Goal: Task Accomplishment & Management: Complete application form

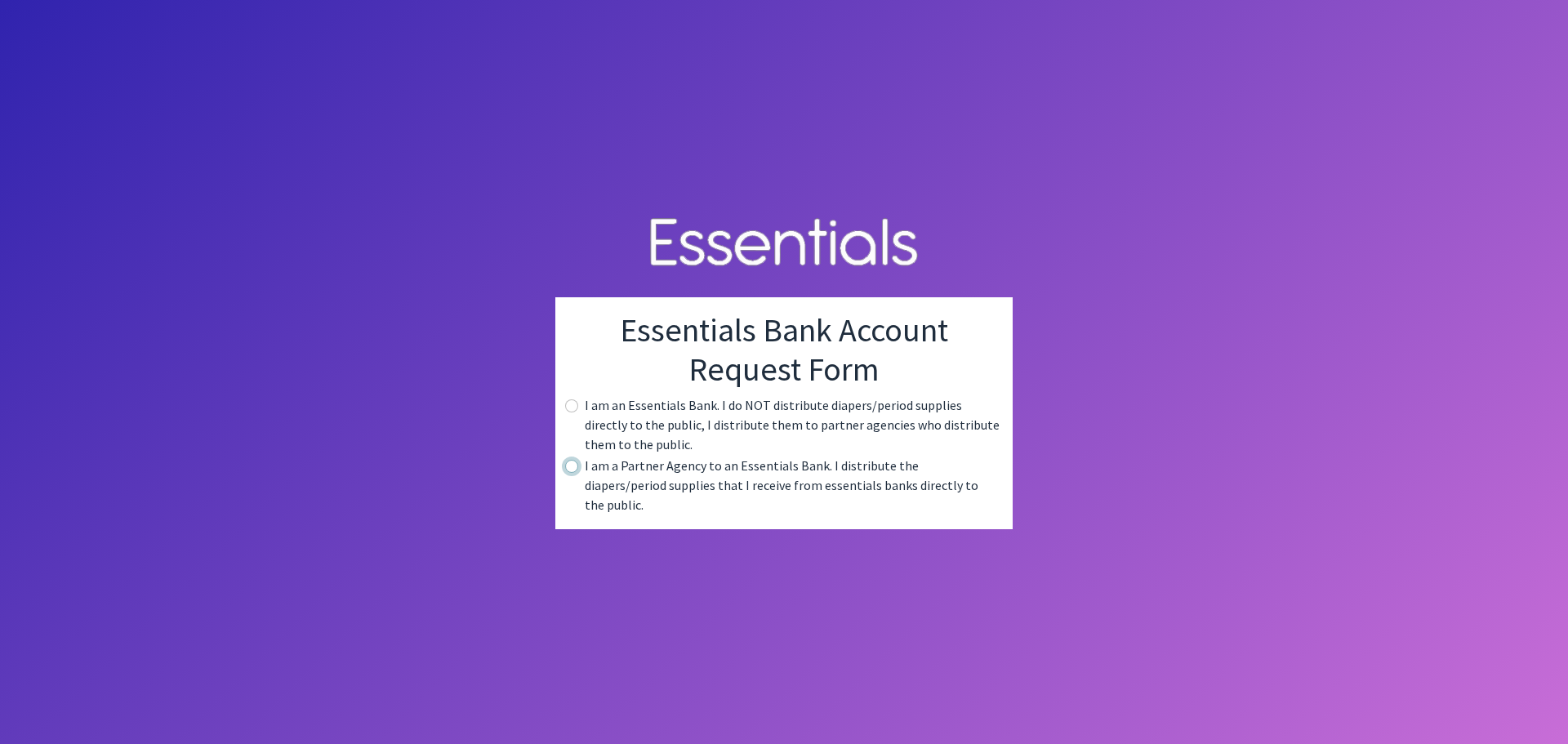
click at [575, 473] on input "radio" at bounding box center [572, 467] width 13 height 13
radio input "true"
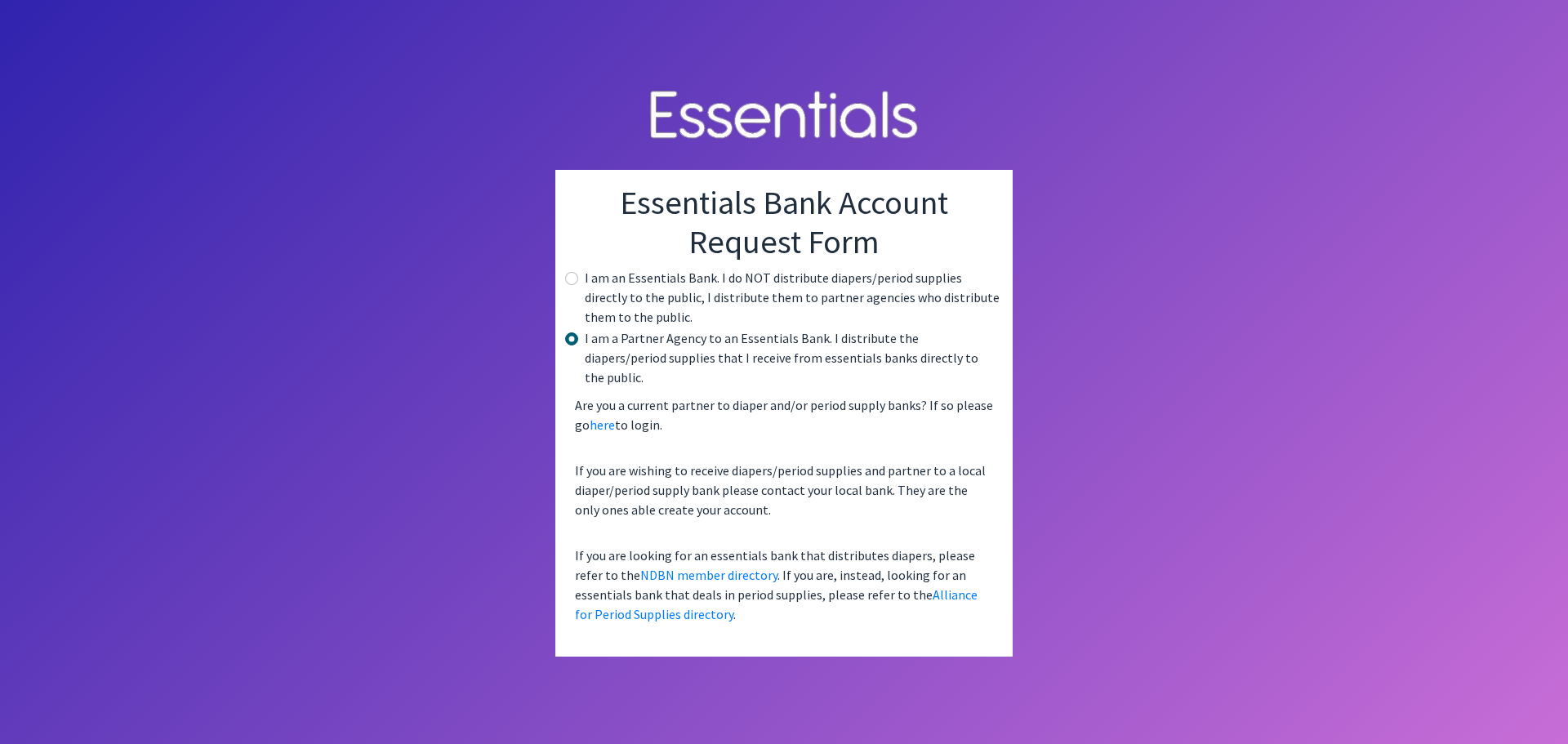
click at [515, 545] on body "Essentials Bank Account Request Form I am an Essentials Bank. I do NOT distribu…" at bounding box center [784, 372] width 1568 height 744
click at [487, 486] on body "Essentials Bank Account Request Form I am an Essentials Bank. I do NOT distribu…" at bounding box center [784, 372] width 1568 height 744
click at [944, 587] on link "Alliance for Period Supplies directory" at bounding box center [776, 605] width 402 height 36
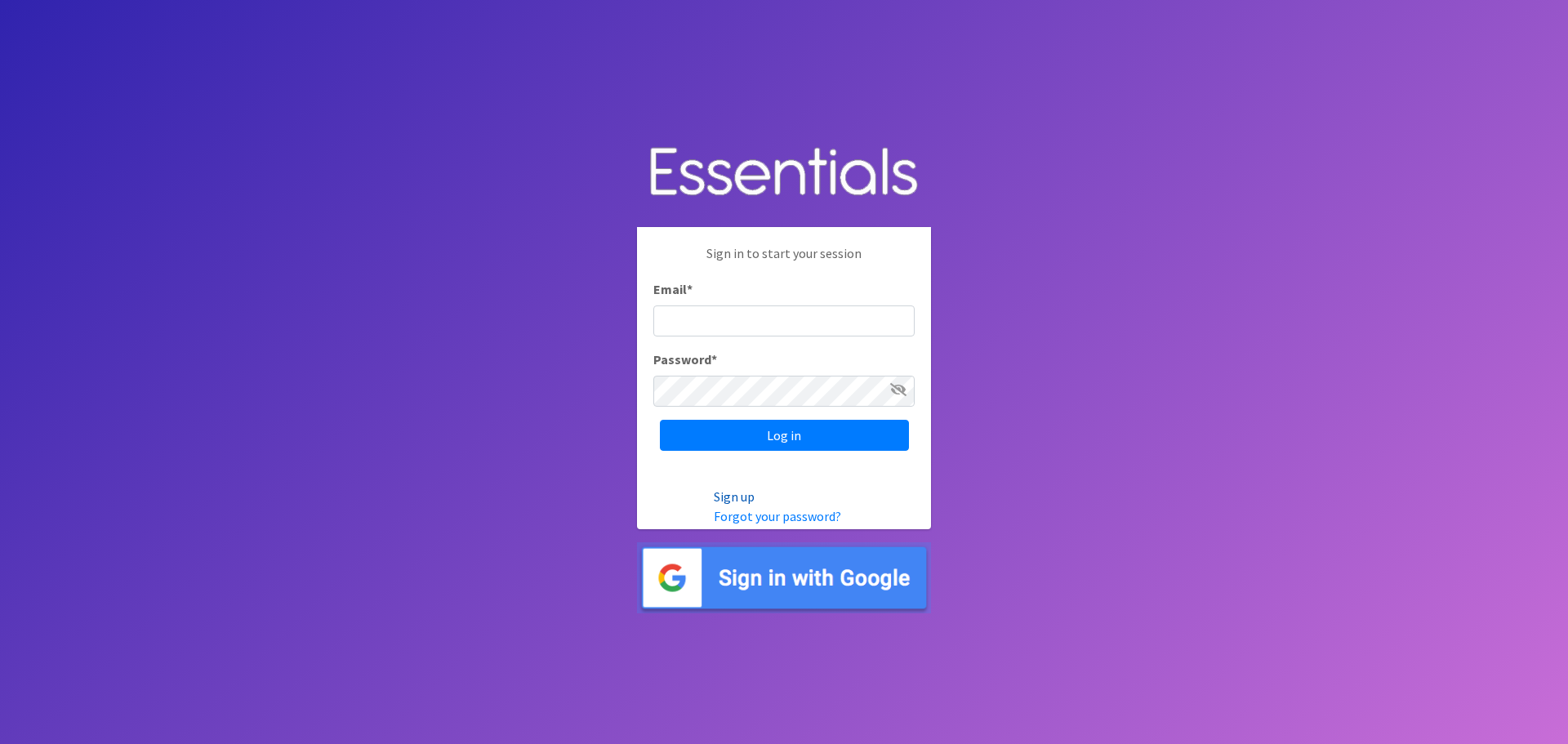
click at [736, 499] on link "Sign up" at bounding box center [733, 497] width 40 height 16
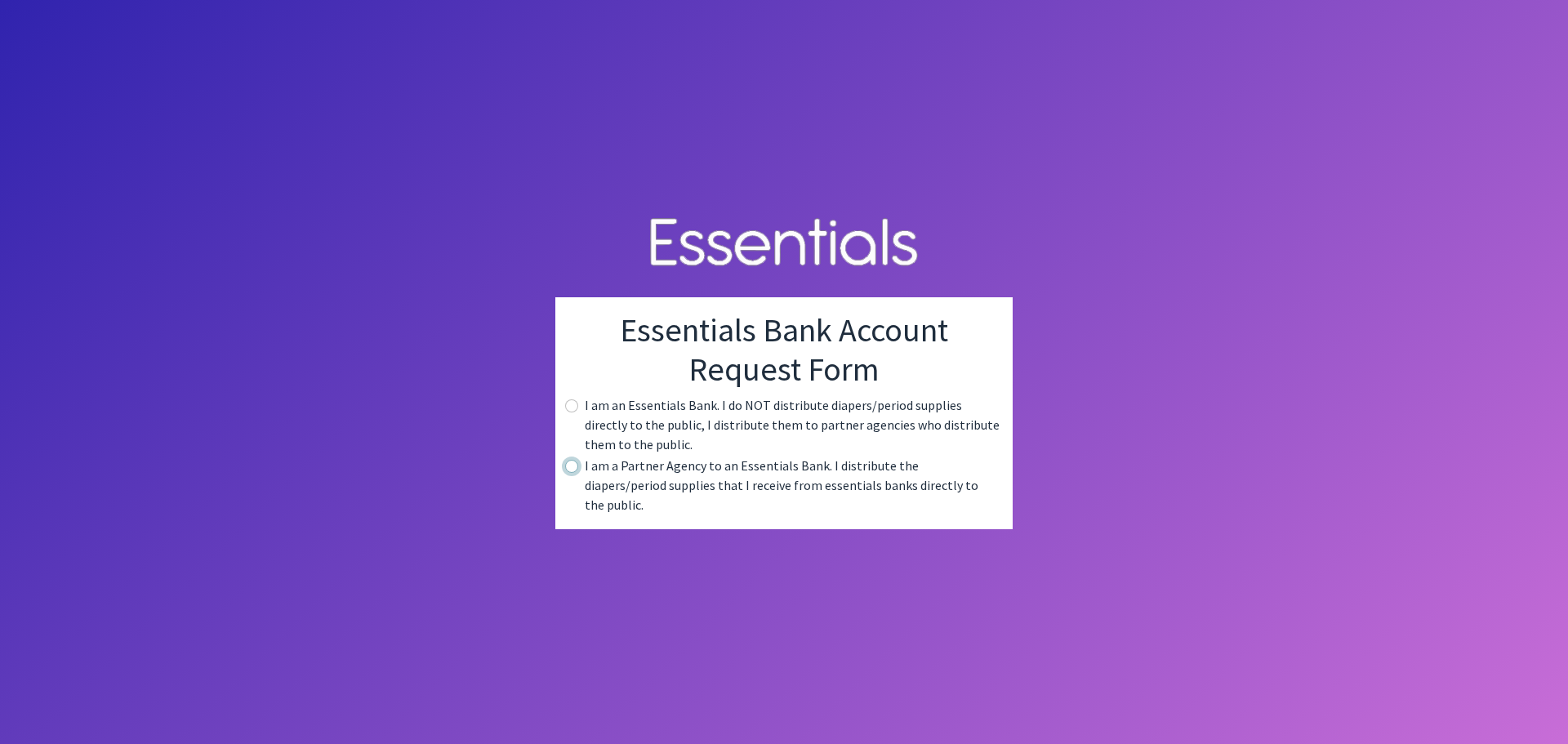
click at [575, 473] on input "radio" at bounding box center [572, 467] width 13 height 13
radio input "true"
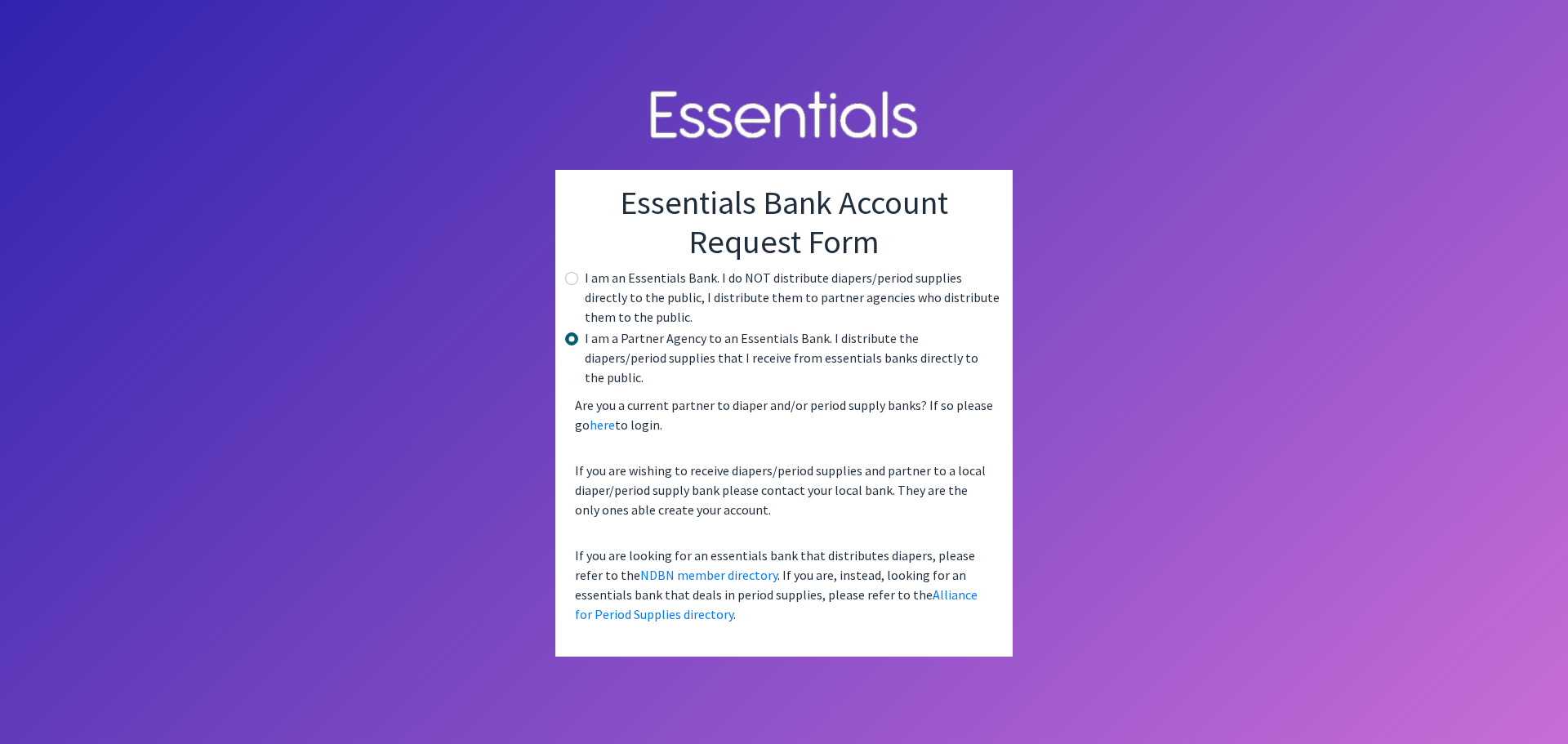
click at [1099, 464] on body "Essentials Bank Account Request Form I am an Essentials Bank. I do NOT distribu…" at bounding box center [784, 372] width 1568 height 744
click at [337, 388] on body "Essentials Bank Account Request Form I am an Essentials Bank. I do NOT distribu…" at bounding box center [784, 372] width 1568 height 744
click at [287, 380] on body "Essentials Bank Account Request Form I am an Essentials Bank. I do NOT distribu…" at bounding box center [784, 372] width 1568 height 744
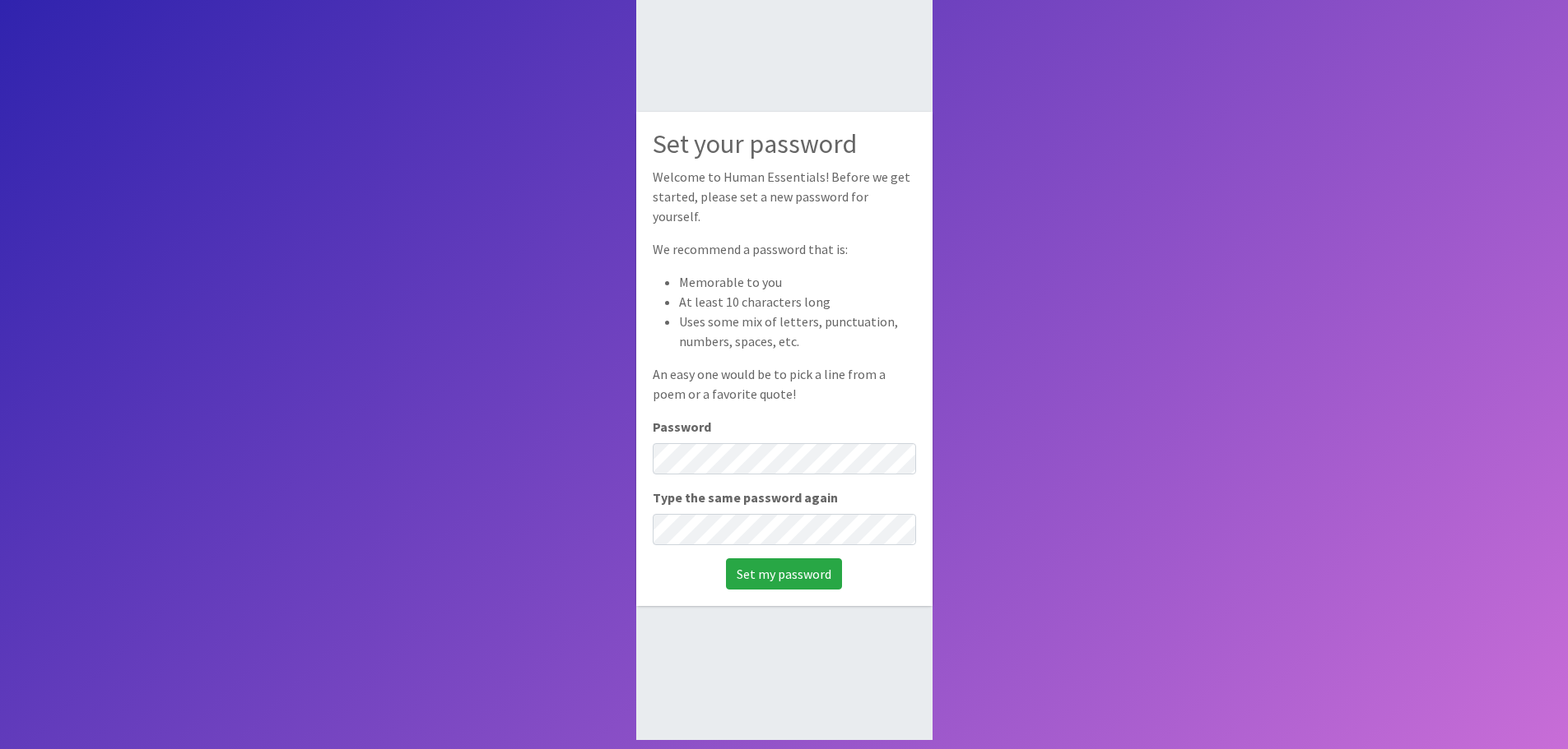
scroll to position [110, 0]
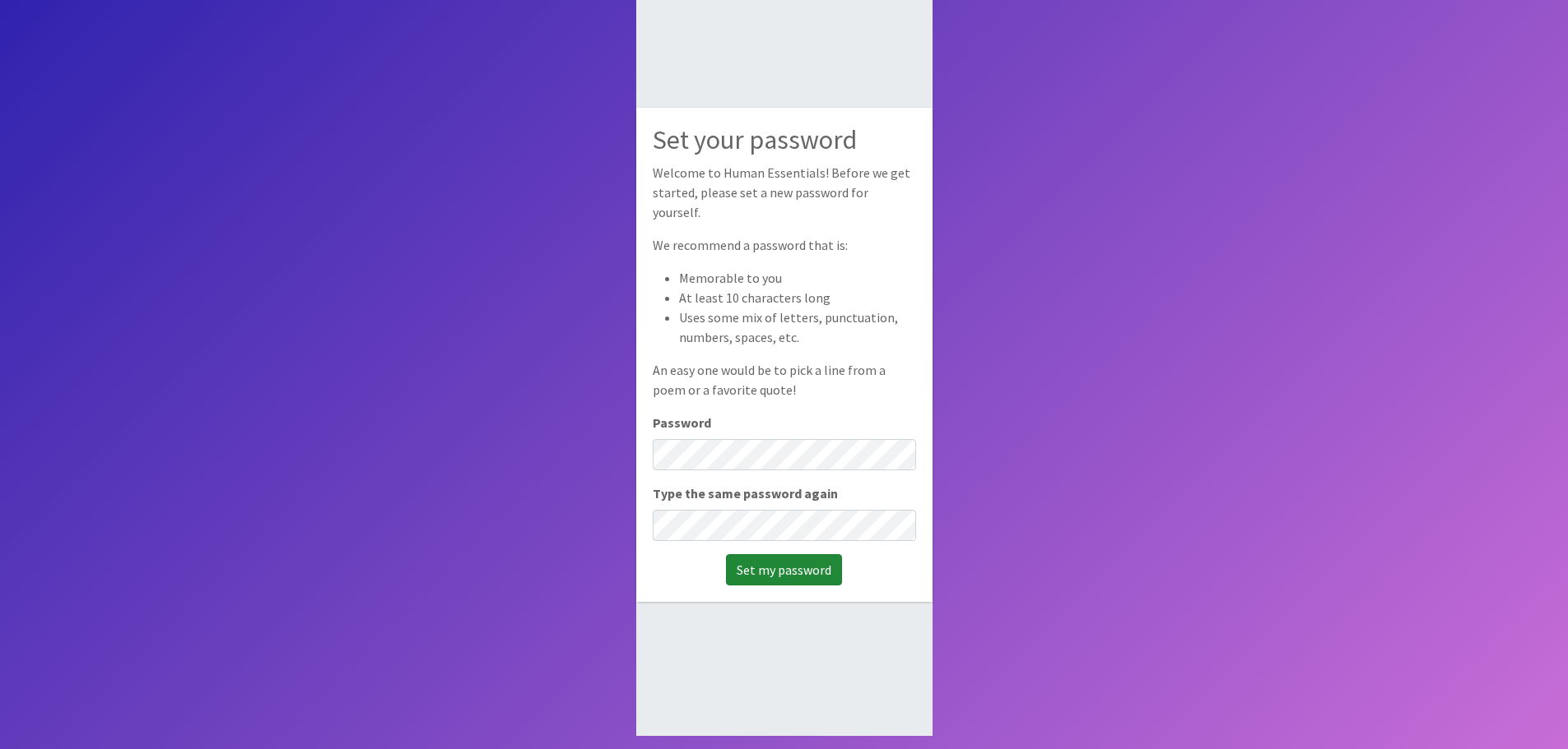
click at [815, 558] on input "Set my password" at bounding box center [784, 570] width 116 height 31
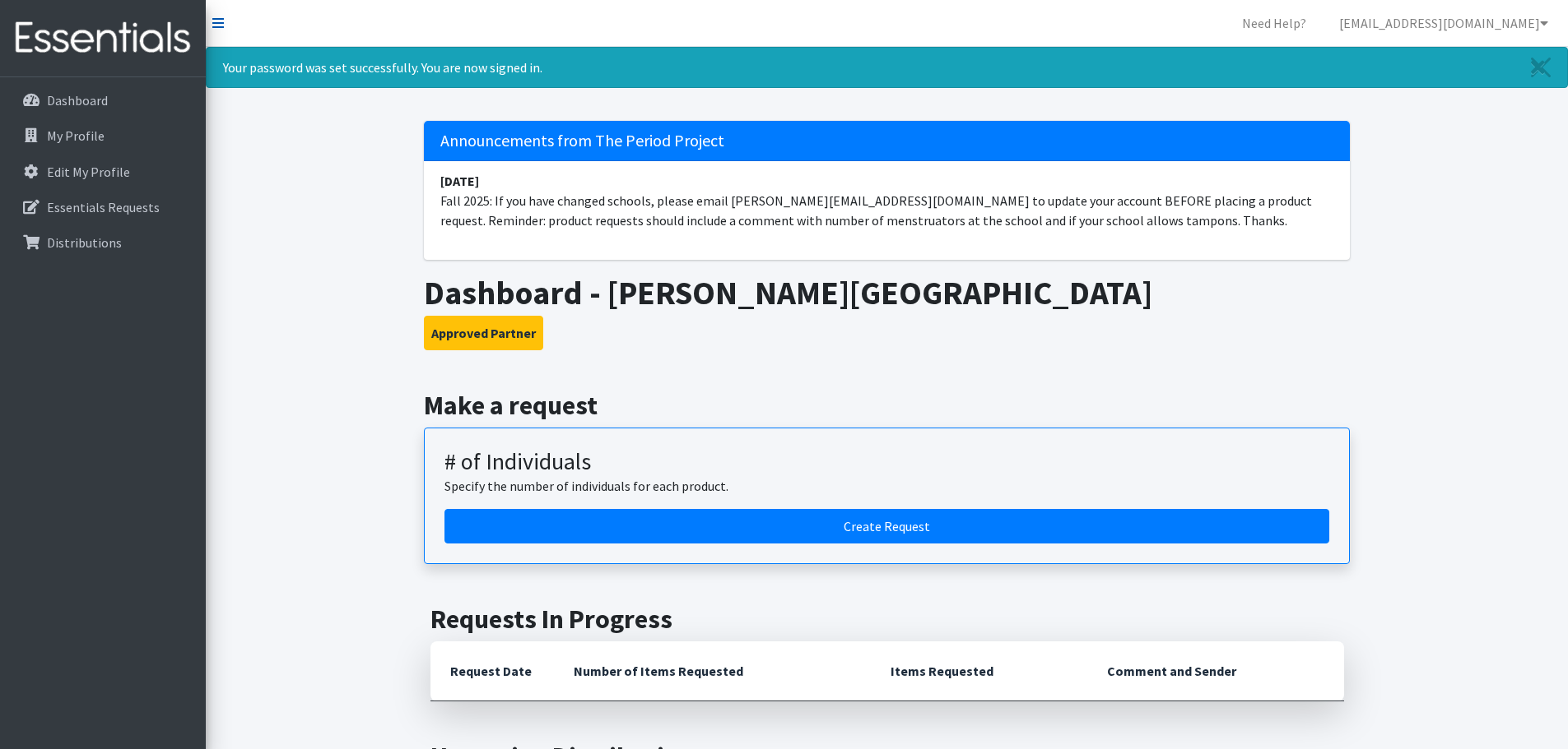
click at [214, 23] on icon at bounding box center [218, 23] width 11 height 13
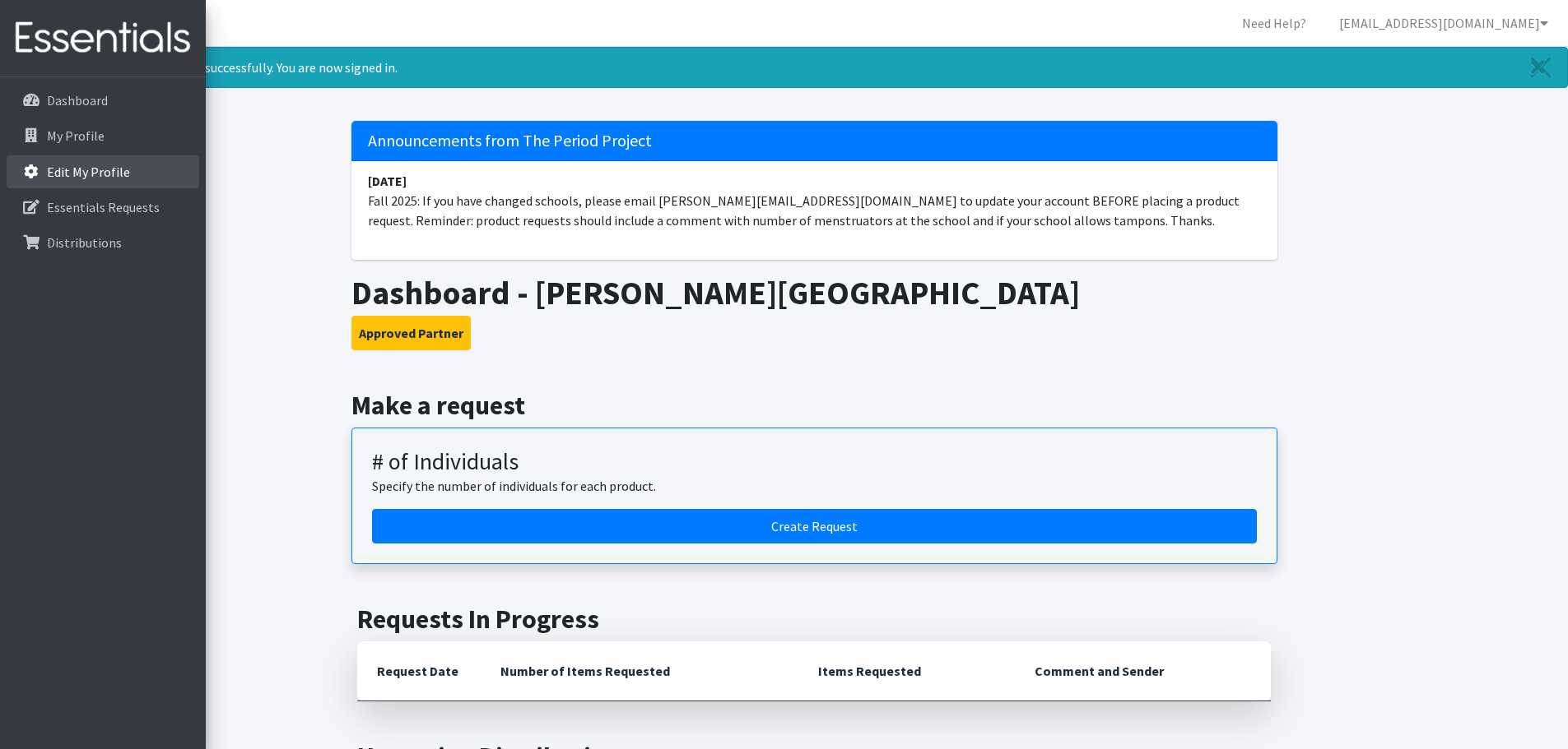
click at [47, 173] on p "Edit My Profile" at bounding box center [47, 171] width 0 height 20
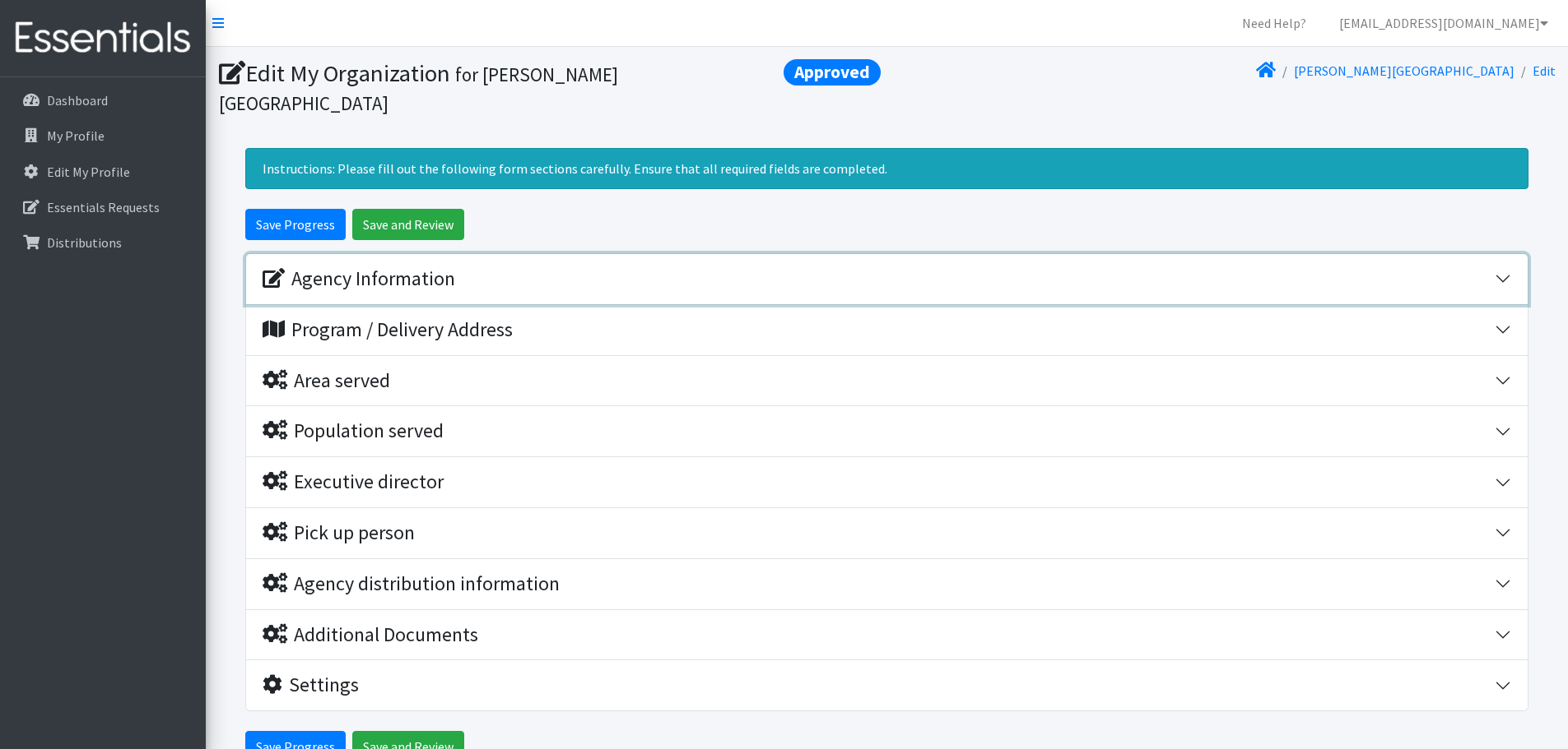
click at [478, 267] on div "Agency Information" at bounding box center [878, 278] width 1233 height 24
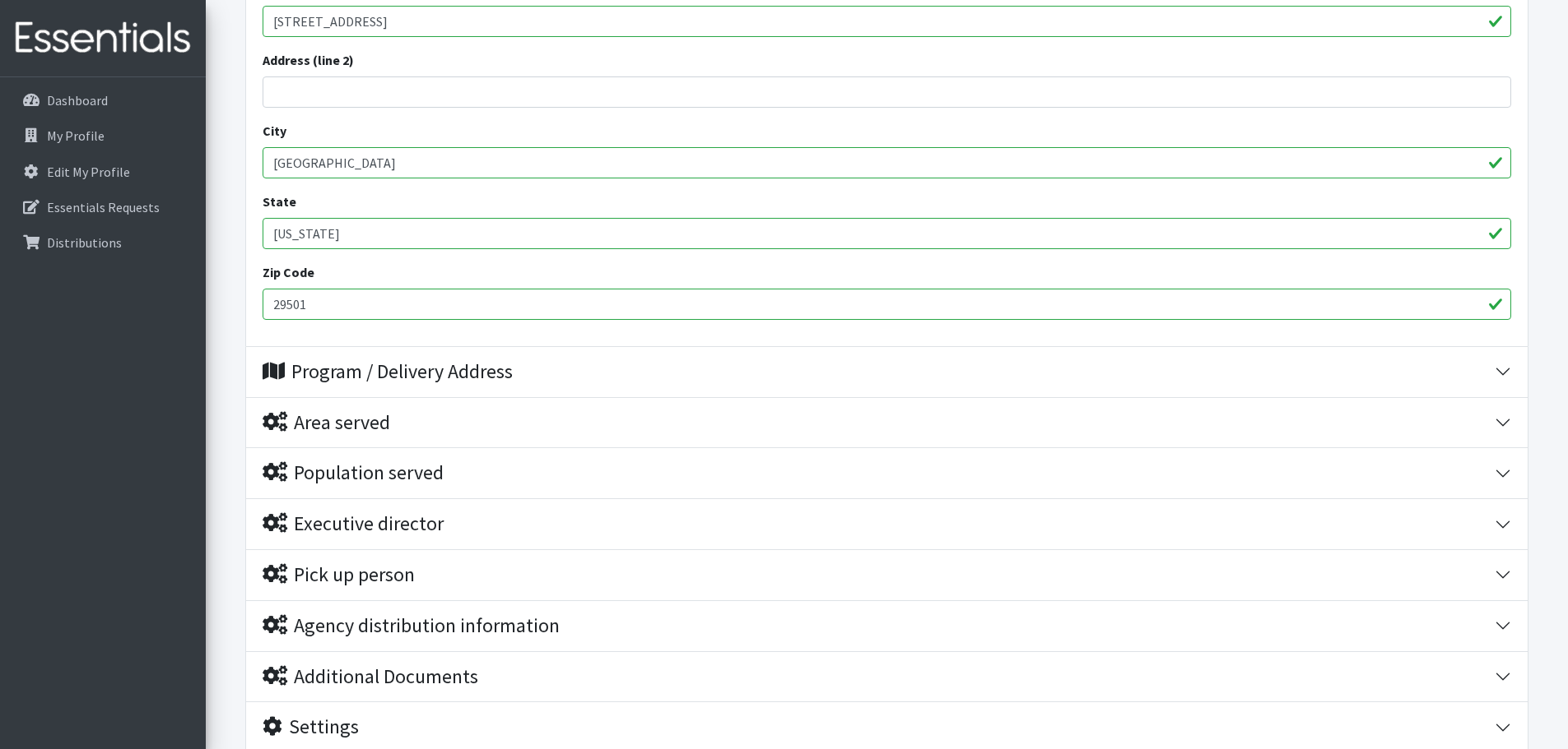
scroll to position [740, 0]
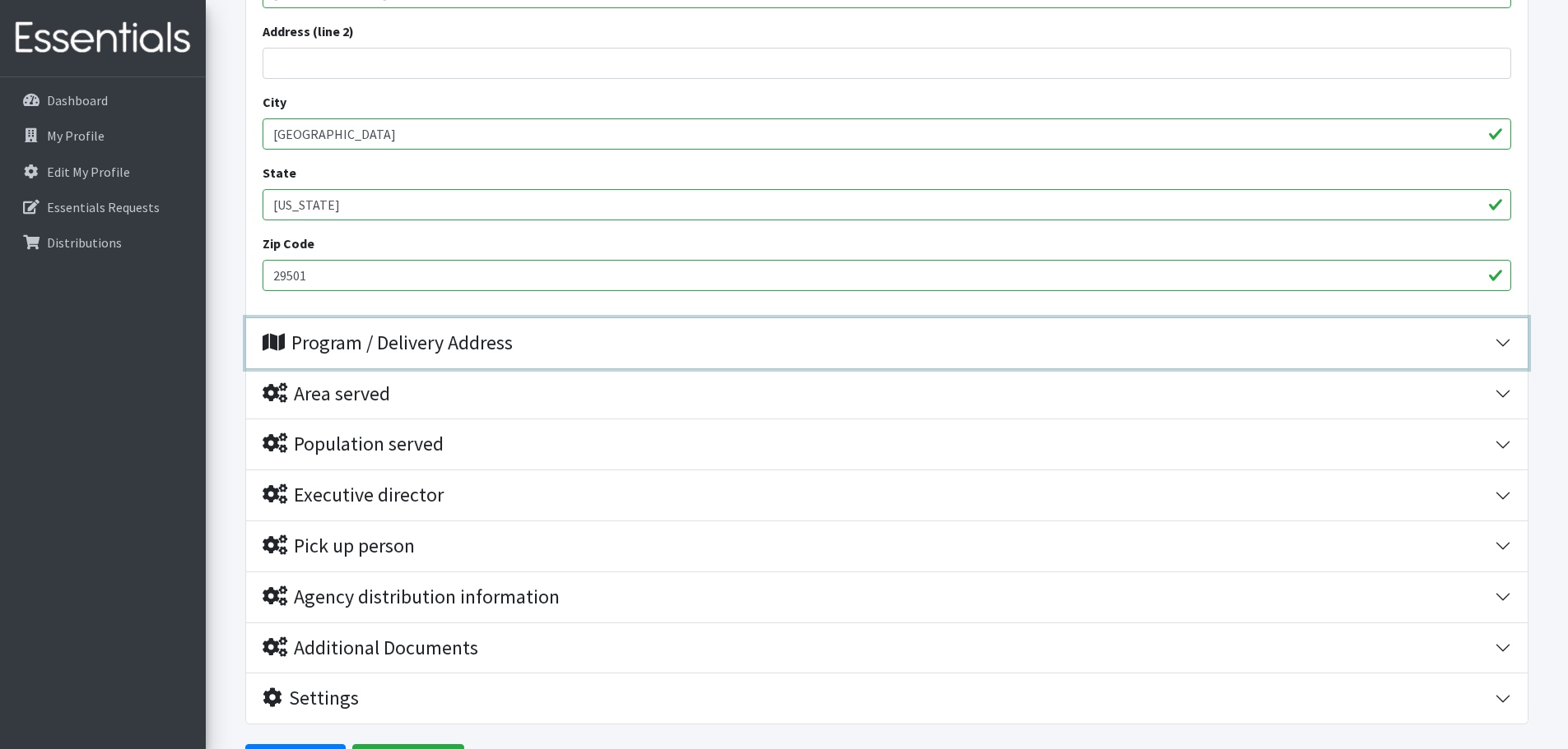
click at [549, 331] on div "Program / Delivery Address" at bounding box center [878, 343] width 1233 height 24
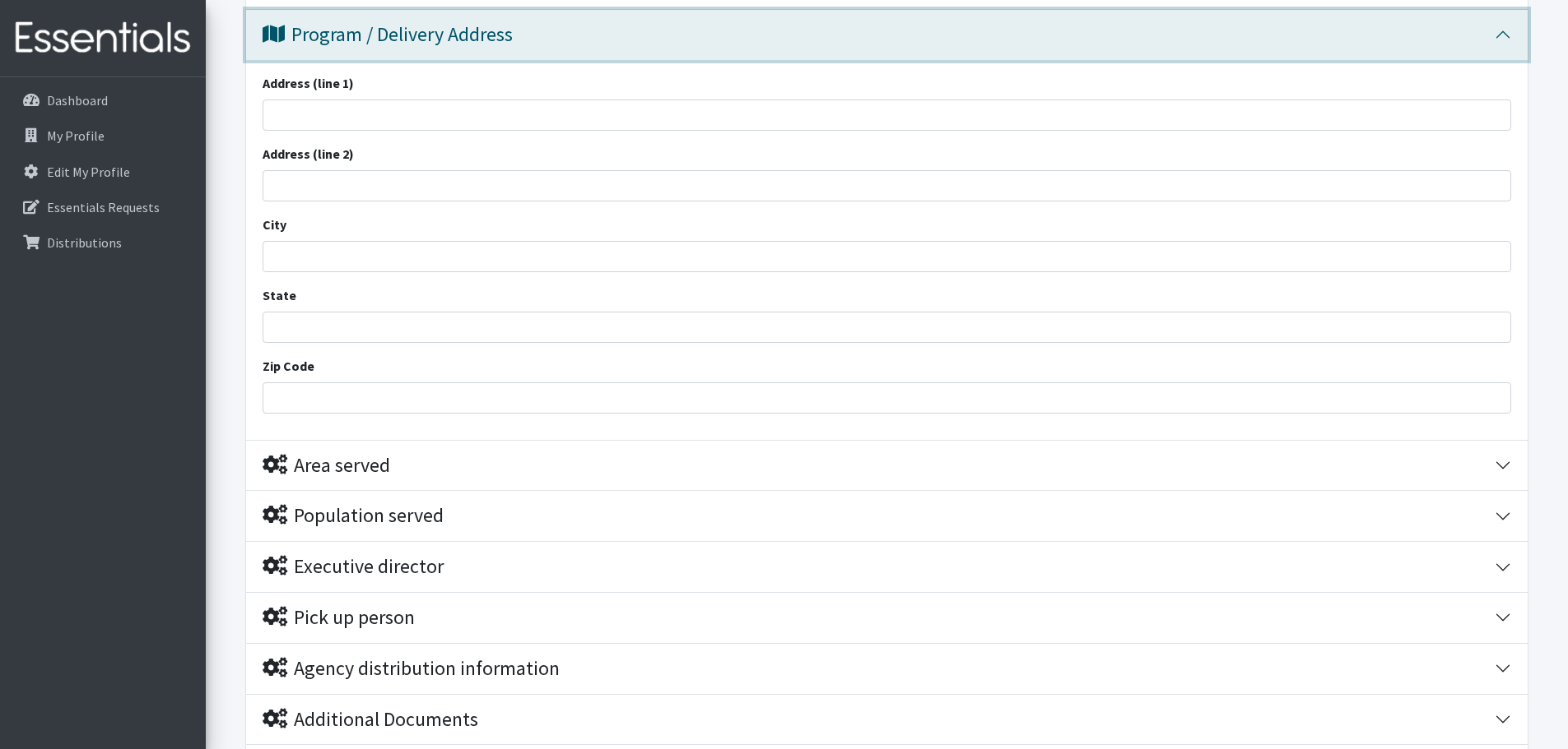
scroll to position [956, 0]
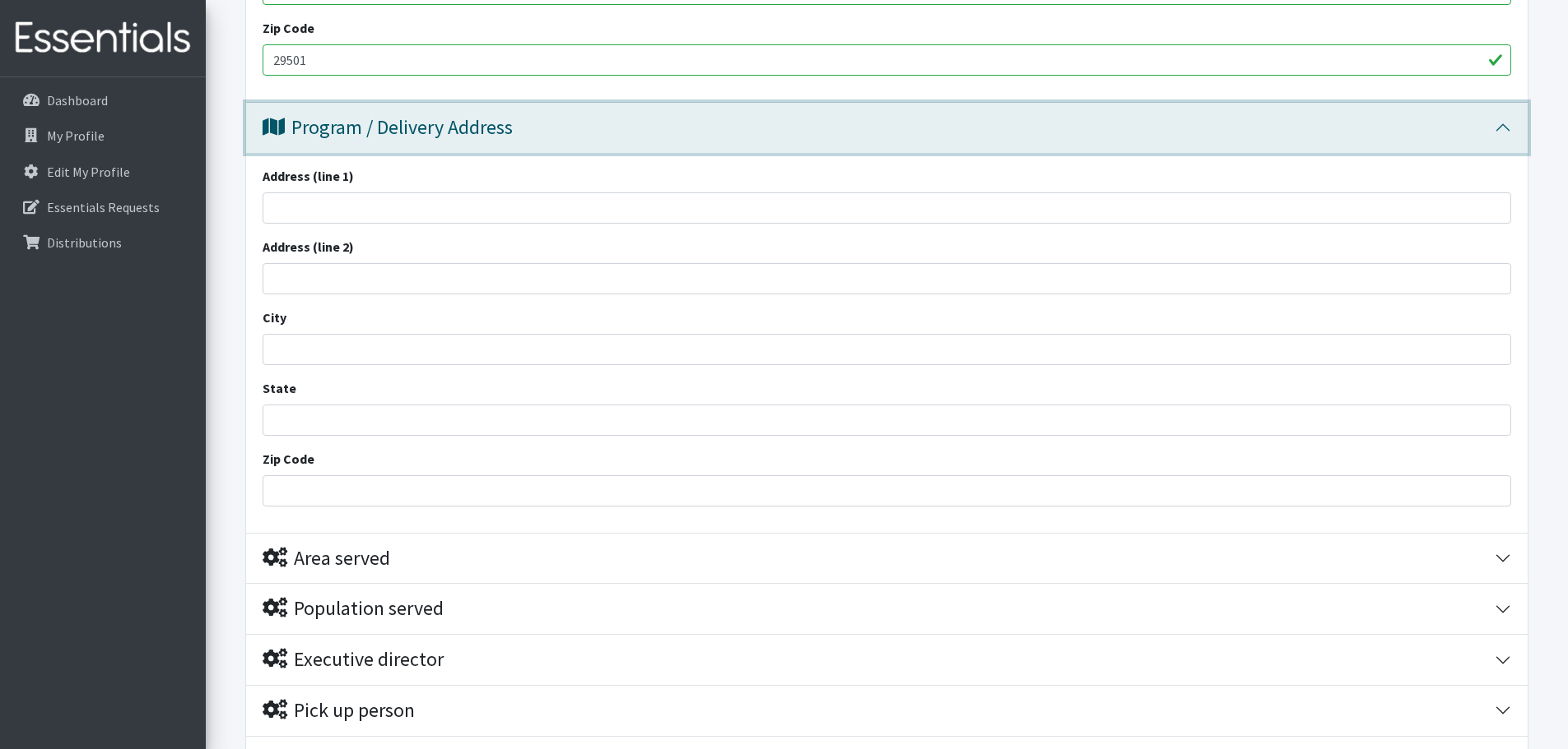
click at [513, 116] on div "Program / Delivery Address" at bounding box center [387, 127] width 250 height 24
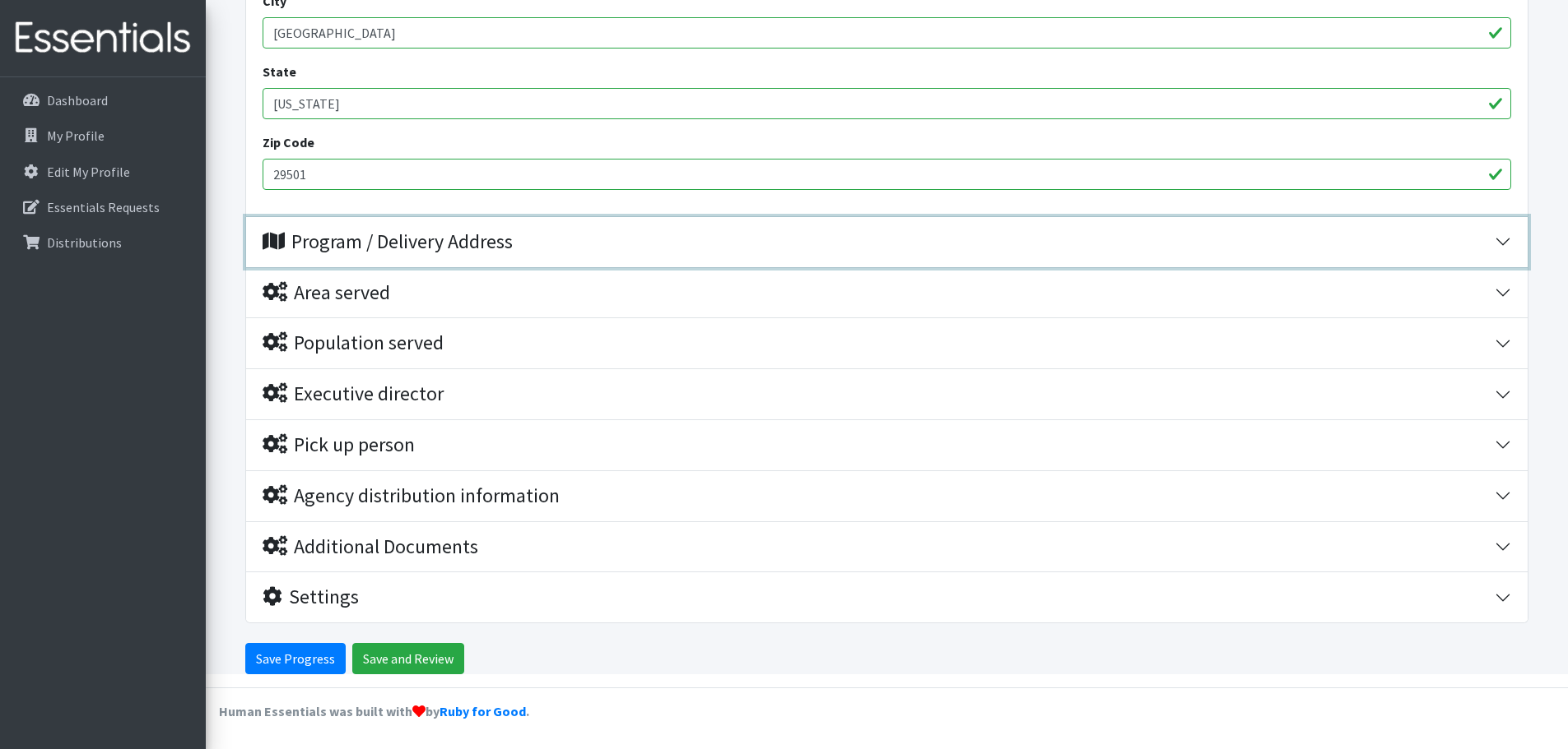
scroll to position [813, 0]
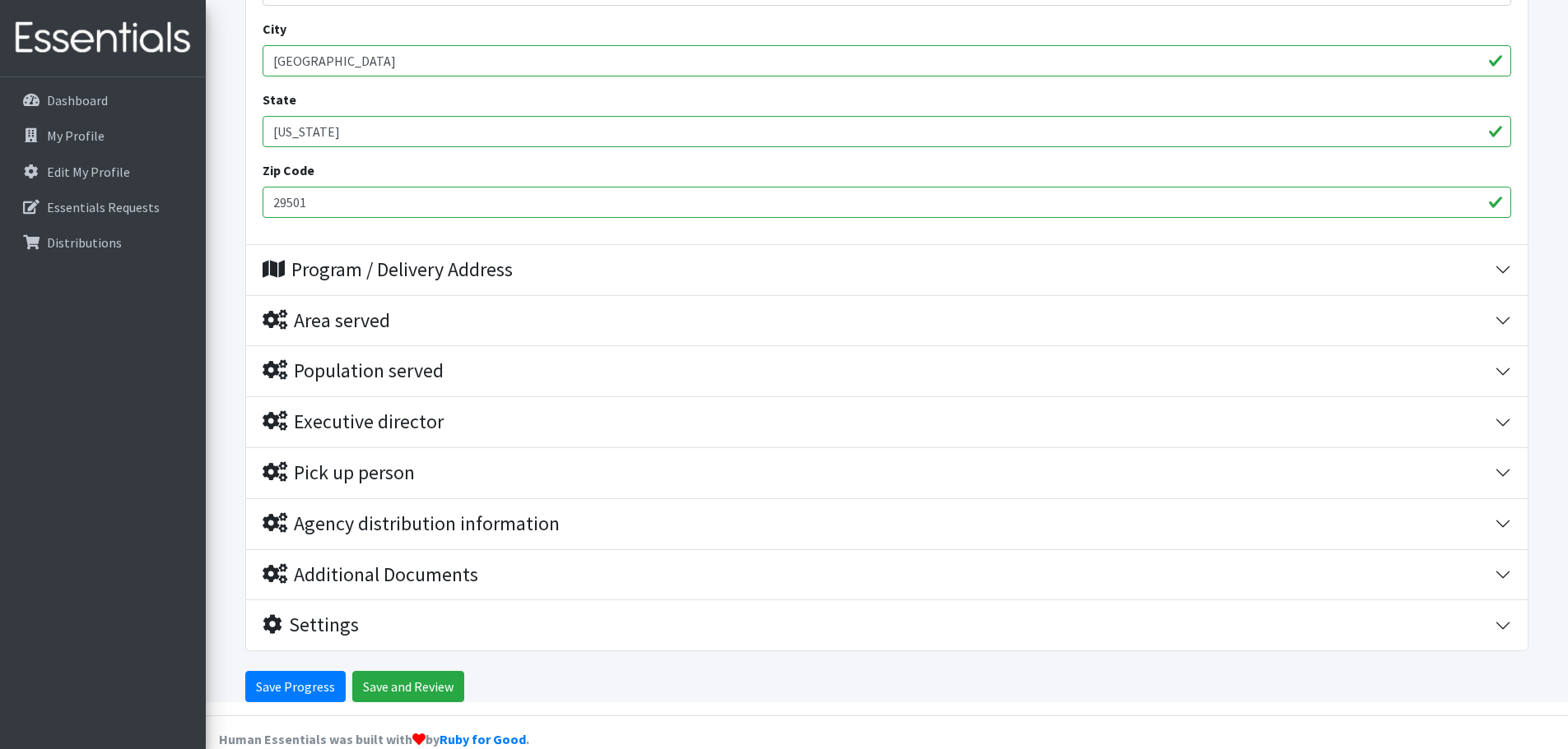
click at [226, 256] on form "Save Progress Save and Review Agency Information Agency Name * West Florence Hi…" at bounding box center [887, 48] width 1362 height 1307
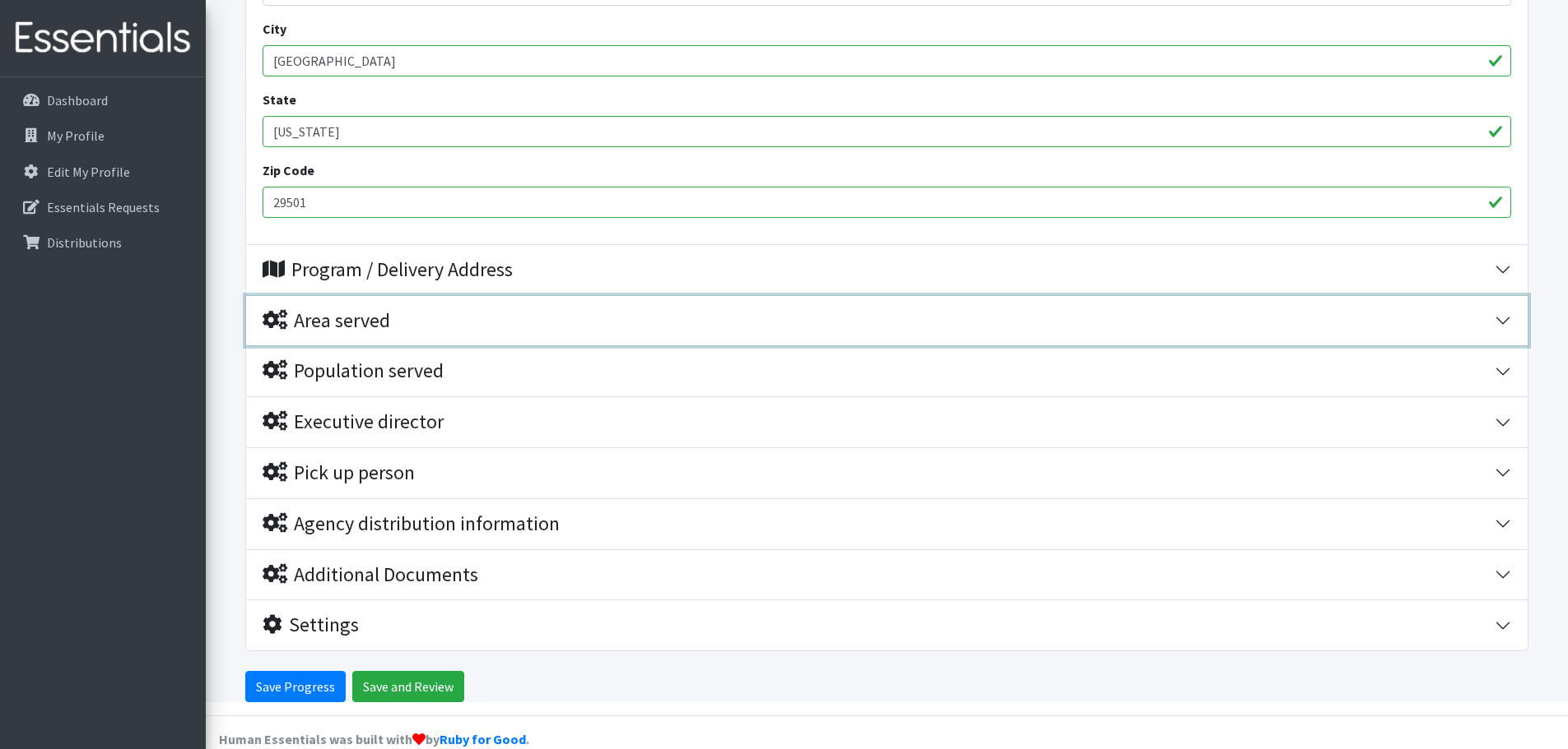
click at [313, 310] on div "Area served" at bounding box center [326, 321] width 128 height 24
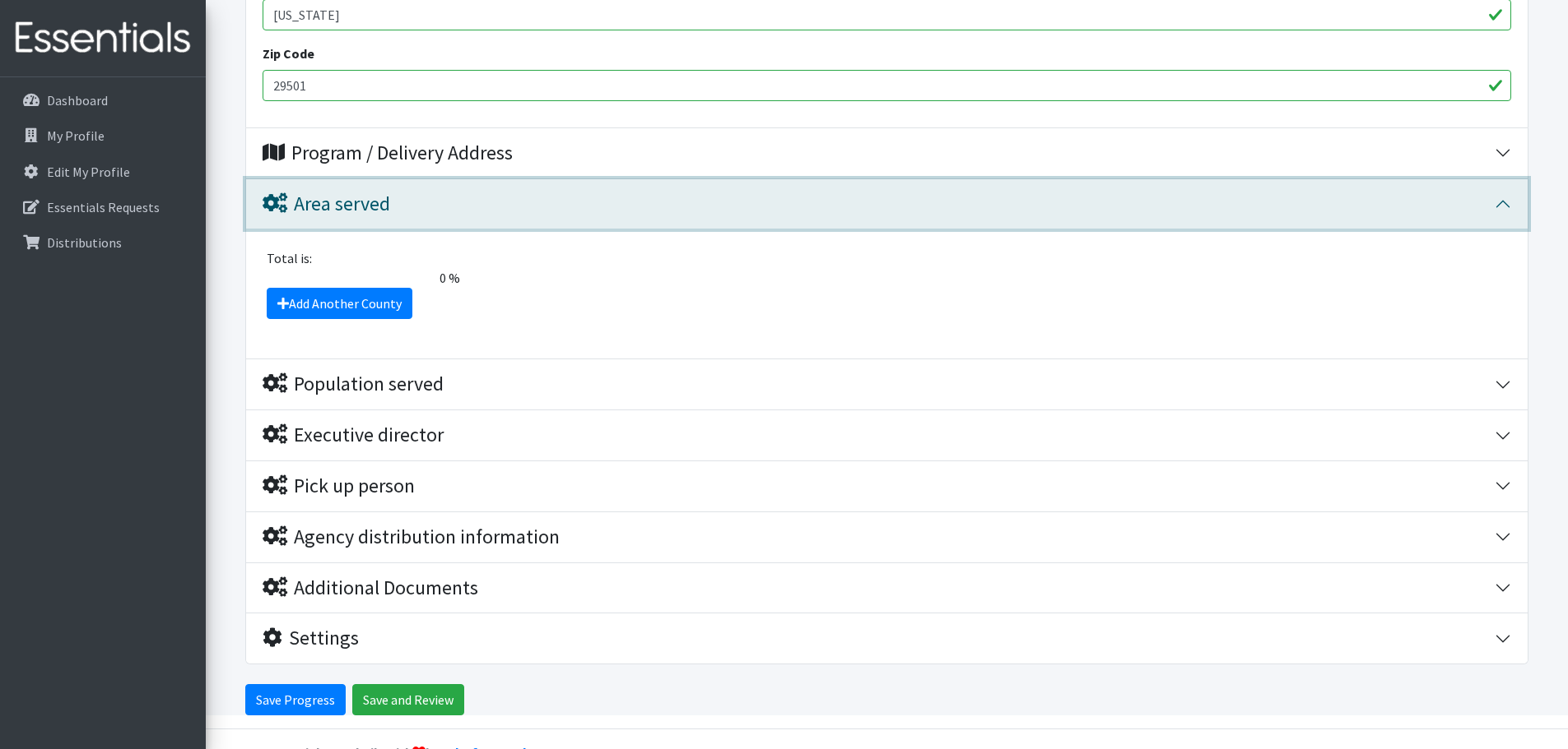
scroll to position [943, 0]
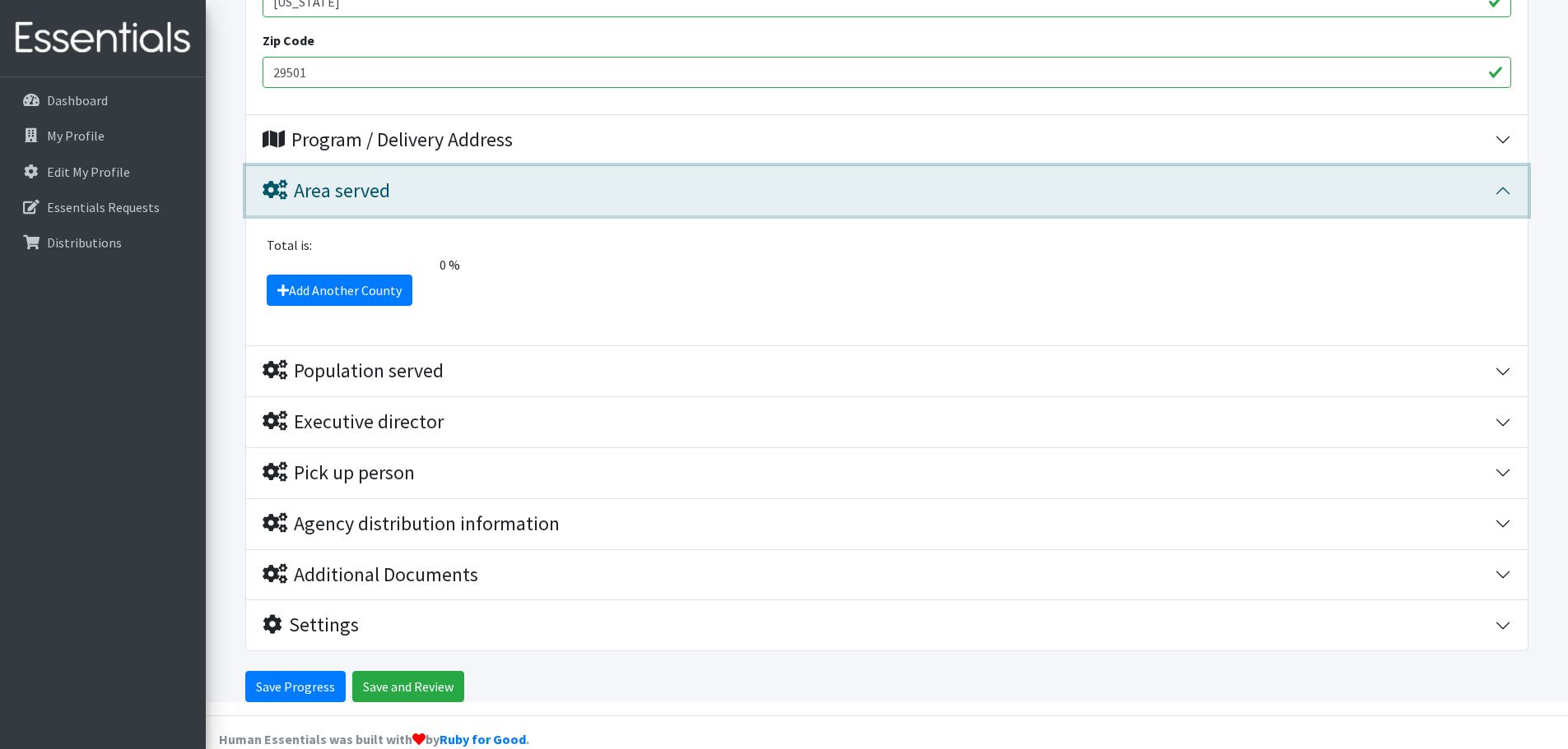
click at [323, 179] on div "Area served" at bounding box center [326, 190] width 128 height 24
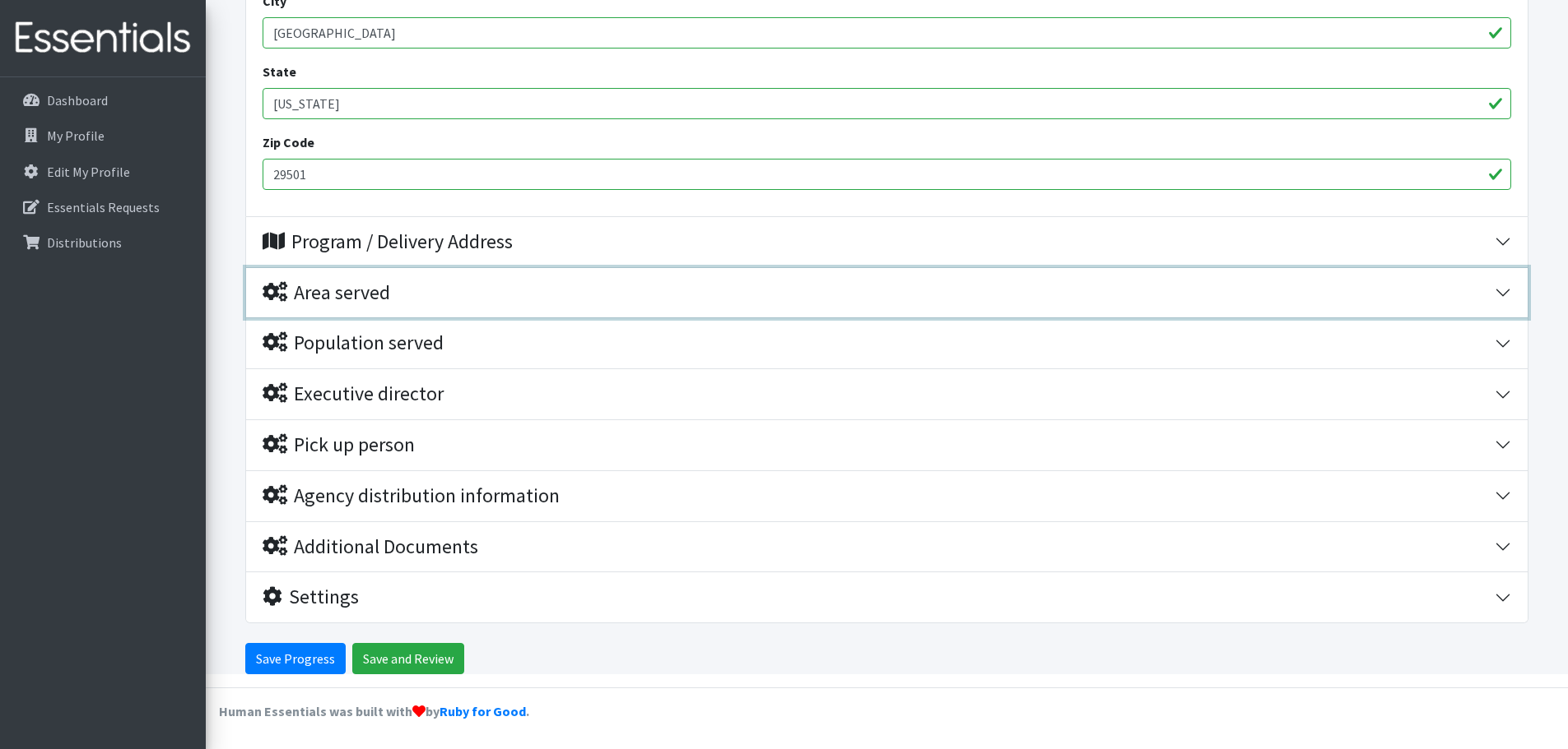
scroll to position [813, 0]
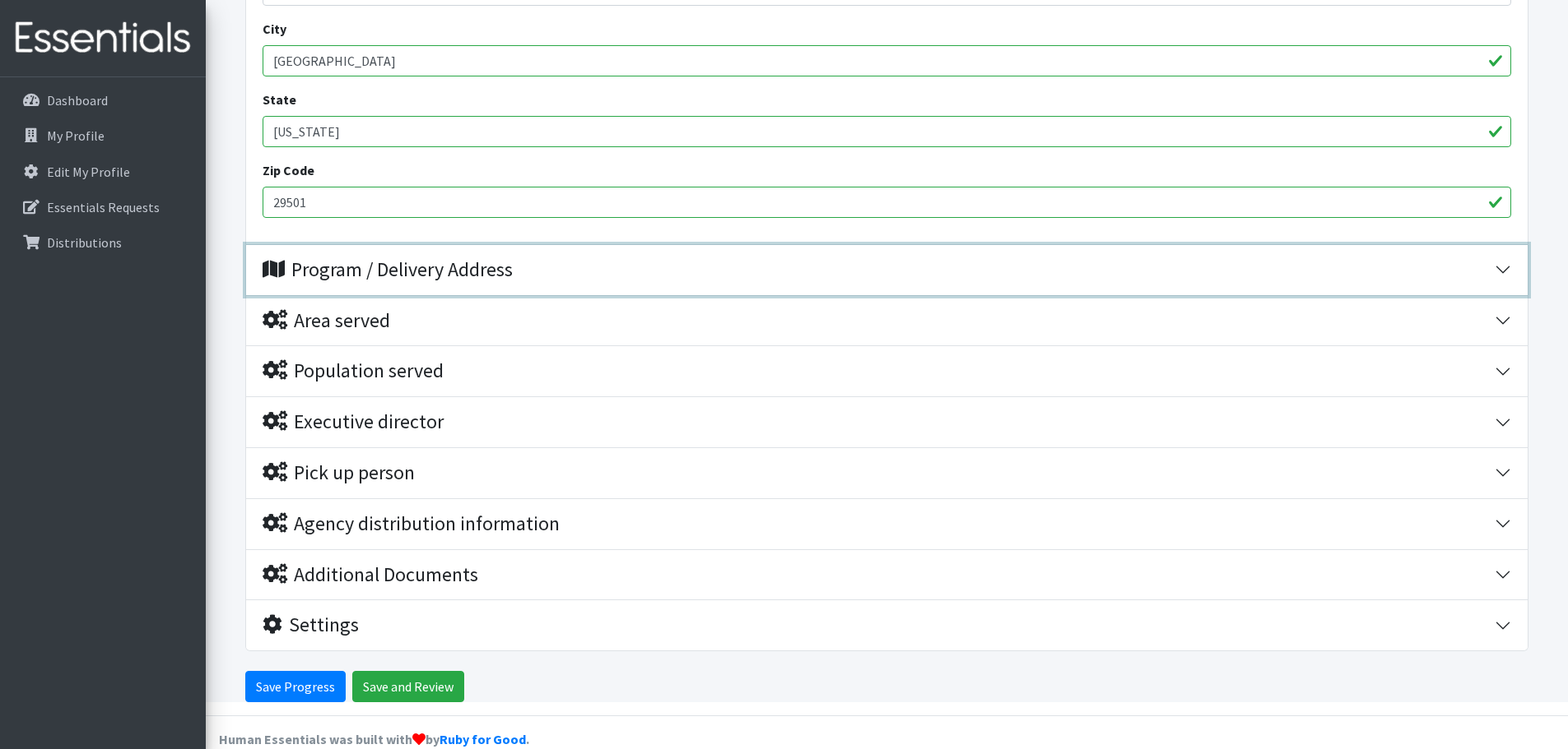
click at [333, 259] on div "Program / Delivery Address" at bounding box center [387, 270] width 250 height 24
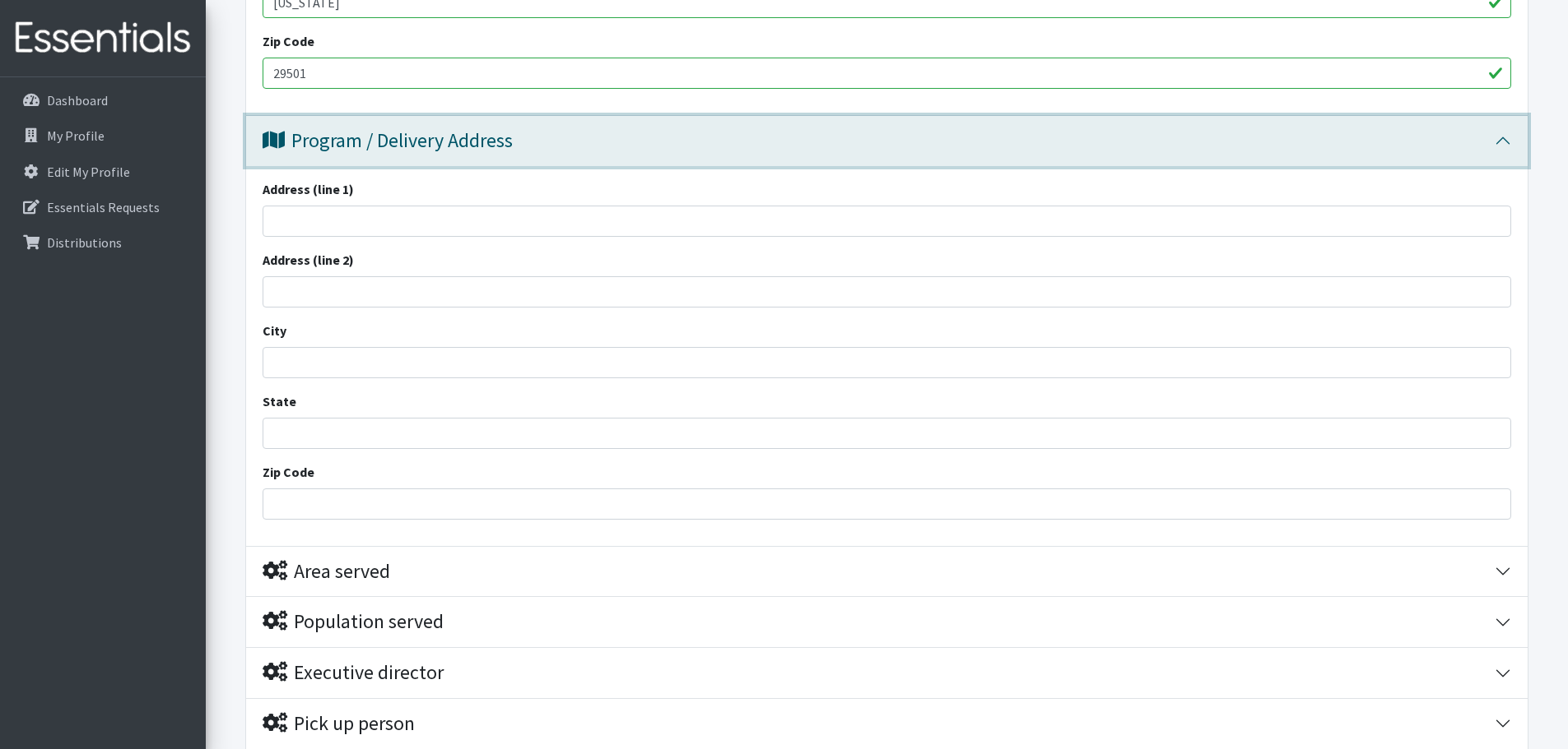
scroll to position [865, 0]
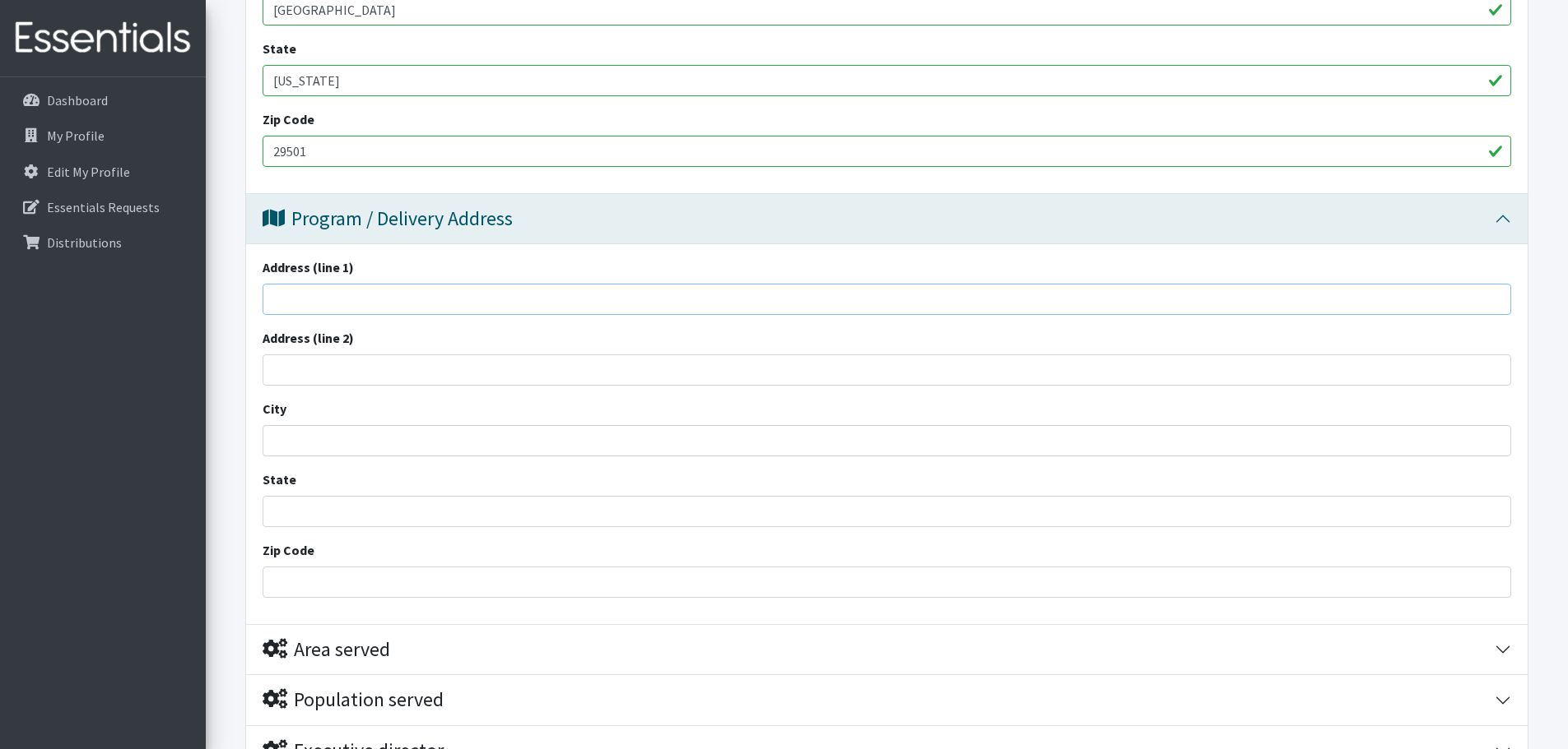
click at [333, 284] on input "Address (line 1)" at bounding box center [887, 299] width 1249 height 31
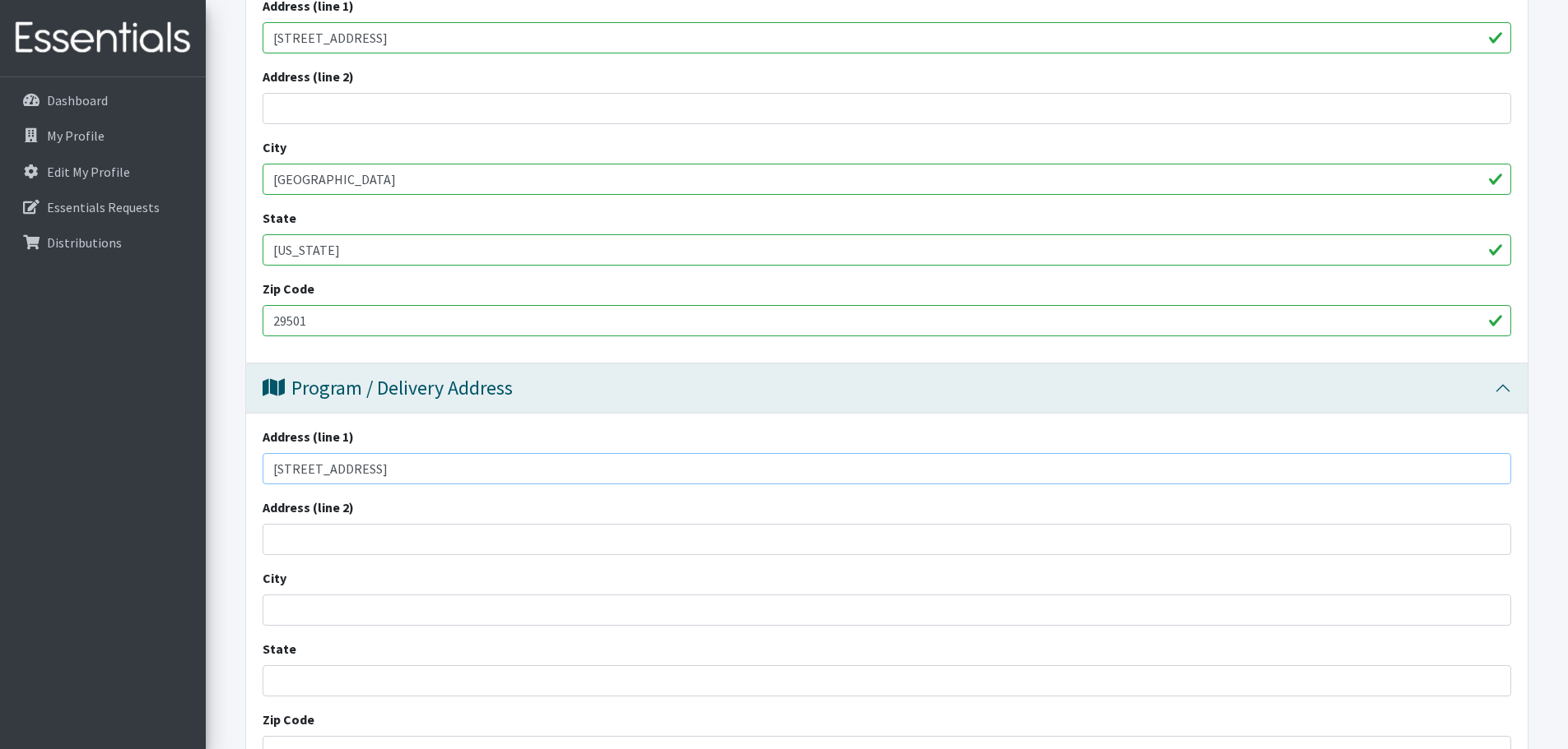
scroll to position [700, 0]
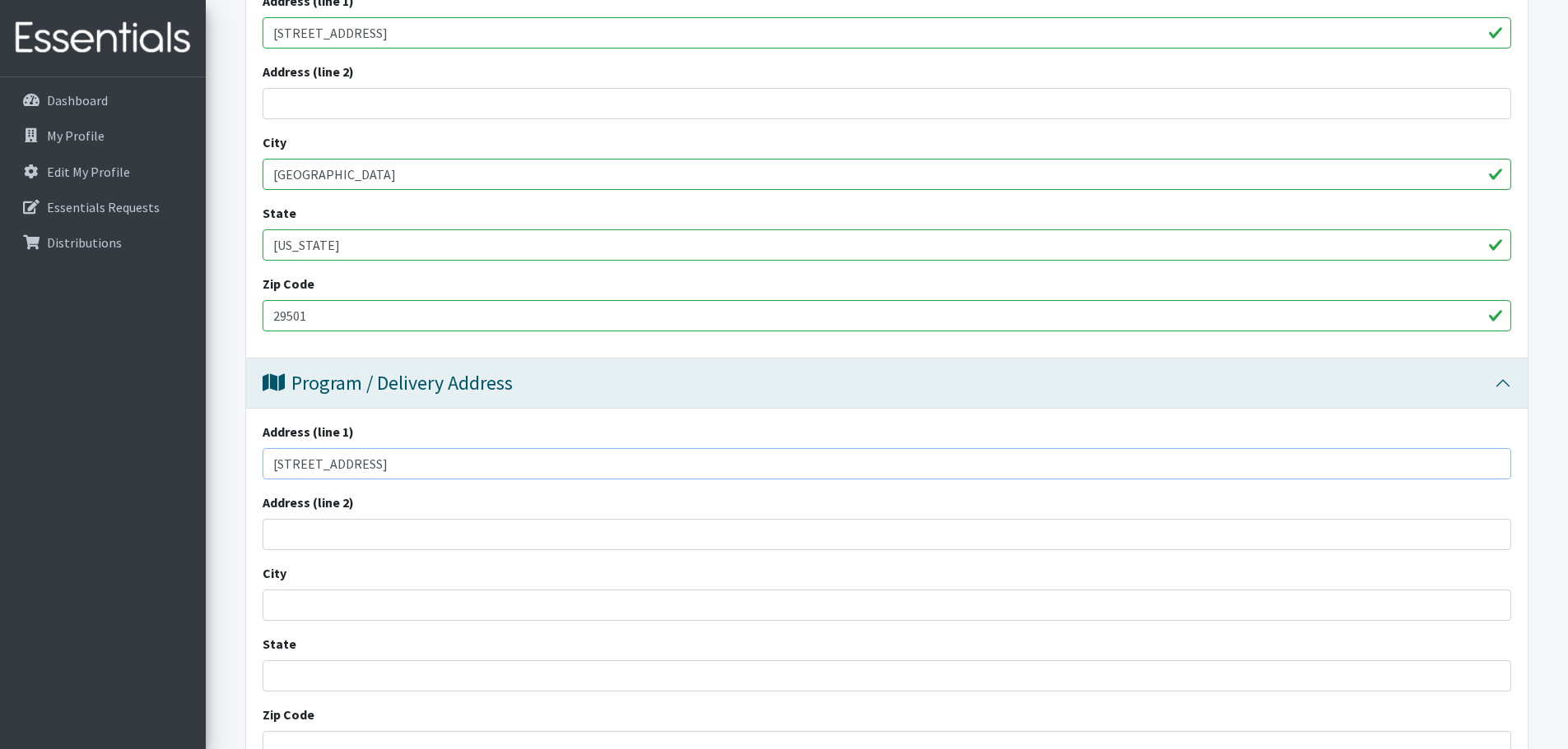
click at [325, 448] on input "221 North Beltline Drive" at bounding box center [887, 463] width 1249 height 31
type input "[STREET_ADDRESS]"
click at [330, 590] on input "City" at bounding box center [887, 605] width 1249 height 31
type input "Florence"
click at [361, 661] on input "State" at bounding box center [887, 676] width 1249 height 31
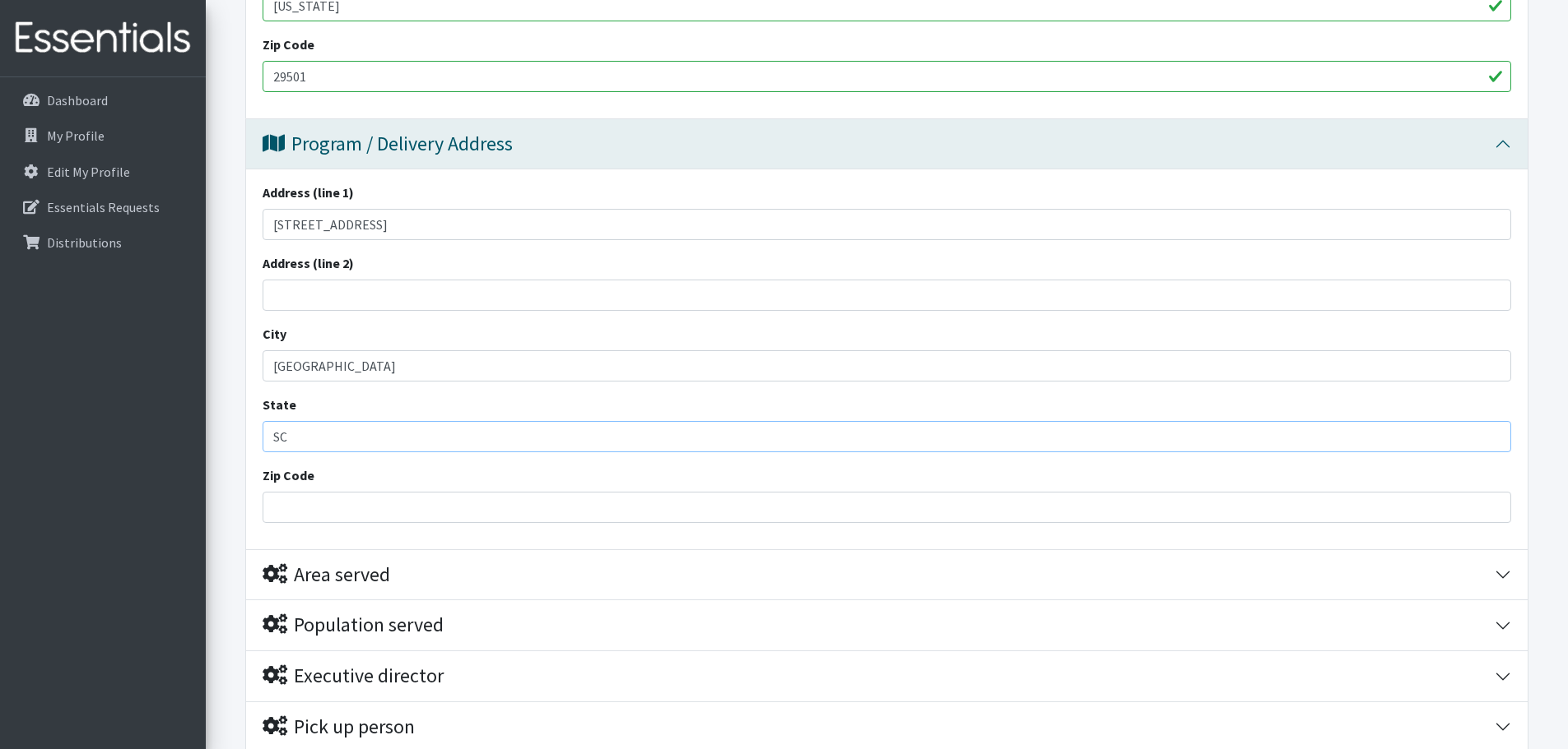
scroll to position [947, 0]
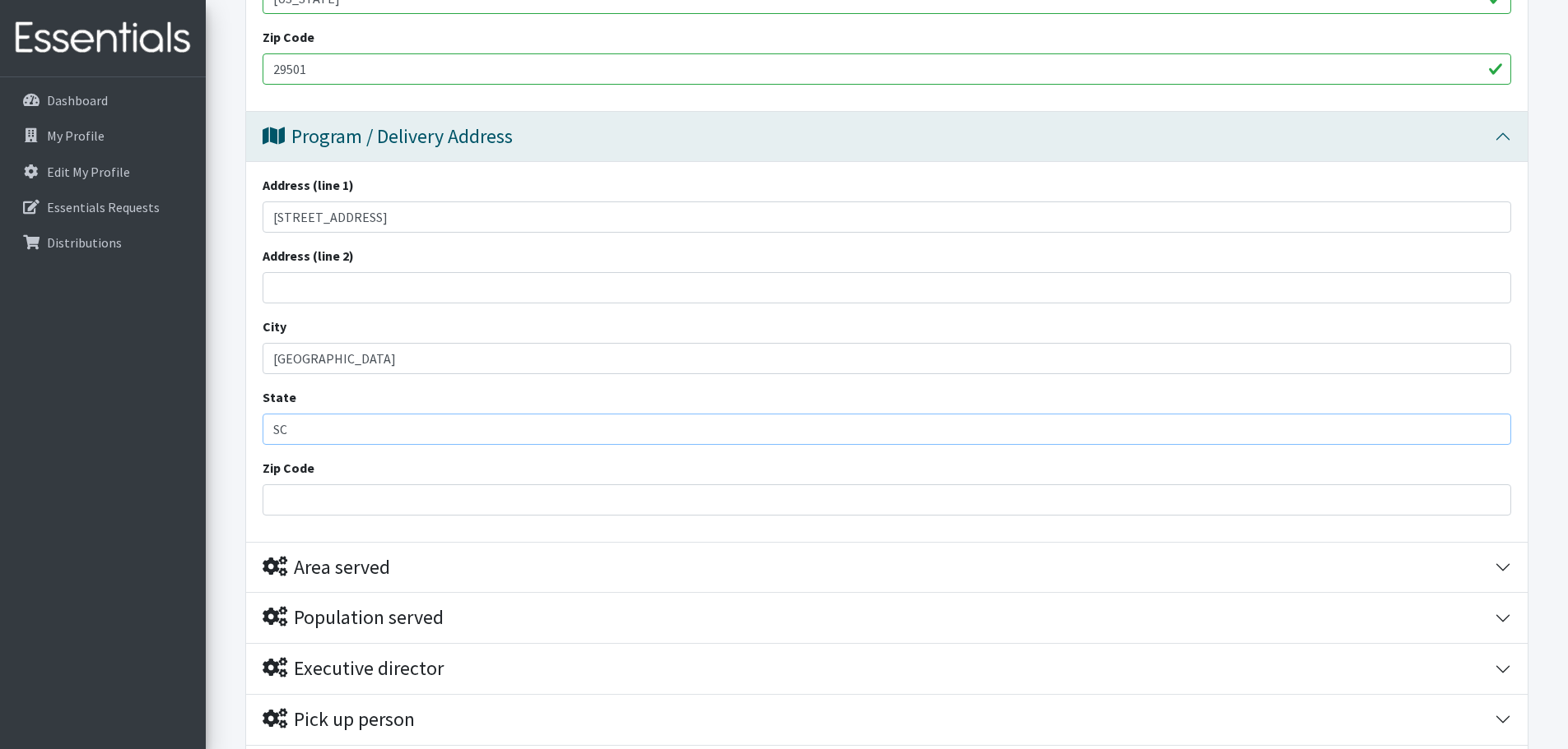
type input "SC"
click at [403, 485] on input "Zip Code" at bounding box center [887, 500] width 1249 height 31
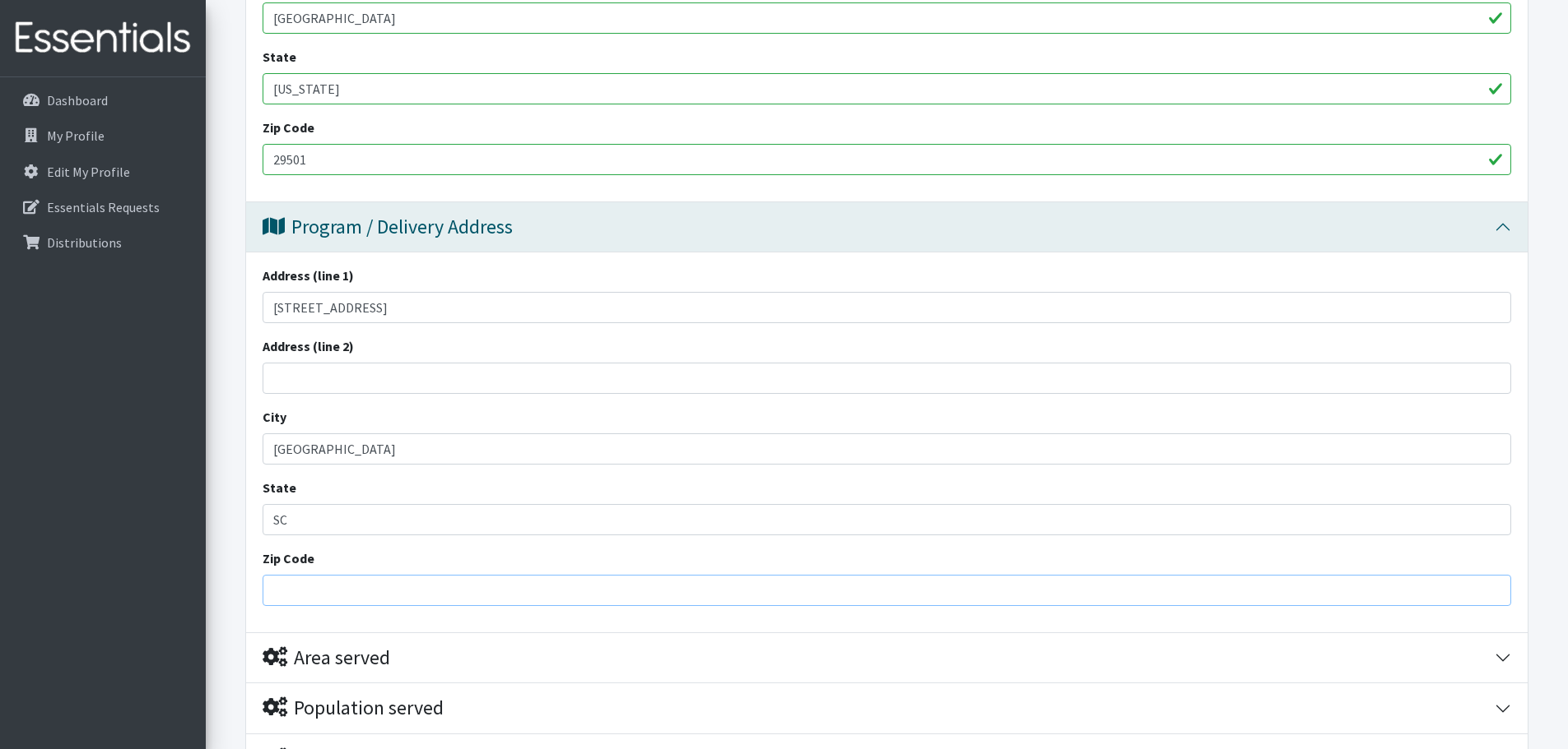
scroll to position [865, 0]
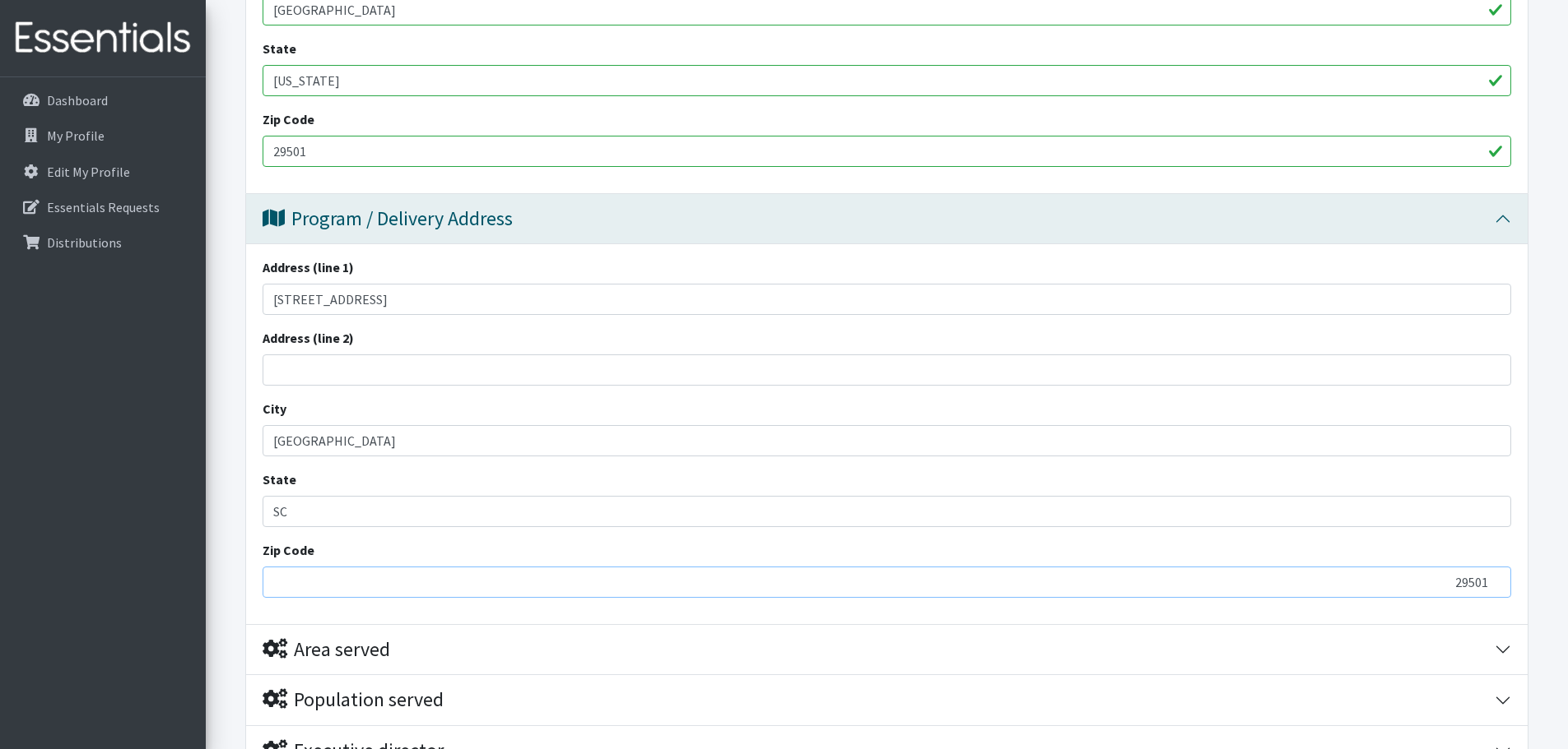
click at [318, 567] on input "29501" at bounding box center [887, 582] width 1249 height 31
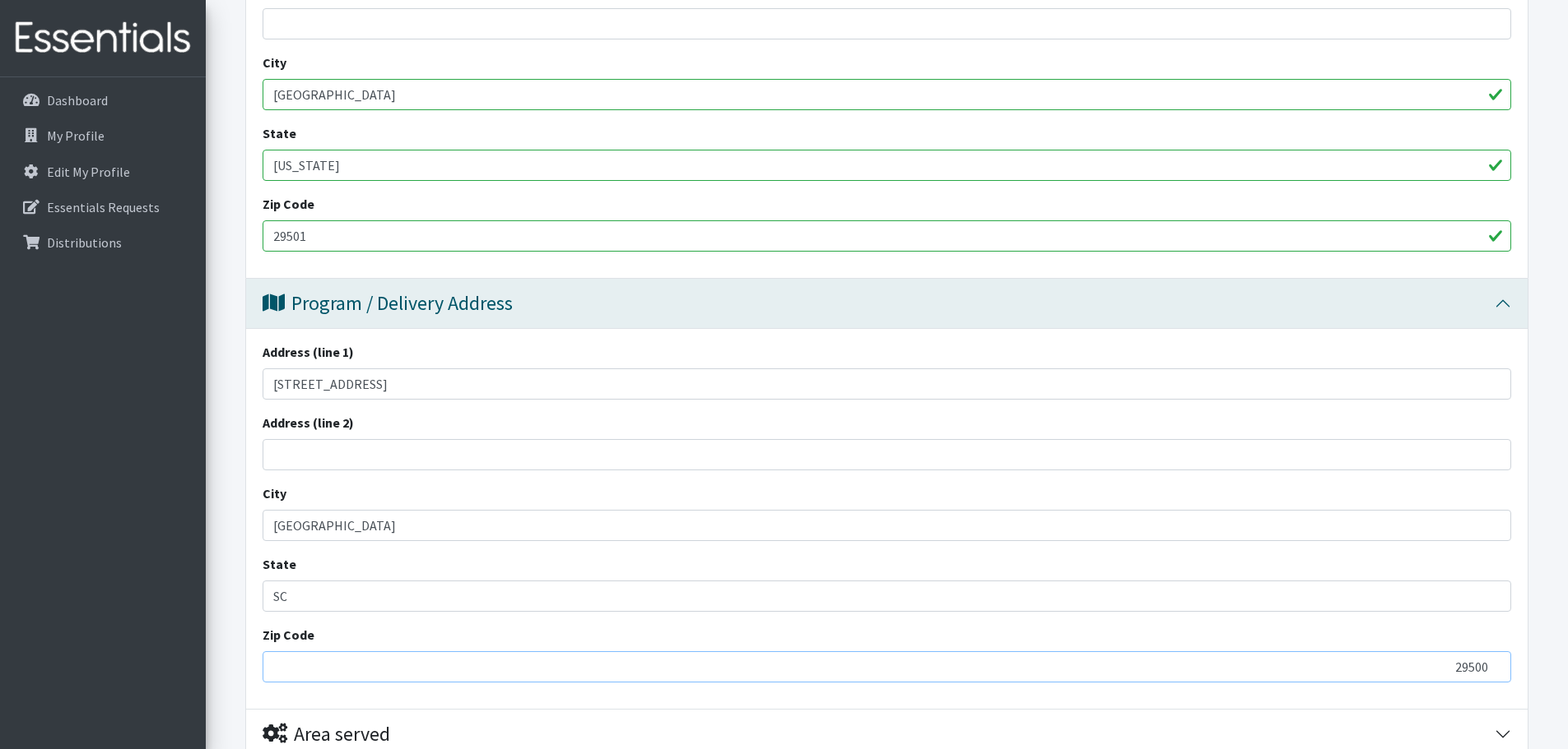
scroll to position [950, 0]
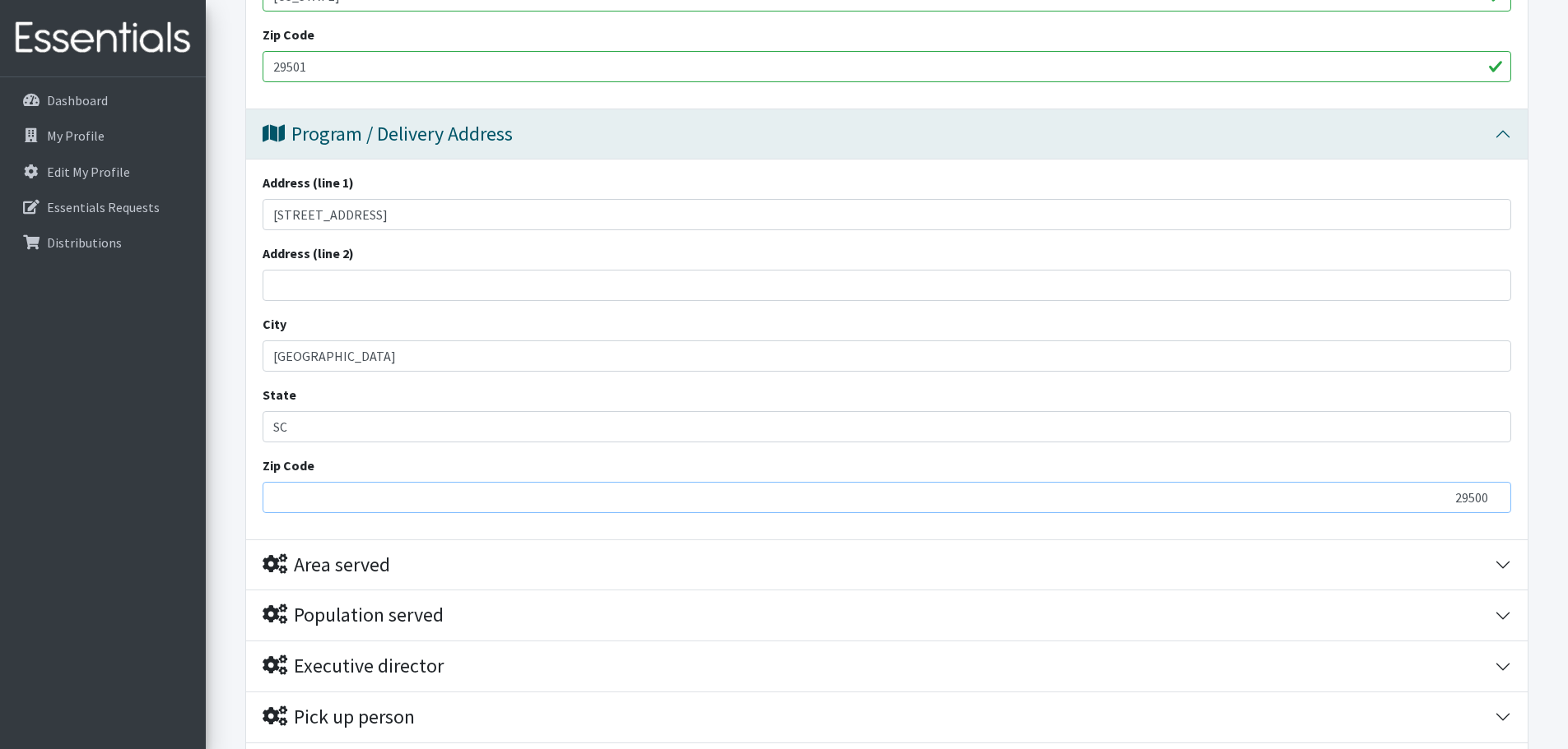
click at [284, 482] on input "29500" at bounding box center [887, 497] width 1249 height 31
type input "29501"
click at [1534, 436] on form "Save Progress Save and Review Agency Information Agency Name * West Florence Hi…" at bounding box center [887, 103] width 1362 height 1687
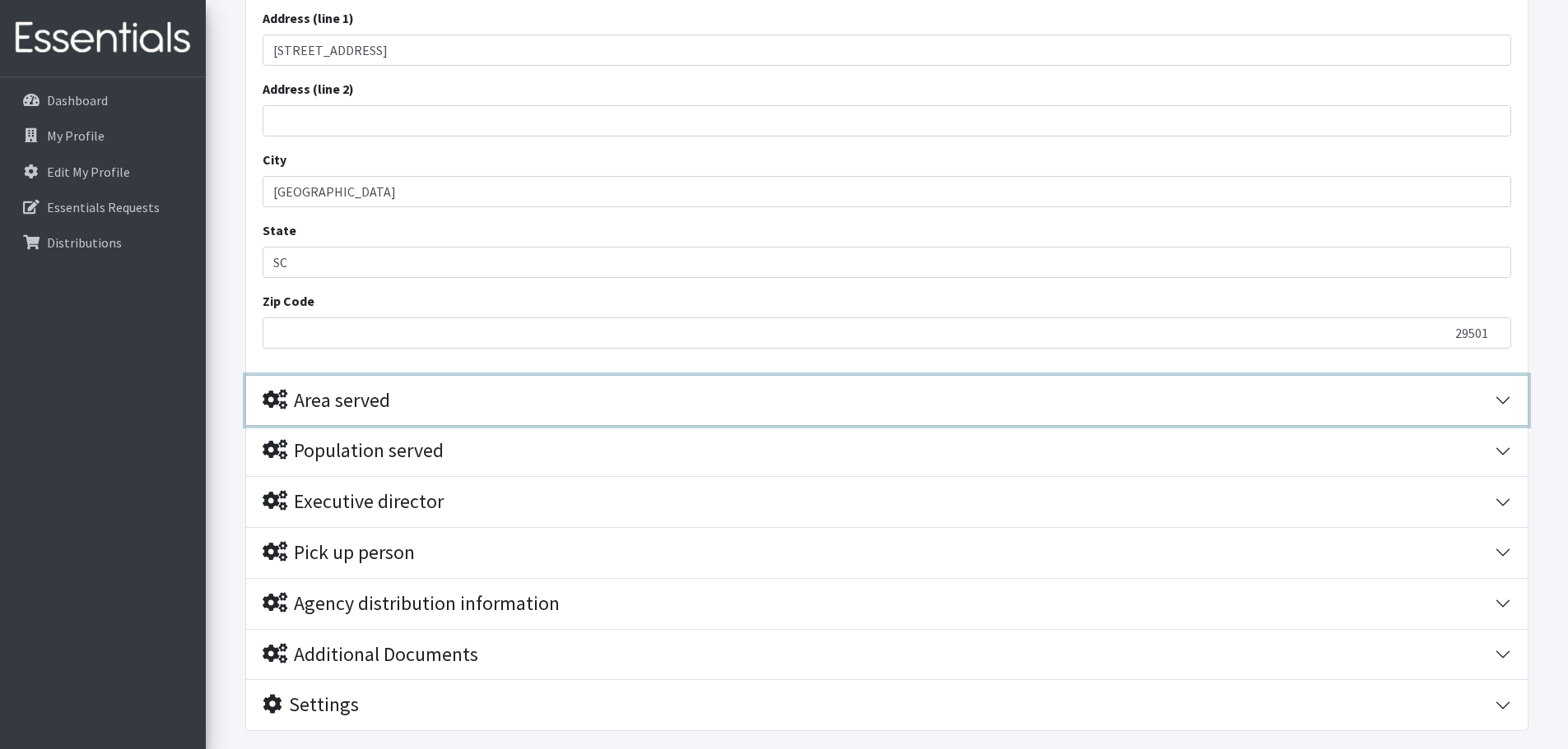
click at [377, 389] on div "Area served" at bounding box center [326, 401] width 128 height 24
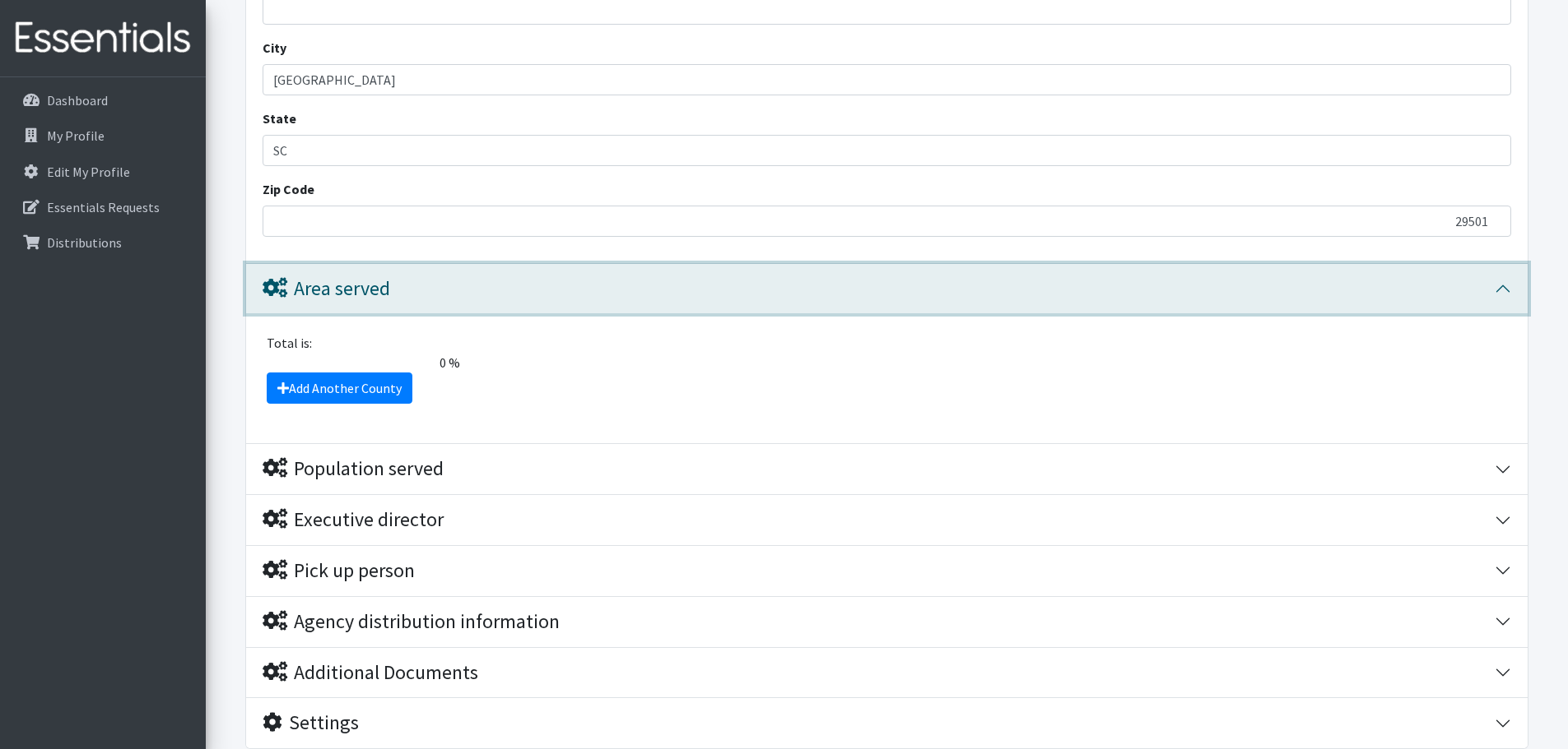
scroll to position [1244, 0]
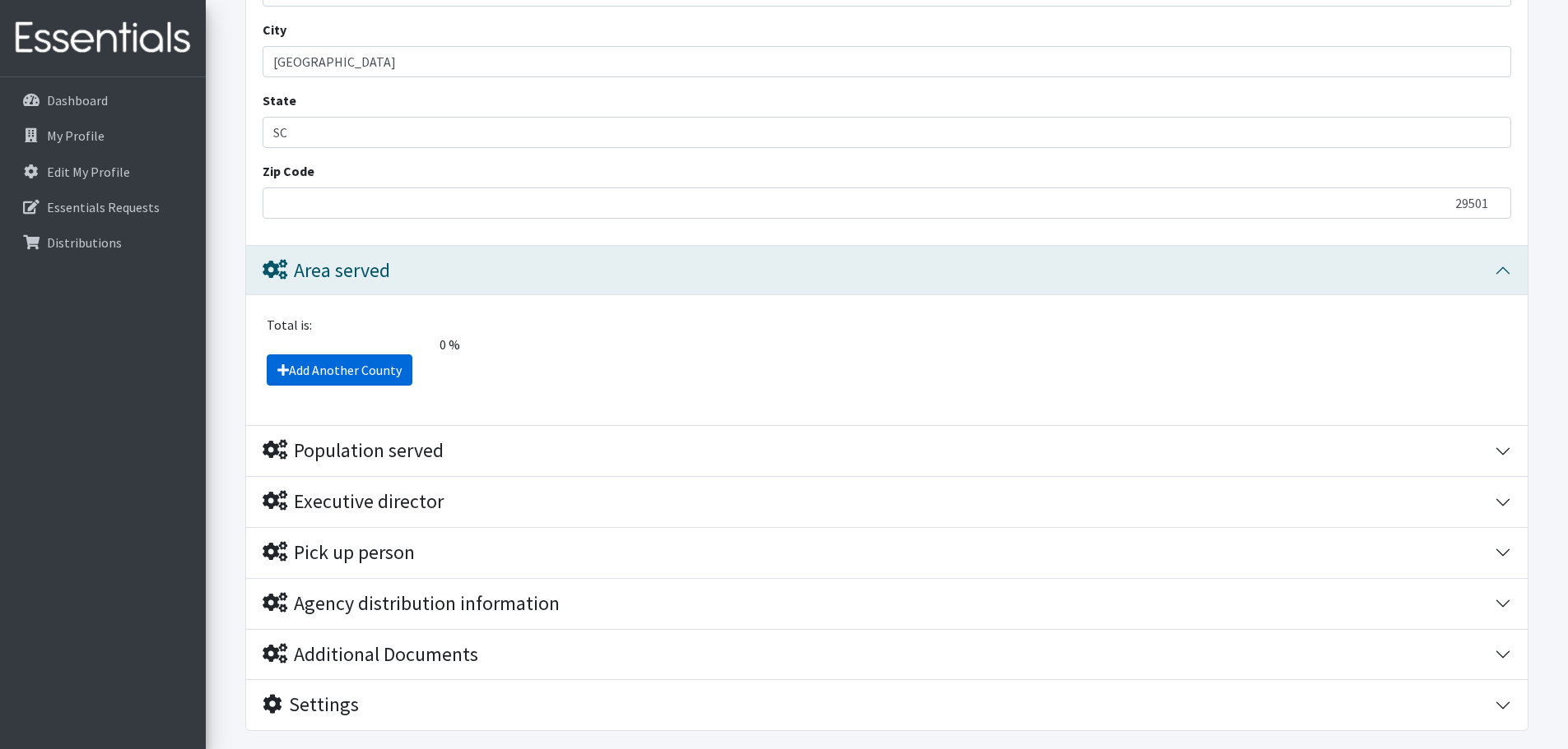
click at [343, 354] on link "Add Another County" at bounding box center [339, 369] width 146 height 31
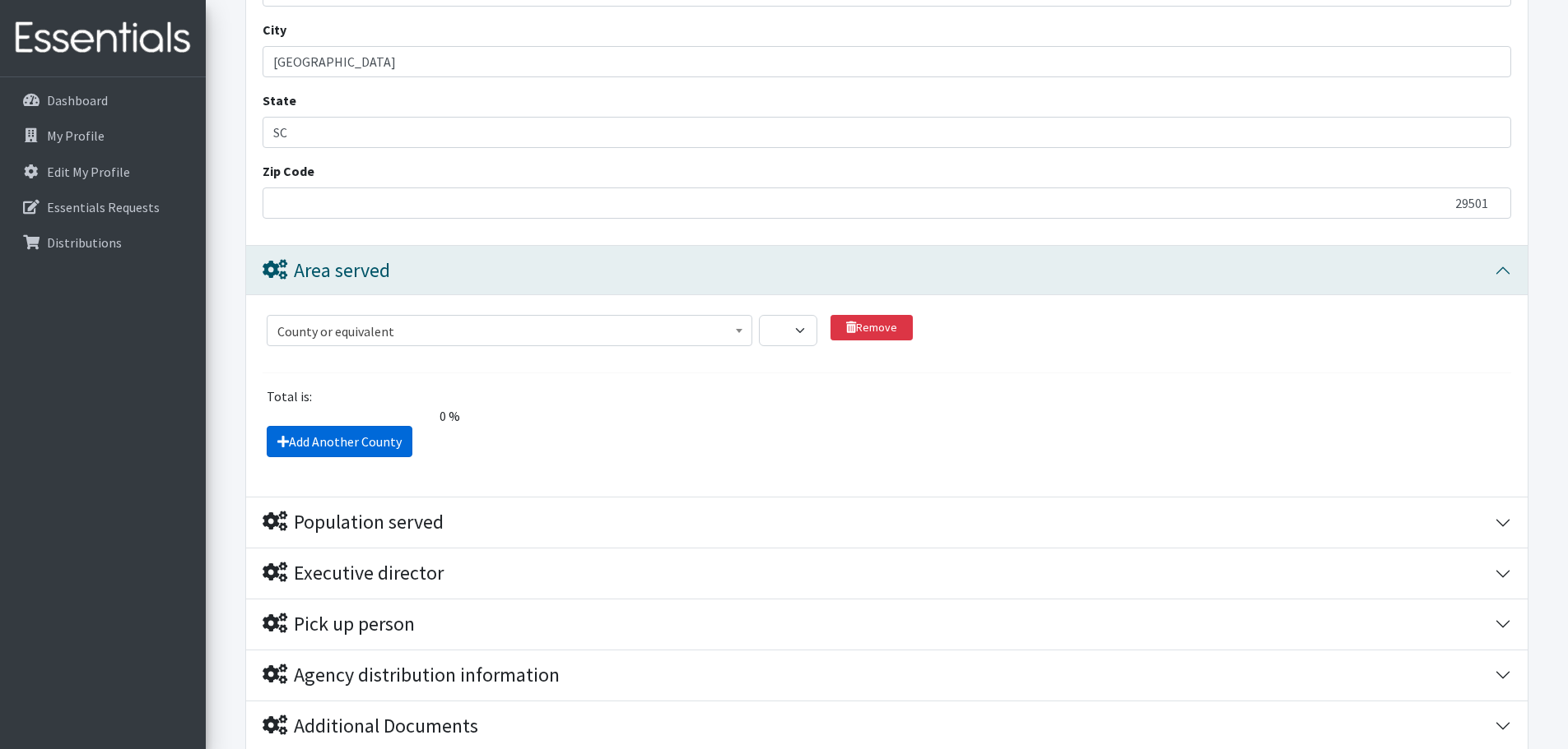
scroll to position [1395, 0]
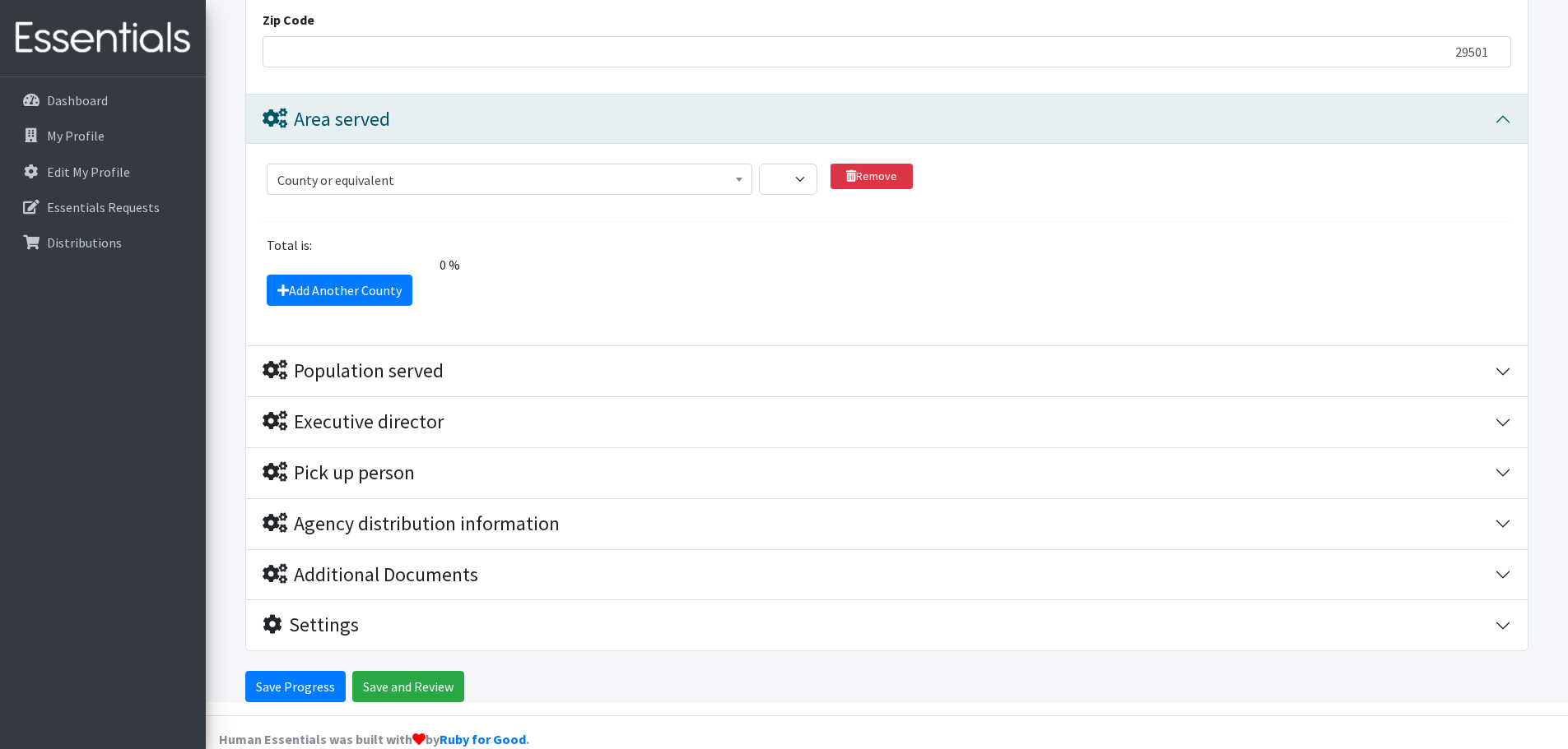
click at [455, 169] on span "County or equivalent" at bounding box center [510, 180] width 464 height 23
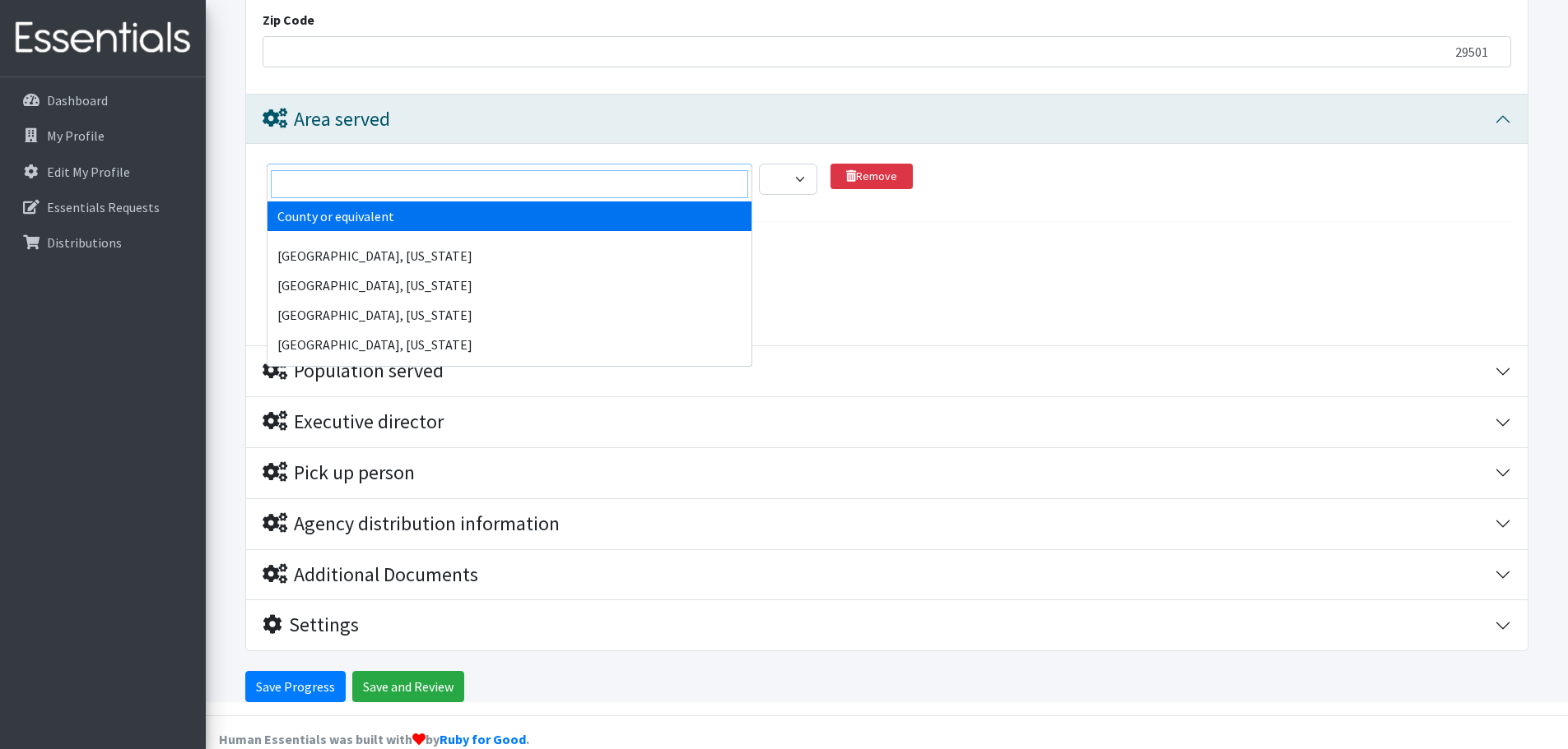
click at [430, 184] on input "search" at bounding box center [510, 185] width 478 height 28
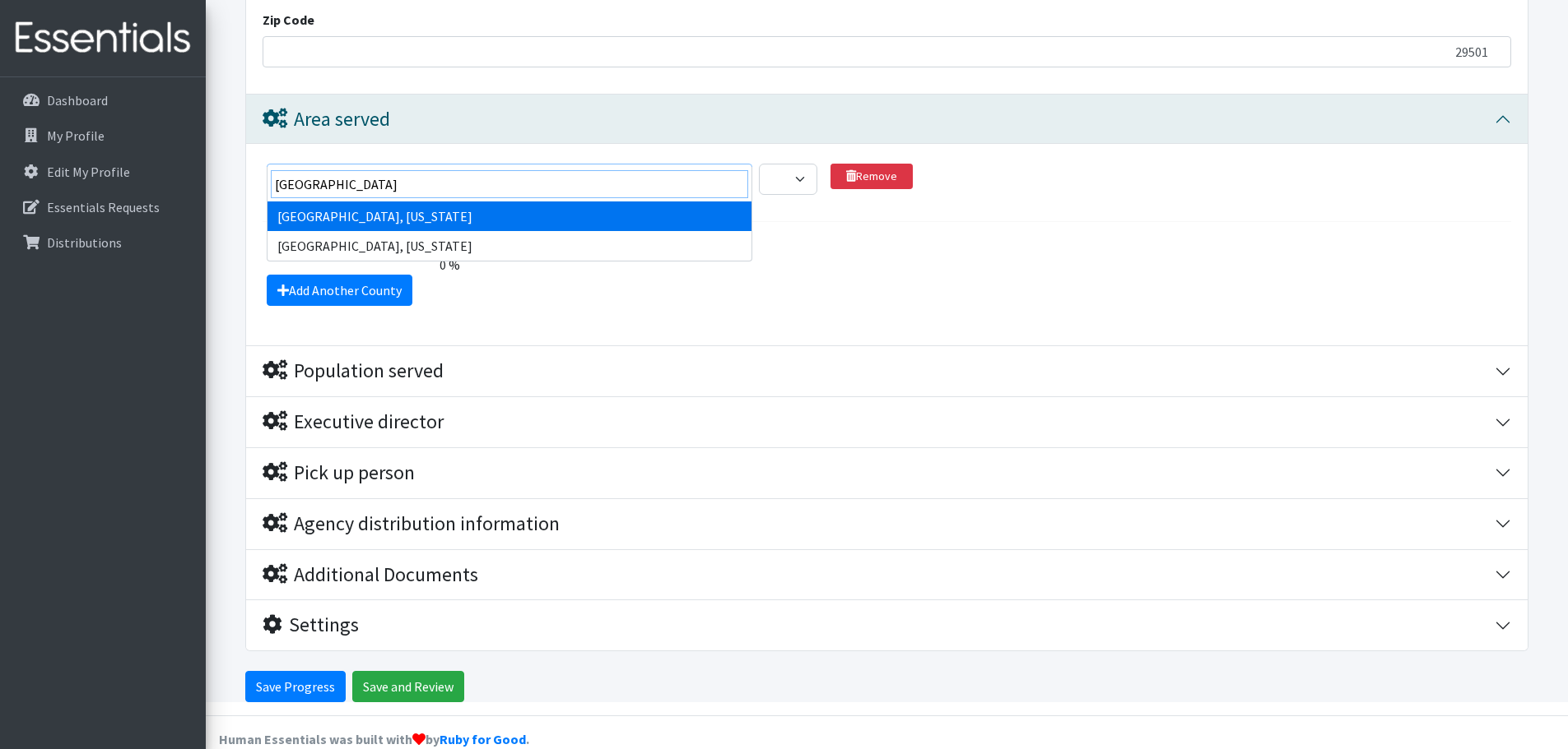
type input "florence"
select select "952"
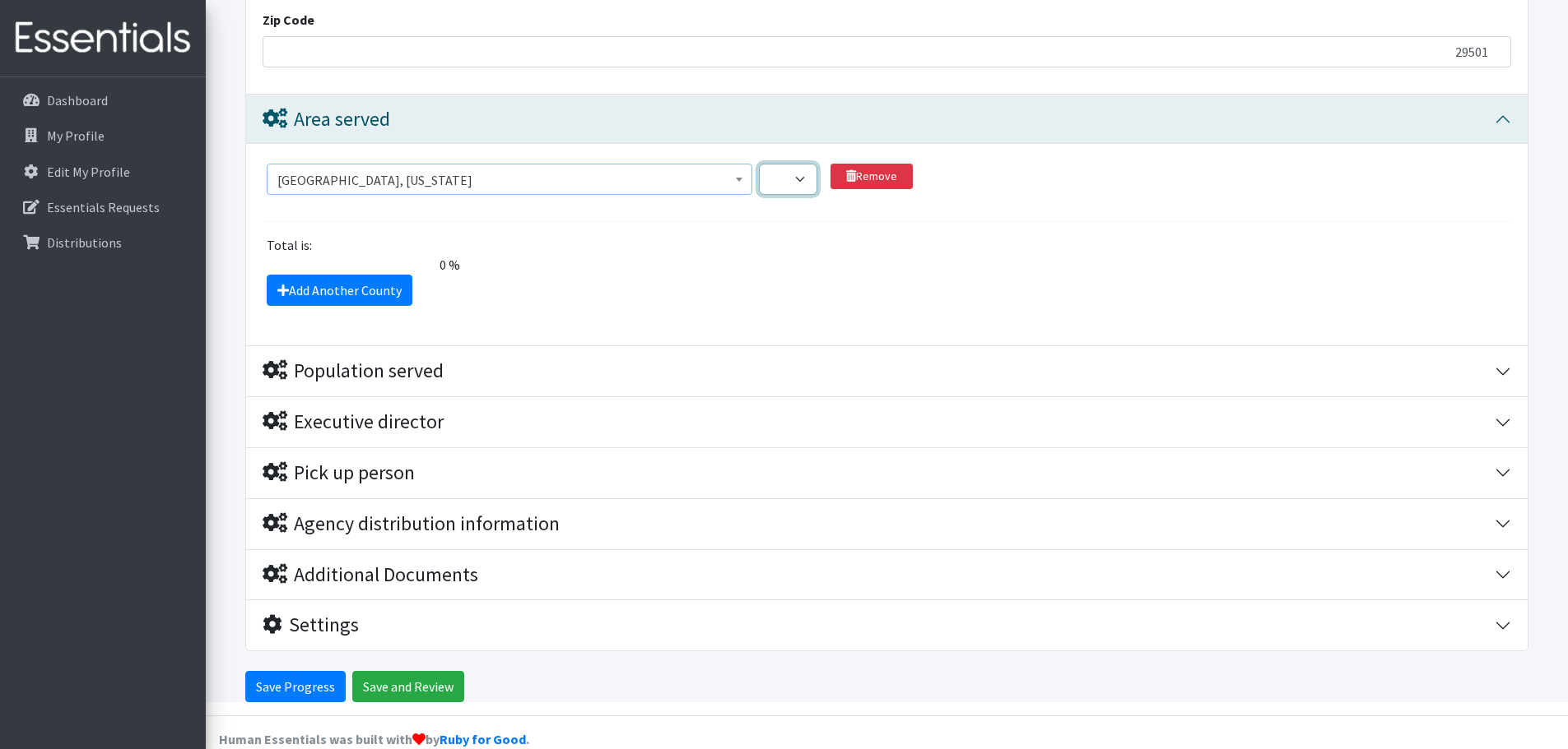
click at [800, 164] on select "1 2 3 4 5 6 7 8 9 10 11 12 13 14 15 16 17 18 19 20 21 22 23 24 25 26 27 28 29 3…" at bounding box center [788, 179] width 59 height 31
click at [250, 171] on div "County or equivalent Abbeville County, South Carolina Acadia Parish, Louisiana …" at bounding box center [887, 244] width 1282 height 202
click at [808, 164] on select "1 2 3 4 5 6 7 8 9 10 11 12 13 14 15 16 17 18 19 20 21 22 23 24 25 26 27 28 29 3…" at bounding box center [788, 179] width 59 height 31
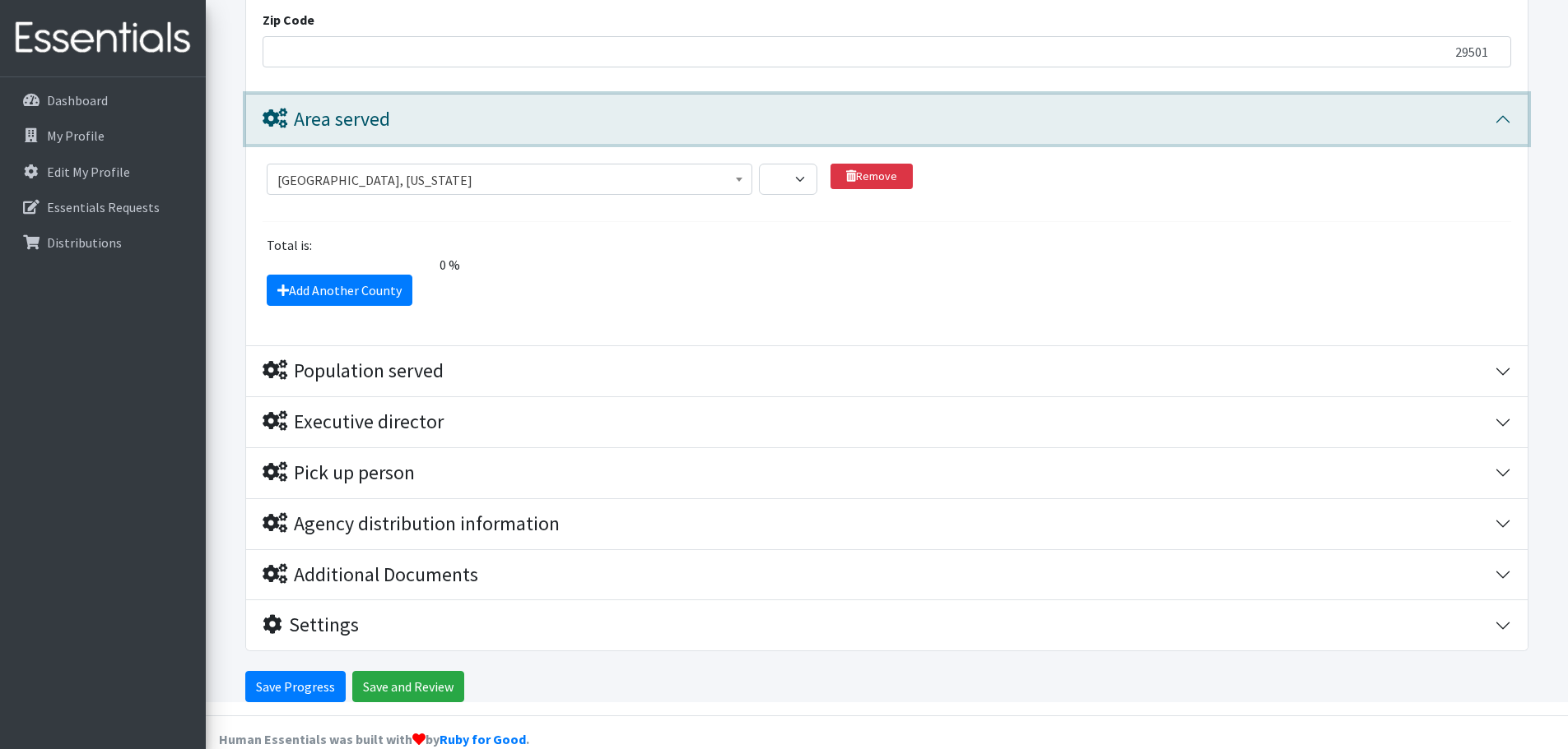
click at [1496, 95] on button "Area served" at bounding box center [887, 119] width 1282 height 50
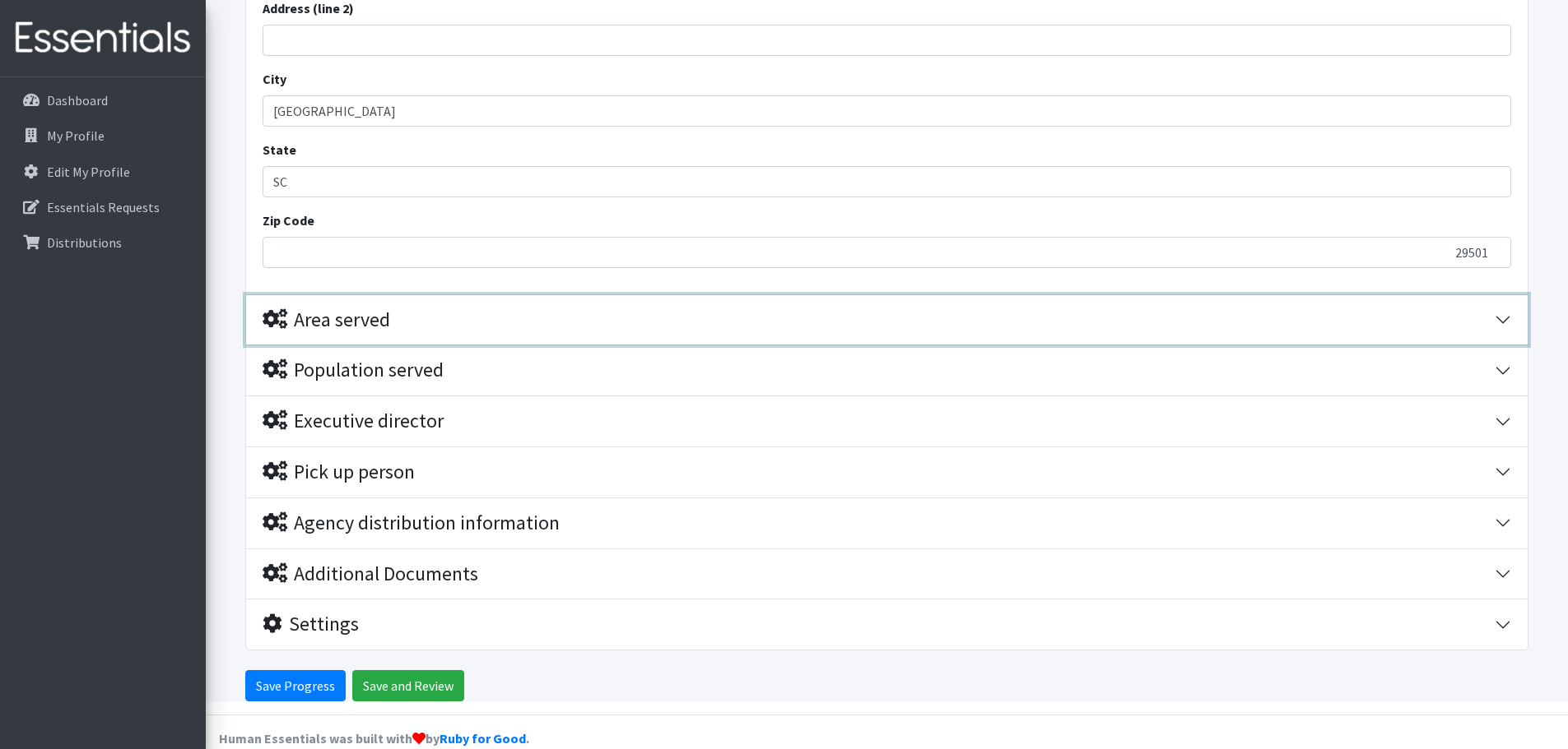
scroll to position [1194, 0]
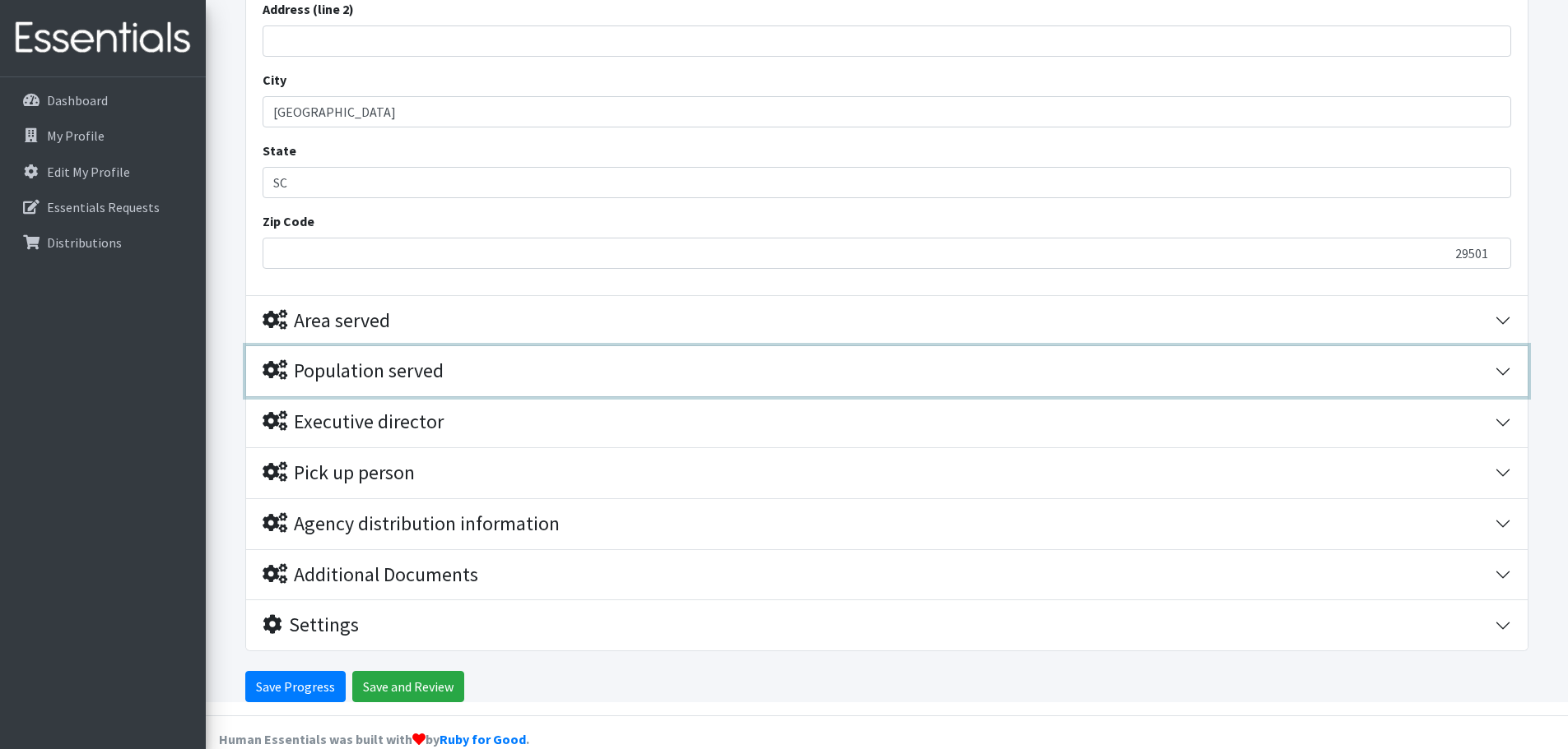
click at [457, 360] on div "Population served" at bounding box center [878, 371] width 1233 height 24
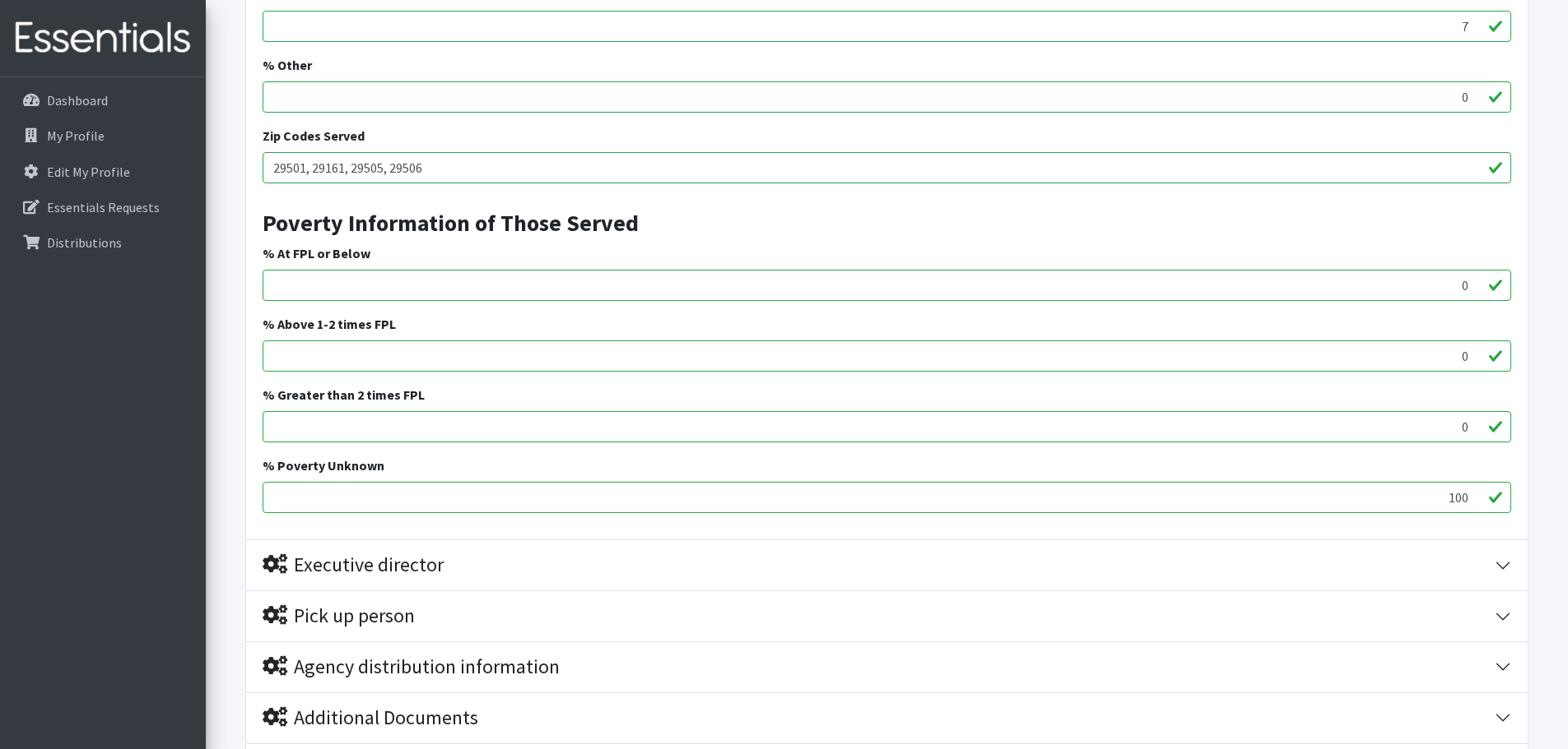
scroll to position [2264, 0]
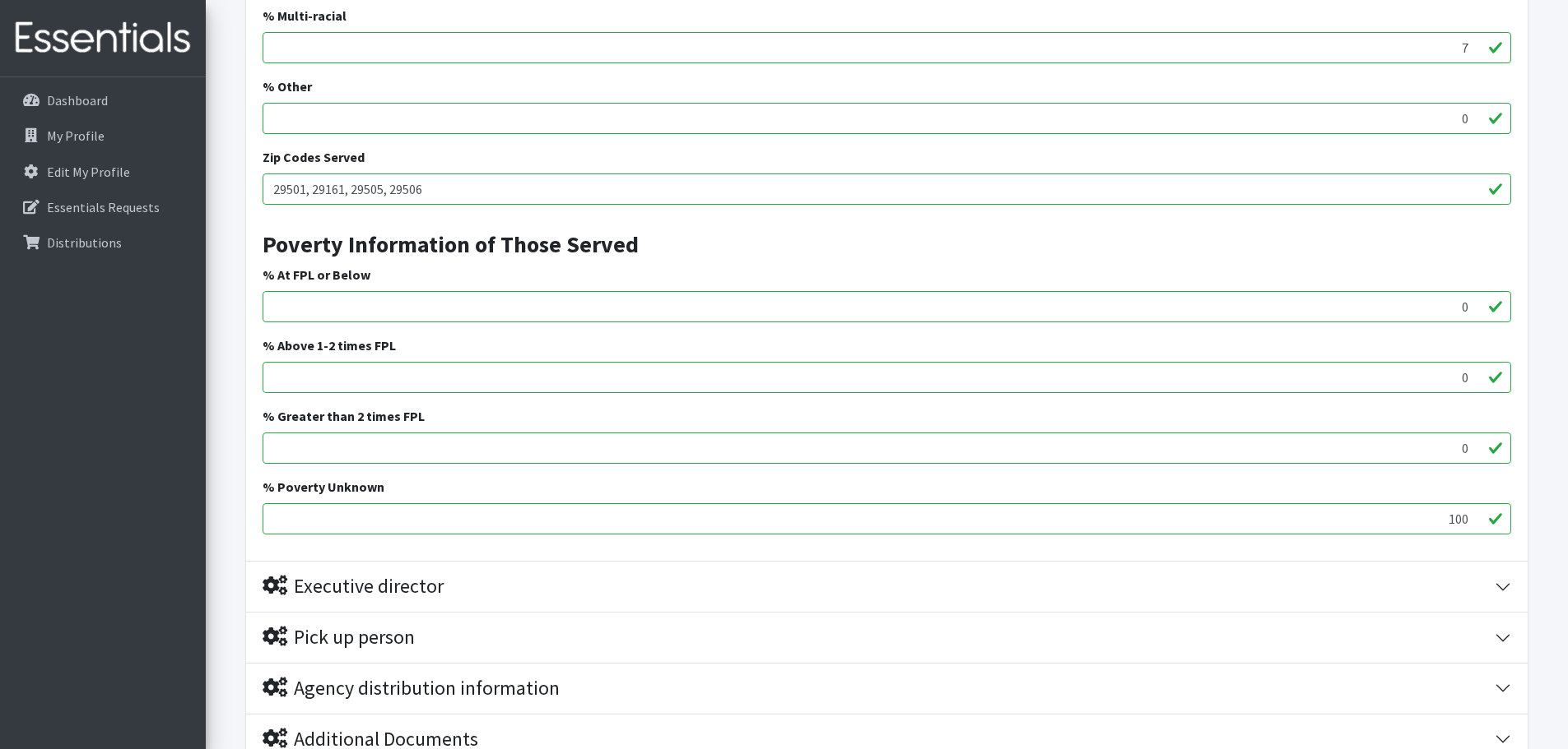
click at [313, 292] on input "0" at bounding box center [887, 307] width 1249 height 31
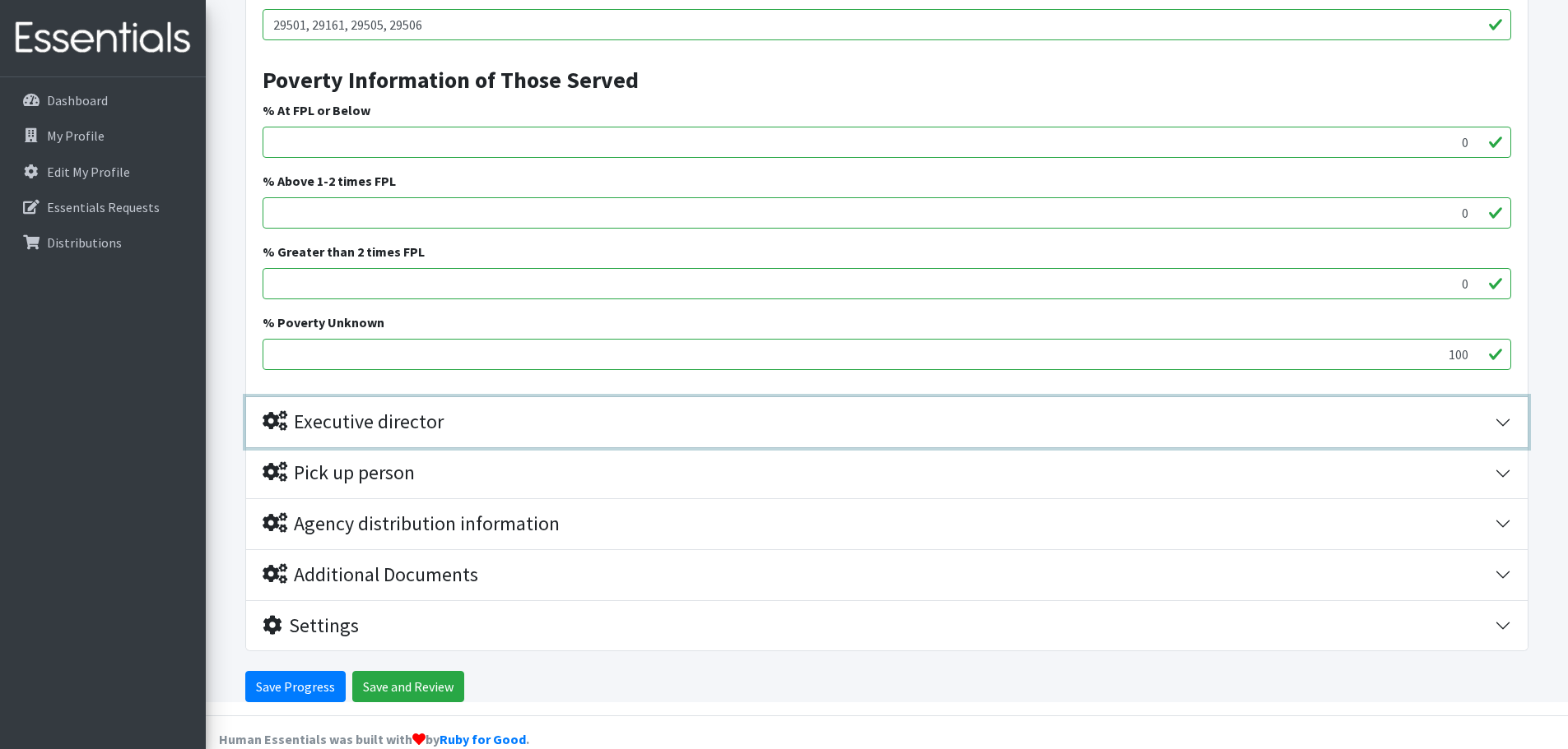
click at [365, 411] on div "Executive director" at bounding box center [352, 422] width 181 height 24
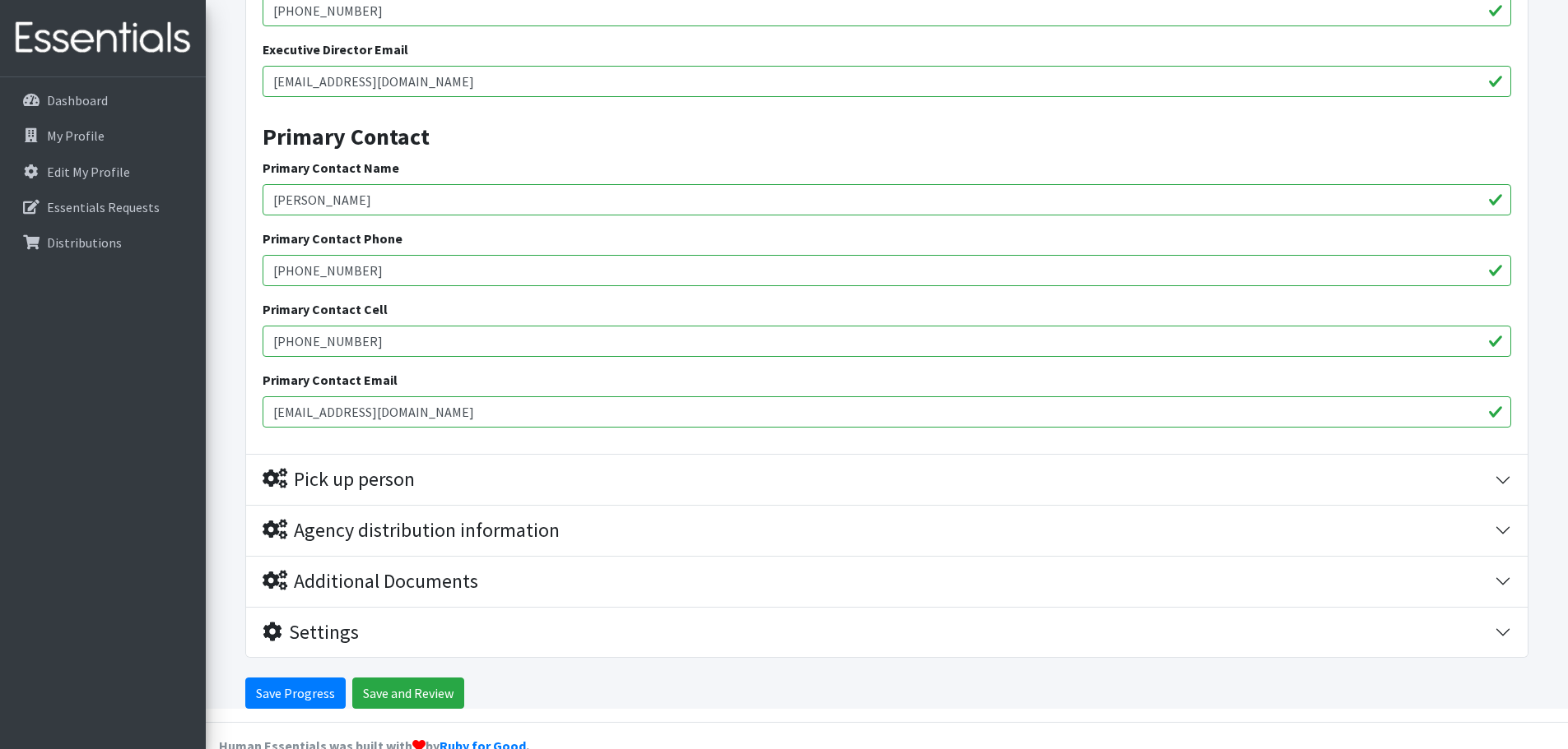
scroll to position [2998, 0]
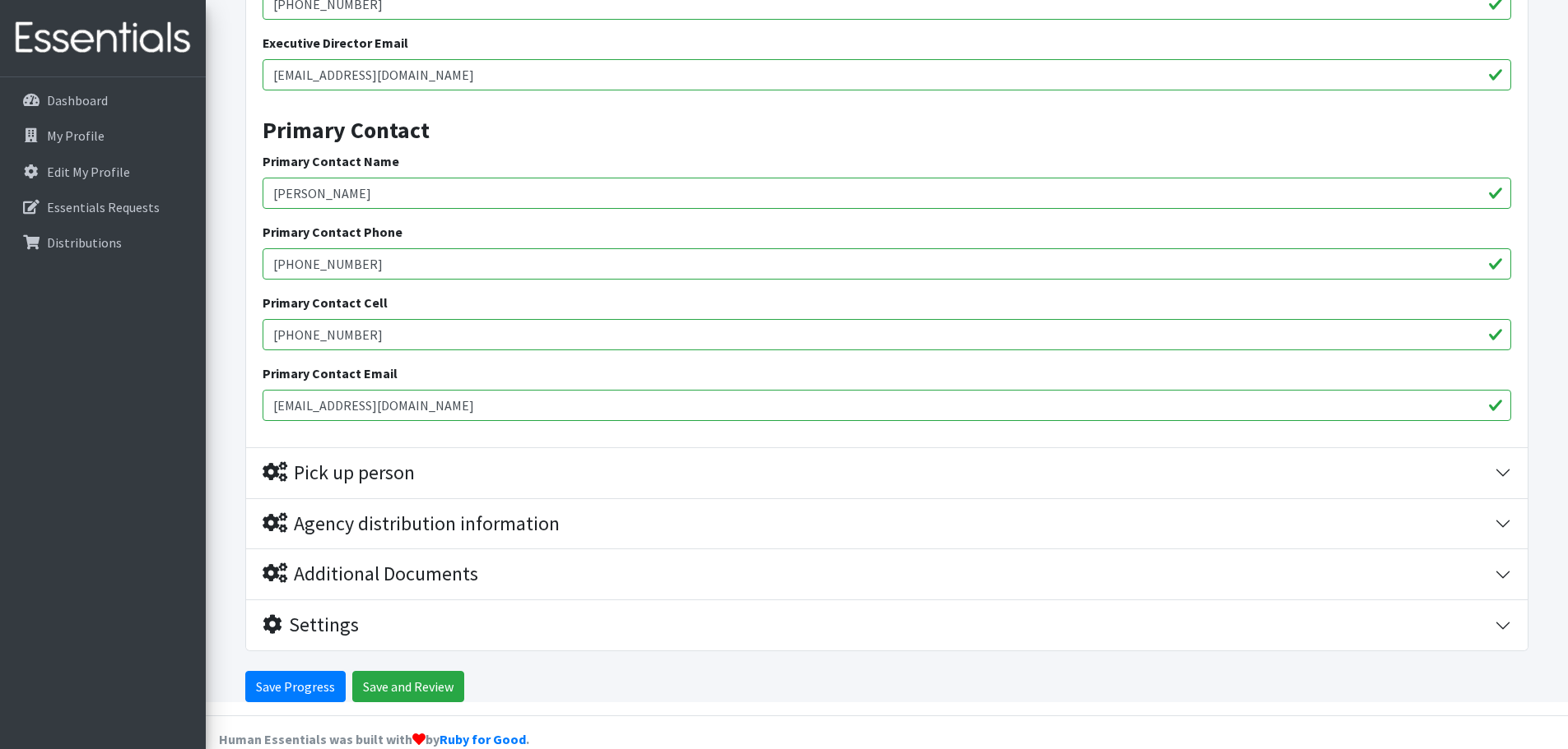
click at [373, 178] on input "Cristen McGee" at bounding box center [887, 193] width 1249 height 31
type input "C"
type input "Keri Cable"
click at [373, 248] on input "843-758-6549" at bounding box center [887, 263] width 1249 height 31
type input "8"
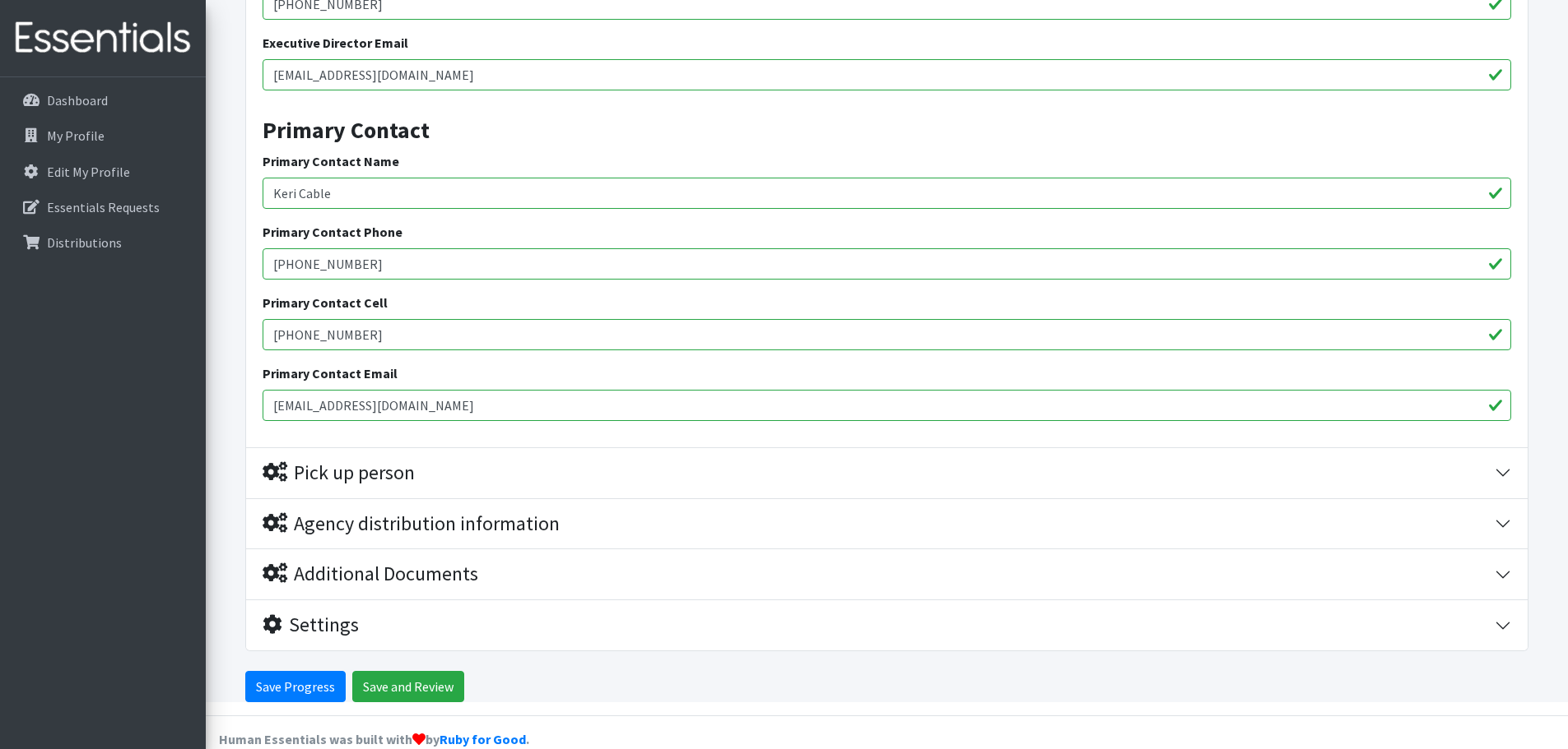
type input "843-758-6896"
click at [359, 319] on input "843-758-6549" at bounding box center [887, 334] width 1249 height 31
type input "843-758-6896"
click at [426, 390] on input "cmcgee@fsd1.org" at bounding box center [887, 405] width 1249 height 31
type input "c"
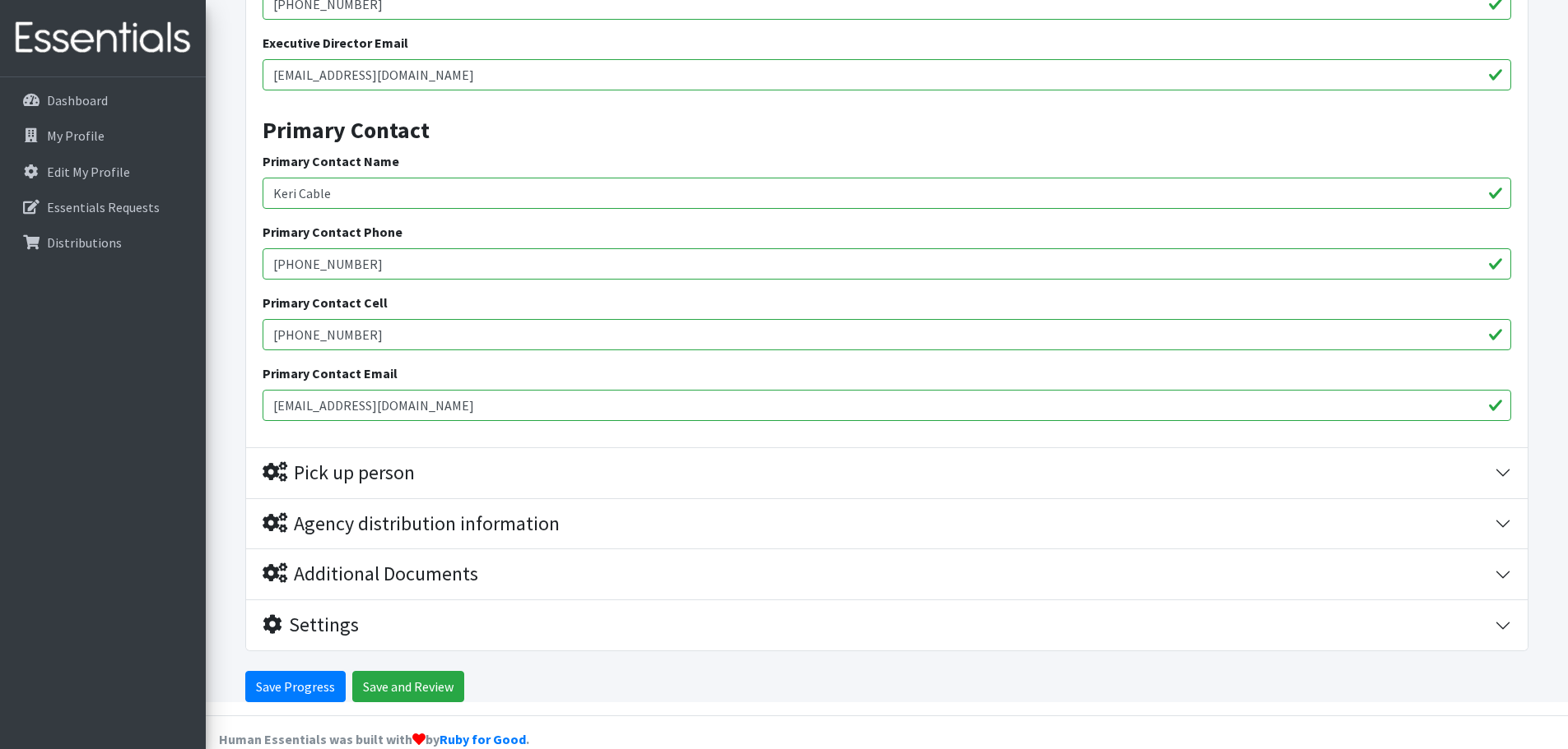
type input "[EMAIL_ADDRESS][DOMAIN_NAME]"
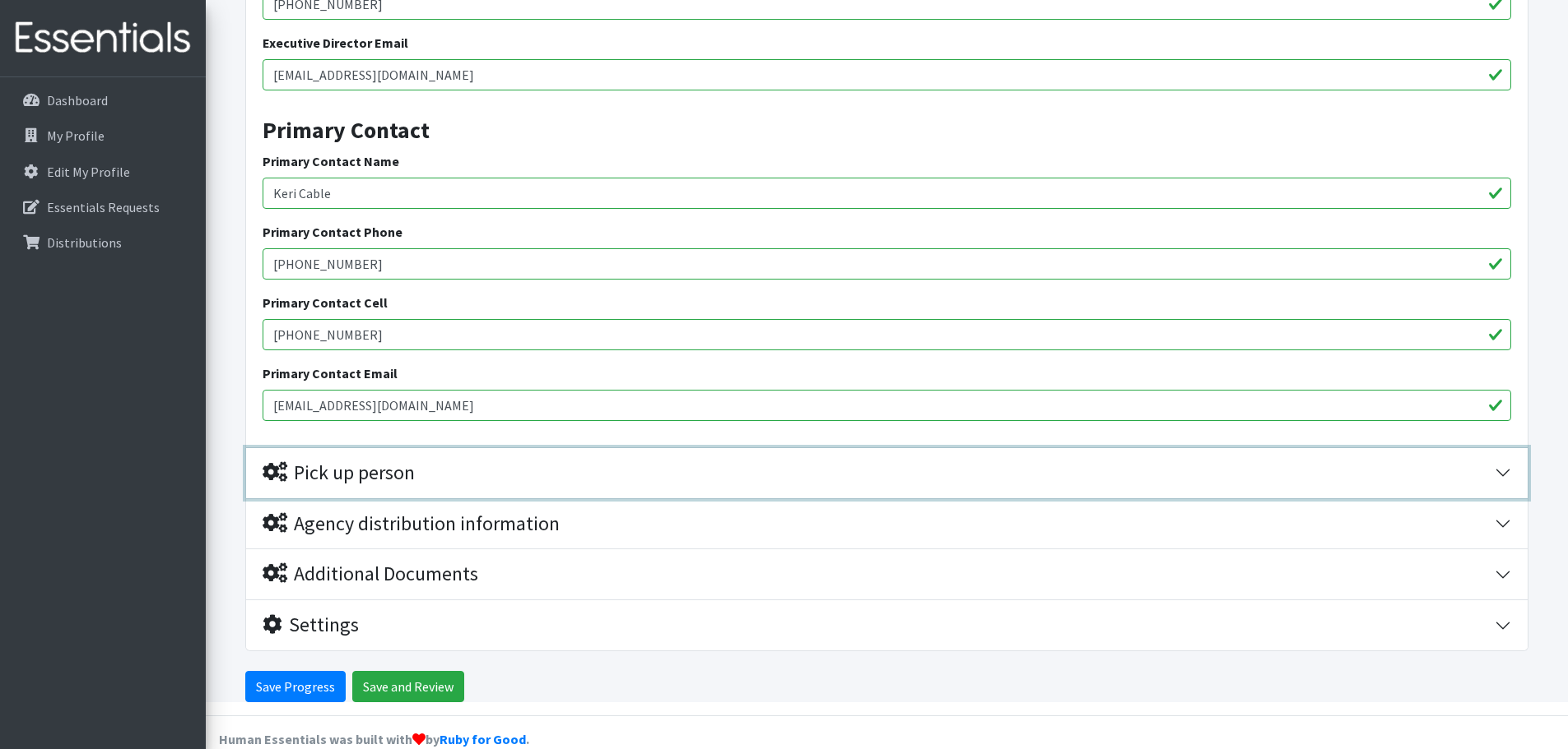
click at [385, 462] on button "Pick up person" at bounding box center [887, 473] width 1282 height 50
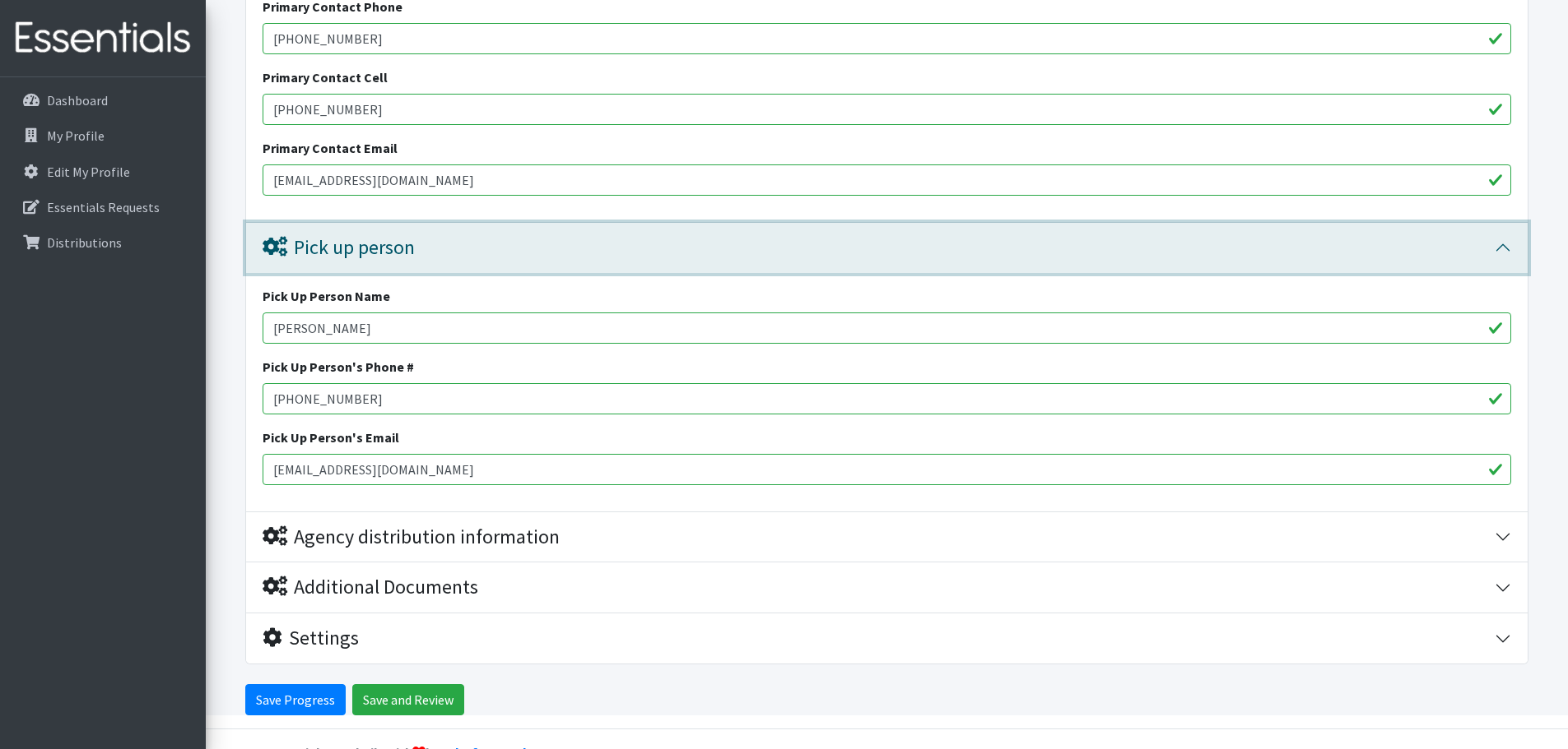
scroll to position [3237, 0]
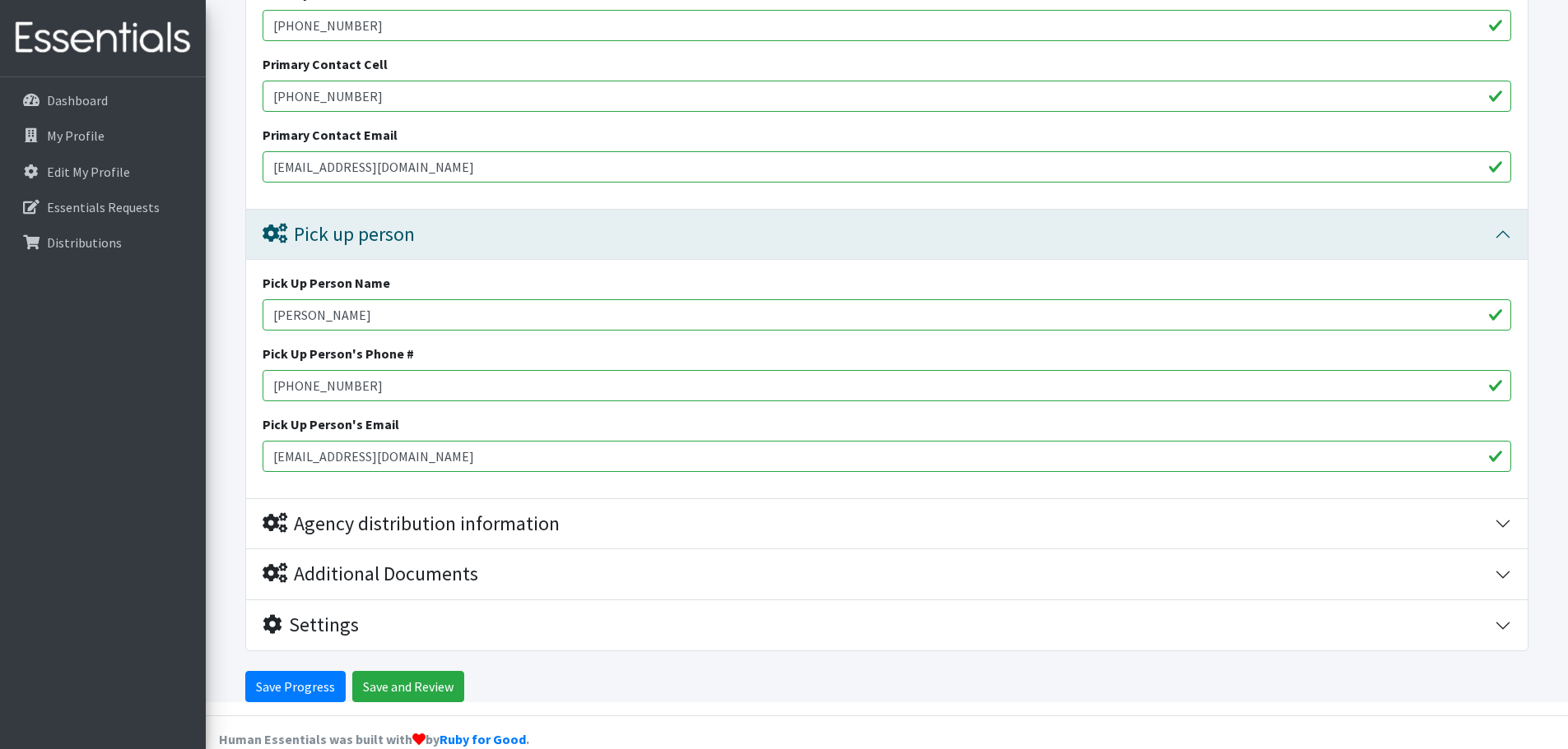
drag, startPoint x: 382, startPoint y: 291, endPoint x: 246, endPoint y: 279, distance: 136.5
click at [246, 279] on div "Pick Up Person Name Cristen McGee Pick Up Person's Phone # 843-758-6549 Pick Up…" at bounding box center [887, 380] width 1282 height 239
type input "Keri Cable"
drag, startPoint x: 335, startPoint y: 354, endPoint x: 277, endPoint y: 347, distance: 58.4
click at [277, 370] on input "843-758-6549" at bounding box center [887, 385] width 1249 height 31
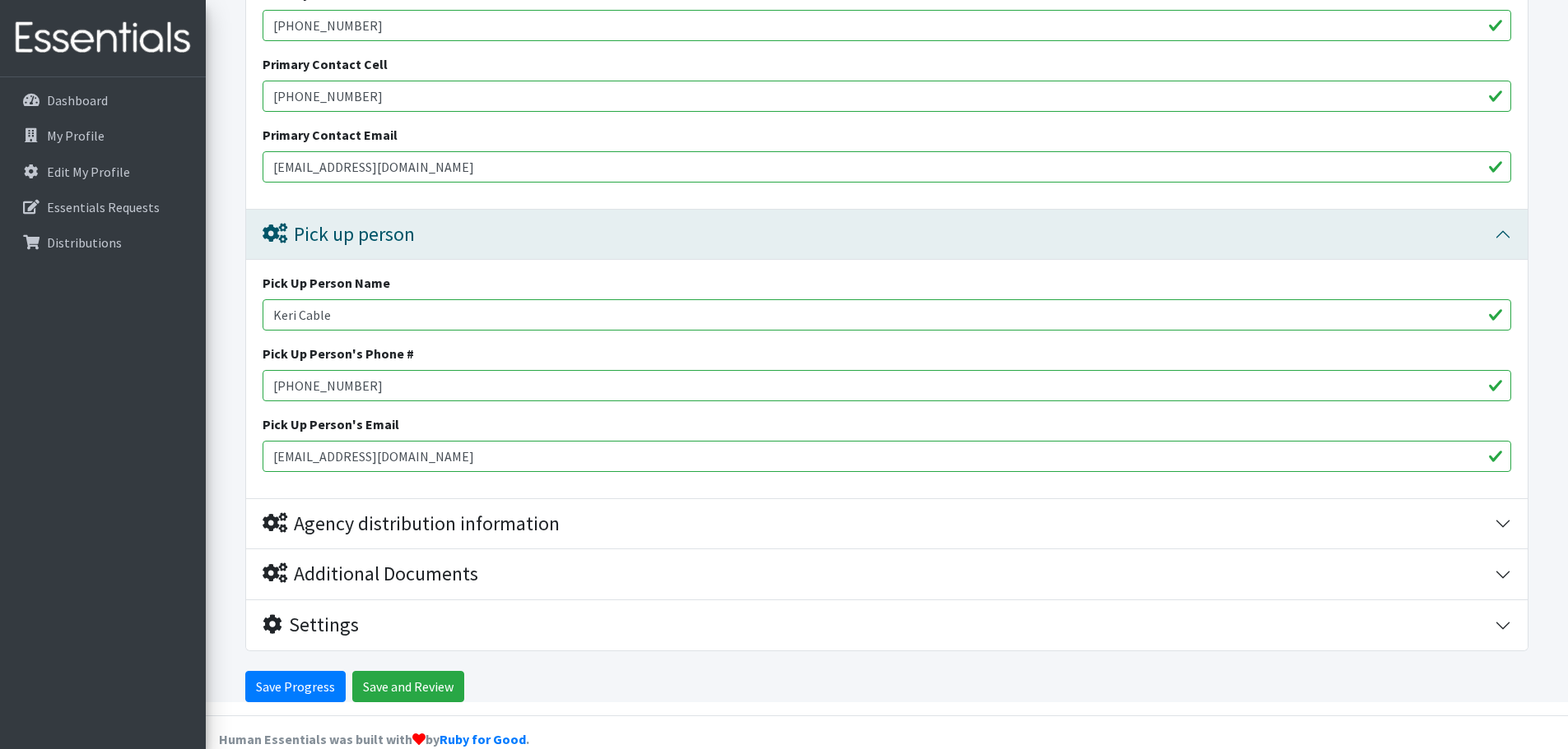
type input "843-758-6896"
drag, startPoint x: 363, startPoint y: 438, endPoint x: 248, endPoint y: 438, distance: 115.0
click at [248, 438] on div "Pick Up Person Name Keri Cable Pick Up Person's Phone # 843-758-6896 Pick Up Pe…" at bounding box center [887, 380] width 1282 height 239
type input "[EMAIL_ADDRESS][DOMAIN_NAME]"
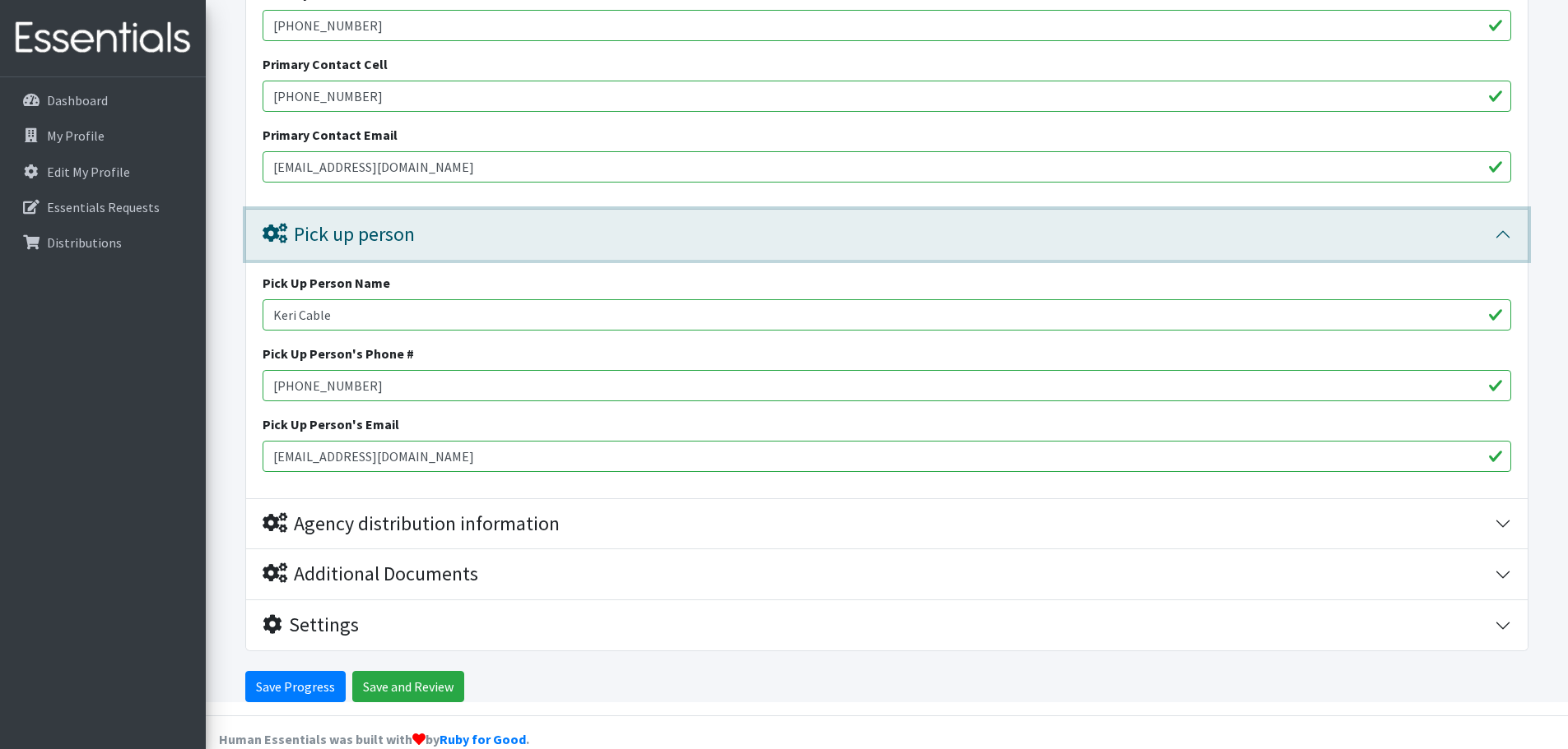
click at [1503, 210] on button "Pick up person" at bounding box center [887, 235] width 1282 height 50
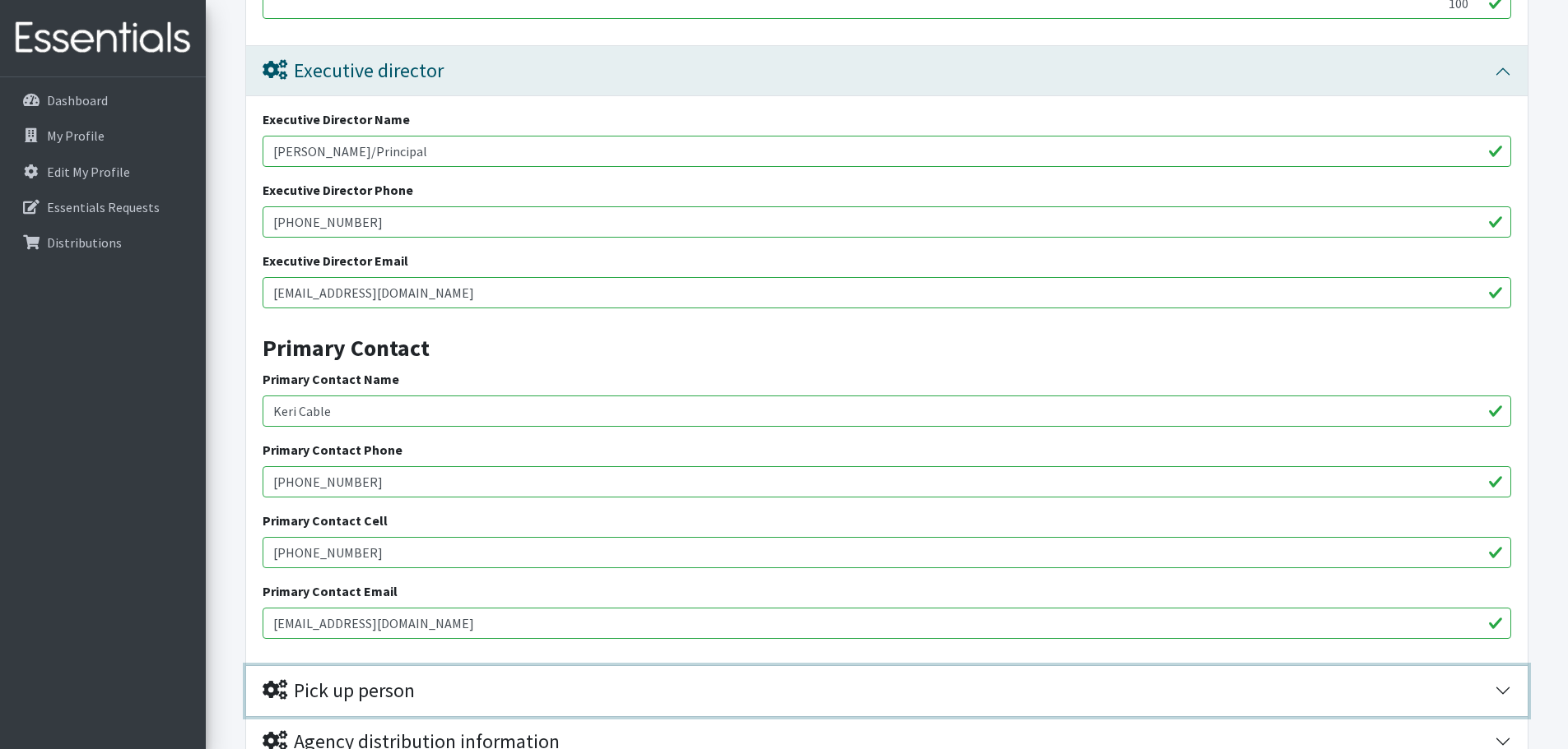
scroll to position [2751, 0]
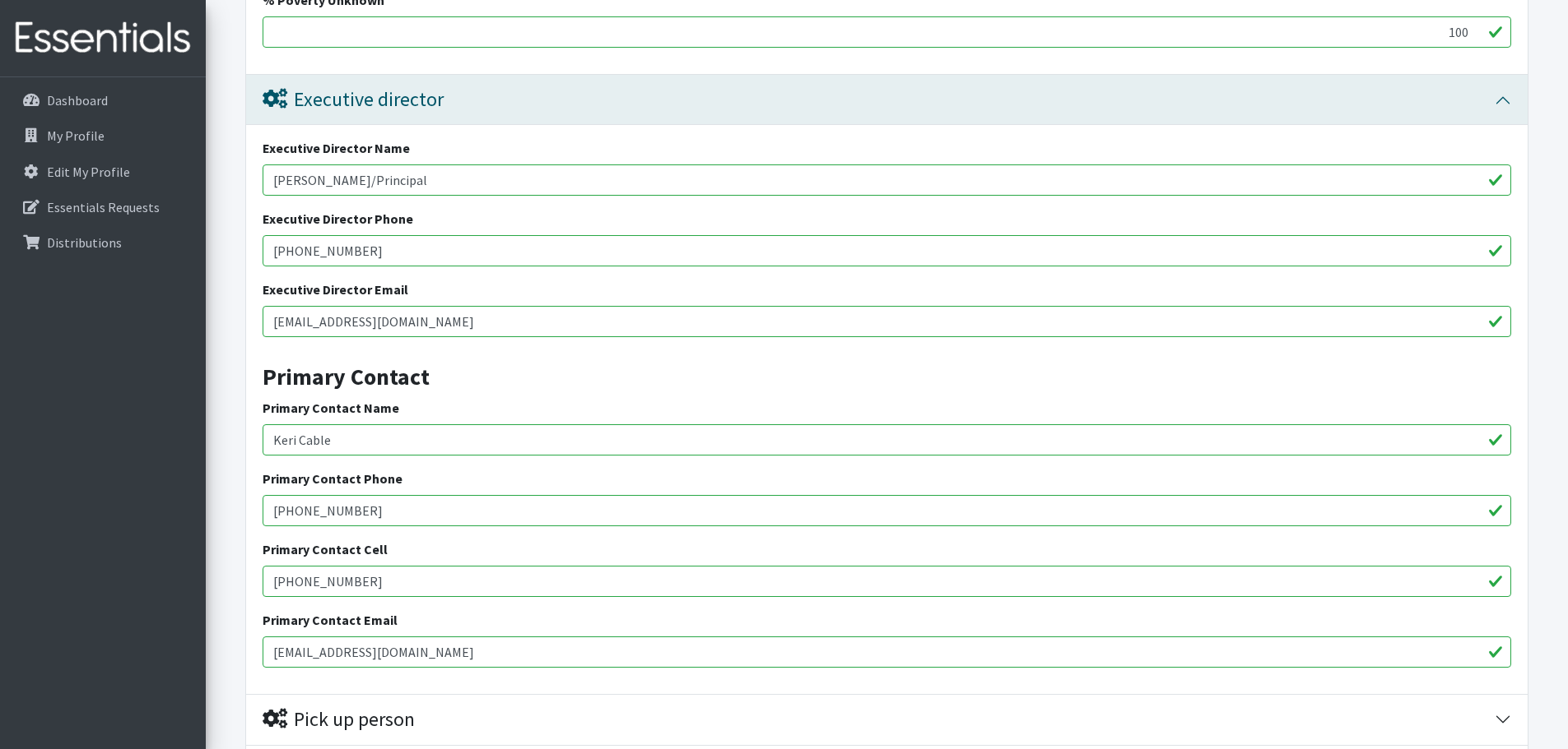
drag, startPoint x: 460, startPoint y: 151, endPoint x: 433, endPoint y: 149, distance: 27.1
click at [433, 165] on input "Matthew Dowdell/Principal" at bounding box center [887, 180] width 1249 height 31
drag, startPoint x: 367, startPoint y: 148, endPoint x: 325, endPoint y: 153, distance: 42.3
click at [325, 165] on input "Matthew Dowdell/Principal" at bounding box center [887, 180] width 1249 height 31
click at [369, 165] on input "Matthew Dowdell/Principal" at bounding box center [887, 180] width 1249 height 31
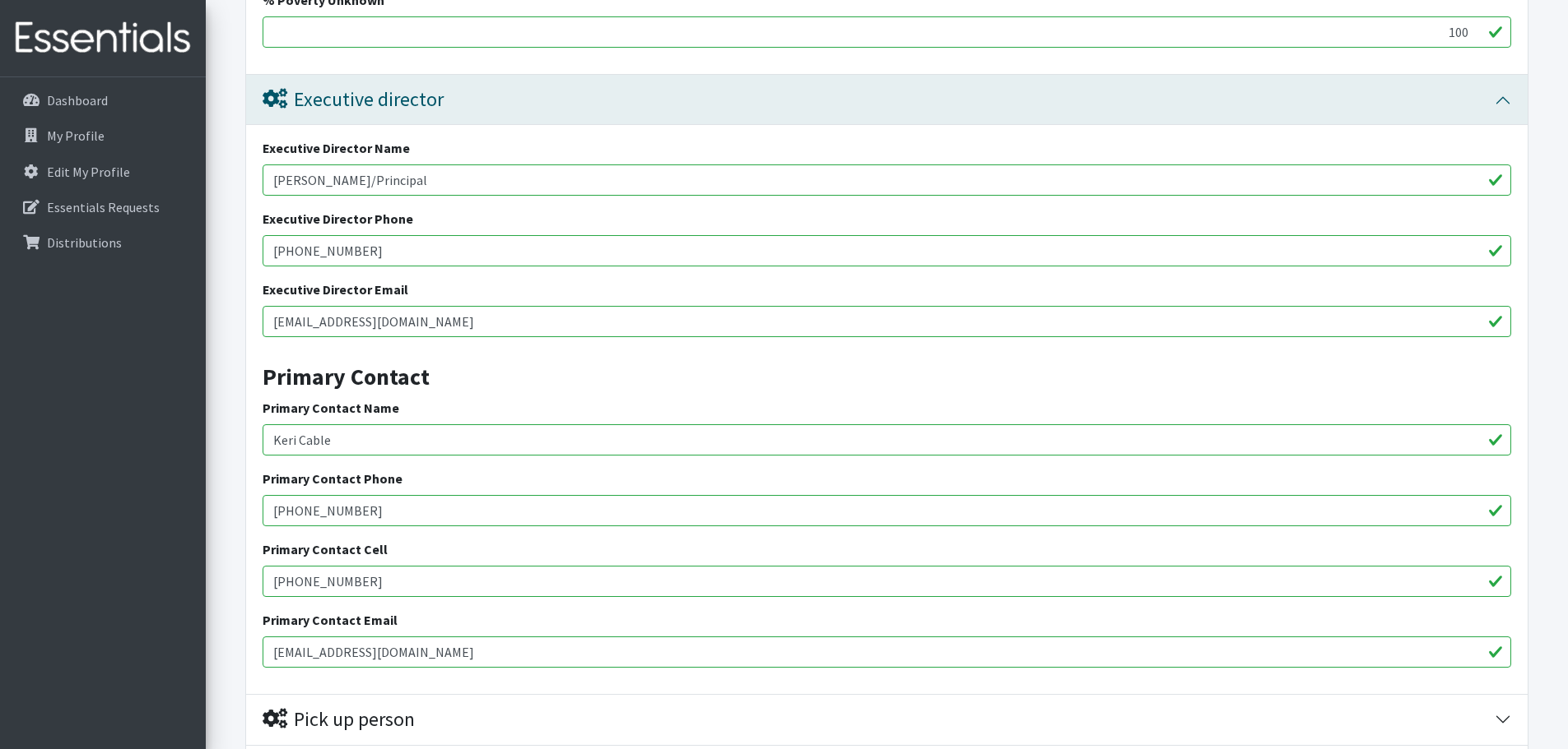
drag, startPoint x: 367, startPoint y: 156, endPoint x: 251, endPoint y: 159, distance: 116.0
click at [251, 159] on div "Executive Director Name Matthew Dowdell/Principal Executive Director Phone 843-…" at bounding box center [887, 409] width 1282 height 569
type input "April Leroy/Principal"
click at [363, 235] on input "843-758-6547" at bounding box center [887, 250] width 1249 height 31
drag, startPoint x: 420, startPoint y: 305, endPoint x: 251, endPoint y: 294, distance: 169.4
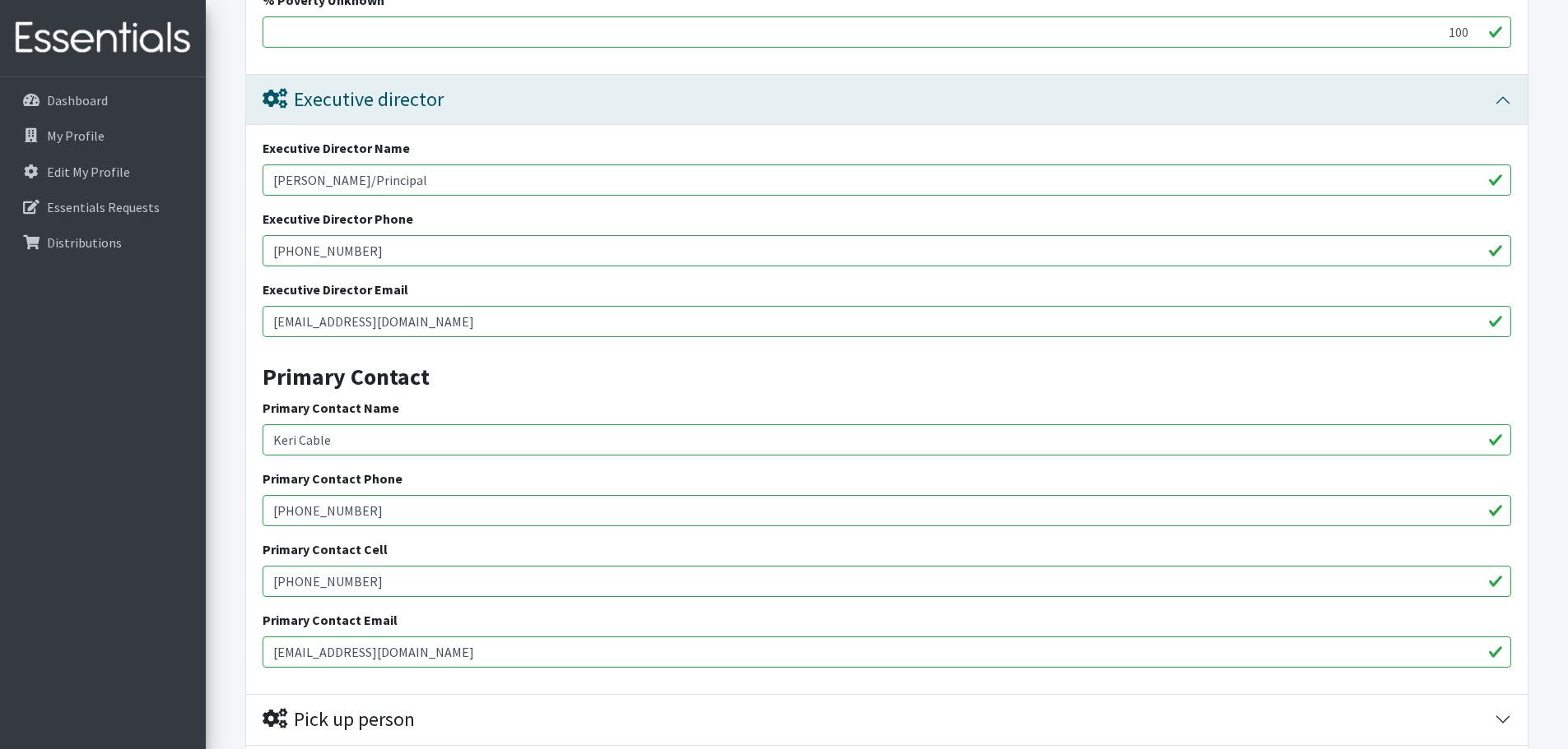
click at [251, 294] on div "Executive Director Name April Leroy/Principal Executive Director Phone 843-758-…" at bounding box center [887, 409] width 1282 height 569
type input "aleroy@fsd1.org"
click at [355, 235] on input "843-758-6547" at bounding box center [887, 250] width 1249 height 31
type input "843-664-8472"
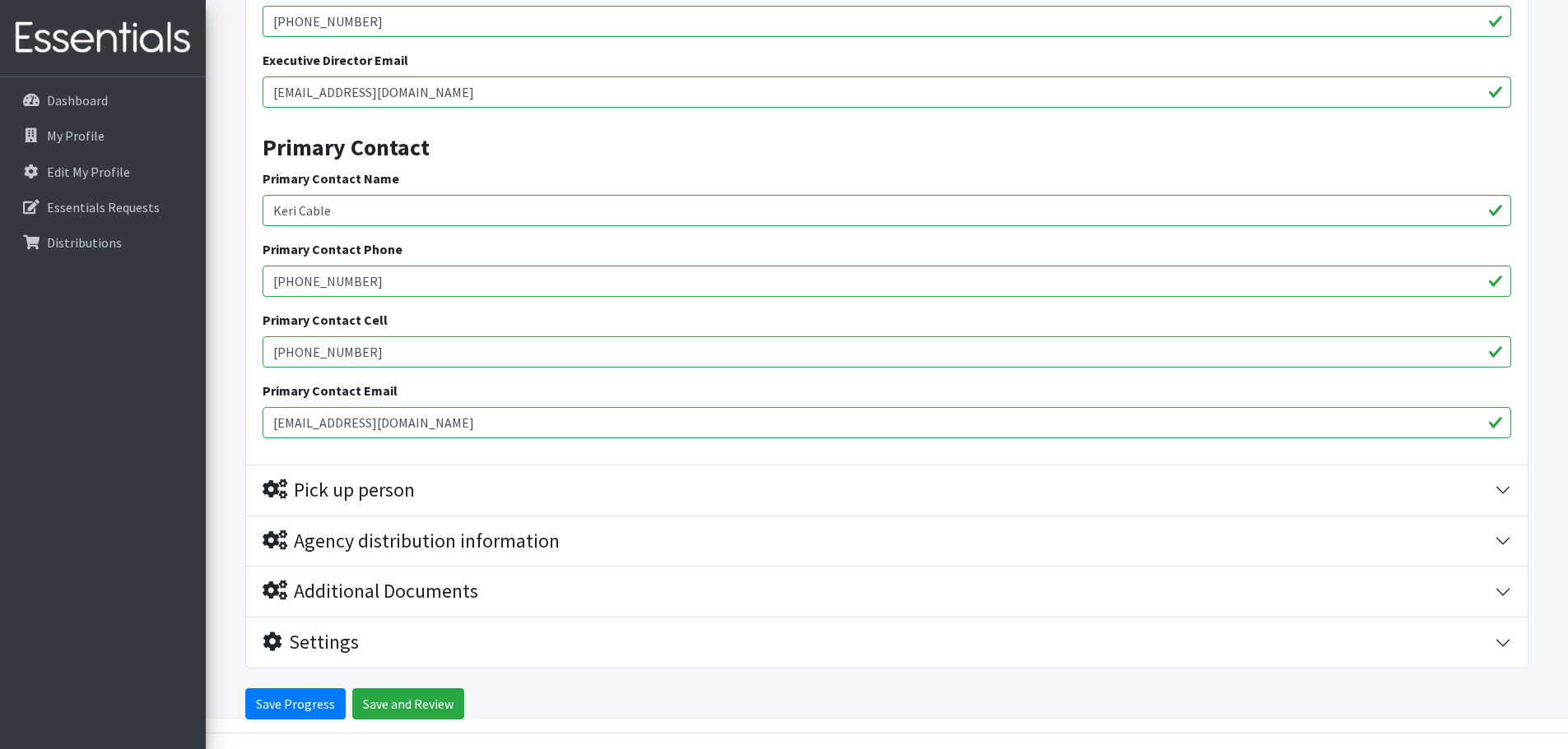
scroll to position [2998, 0]
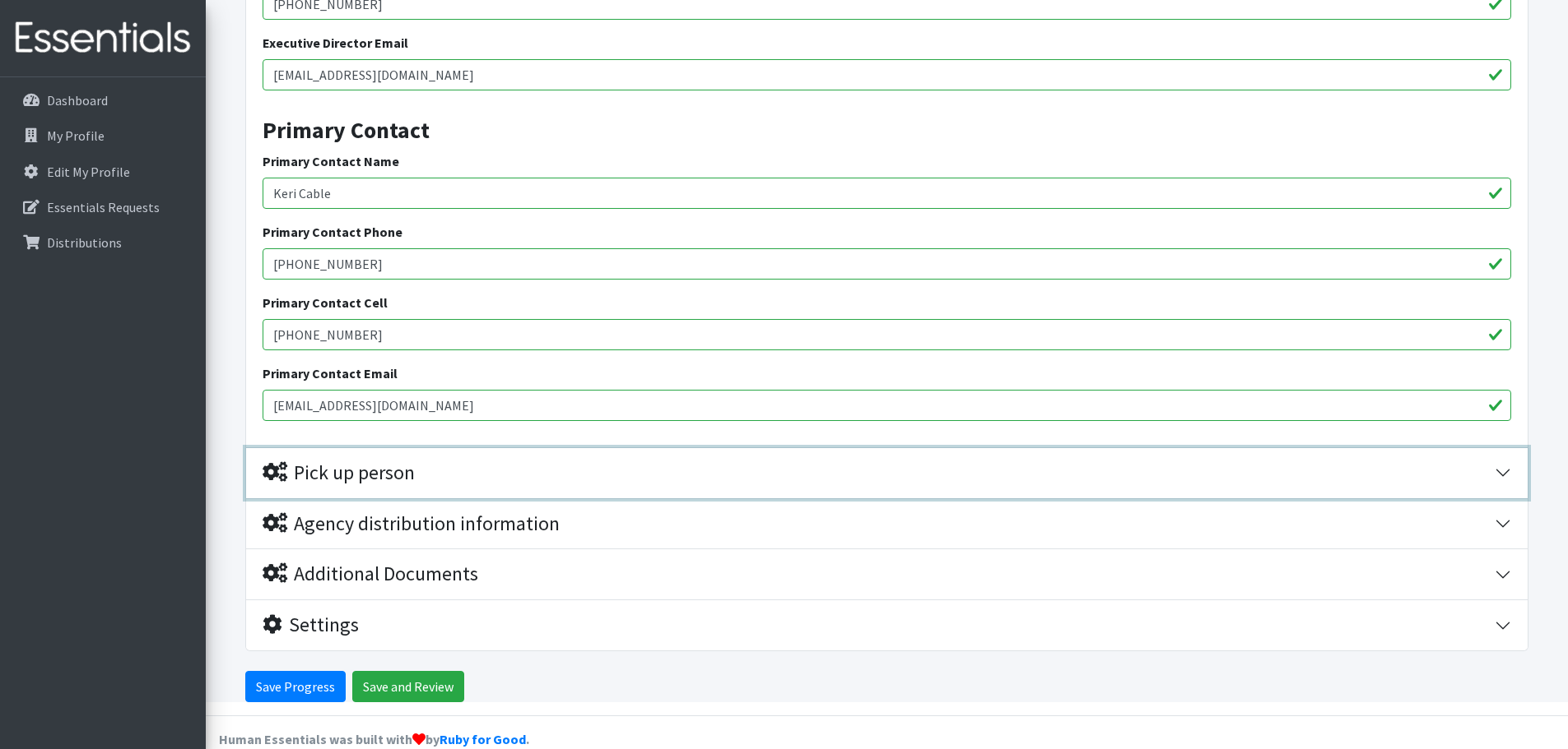
click at [397, 461] on div "Pick up person" at bounding box center [338, 473] width 153 height 24
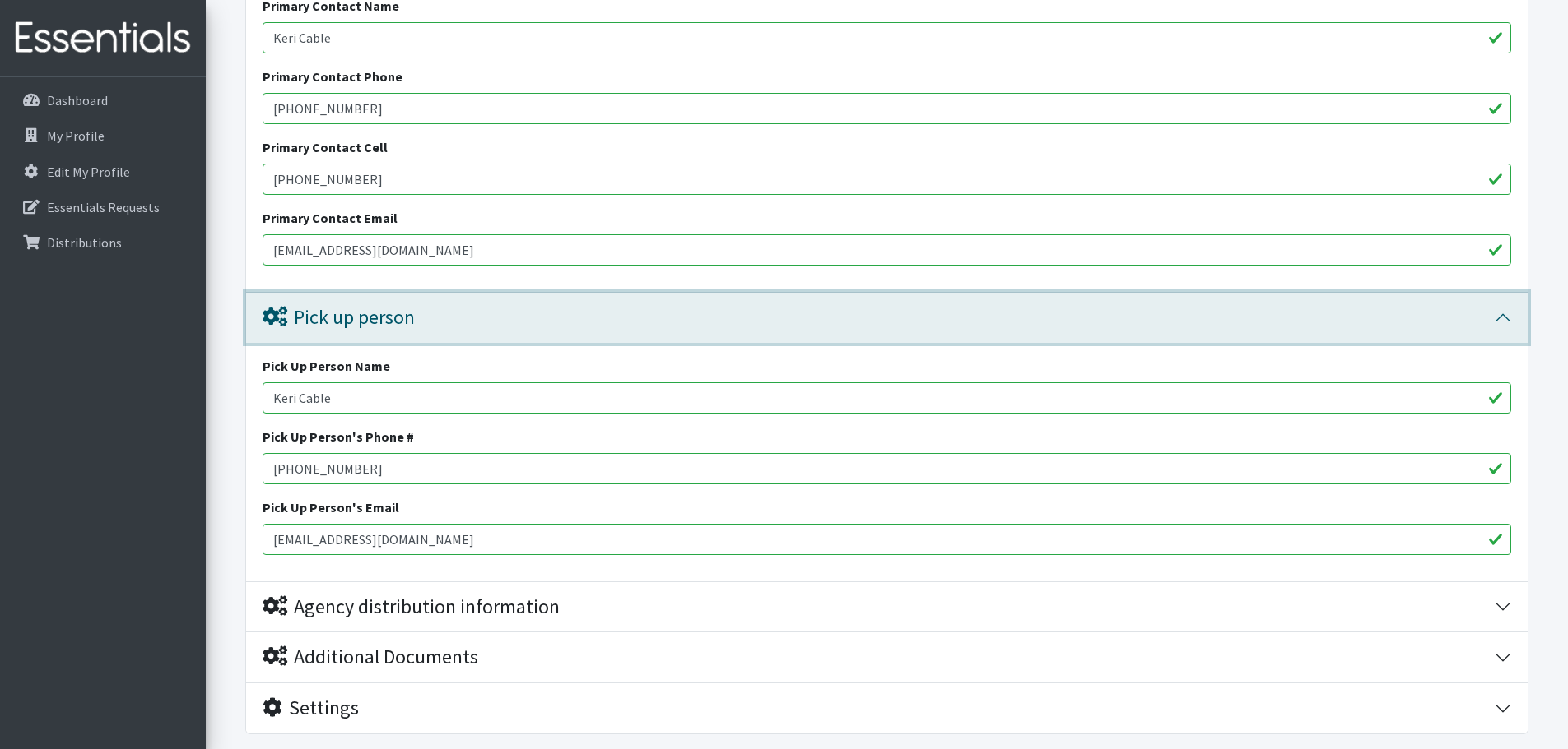
scroll to position [3237, 0]
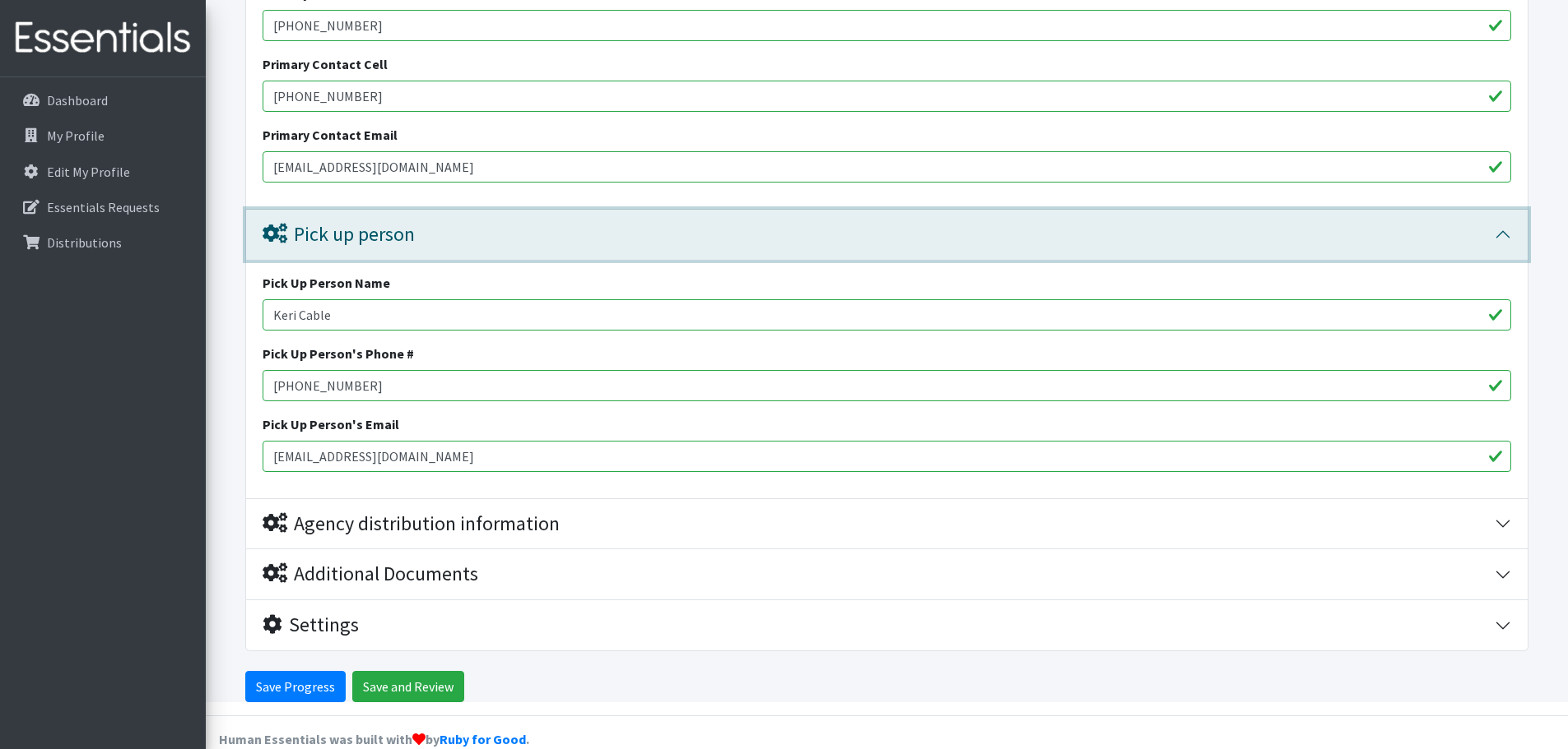
click at [376, 223] on div "Pick up person" at bounding box center [338, 234] width 153 height 24
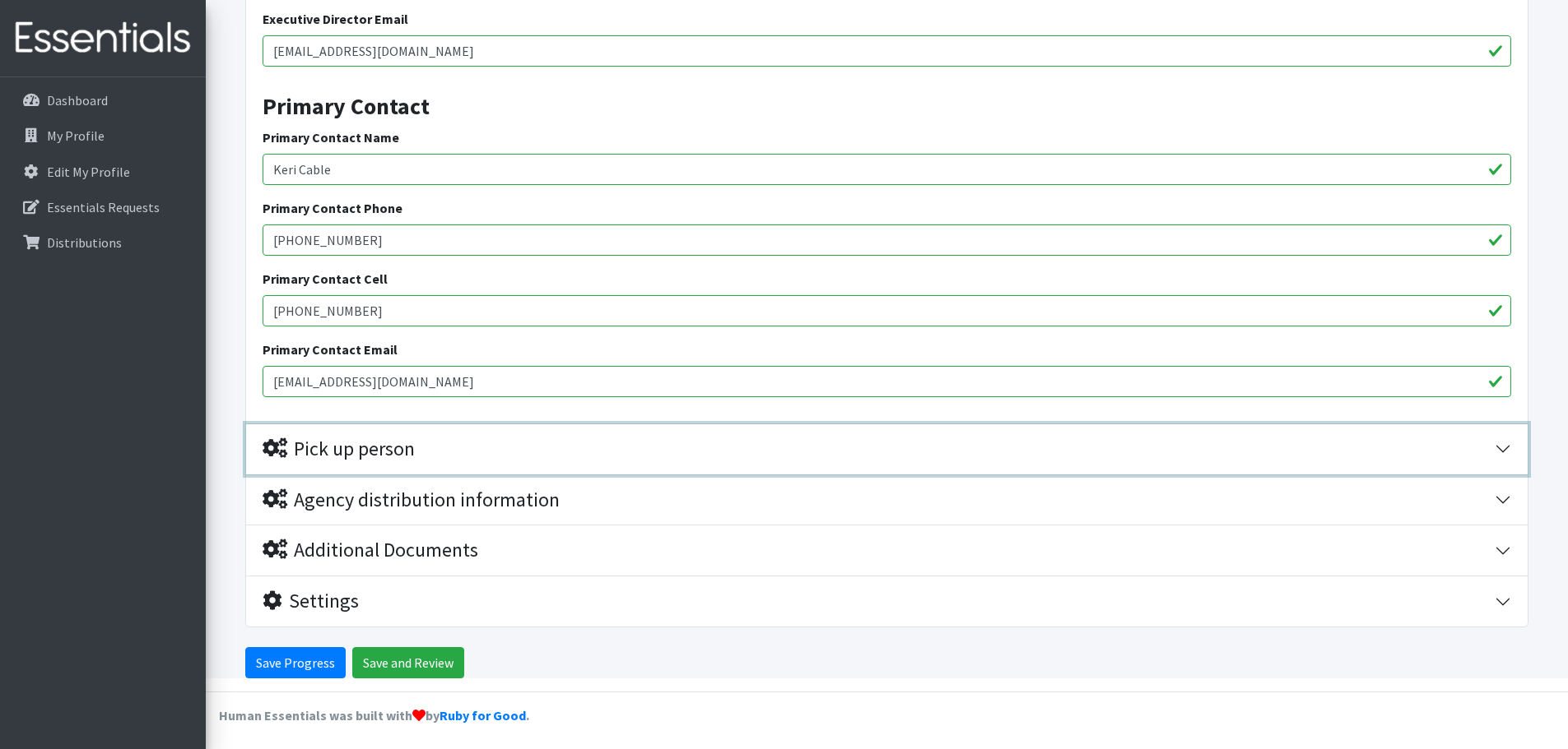
scroll to position [2998, 0]
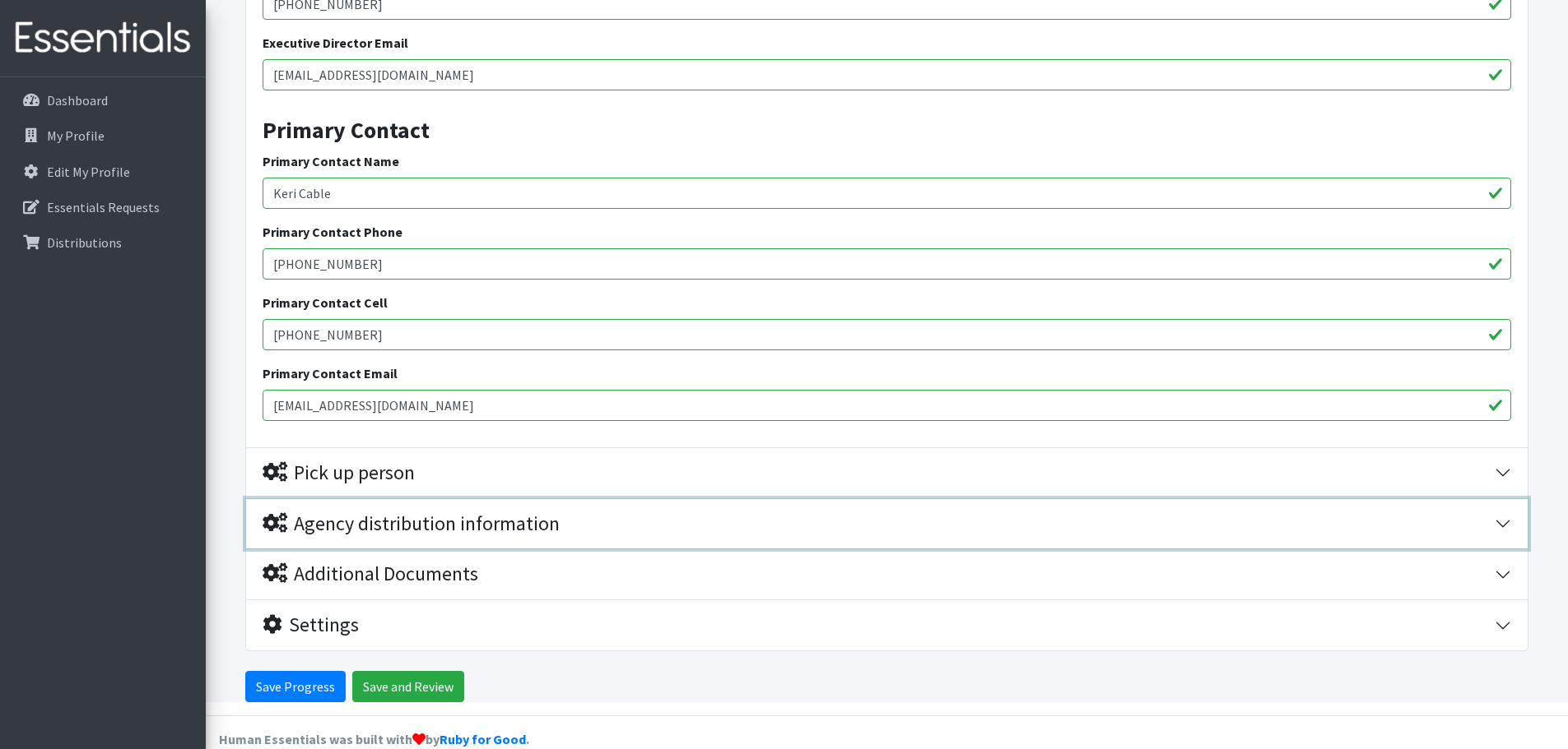
click at [418, 512] on div "Agency distribution information" at bounding box center [411, 524] width 297 height 24
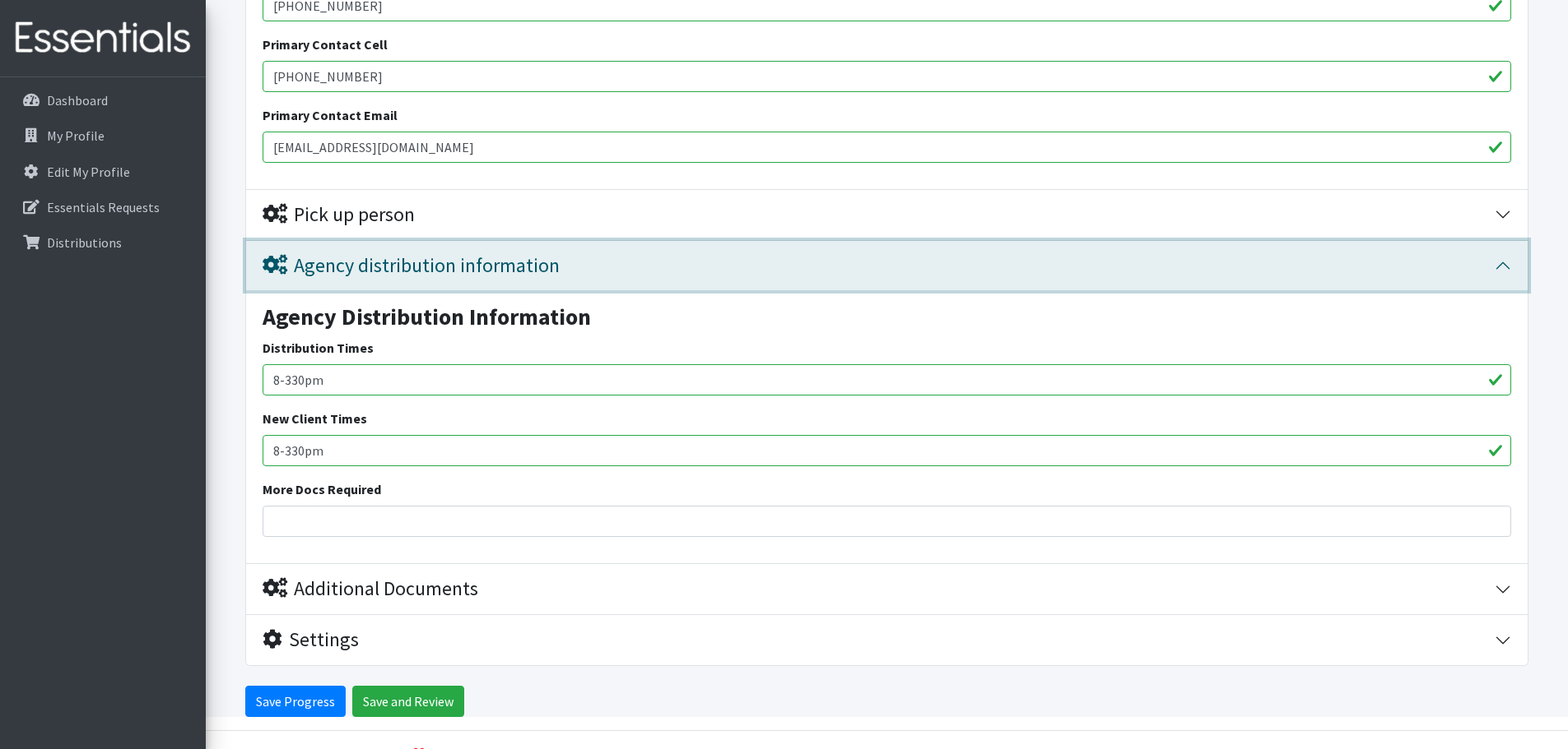
scroll to position [3270, 0]
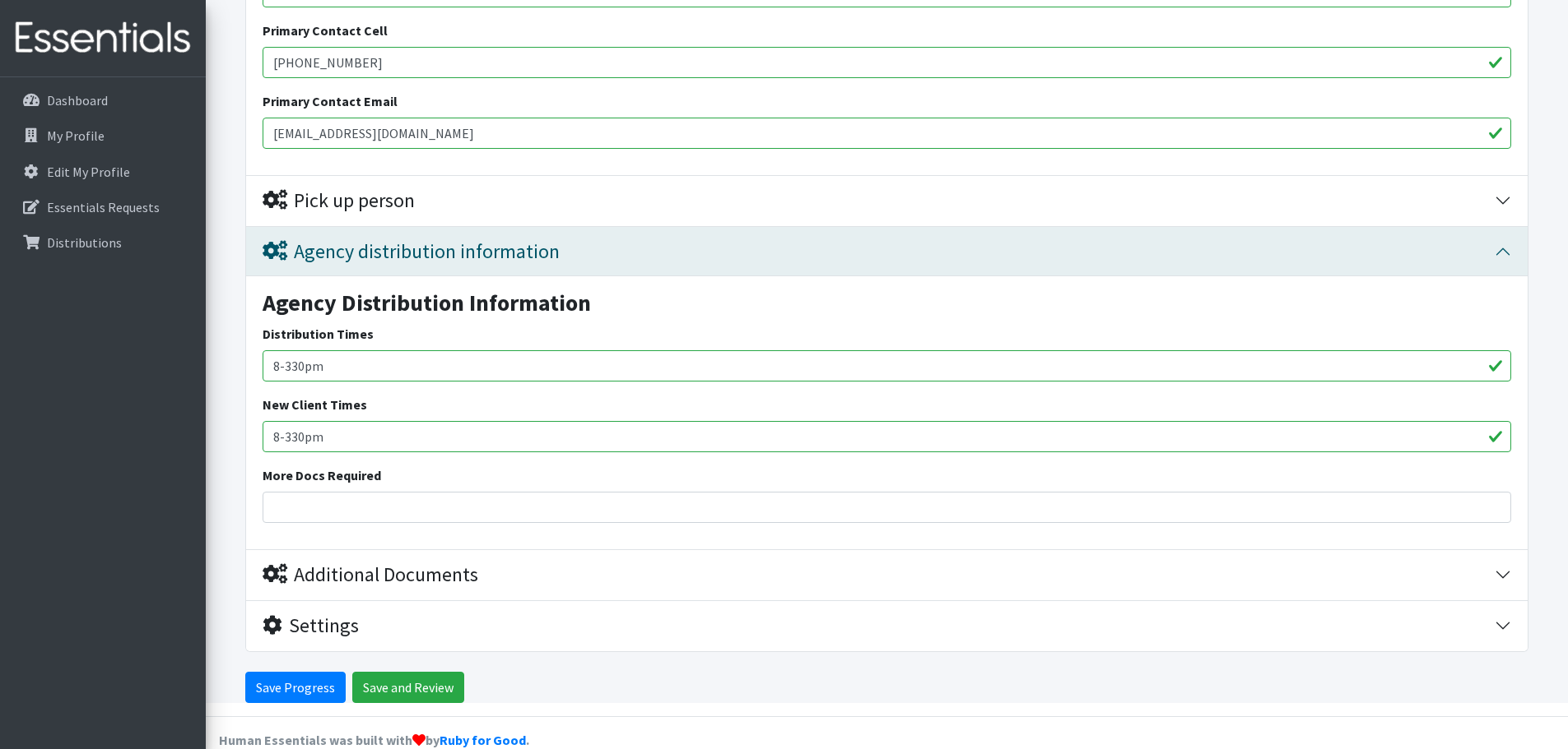
drag, startPoint x: 341, startPoint y: 335, endPoint x: 244, endPoint y: 335, distance: 97.0
type input "8"
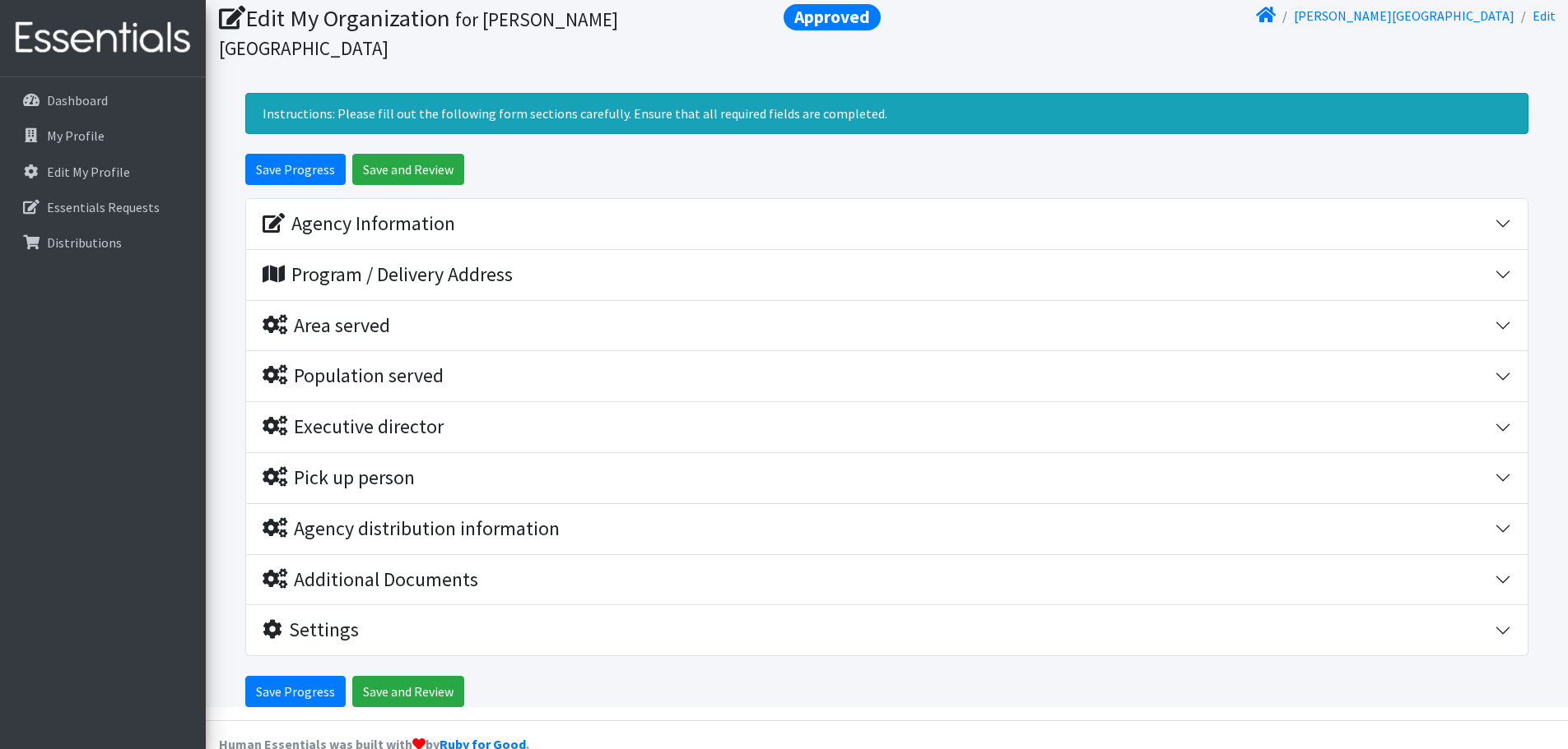
scroll to position [115, 0]
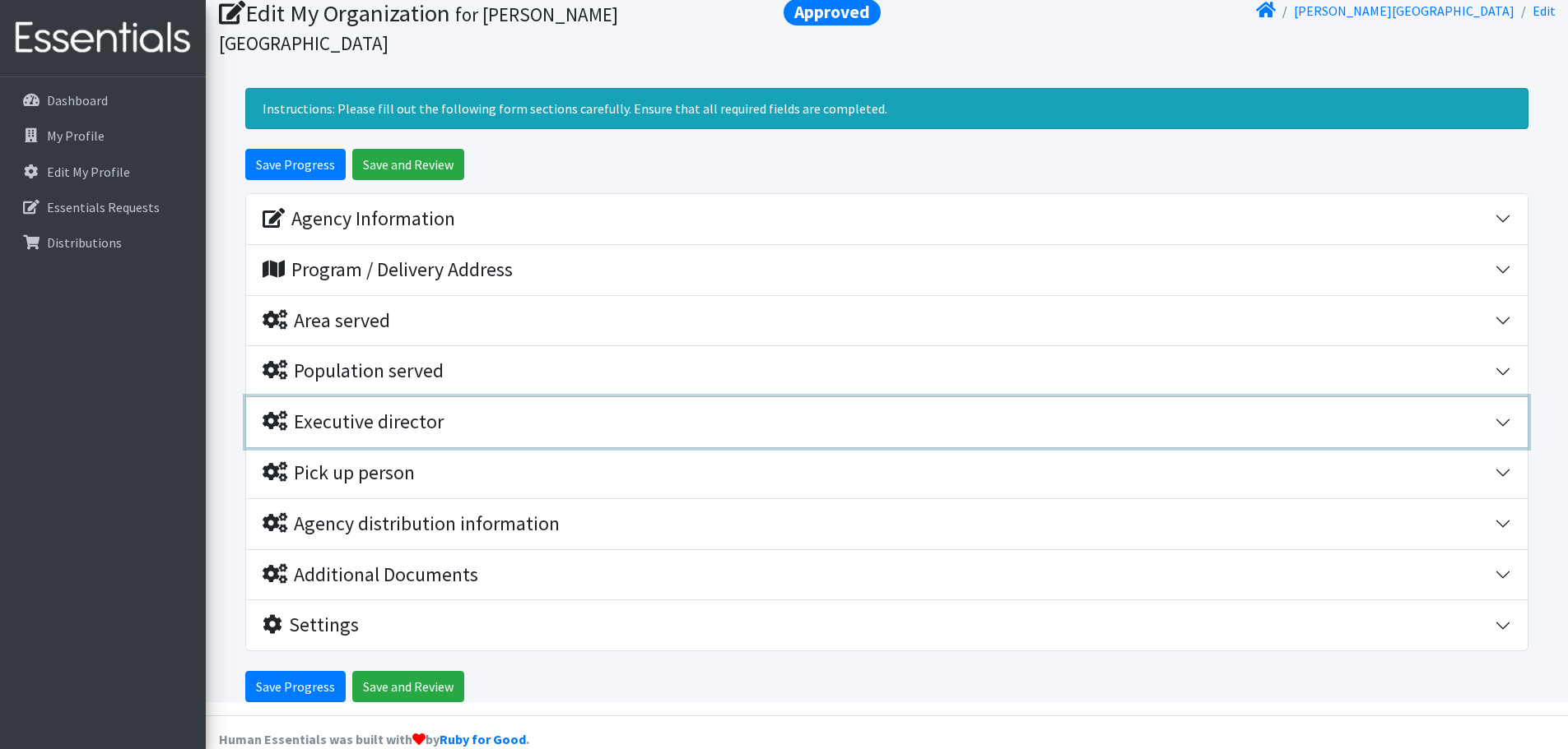
click at [366, 411] on div "Executive director" at bounding box center [352, 422] width 181 height 24
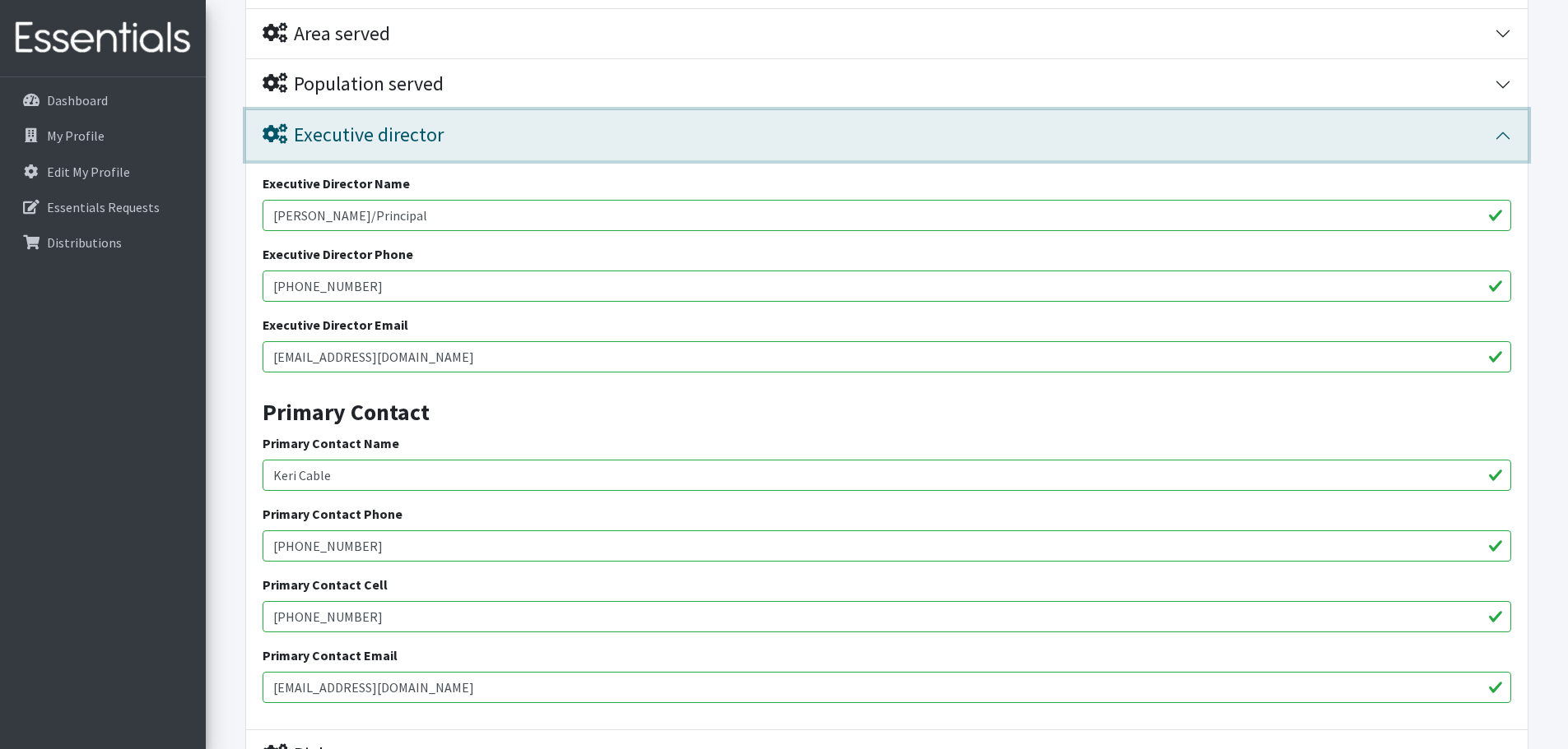
scroll to position [443, 0]
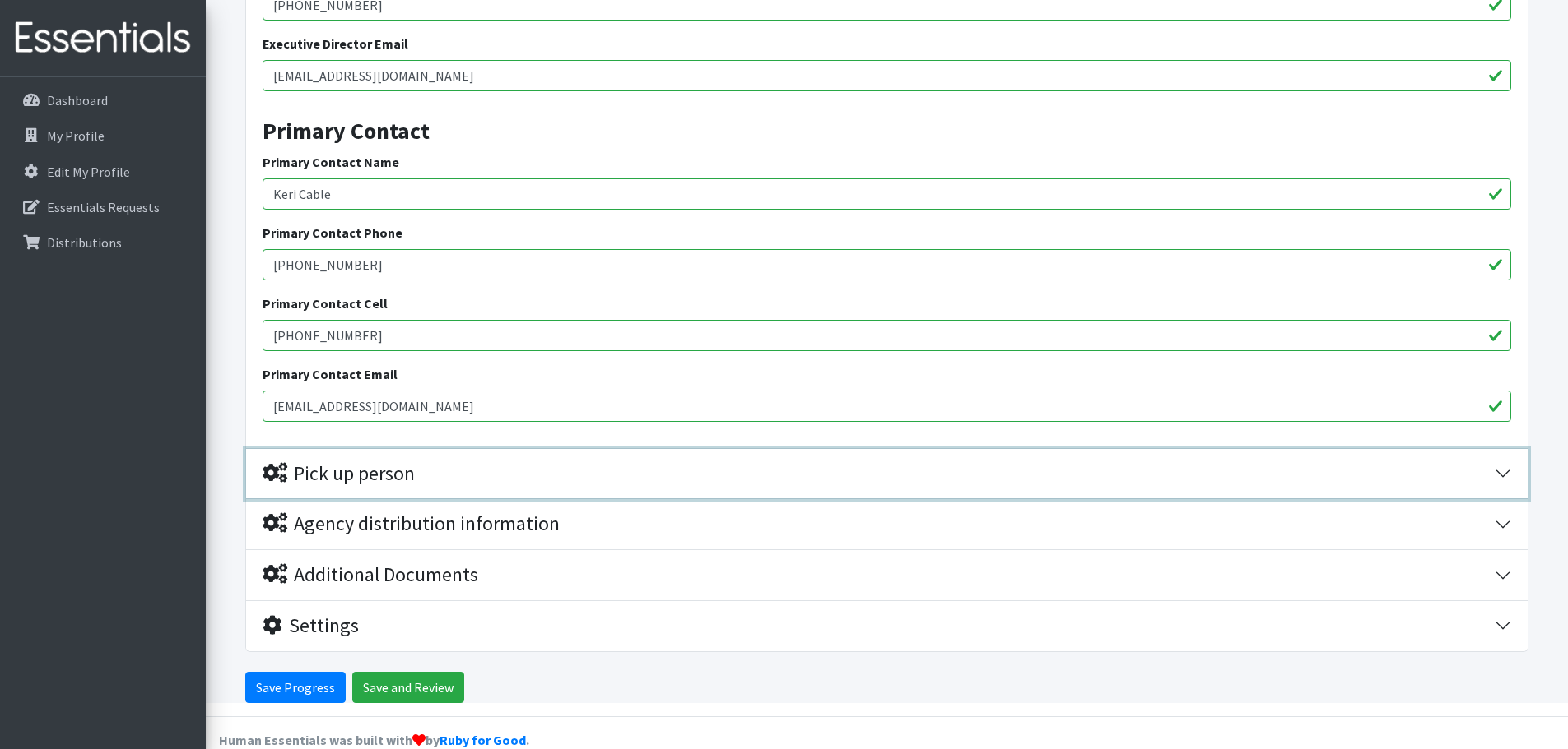
click at [355, 462] on div "Pick up person" at bounding box center [338, 473] width 153 height 24
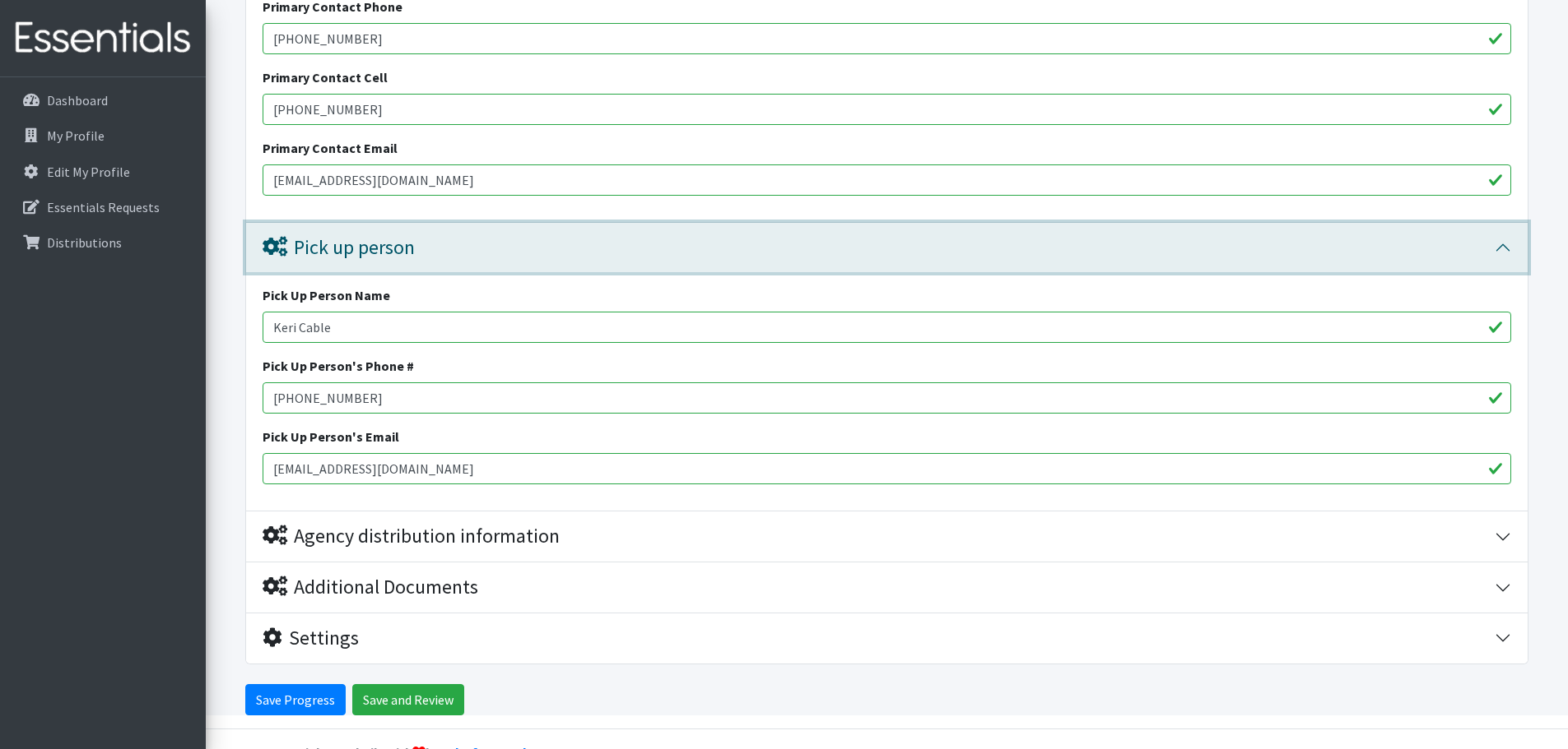
scroll to position [921, 0]
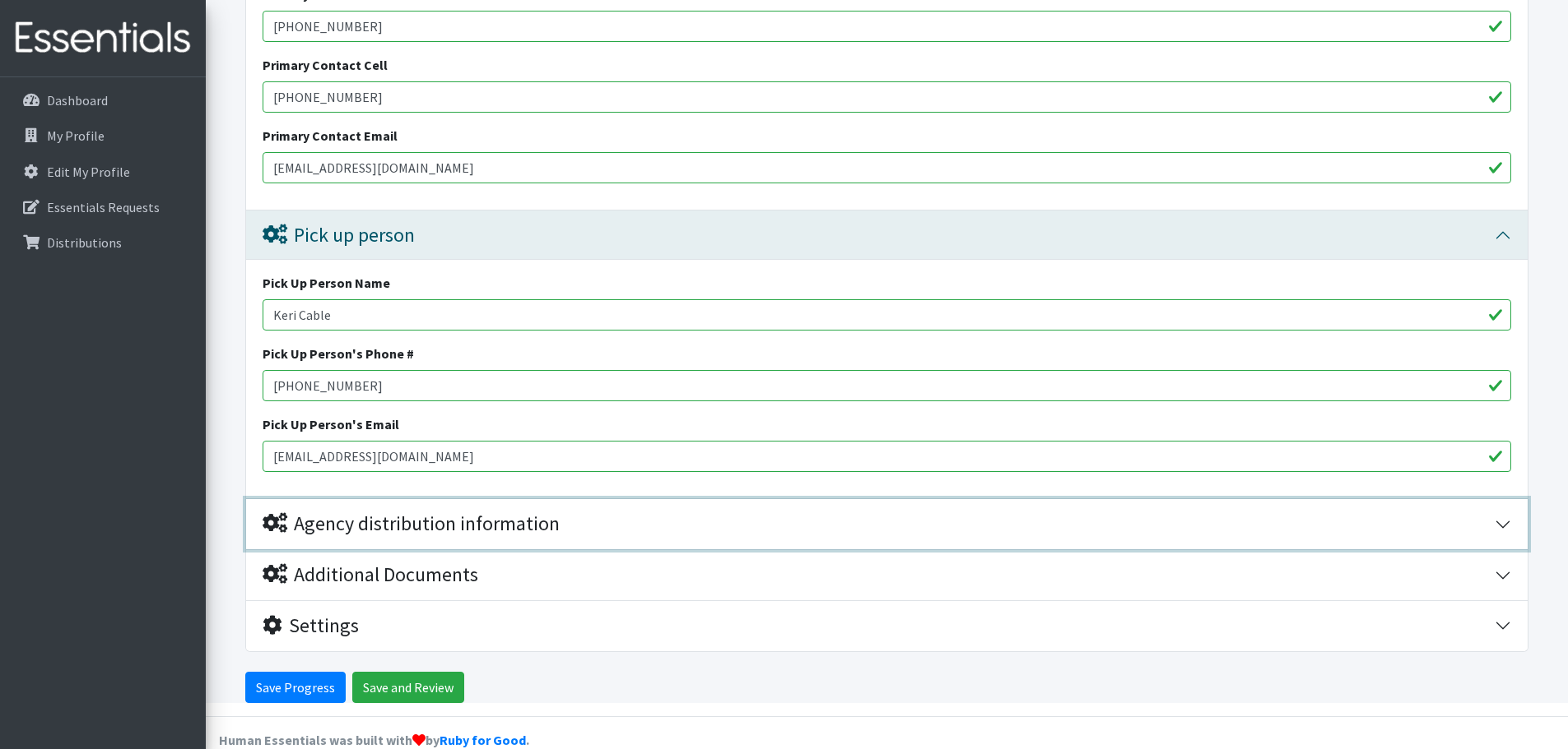
click at [429, 512] on div "Agency distribution information" at bounding box center [411, 524] width 297 height 24
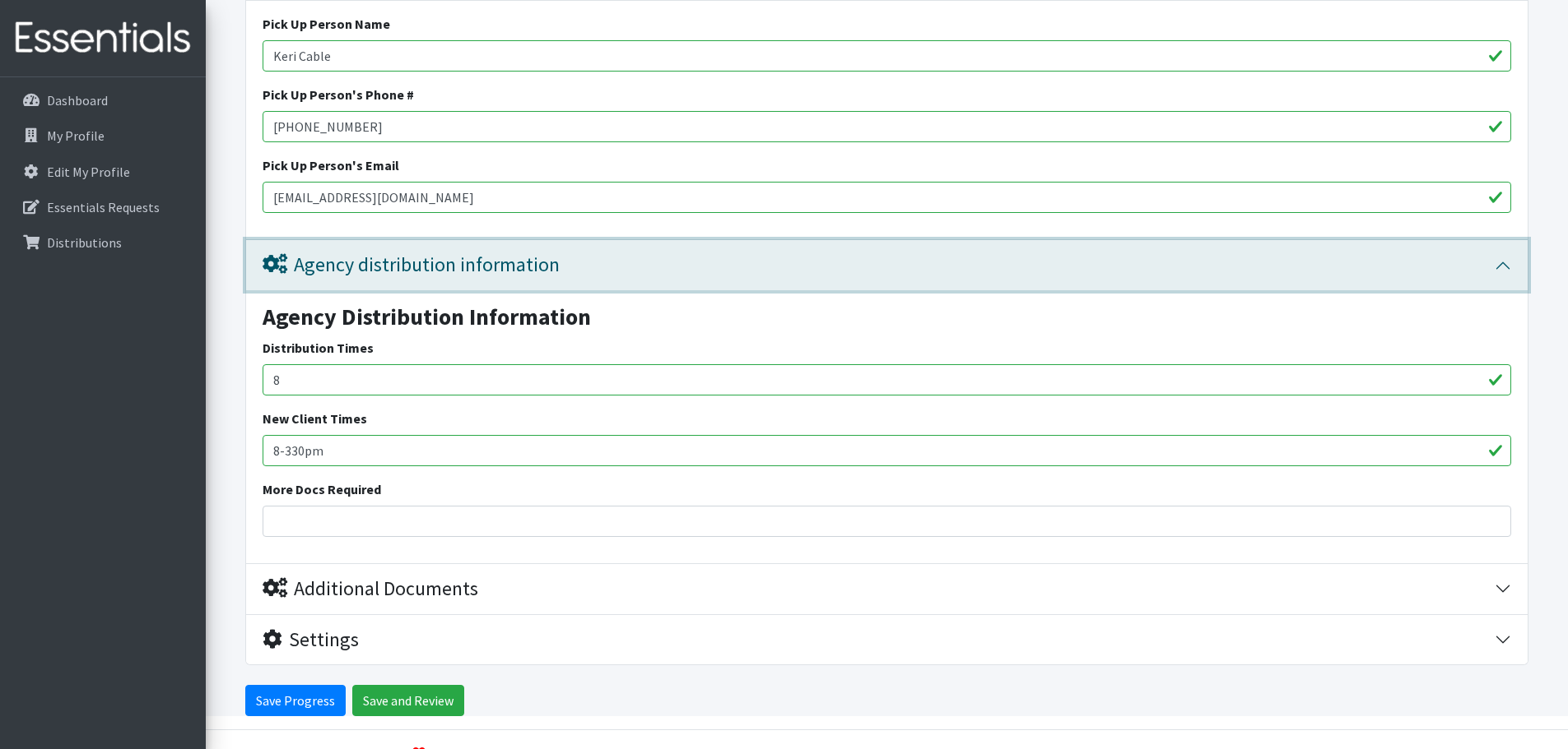
scroll to position [1194, 0]
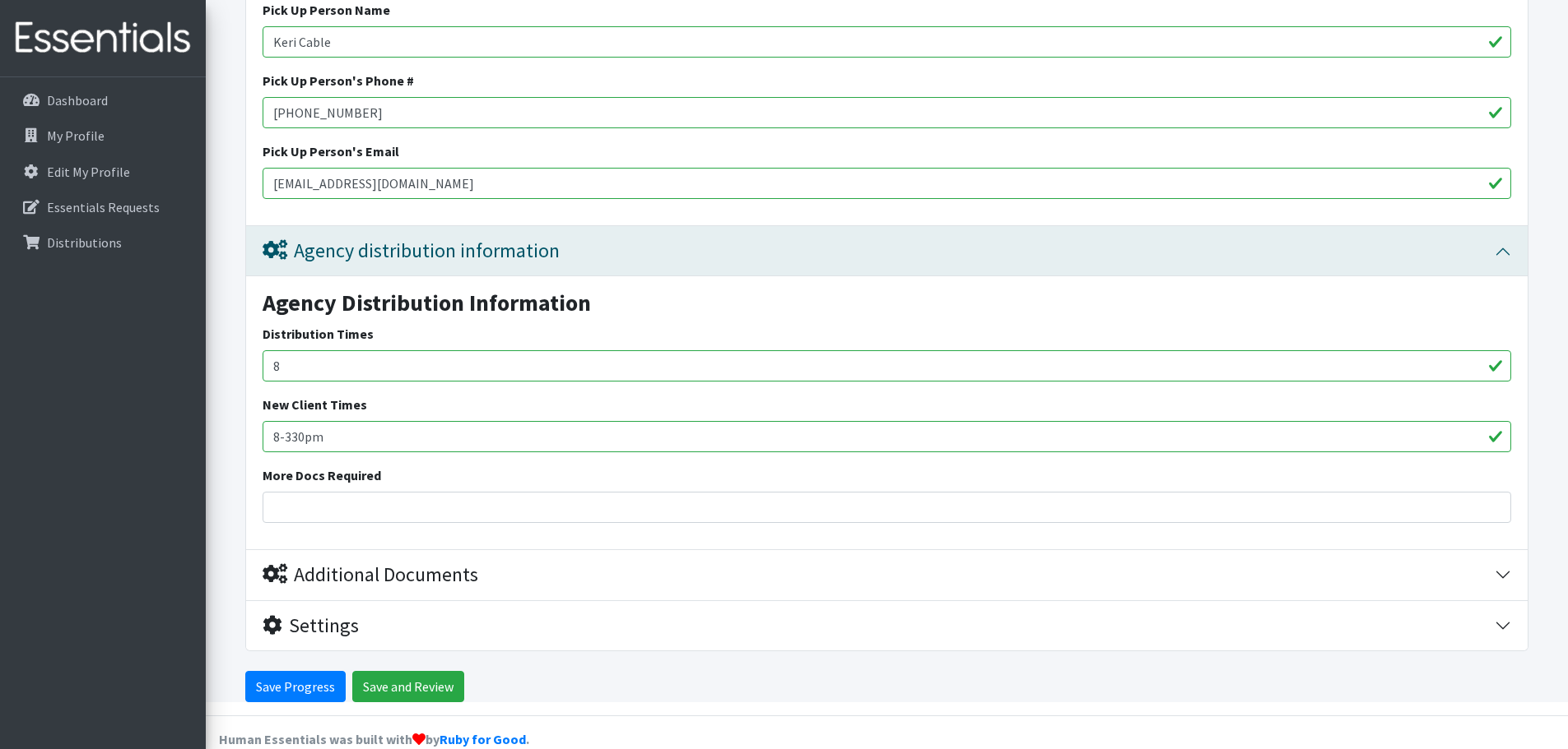
click at [303, 354] on div "Agency Distribution Information Distribution Times 8 New Client Times 8-330pm M…" at bounding box center [887, 413] width 1282 height 273
click at [301, 350] on input "8" at bounding box center [887, 366] width 1249 height 31
drag, startPoint x: 379, startPoint y: 343, endPoint x: 266, endPoint y: 341, distance: 113.0
click at [266, 350] on input "8:00am-3:30pm" at bounding box center [887, 366] width 1249 height 31
type input "8:00am-3:30pm"
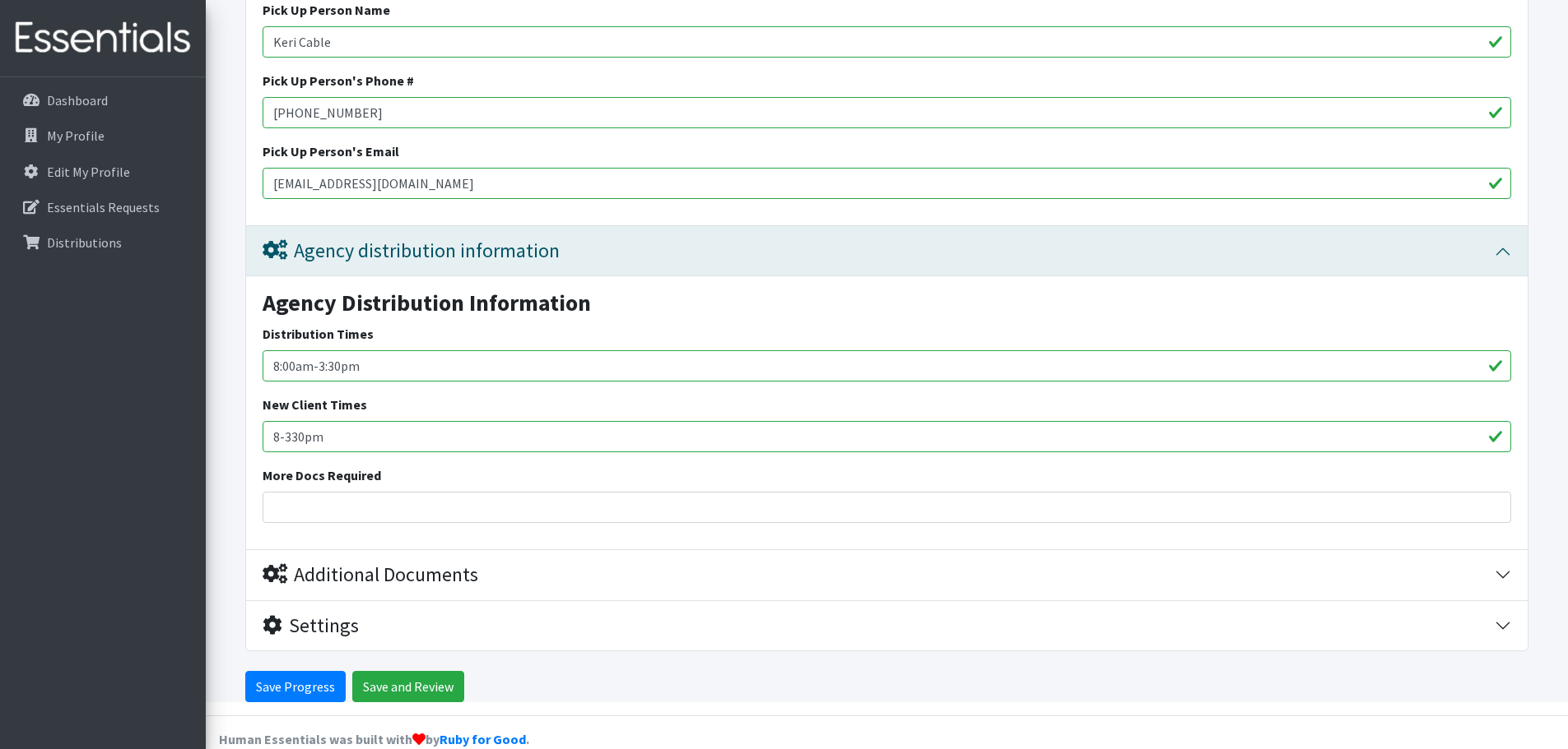
click at [417, 395] on div "New Client Times 8-330pm" at bounding box center [887, 423] width 1249 height 58
drag, startPoint x: 361, startPoint y: 401, endPoint x: 260, endPoint y: 402, distance: 101.0
click at [260, 402] on div "Agency Distribution Information Distribution Times 8:00am-3:30pm New Client Tim…" at bounding box center [887, 413] width 1282 height 273
click at [286, 421] on input "New Client Times" at bounding box center [887, 437] width 1249 height 31
paste input "8:00am-3:30pm"
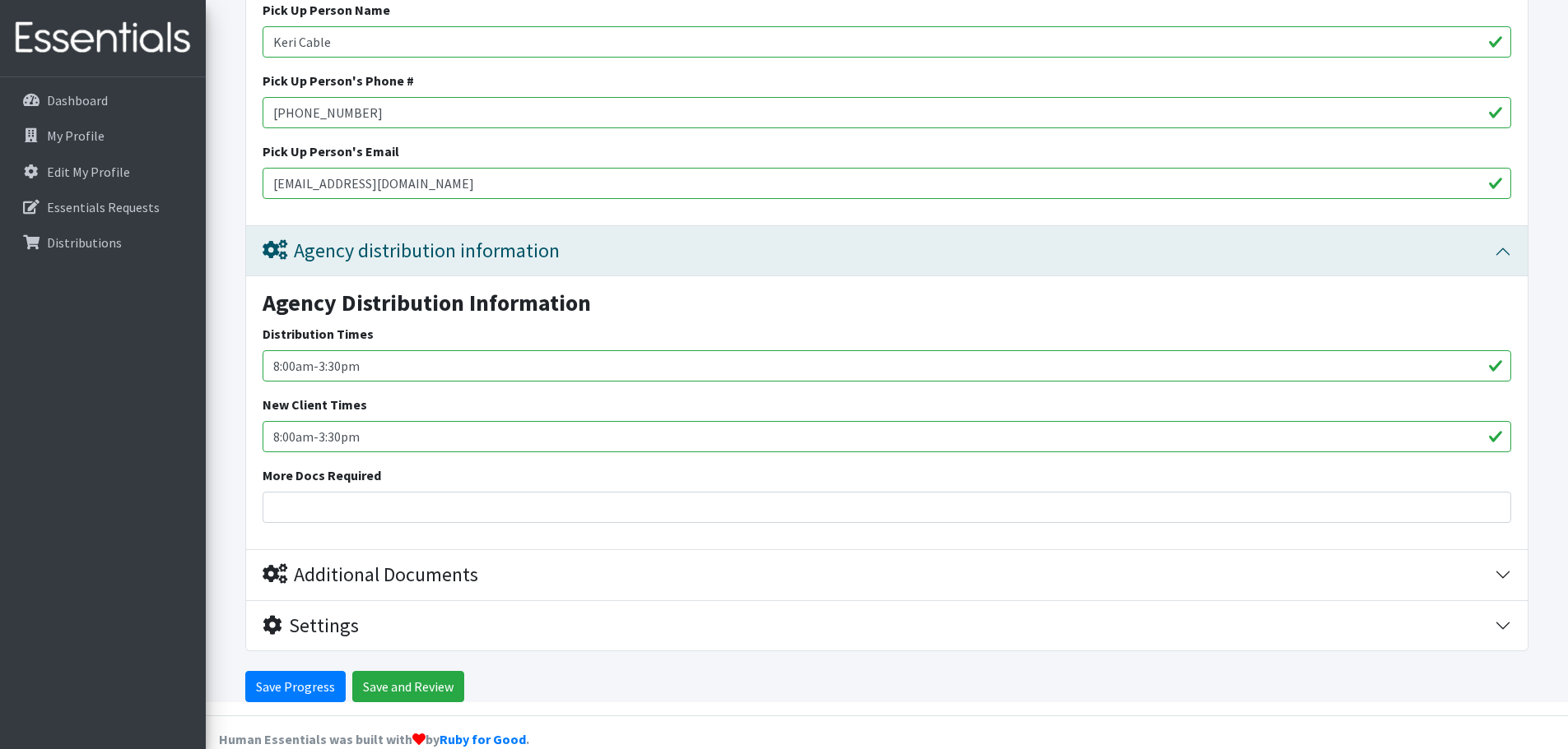
type input "8:00am-3:30pm"
click at [261, 437] on div "Agency Distribution Information Distribution Times 8:00am-3:30pm New Client Tim…" at bounding box center [887, 413] width 1282 height 273
click at [389, 240] on div "Agency distribution information" at bounding box center [411, 251] width 297 height 24
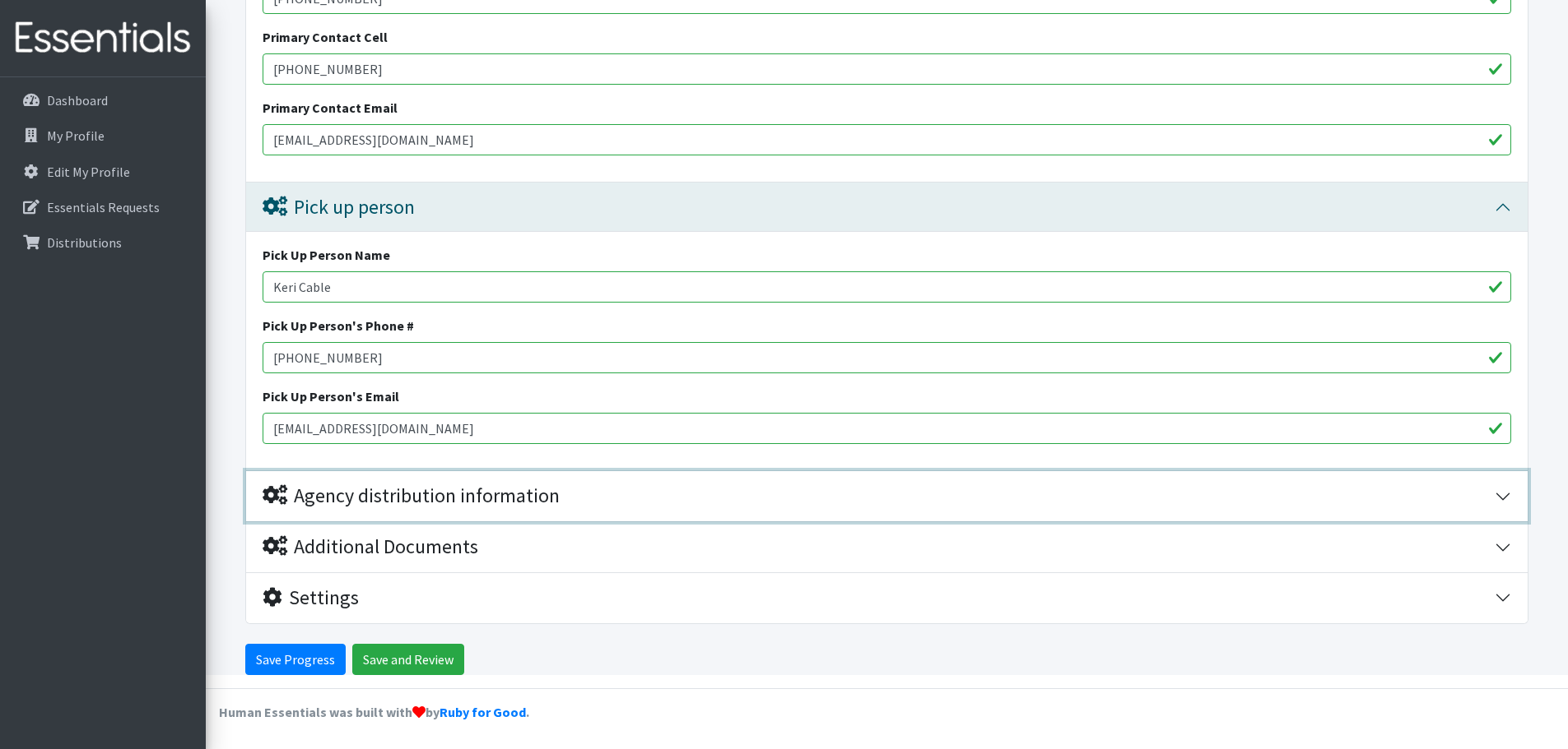
scroll to position [921, 0]
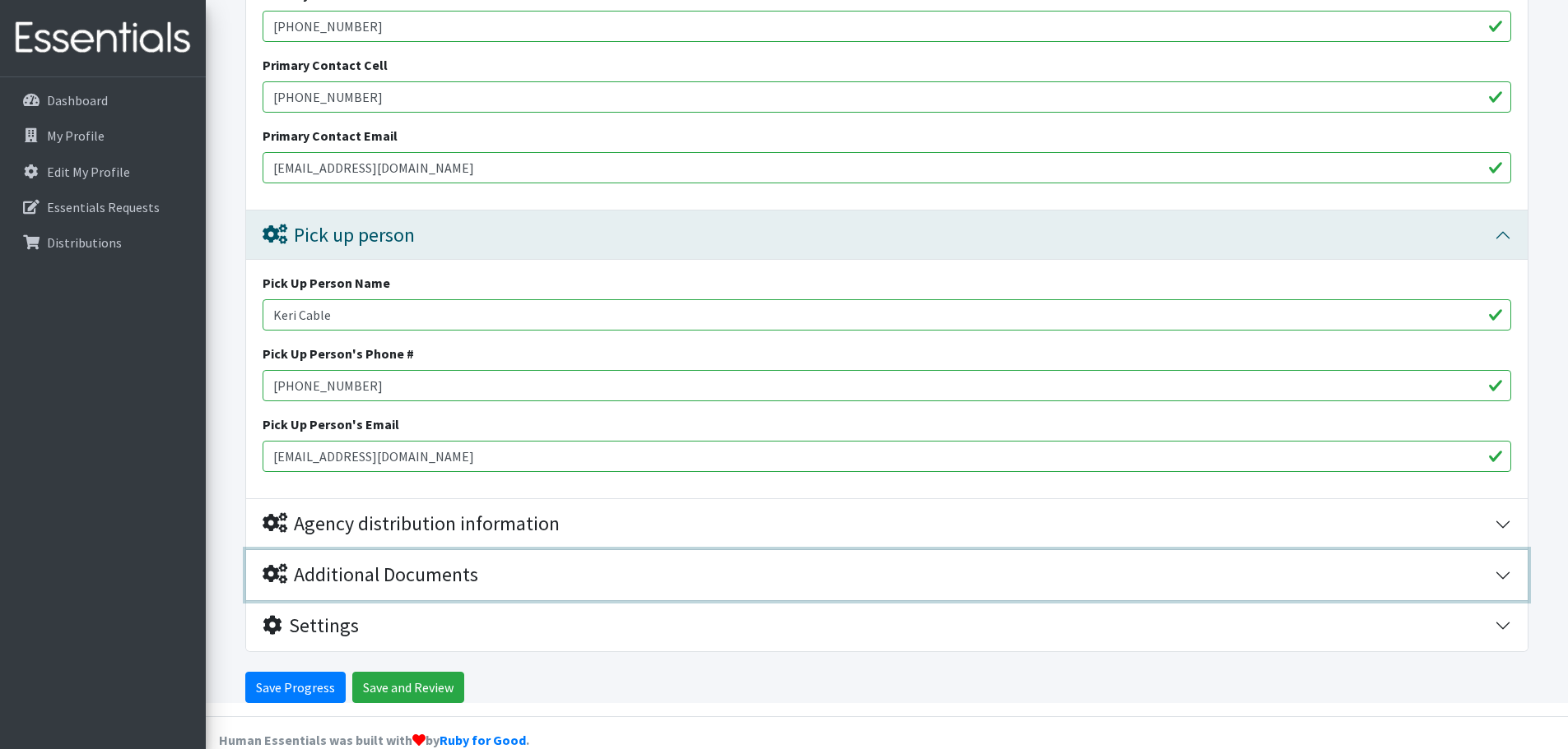
click at [398, 563] on div "Additional Documents" at bounding box center [370, 575] width 216 height 24
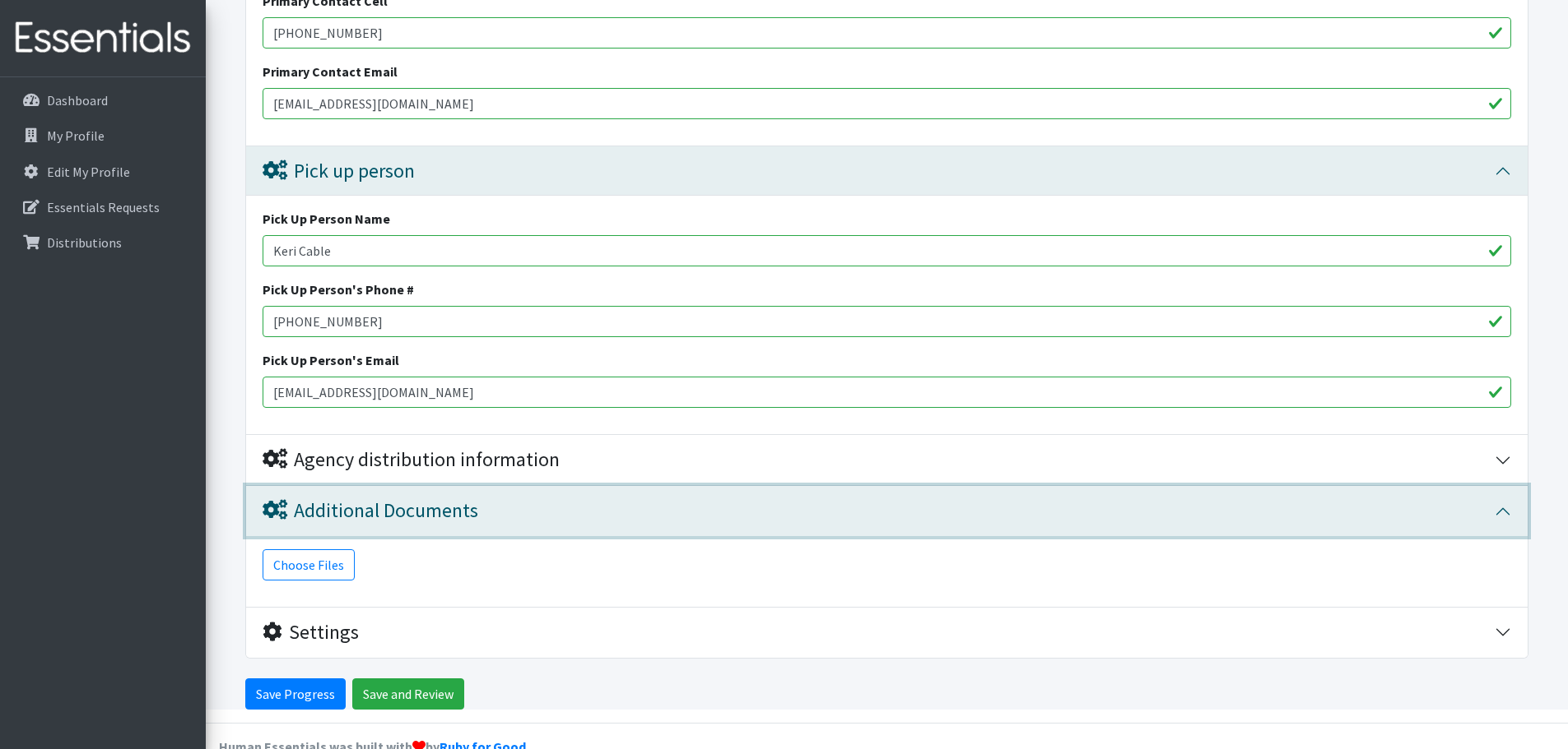
scroll to position [992, 0]
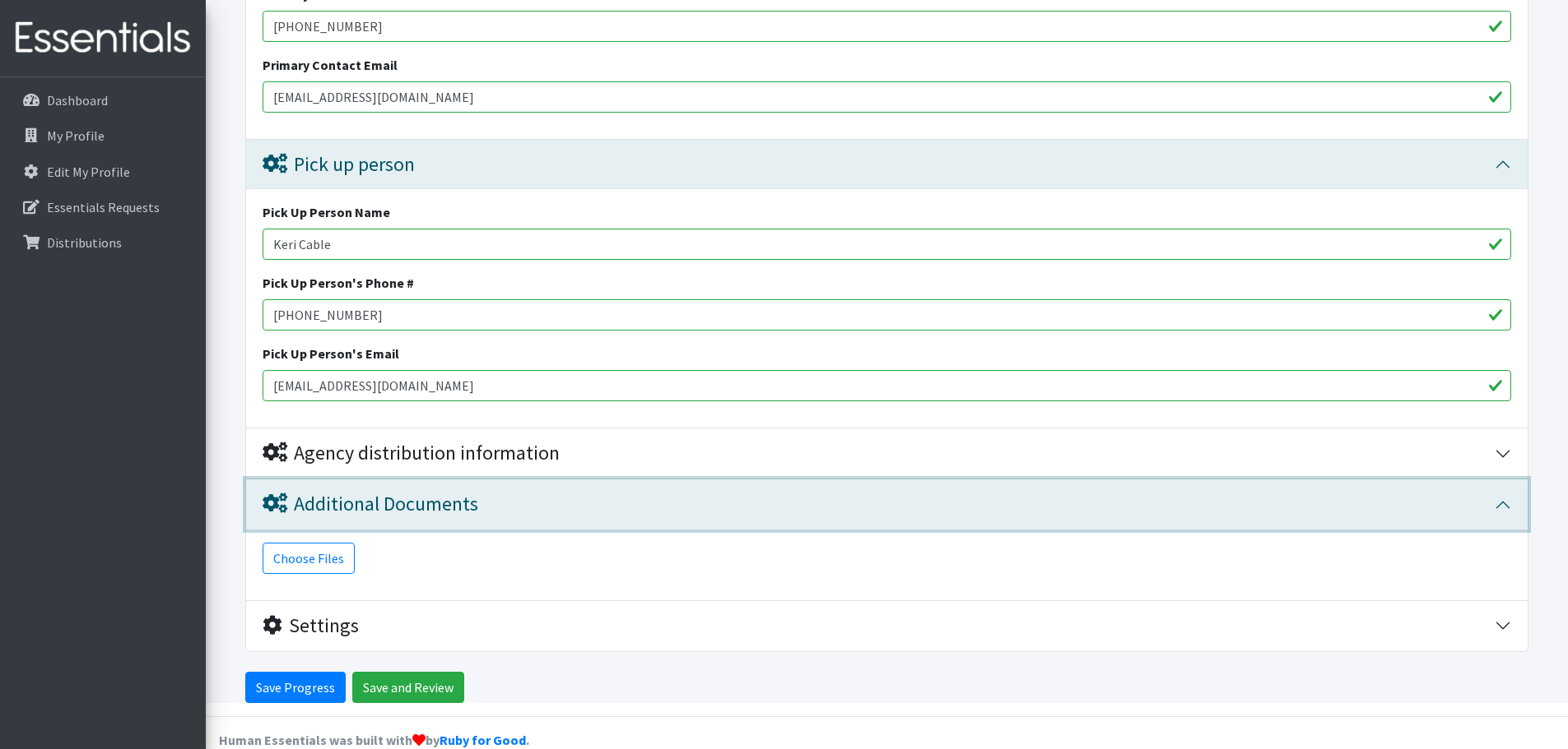
click at [398, 492] on div "Additional Documents" at bounding box center [370, 504] width 216 height 24
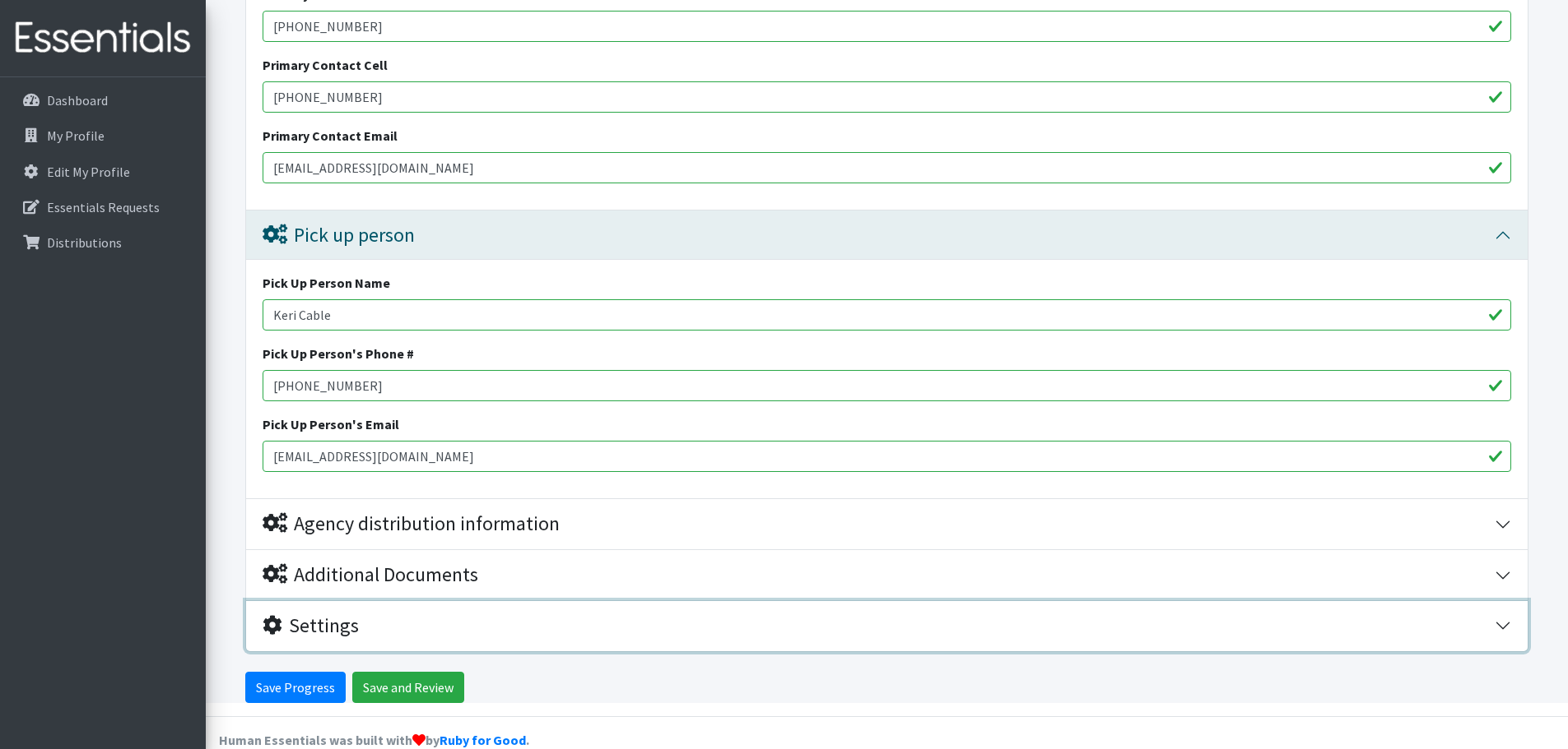
click at [332, 615] on div "Settings" at bounding box center [311, 626] width 97 height 24
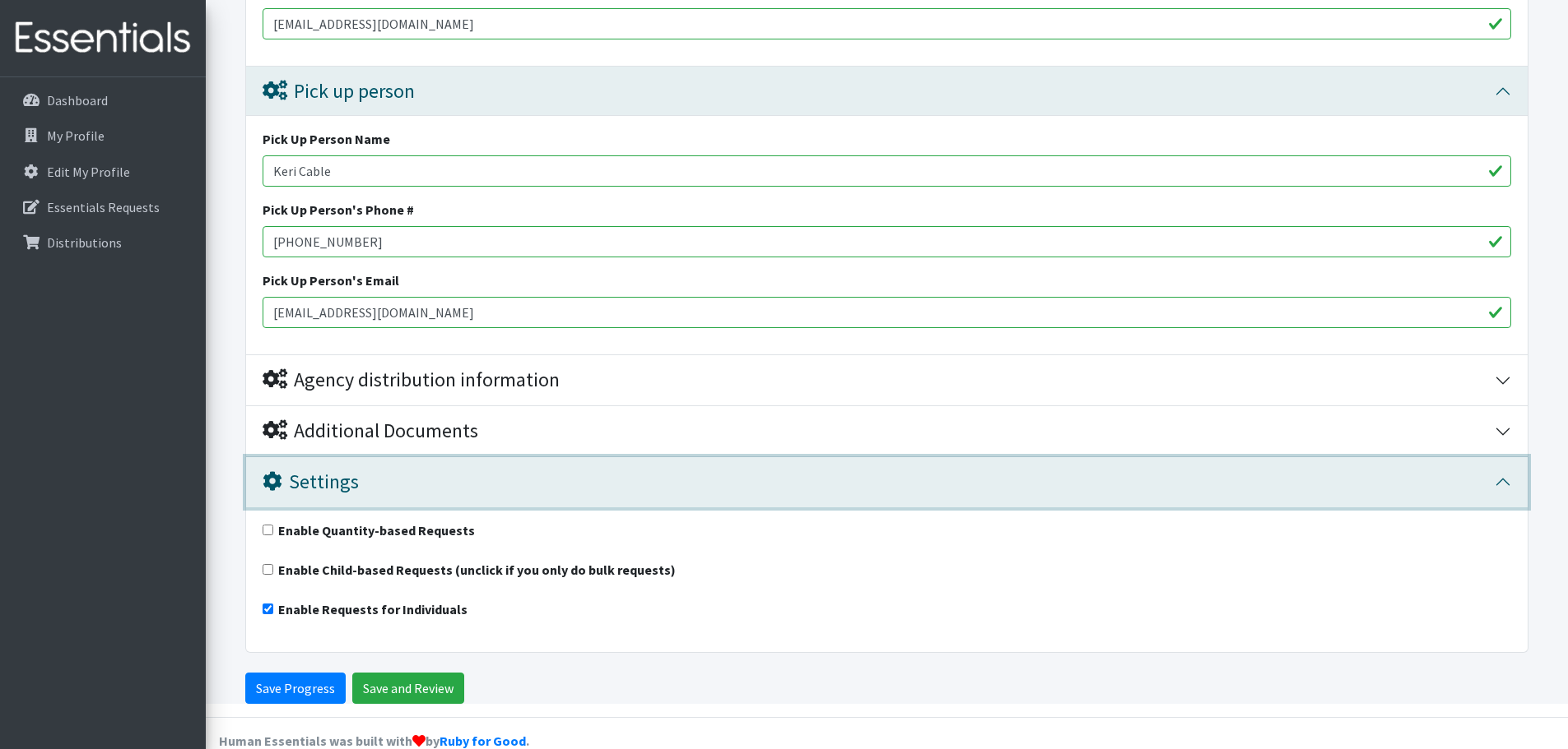
scroll to position [1066, 0]
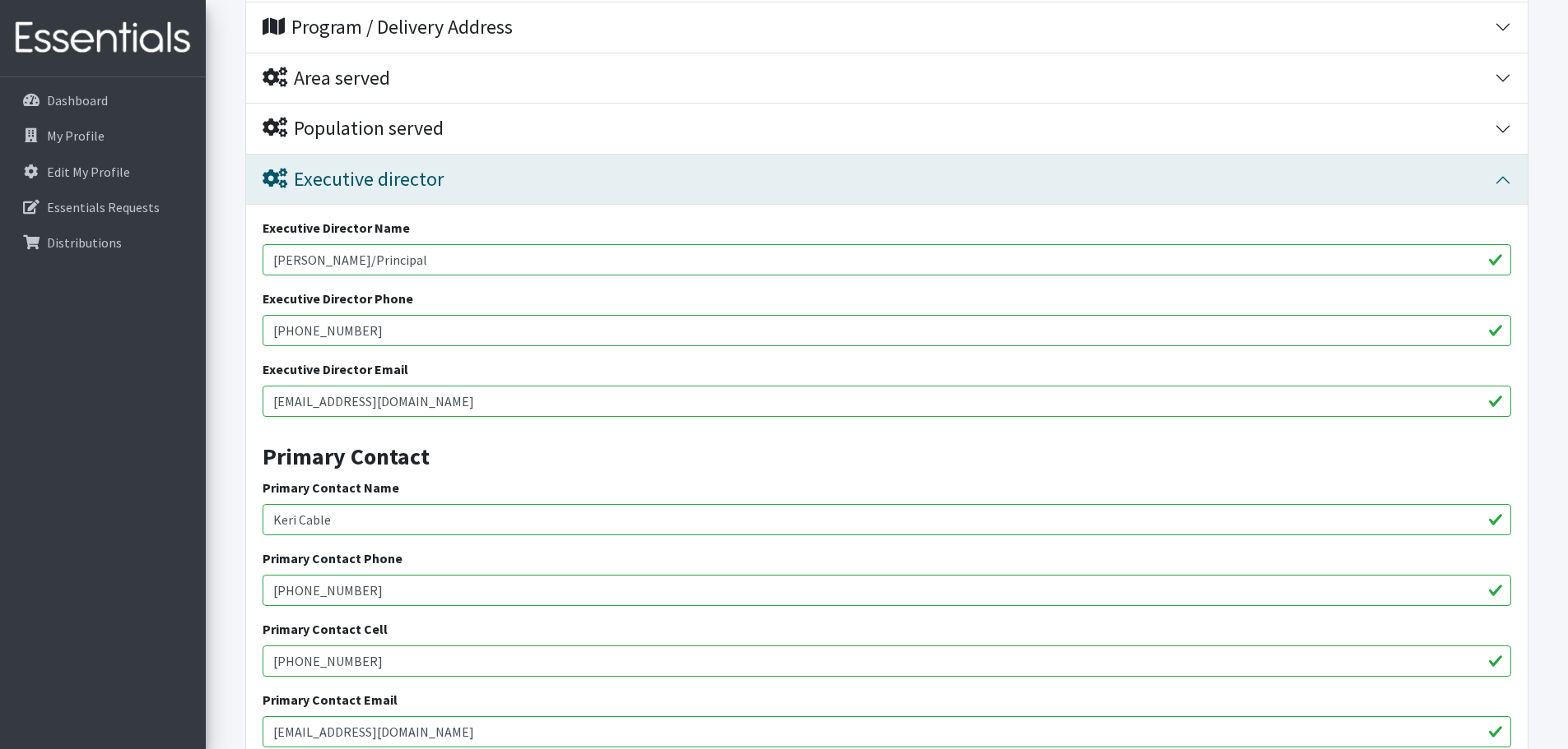
scroll to position [161, 0]
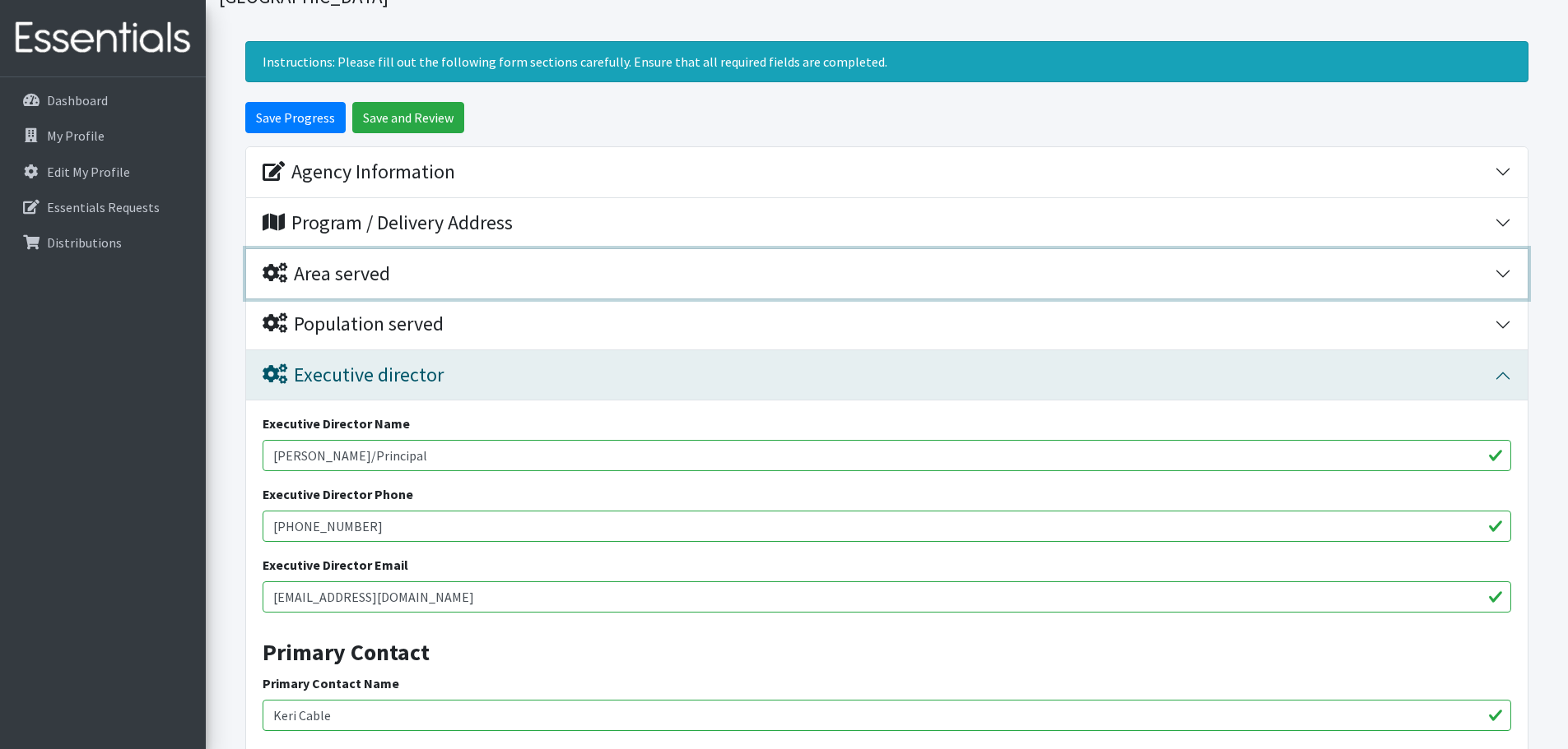
click at [366, 262] on div "Area served" at bounding box center [326, 274] width 128 height 24
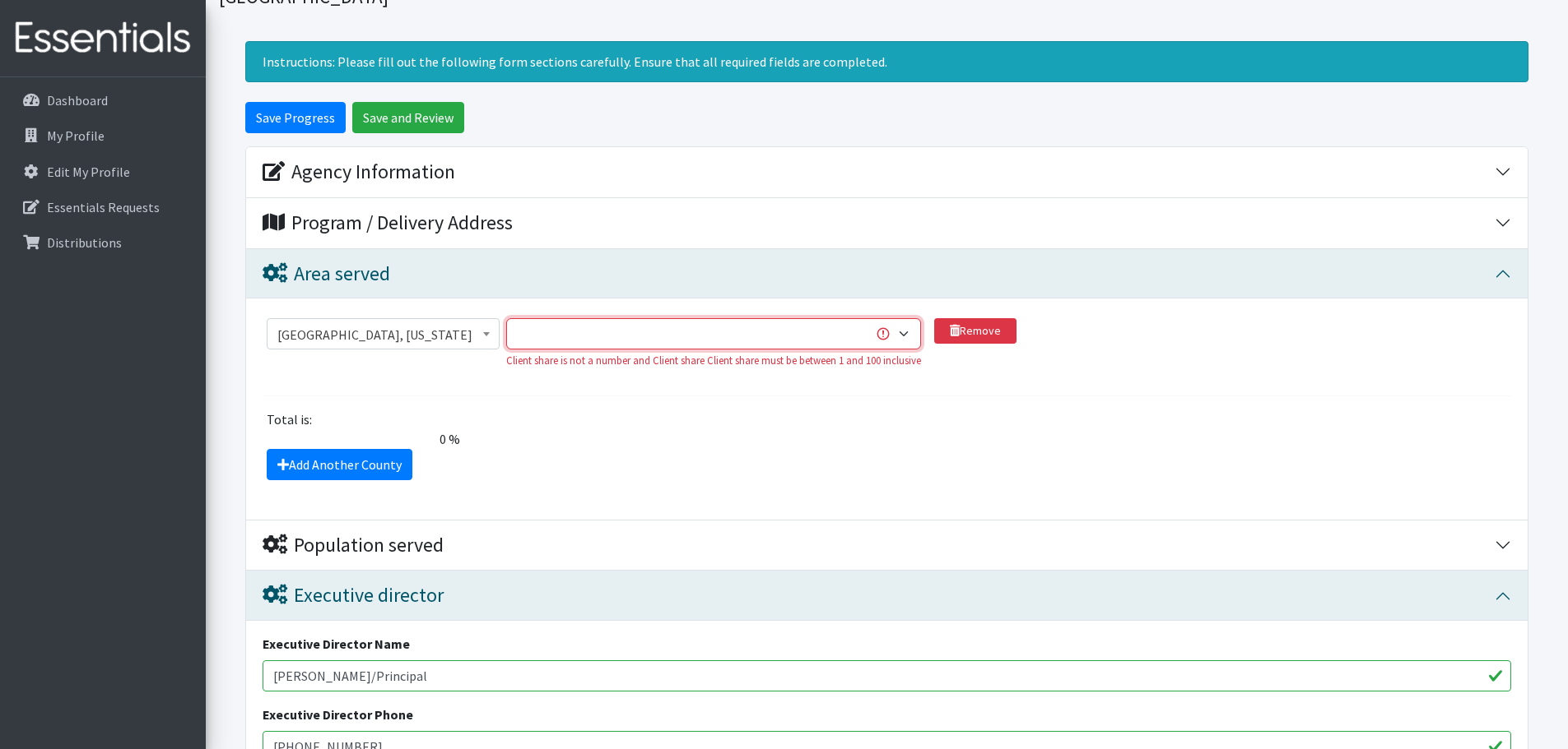
click at [879, 318] on select "1 2 3 4 5 6 7 8 9 10 11 12 13 14 15 16 17 18 19 20 21 22 23 24 25 26 27 28 29 3…" at bounding box center [713, 333] width 415 height 31
select select "100"
click at [506, 318] on select "1 2 3 4 5 6 7 8 9 10 11 12 13 14 15 16 17 18 19 20 21 22 23 24 25 26 27 28 29 3…" at bounding box center [713, 333] width 415 height 31
click at [975, 380] on fieldset "Abbeville County, South Carolina Acadia Parish, Louisiana Accomack County, Virg…" at bounding box center [887, 395] width 1249 height 168
click at [696, 354] on section "Abbeville County, South Carolina Acadia Parish, Louisiana Accomack County, Virg…" at bounding box center [887, 357] width 1249 height 78
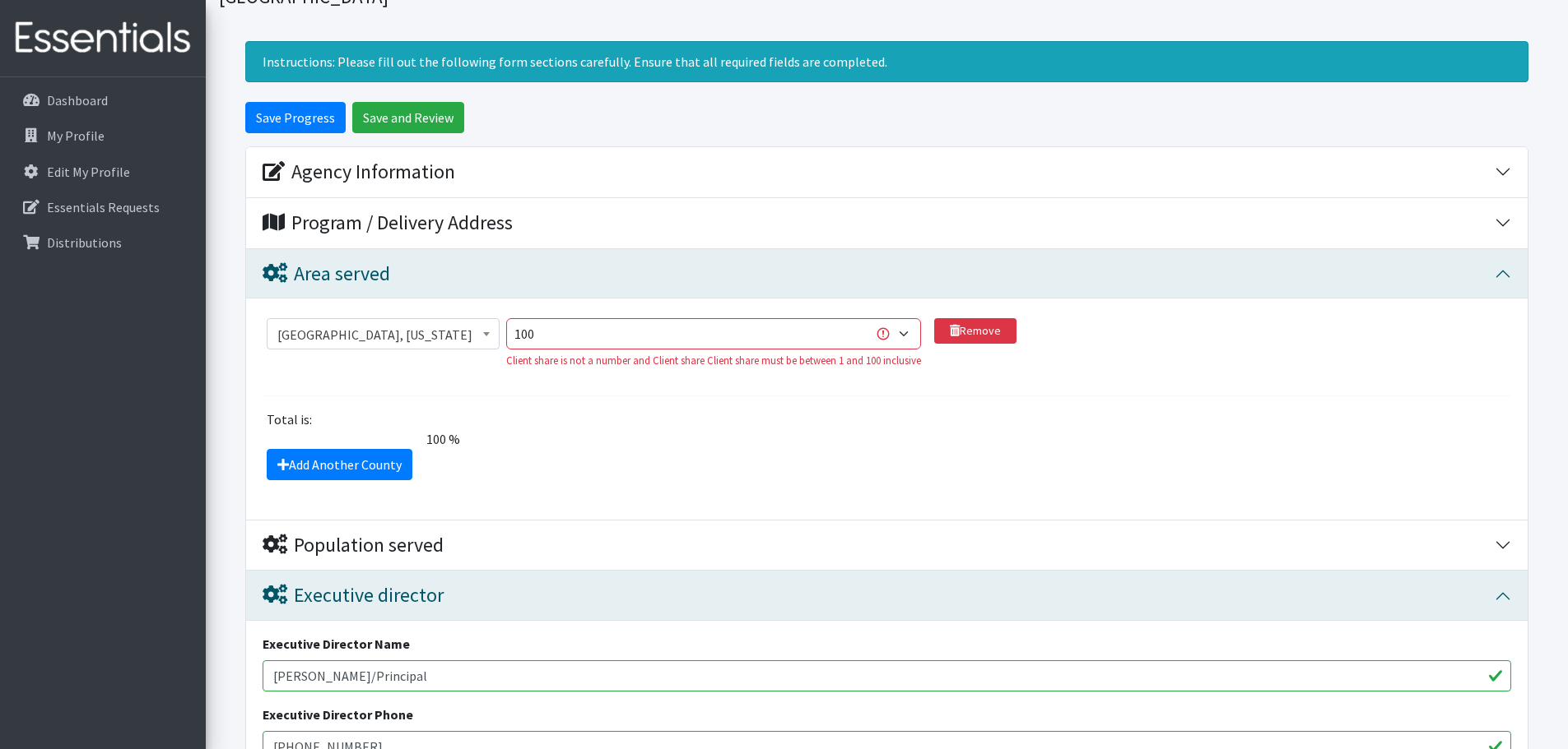
click at [692, 353] on div "Client share is not a number and Client share Client share must be between 1 an…" at bounding box center [713, 361] width 415 height 16
click at [800, 410] on div "Total is:" at bounding box center [887, 419] width 1261 height 20
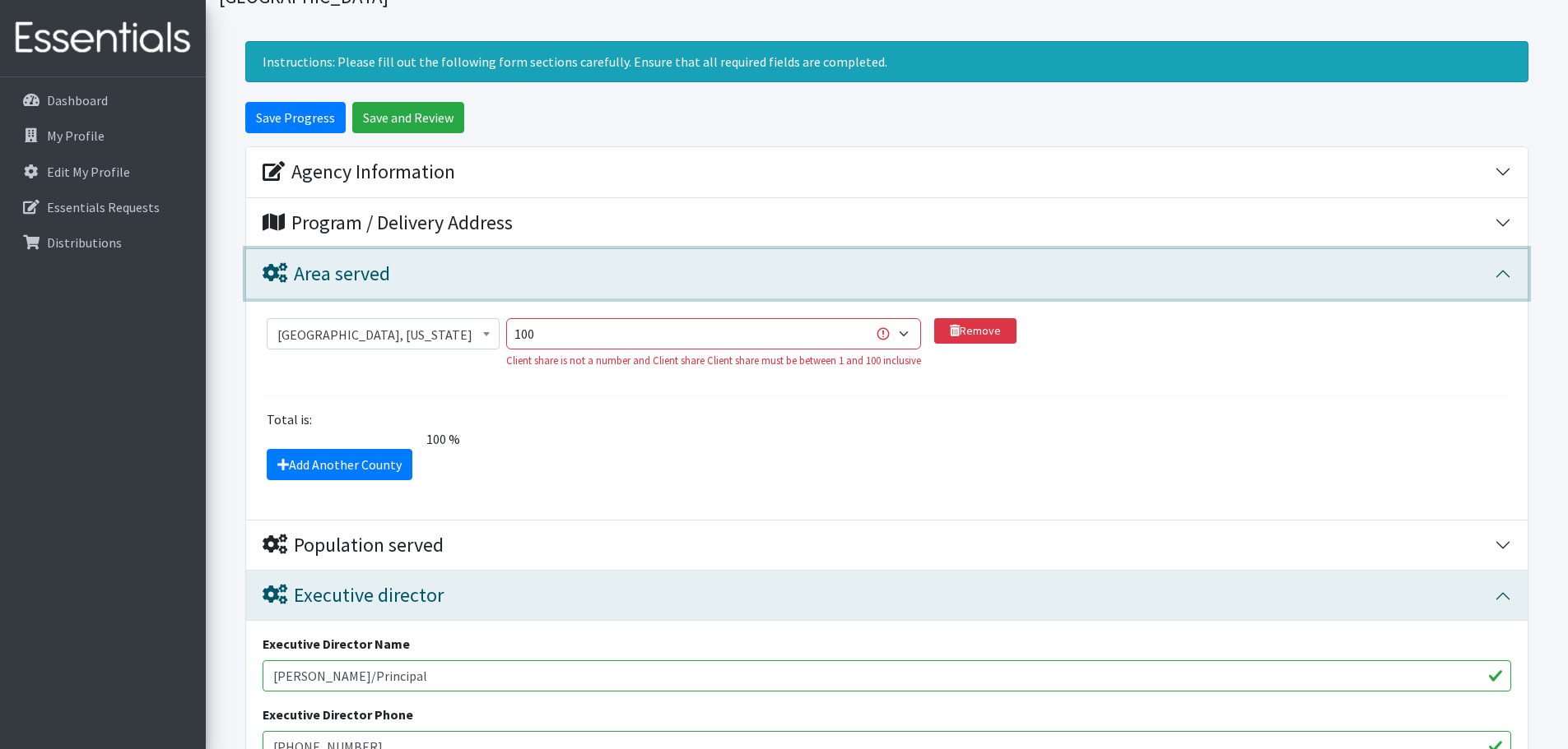
click at [630, 262] on div "Area served" at bounding box center [878, 274] width 1233 height 24
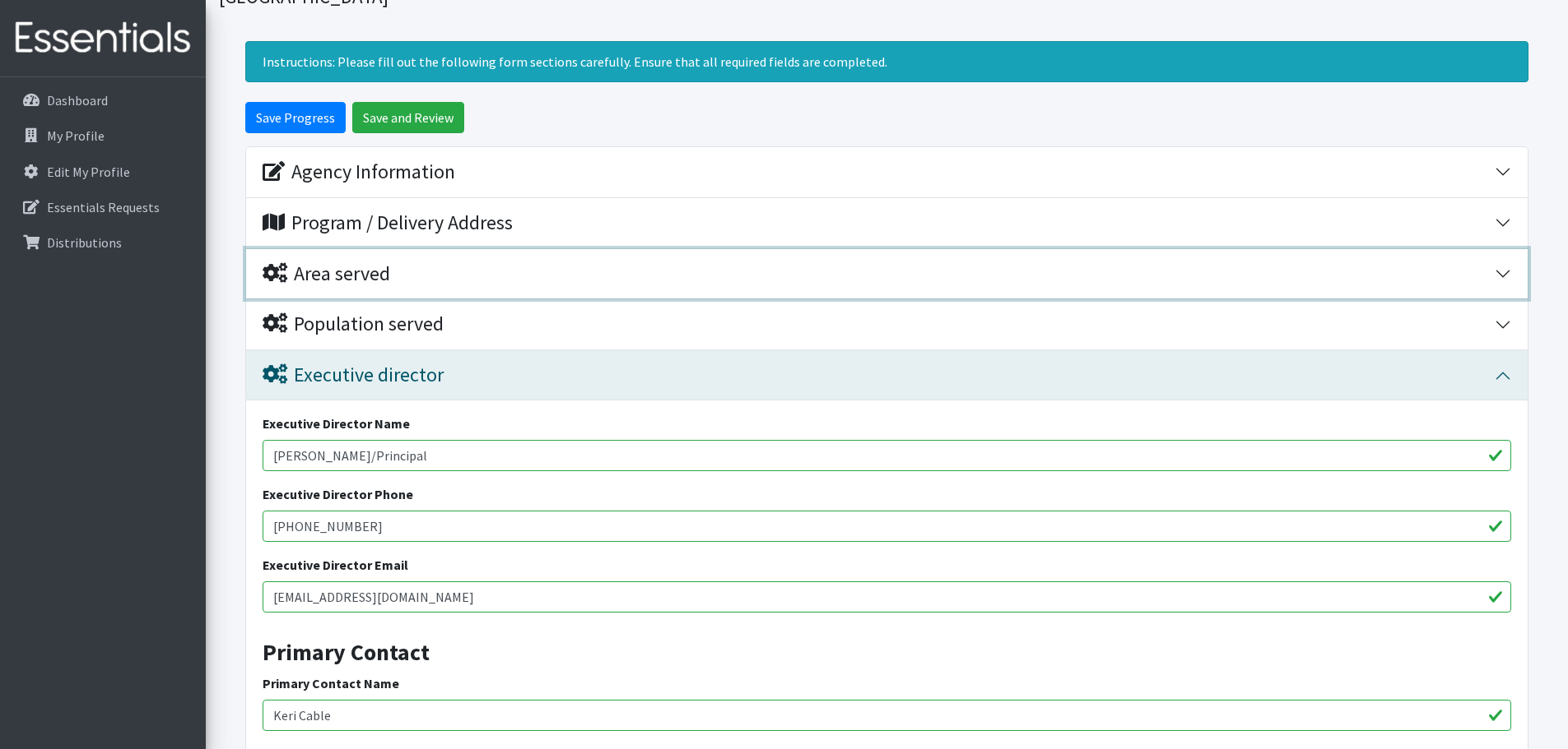
click at [630, 262] on div "Area served" at bounding box center [878, 274] width 1233 height 24
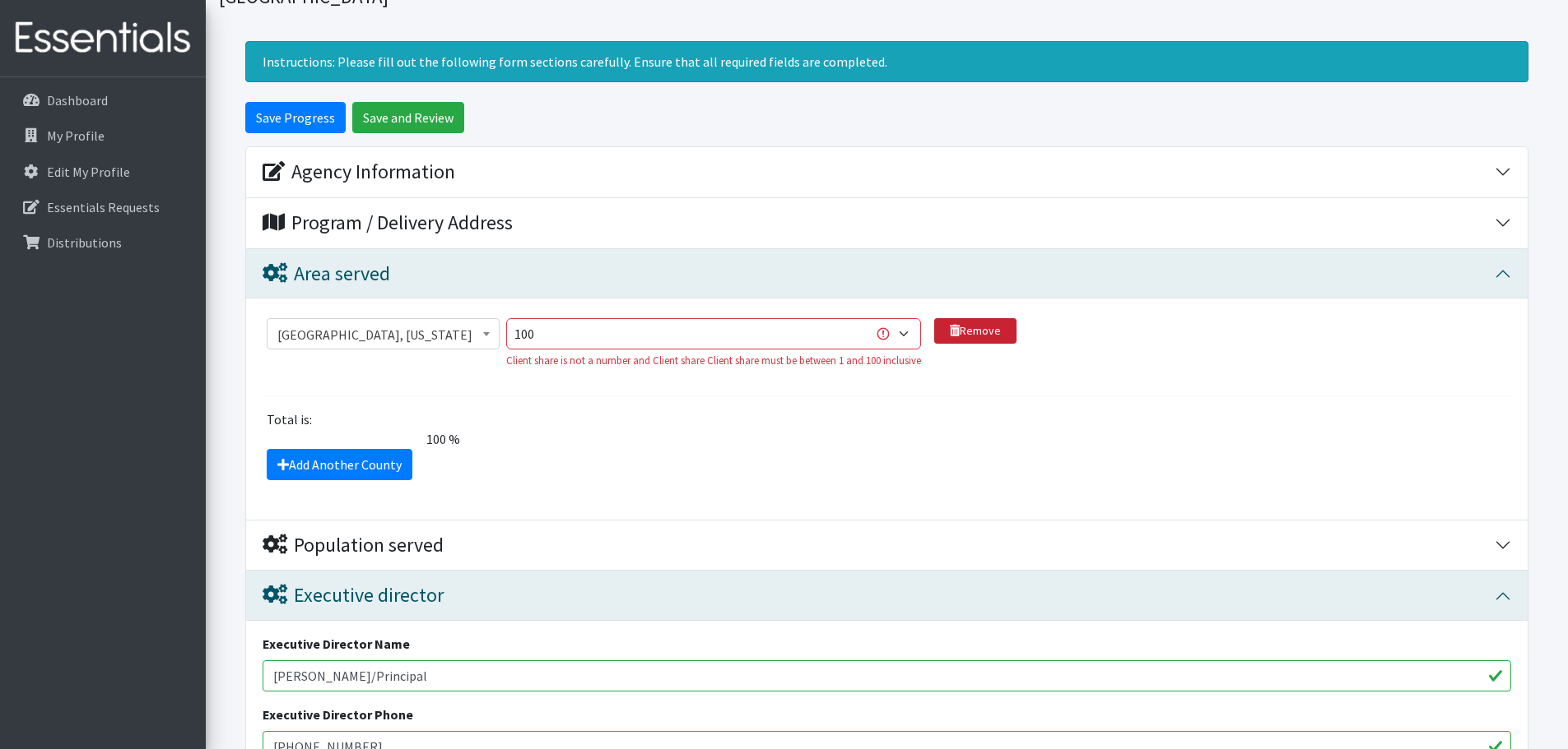
click at [977, 318] on link "Remove" at bounding box center [975, 330] width 82 height 26
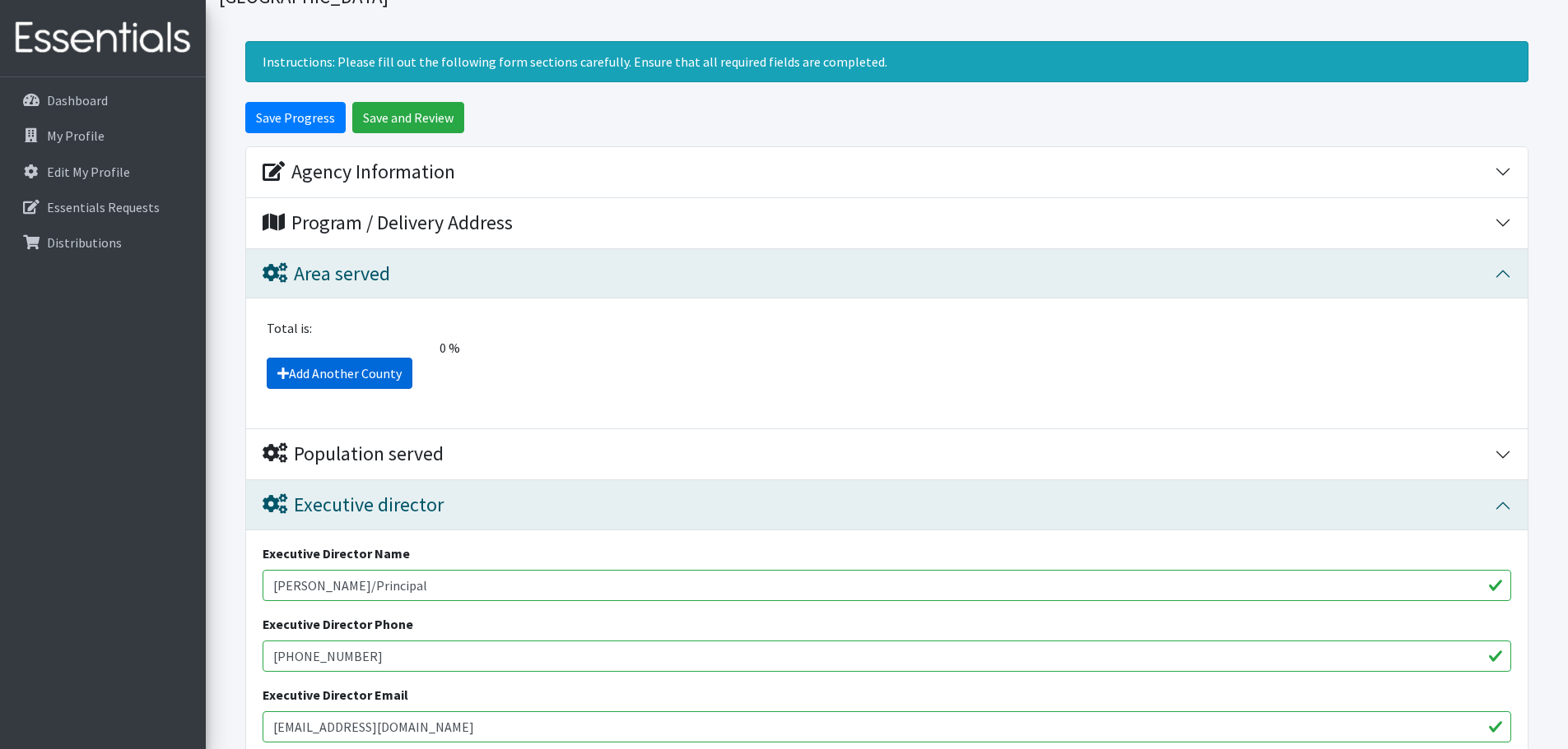
click at [354, 358] on link "Add Another County" at bounding box center [339, 373] width 146 height 31
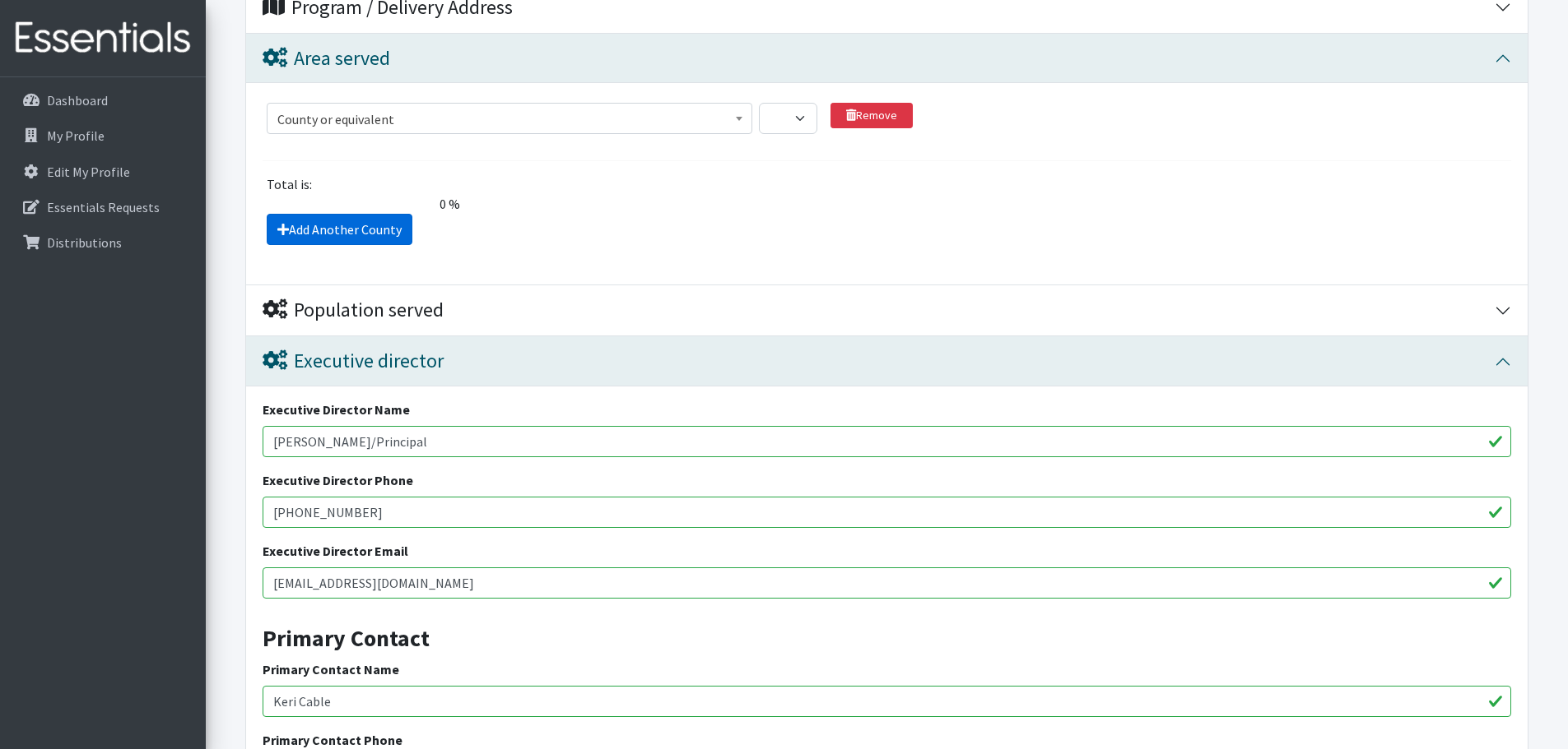
scroll to position [287, 0]
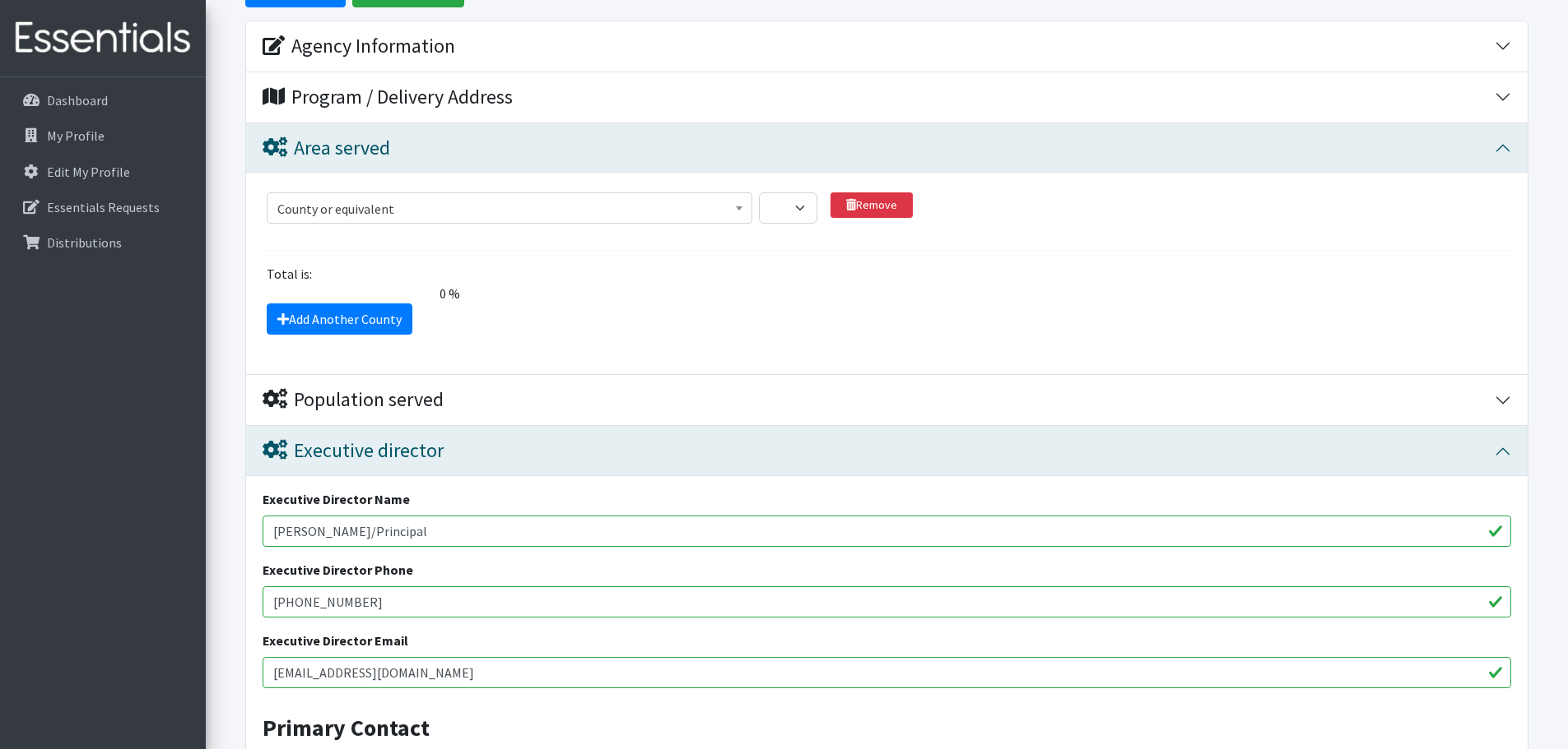
click at [357, 198] on span "County or equivalent" at bounding box center [510, 209] width 464 height 23
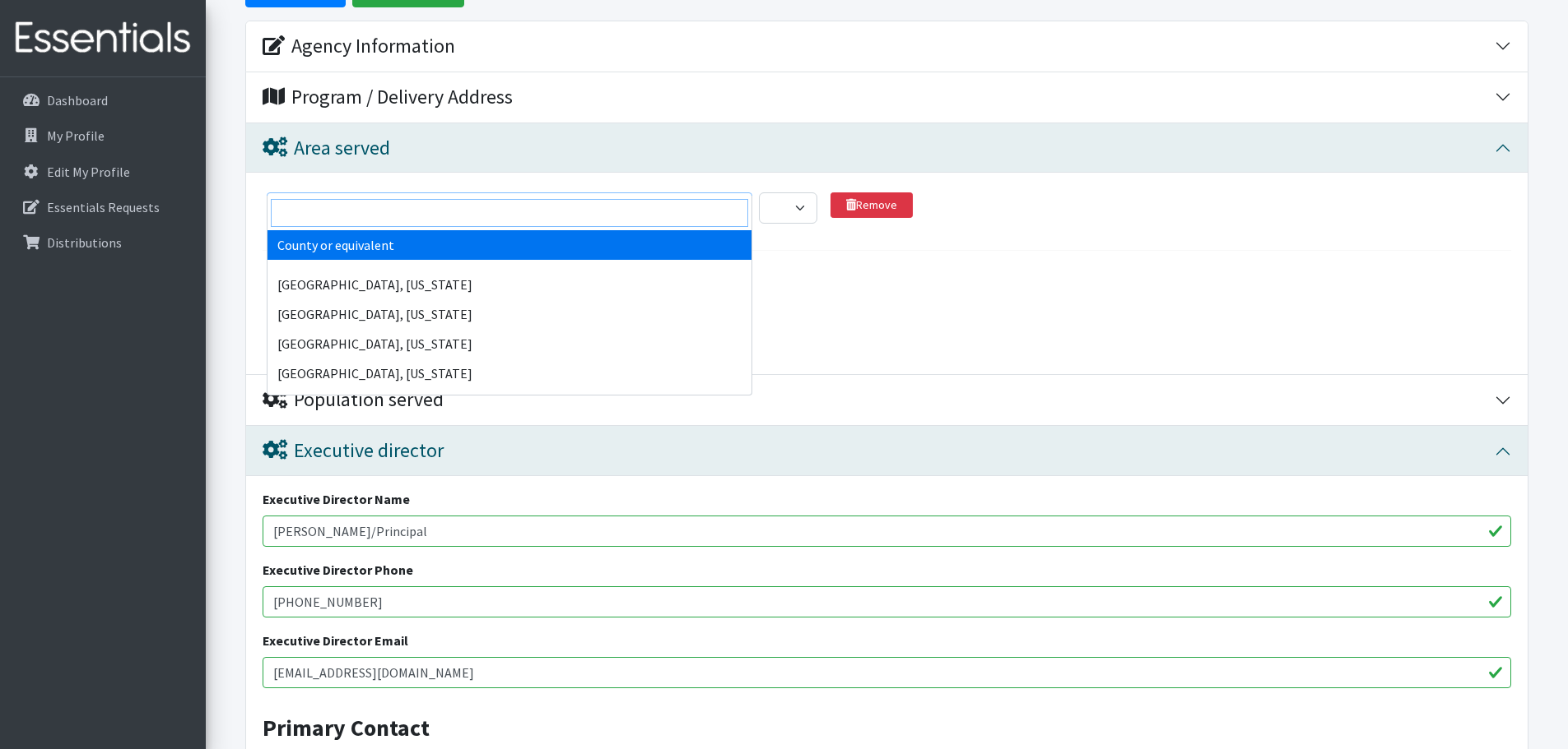
click at [354, 212] on input "search" at bounding box center [510, 213] width 478 height 28
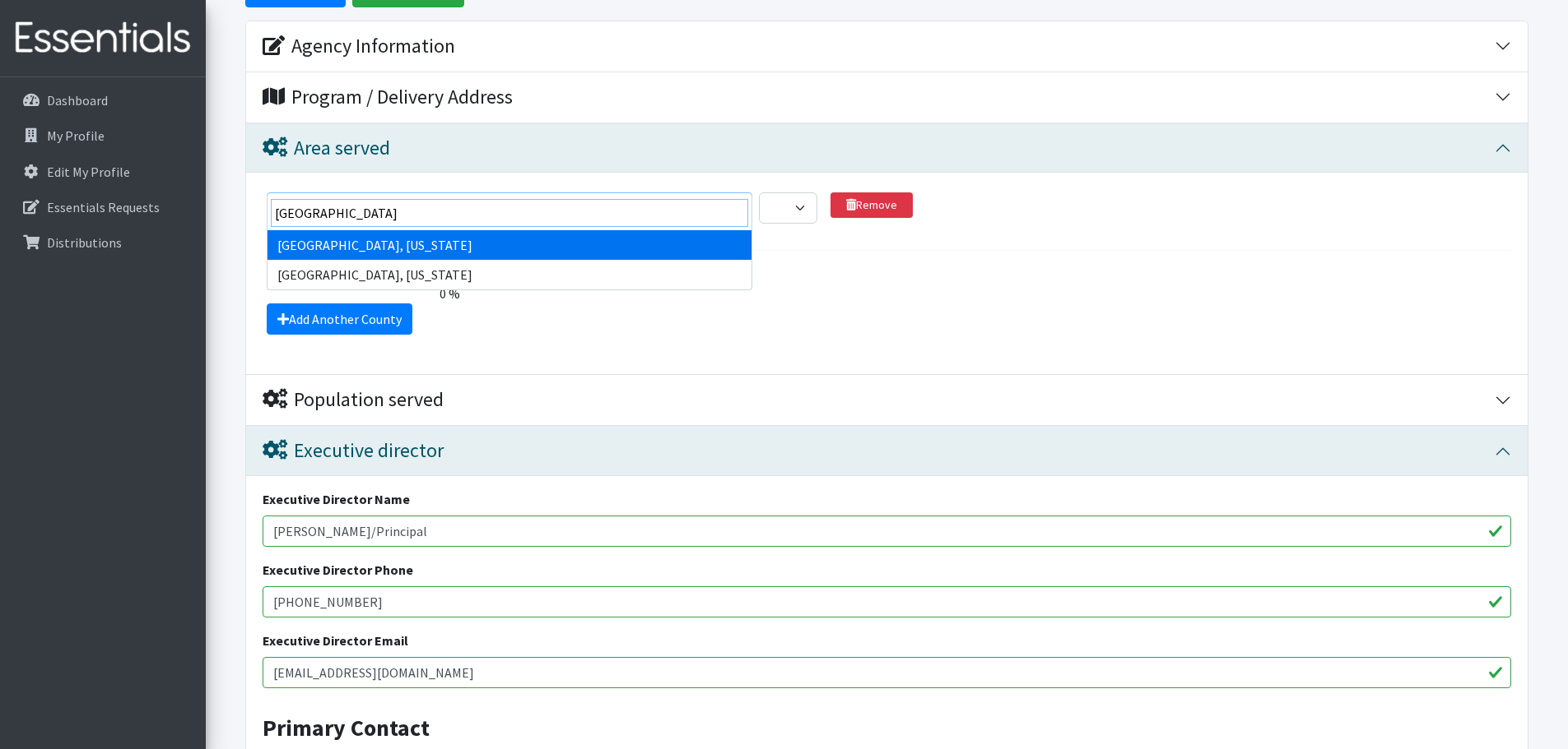
type input "florence"
select select "952"
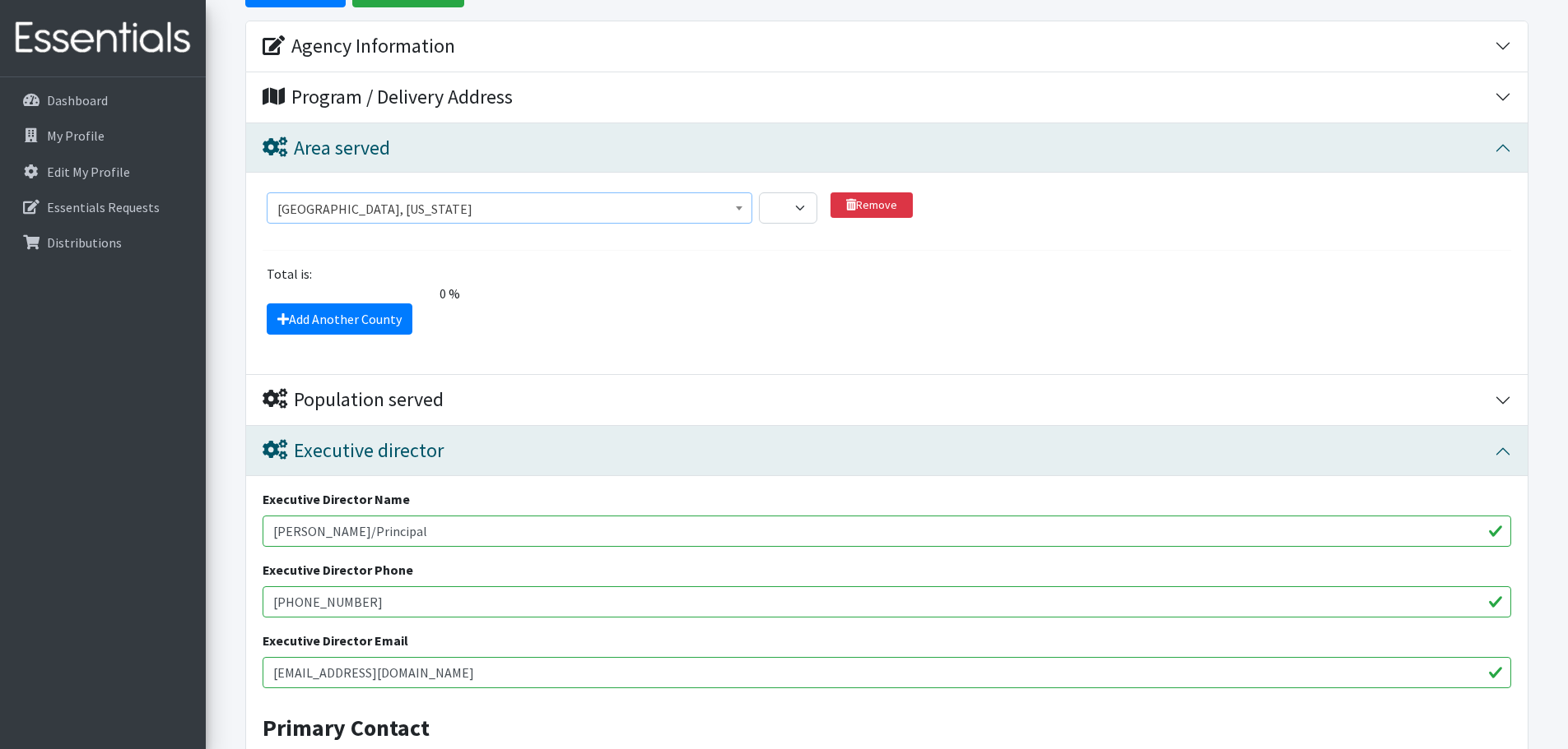
click at [658, 267] on div "Total is: 0 % The total client share must be either 0 or 100 %." at bounding box center [887, 284] width 1261 height 40
click at [813, 192] on select "1 2 3 4 5 6 7 8 9 10 11 12 13 14 15 16 17 18 19 20 21 22 23 24 25 26 27 28 29 3…" at bounding box center [788, 207] width 59 height 31
select select "100"
click at [759, 192] on select "1 2 3 4 5 6 7 8 9 10 11 12 13 14 15 16 17 18 19 20 21 22 23 24 25 26 27 28 29 3…" at bounding box center [788, 207] width 59 height 31
click at [676, 304] on div "Add Another County" at bounding box center [887, 319] width 1261 height 31
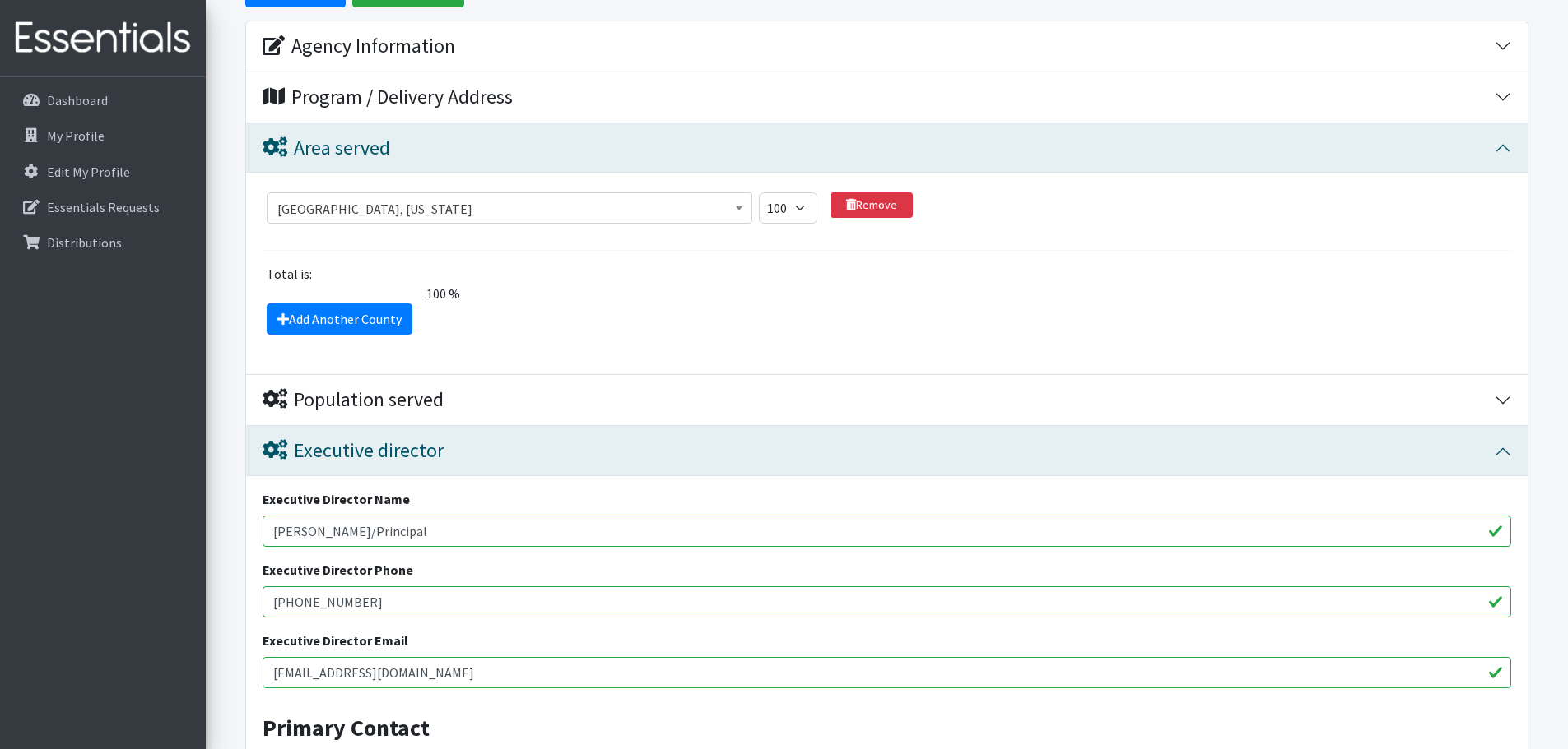
click at [372, 388] on div "Population served" at bounding box center [352, 400] width 181 height 24
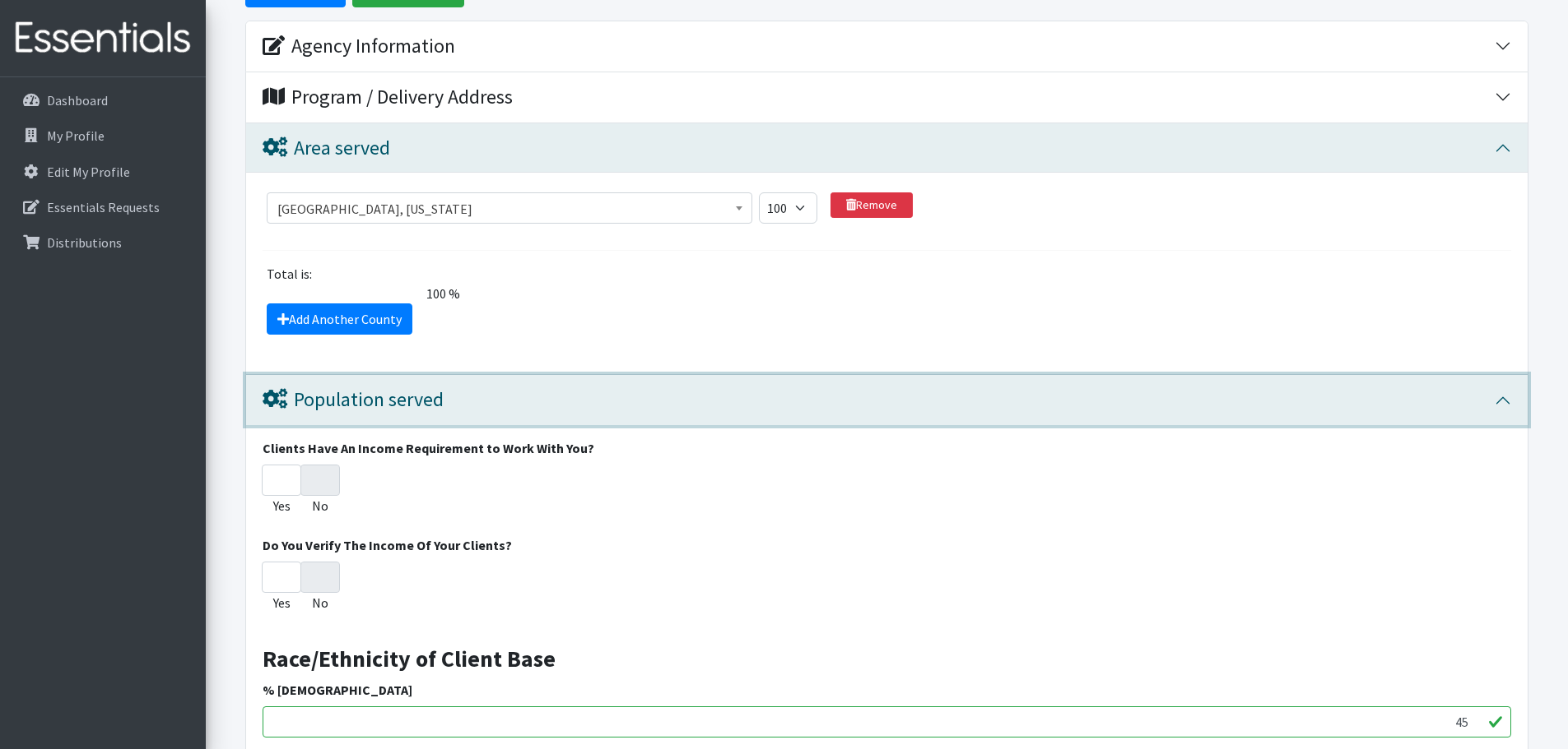
scroll to position [452, 0]
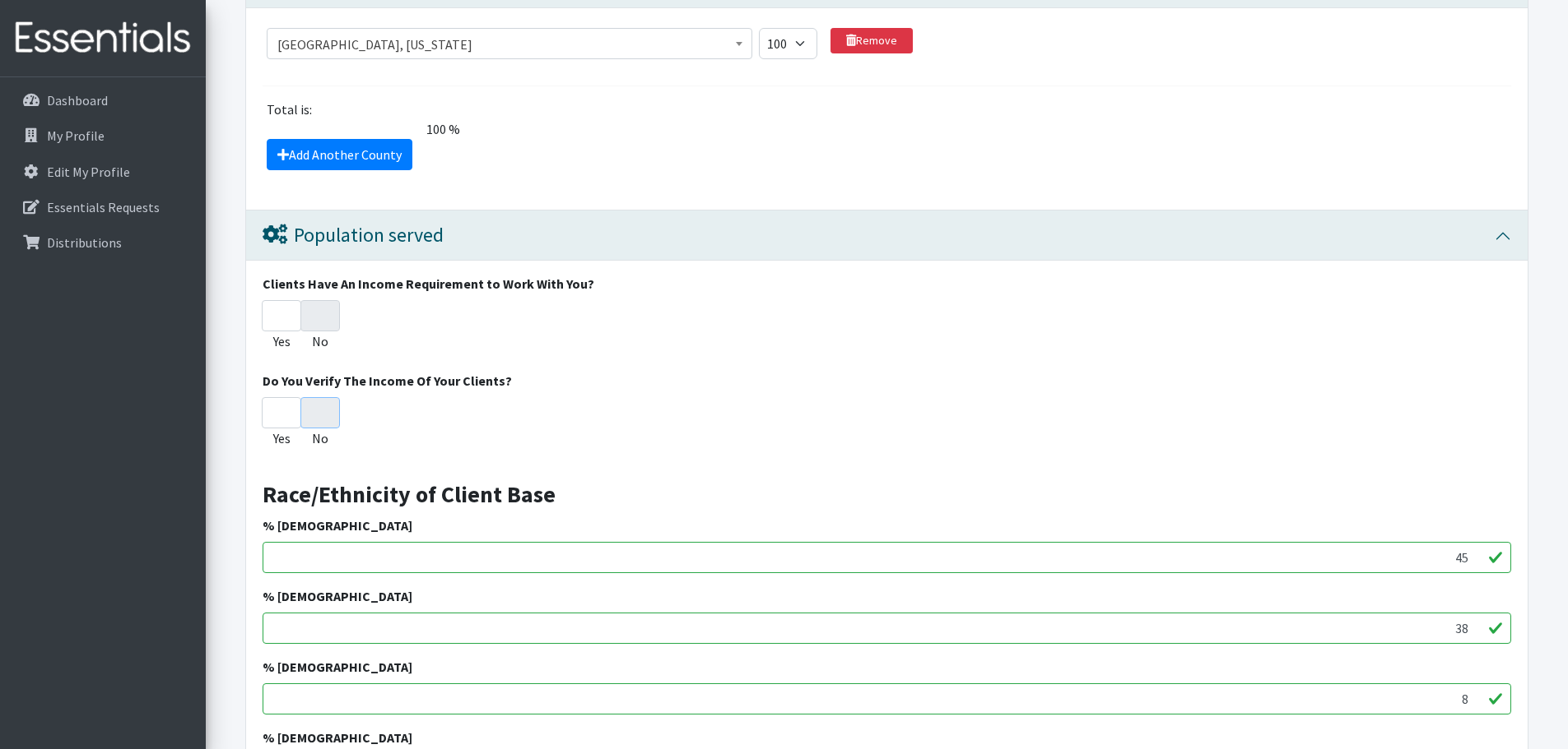
click at [318, 398] on input "No" at bounding box center [320, 413] width 40 height 31
click at [331, 300] on input "No" at bounding box center [320, 315] width 40 height 31
click at [278, 300] on input "Yes" at bounding box center [281, 315] width 40 height 31
radio input "true"
click at [337, 300] on input "No" at bounding box center [320, 315] width 40 height 31
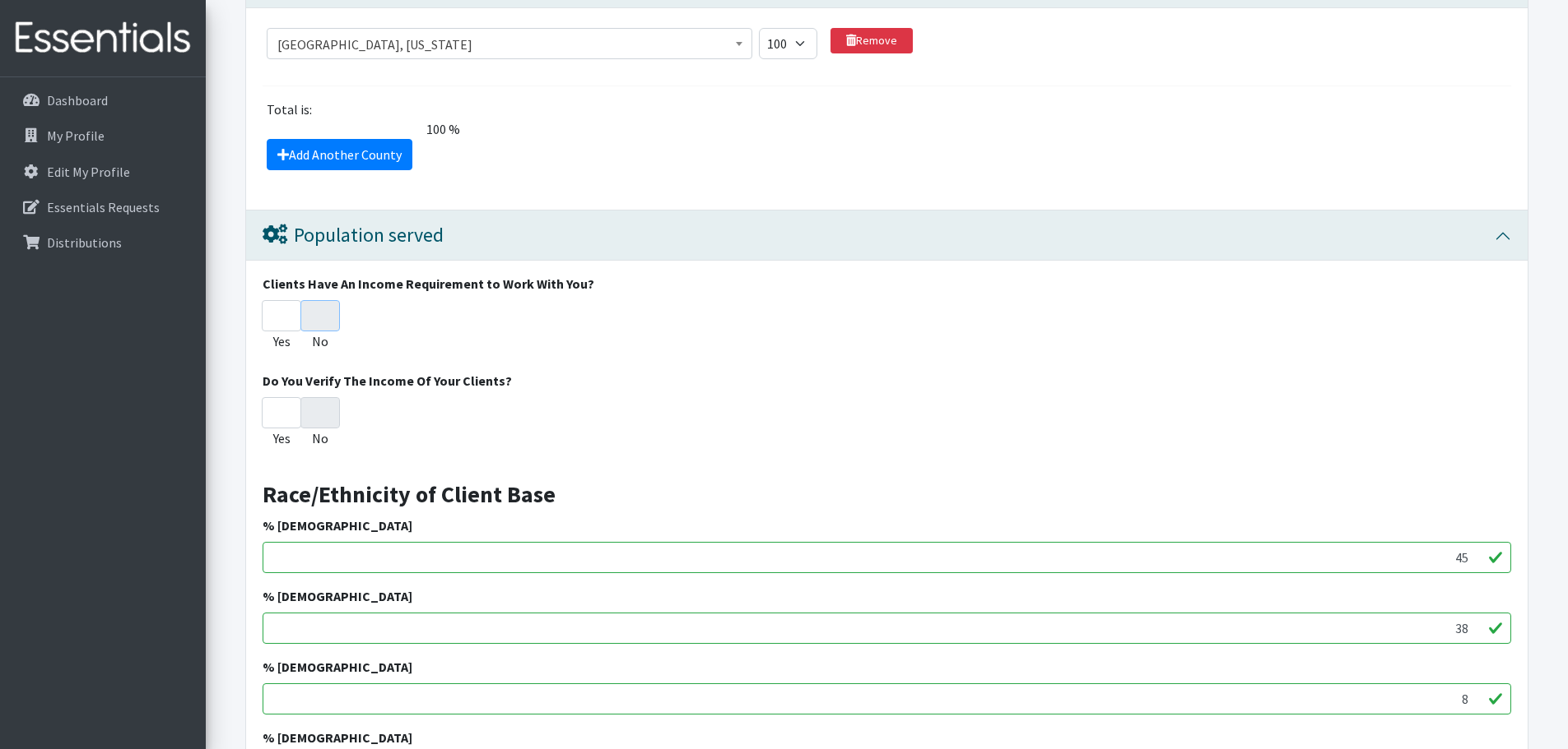
radio input "true"
click at [546, 371] on div "Do You Verify The Income Of Your Clients? Yes No" at bounding box center [887, 413] width 1249 height 84
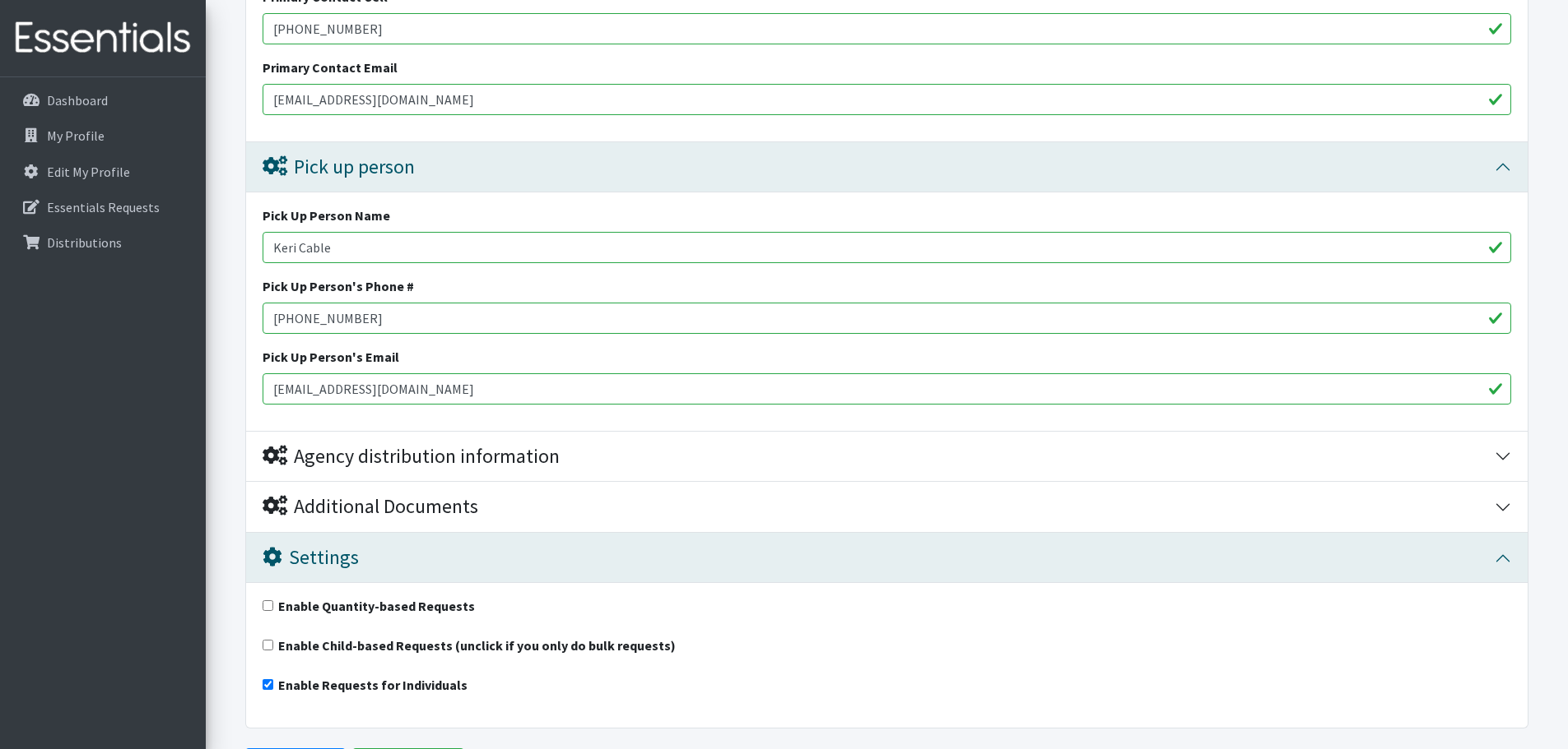
scroll to position [2504, 0]
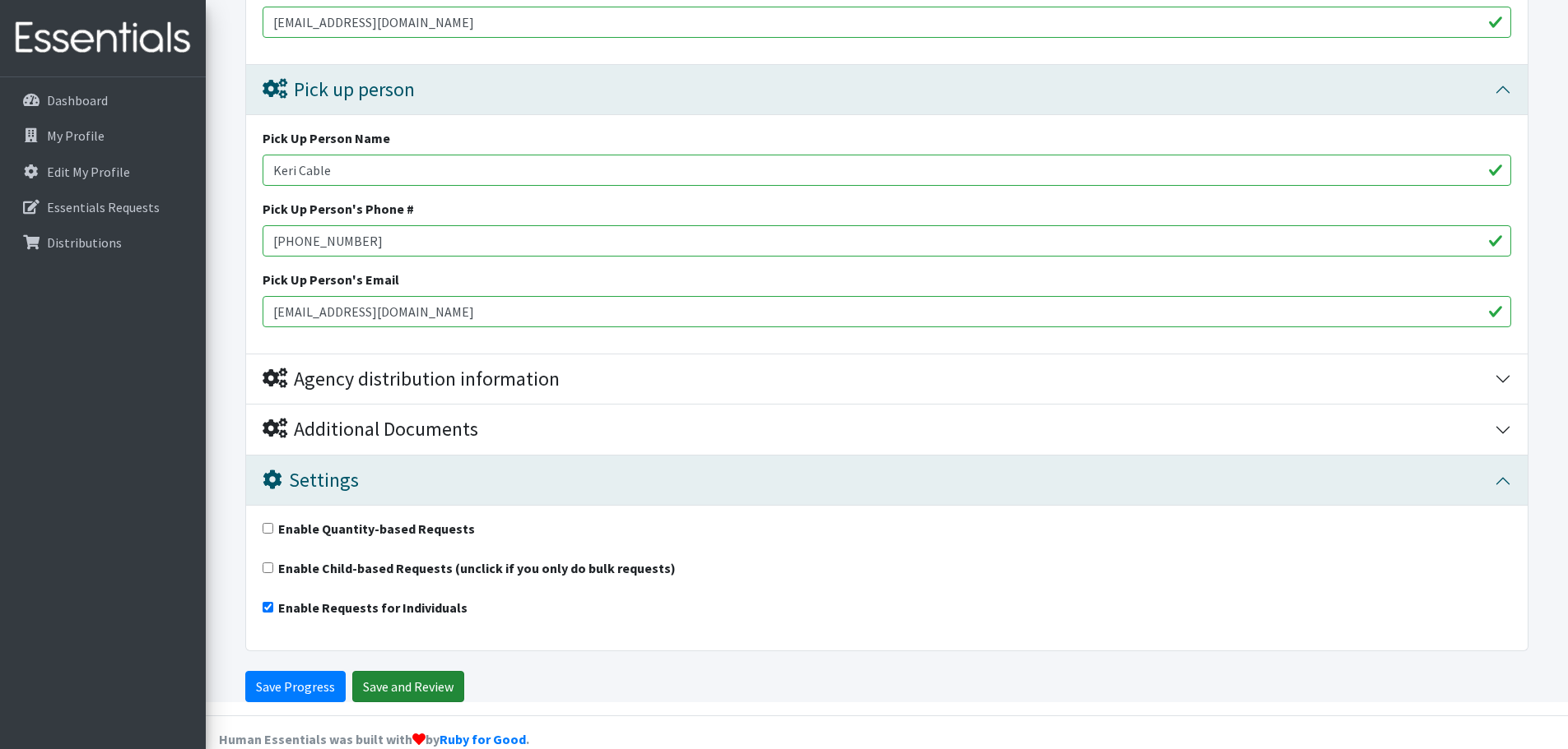
click at [424, 671] on input "Save and Review" at bounding box center [408, 687] width 112 height 31
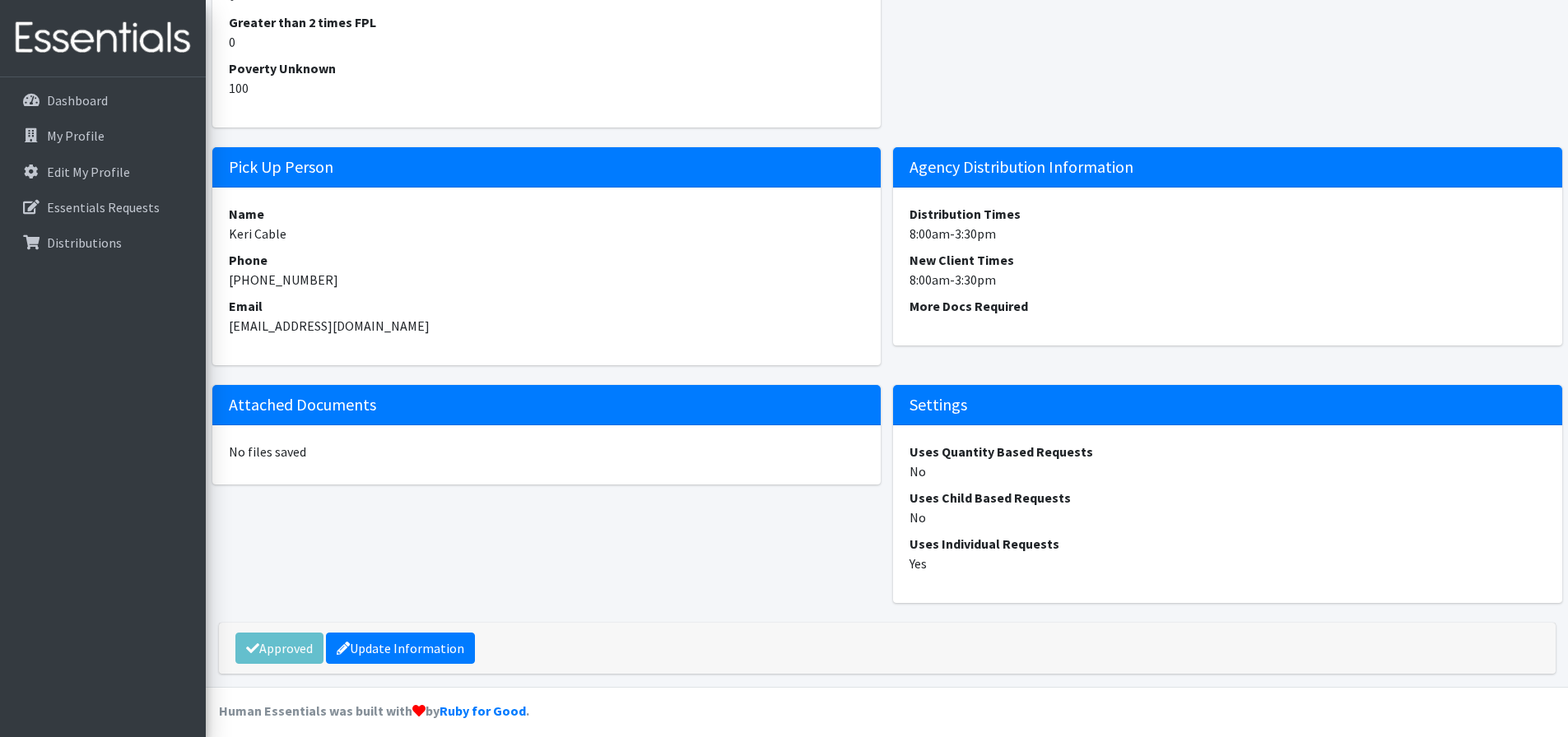
scroll to position [1433, 0]
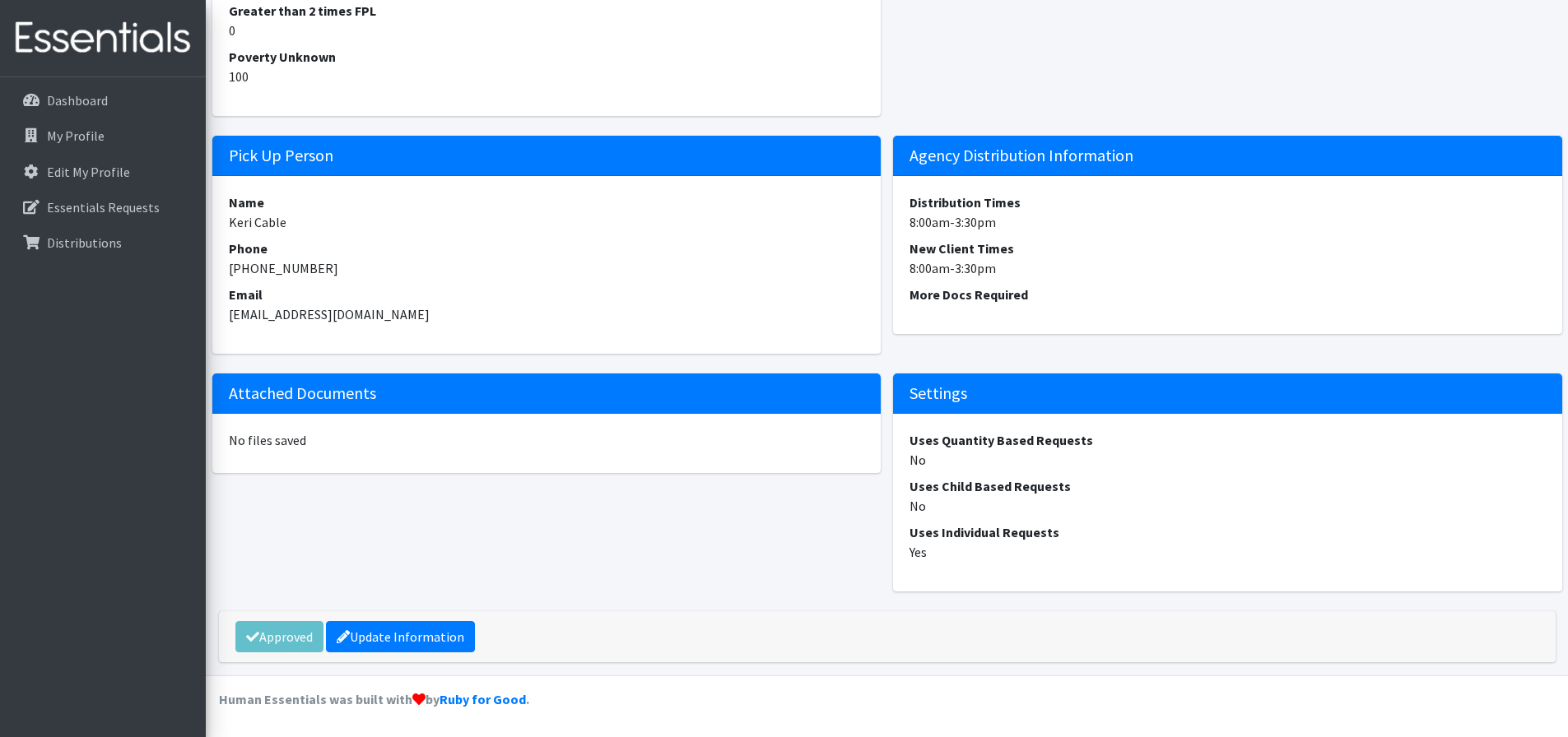
click at [282, 638] on div "Approved Update Information" at bounding box center [887, 638] width 1337 height 51
click at [732, 667] on div "Approved Update Information" at bounding box center [887, 644] width 1349 height 64
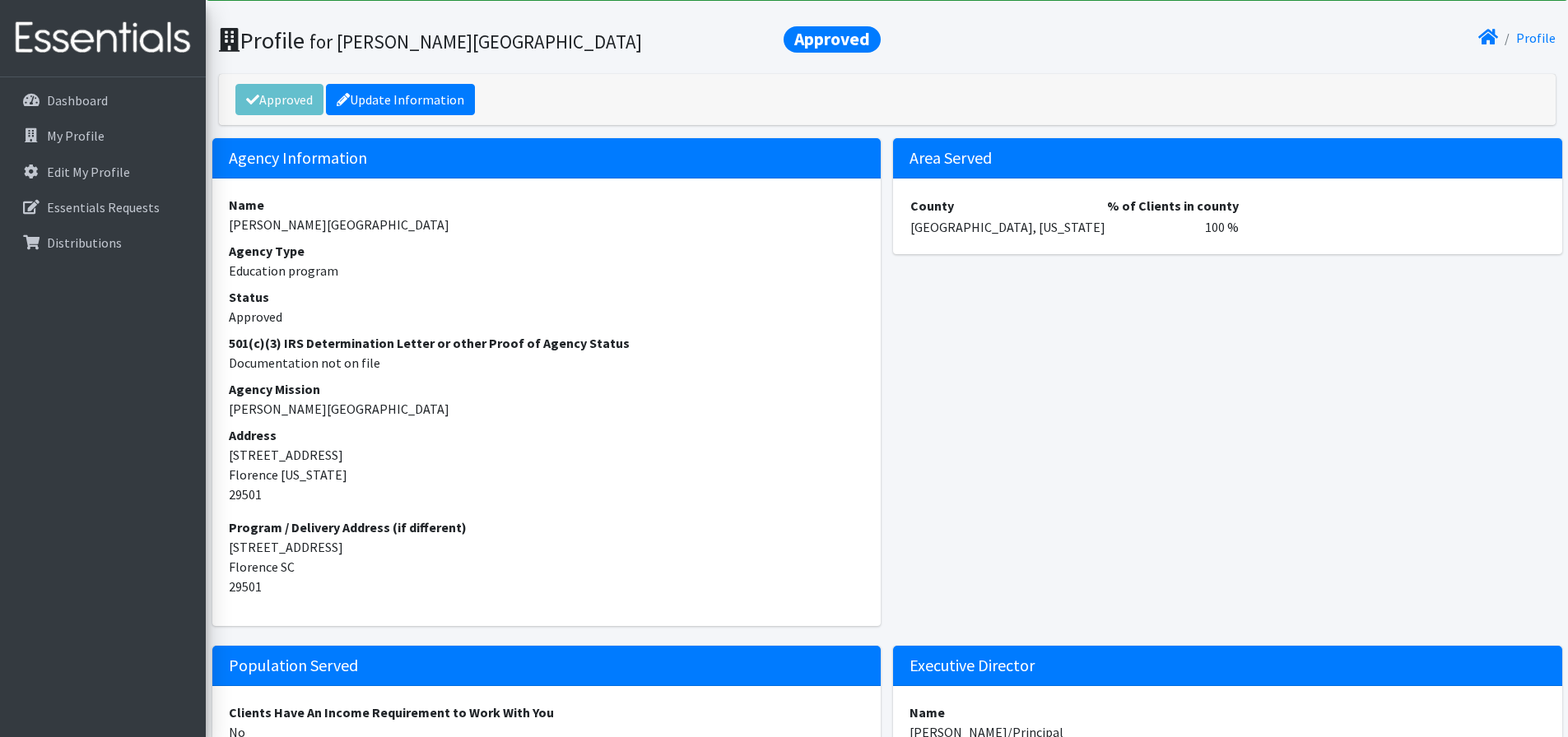
scroll to position [0, 0]
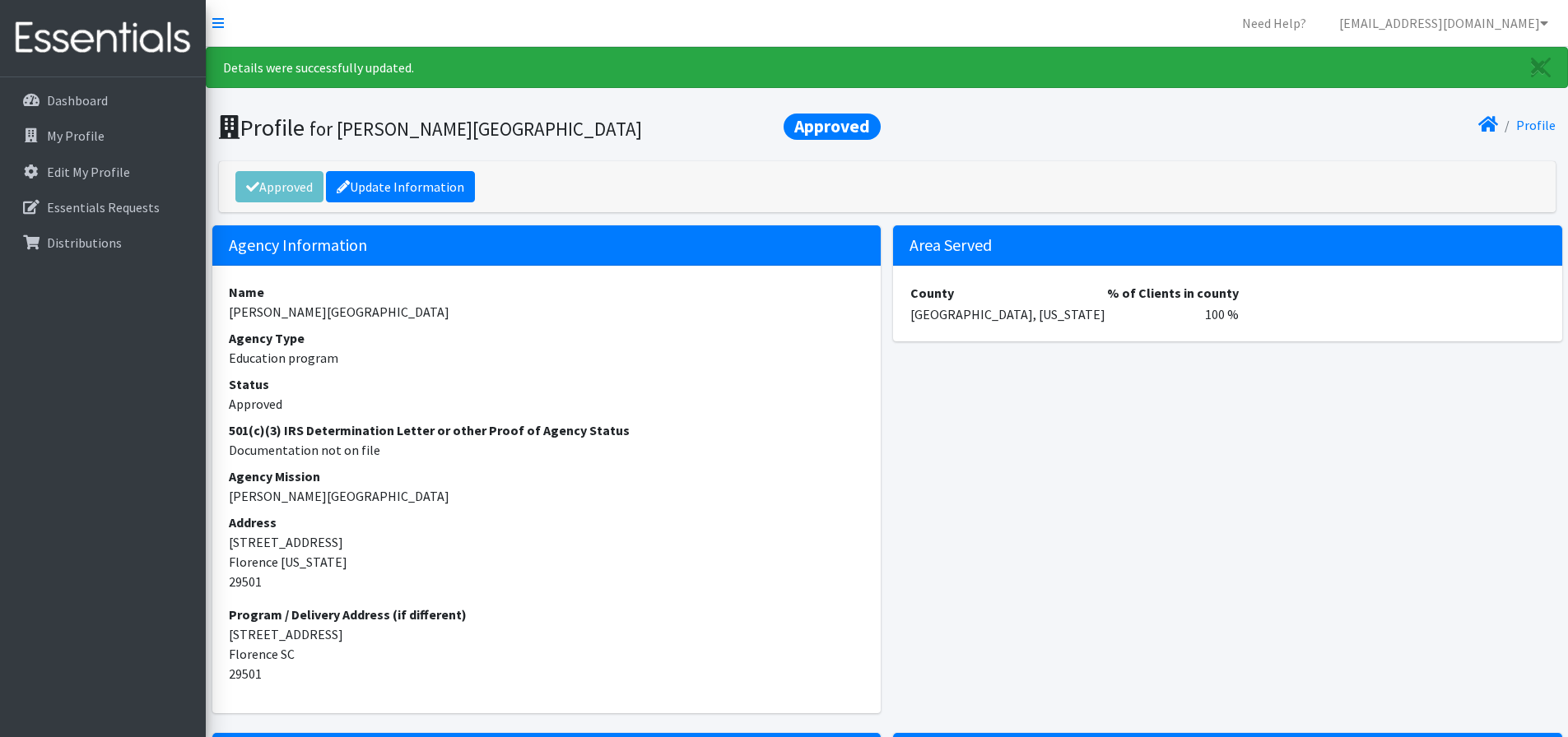
click at [1240, 162] on div "Approved Update Information" at bounding box center [887, 187] width 1337 height 51
click at [867, 130] on span "Approved" at bounding box center [832, 127] width 98 height 27
click at [275, 184] on div "Approved Update Information" at bounding box center [887, 187] width 1337 height 51
click at [694, 177] on div "Approved Update Information" at bounding box center [887, 187] width 1337 height 51
click at [92, 212] on p "Essentials Requests" at bounding box center [103, 207] width 113 height 16
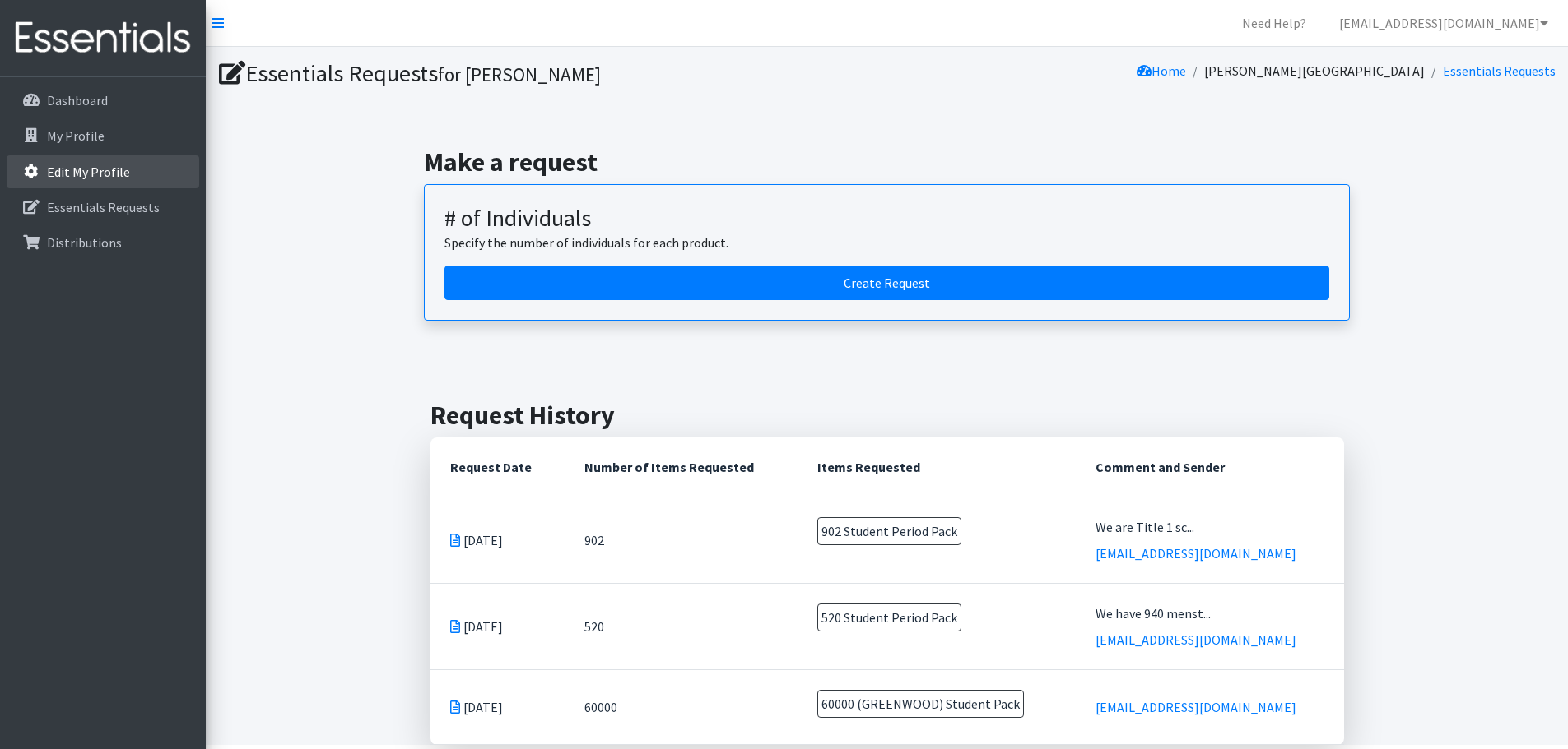
click at [80, 168] on p "Edit My Profile" at bounding box center [89, 171] width 83 height 16
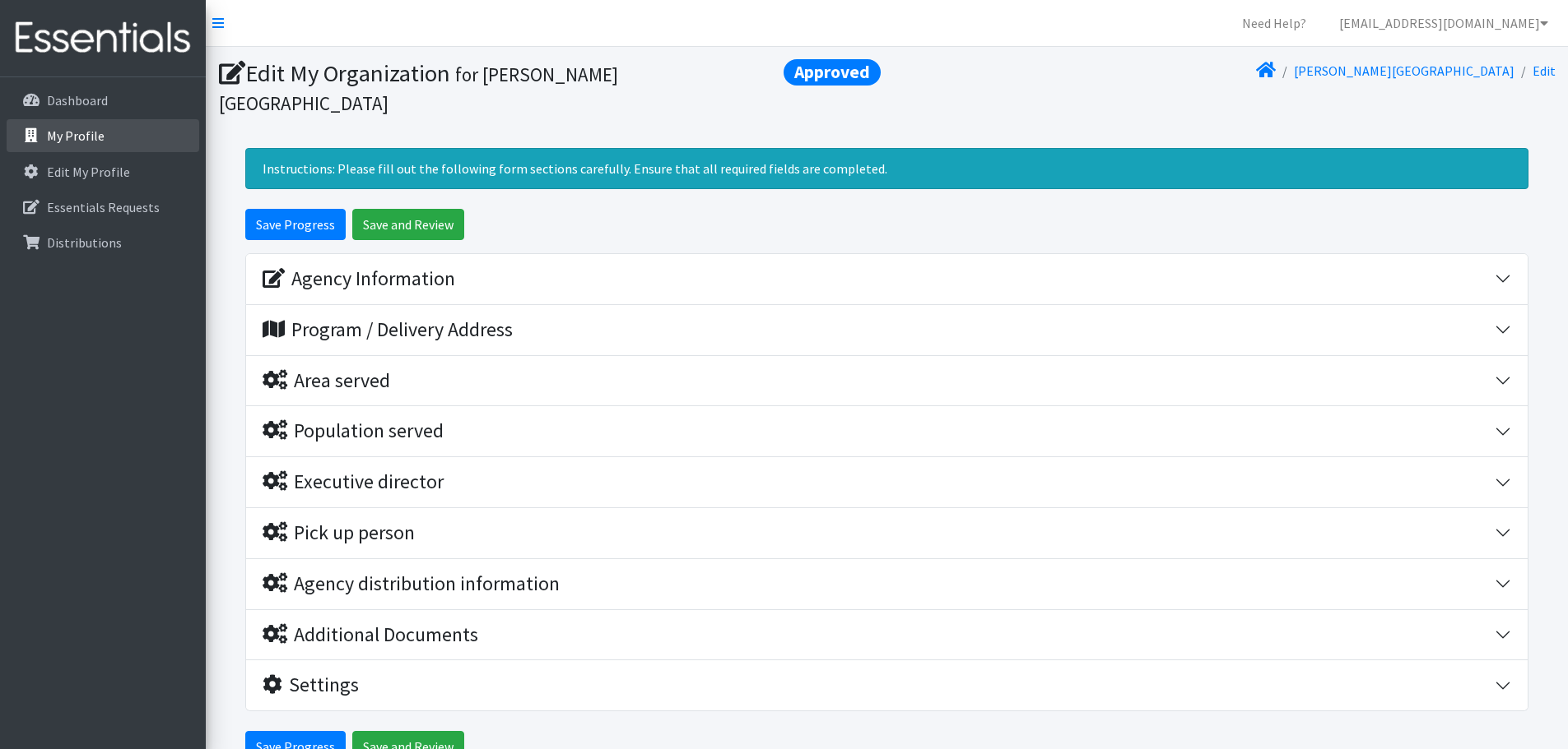
click at [81, 140] on p "My Profile" at bounding box center [76, 135] width 58 height 16
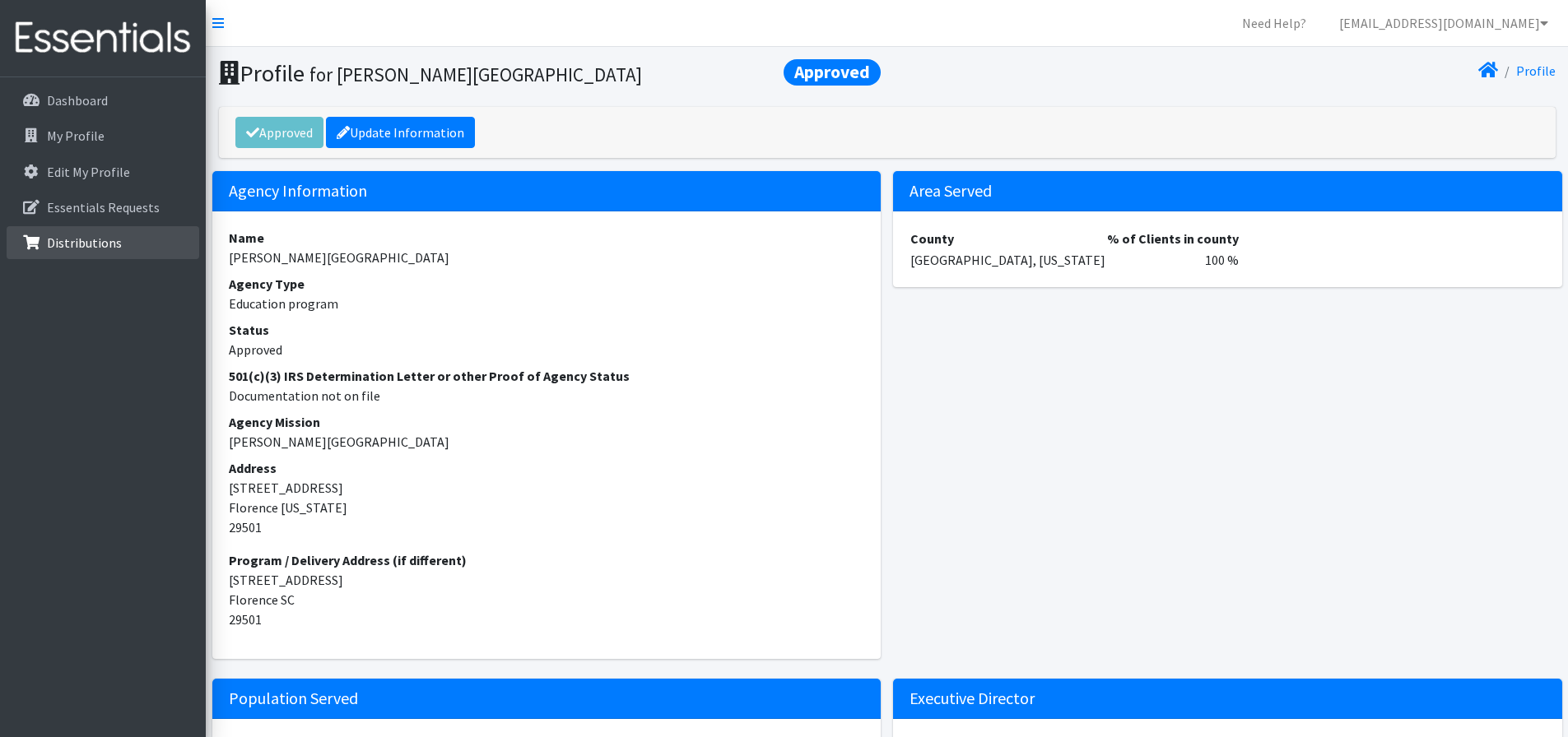
click at [80, 237] on p "Distributions" at bounding box center [84, 243] width 75 height 16
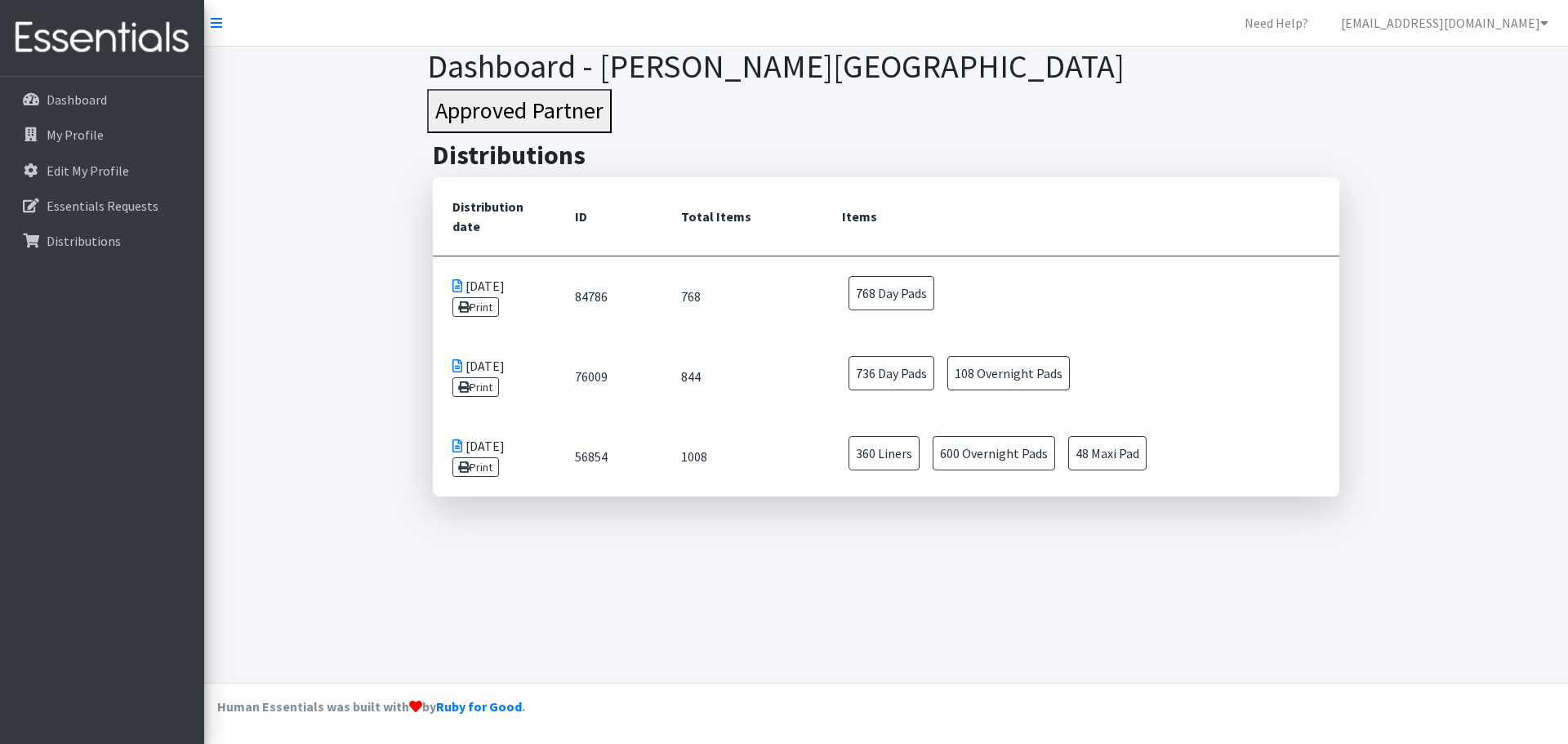
click at [776, 615] on div "Dashboard - [PERSON_NAME][GEOGRAPHIC_DATA] Approved Partner Distributions Distr…" at bounding box center [886, 365] width 1364 height 637
click at [333, 347] on main "Distributions Distribution date ID Total Items Items [DATE] Print 84786 768 768…" at bounding box center [886, 319] width 1364 height 358
click at [65, 136] on p "My Profile" at bounding box center [75, 135] width 57 height 16
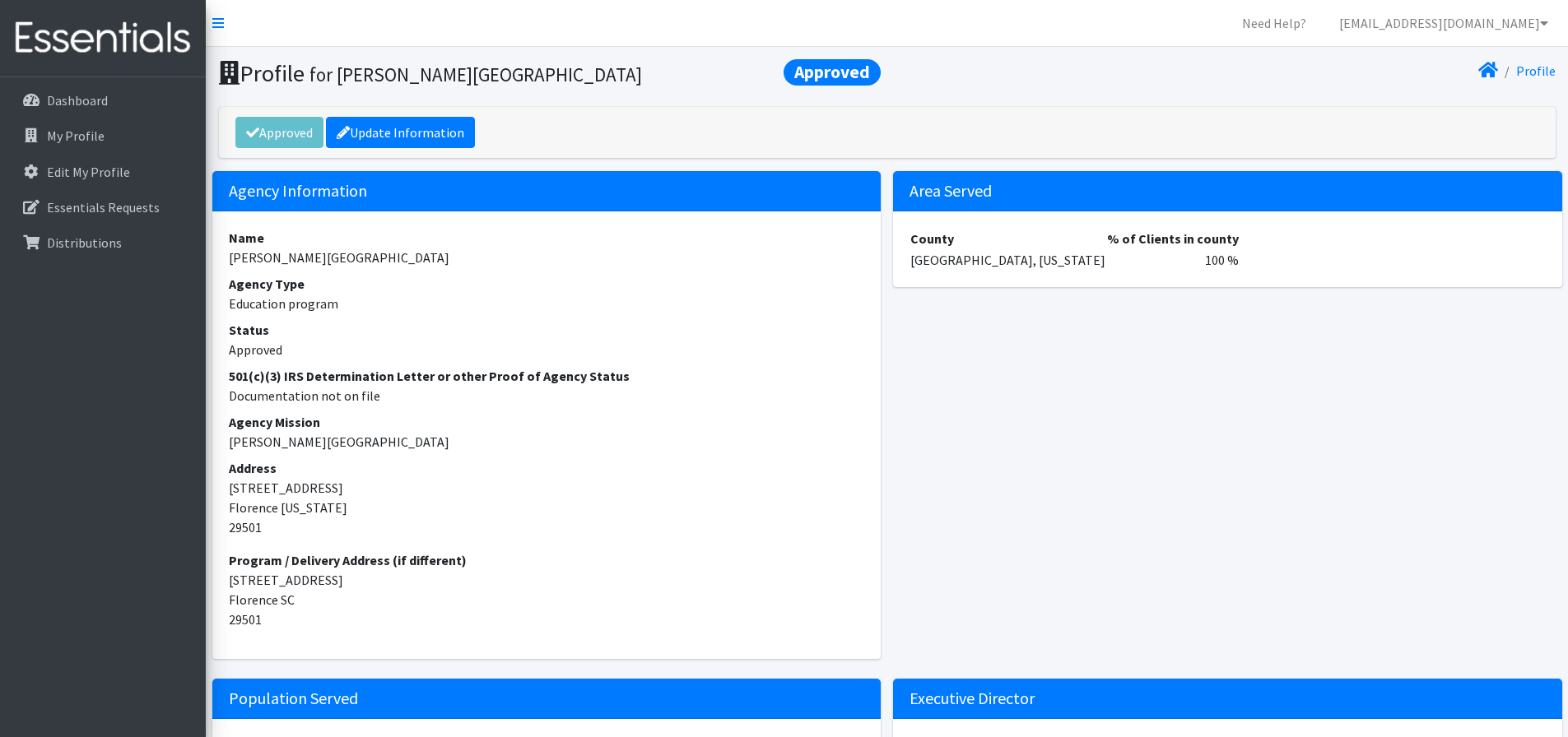
click at [1111, 102] on section "Profile Approved for [PERSON_NAME][GEOGRAPHIC_DATA] Profile" at bounding box center [887, 77] width 1362 height 60
click at [74, 105] on p "Dashboard" at bounding box center [78, 99] width 61 height 16
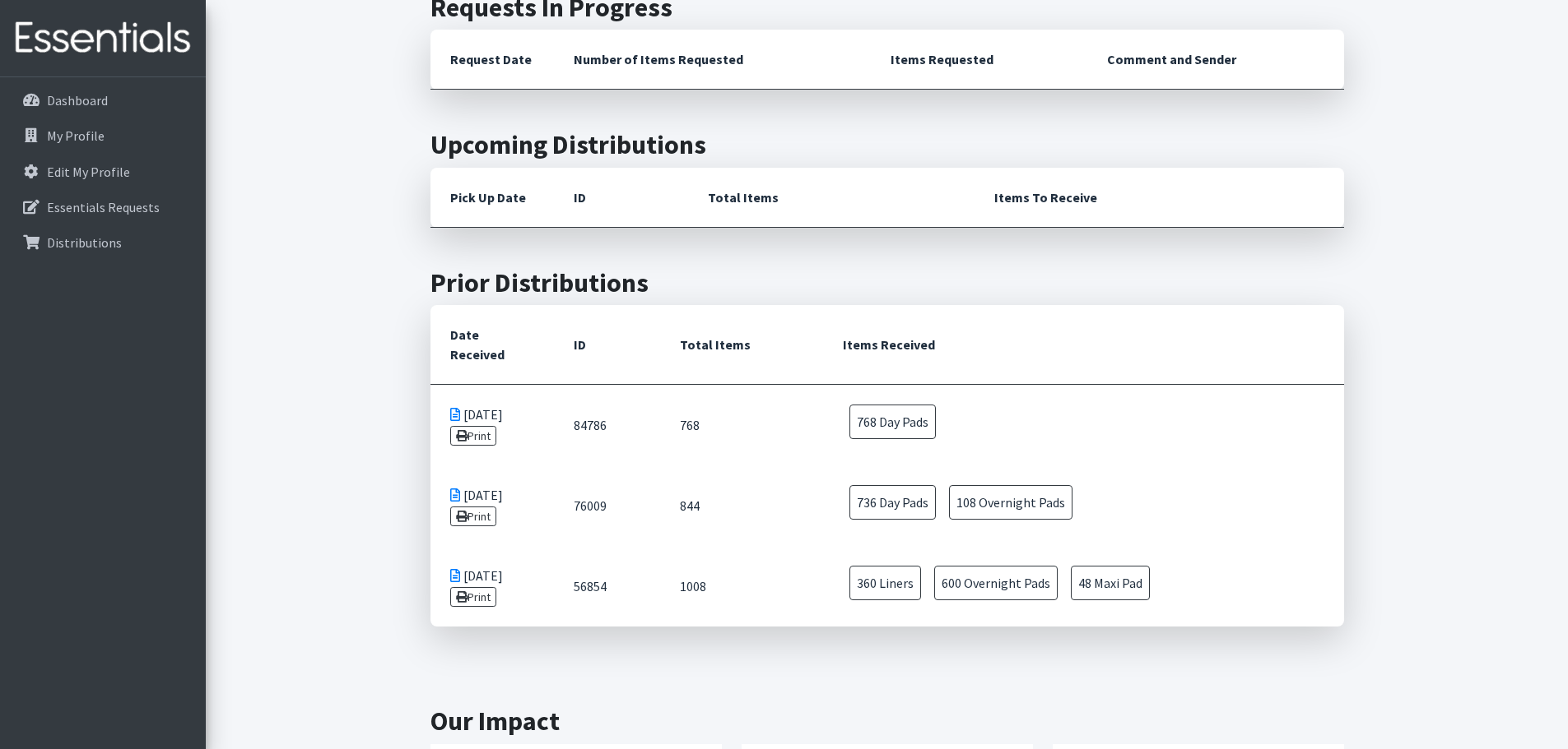
scroll to position [812, 0]
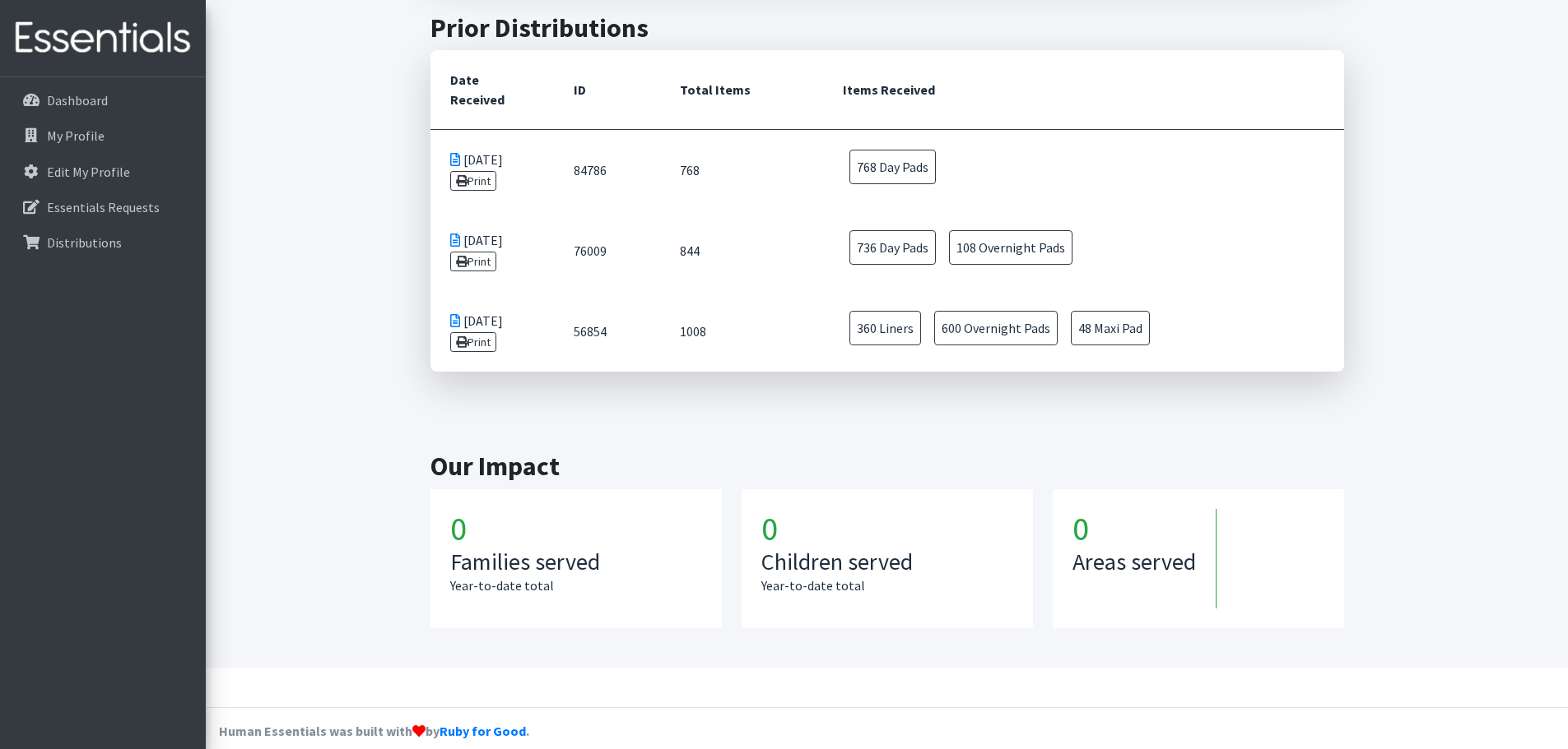
click at [292, 508] on main "Make a request # of Individuals Specify the number of individuals for each prod…" at bounding box center [887, 95] width 1362 height 1145
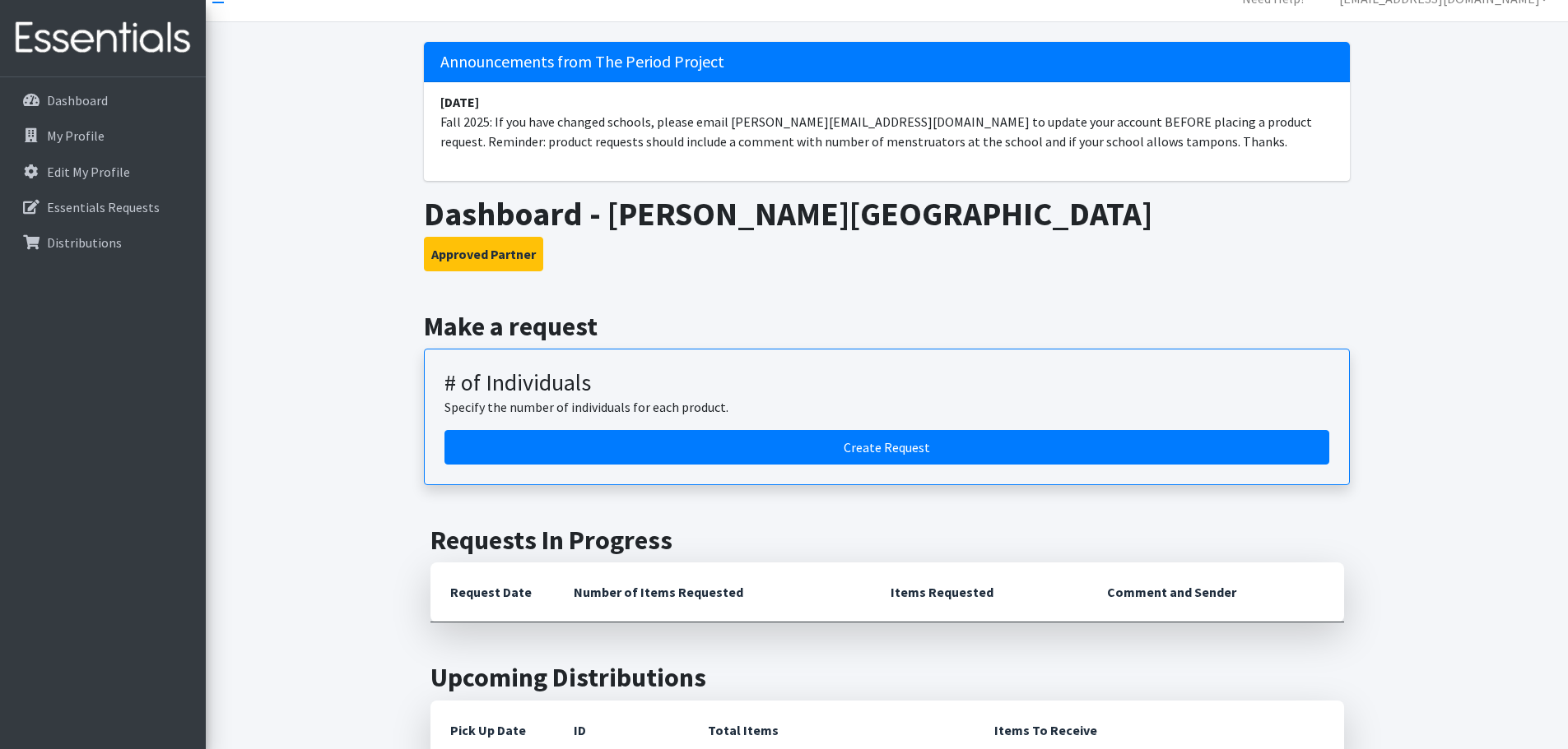
scroll to position [0, 0]
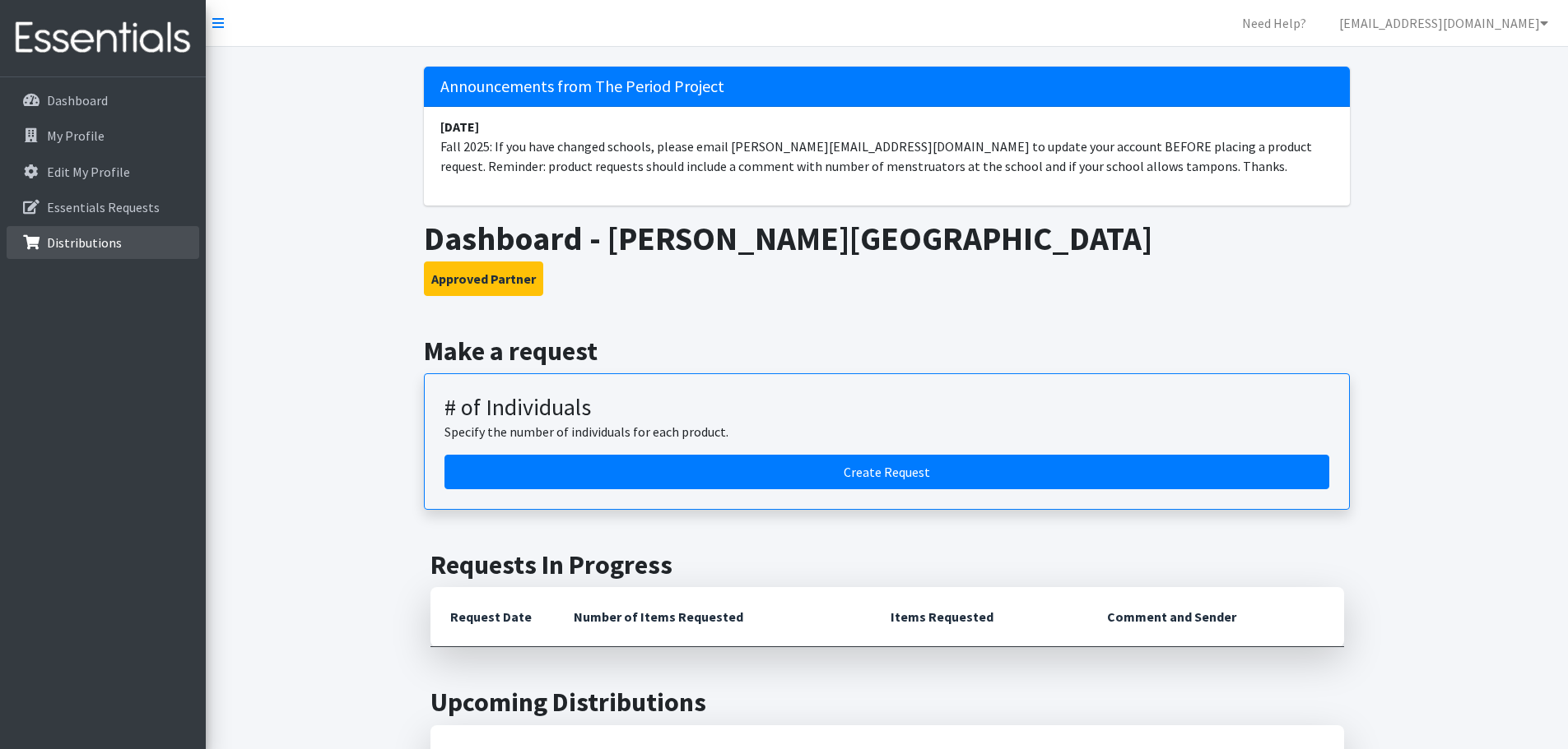
drag, startPoint x: 48, startPoint y: 247, endPoint x: 191, endPoint y: 410, distance: 216.8
click at [50, 247] on p "Distributions" at bounding box center [84, 242] width 75 height 16
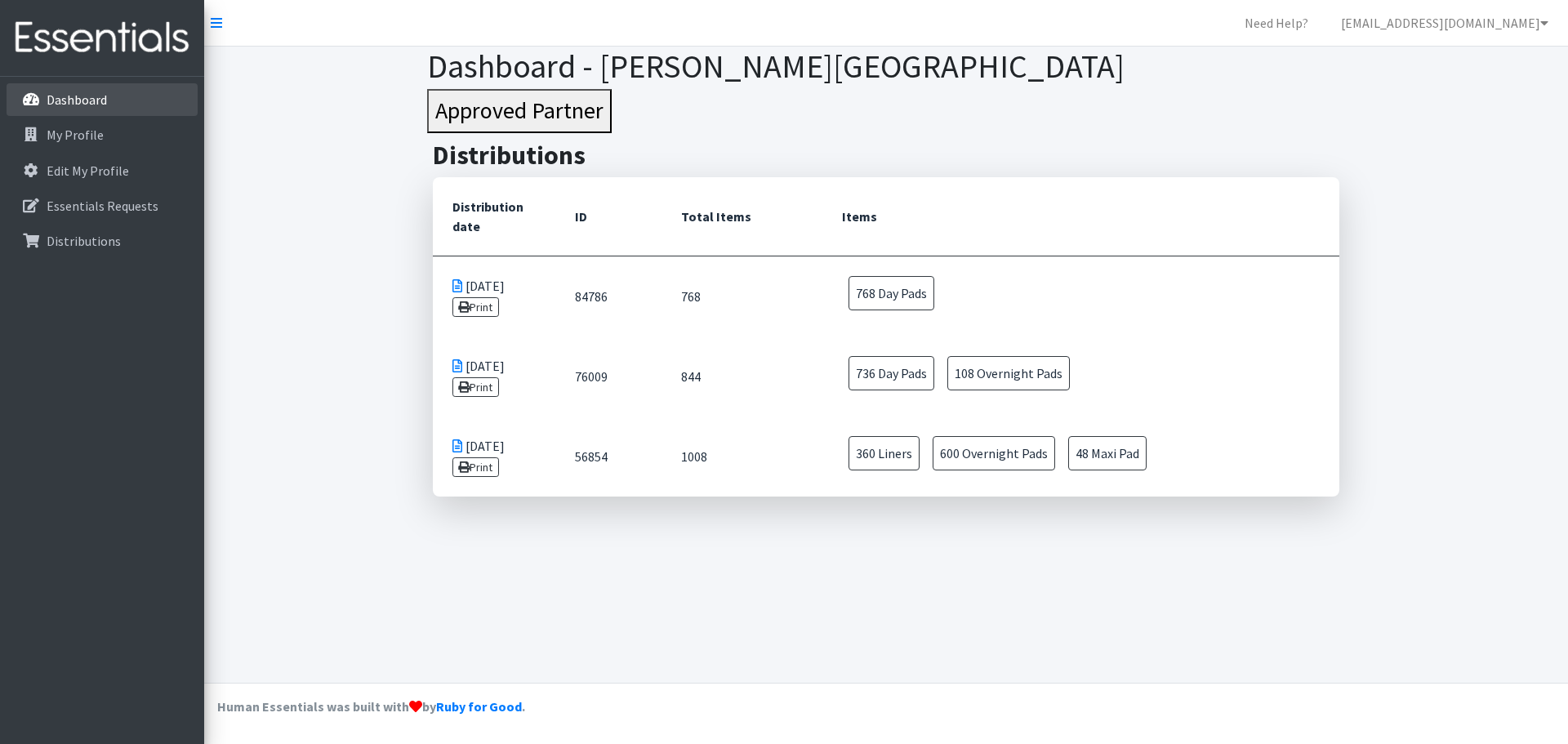
click at [88, 99] on p "Dashboard" at bounding box center [77, 99] width 60 height 16
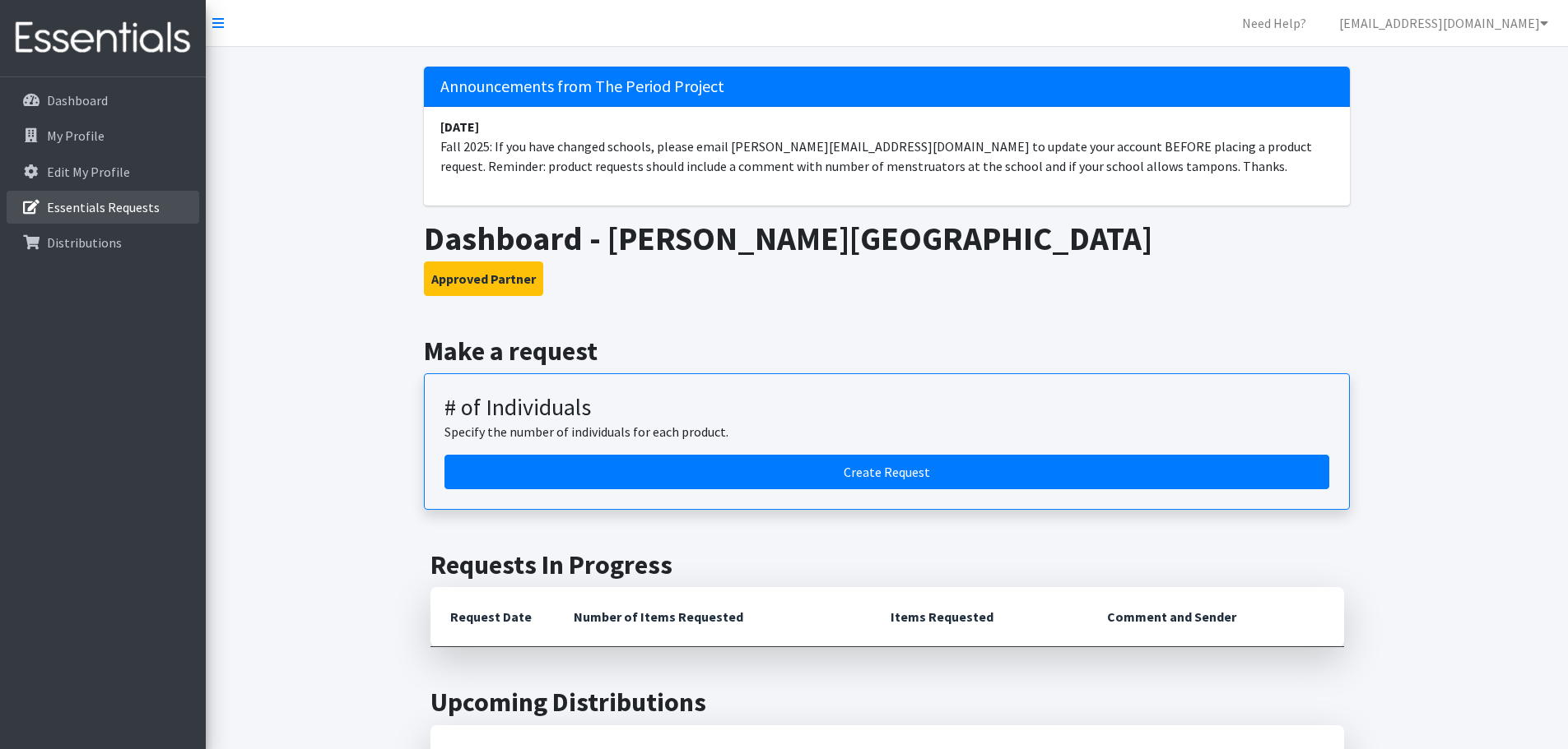
click at [105, 208] on p "Essentials Requests" at bounding box center [103, 206] width 113 height 16
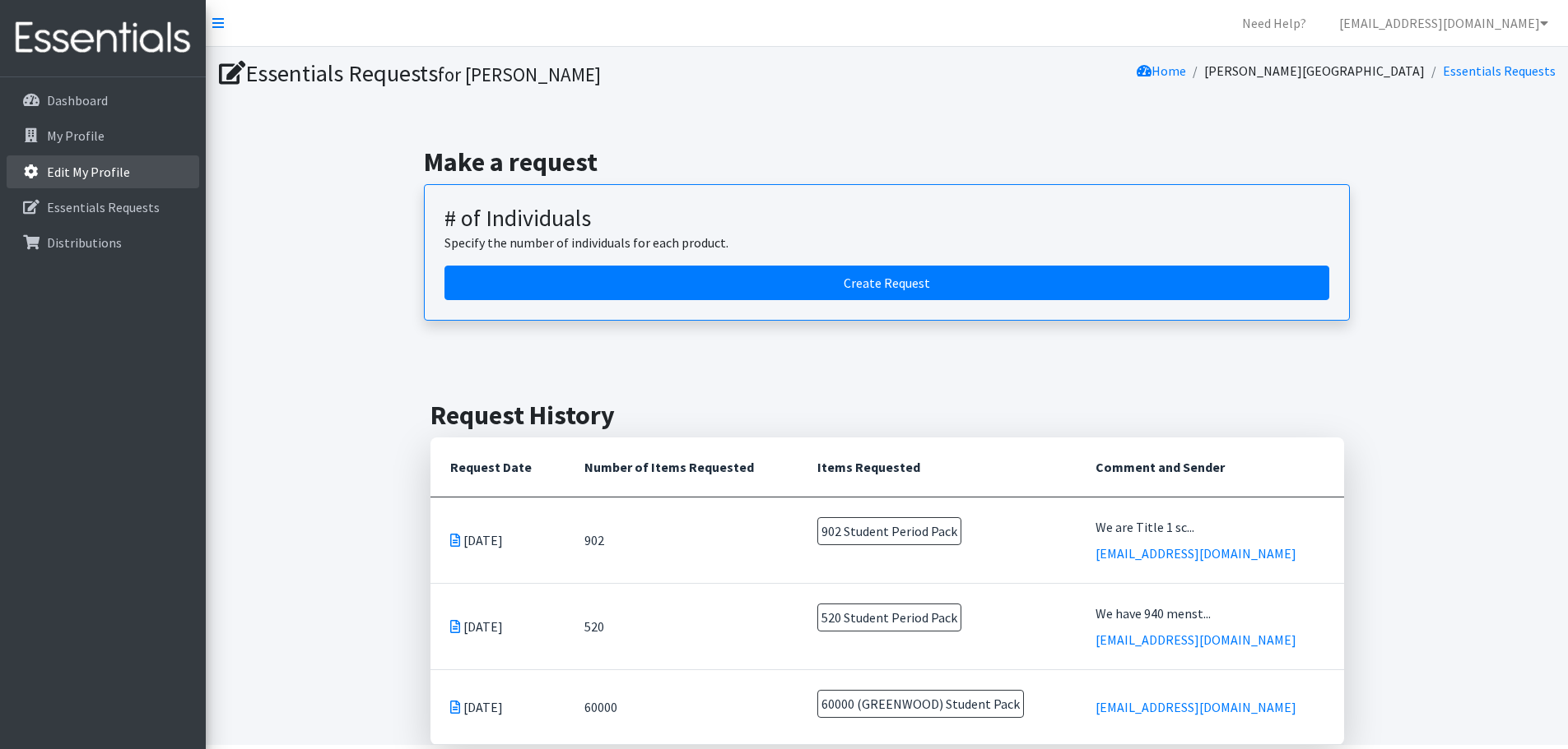
click at [86, 169] on p "Edit My Profile" at bounding box center [89, 171] width 83 height 16
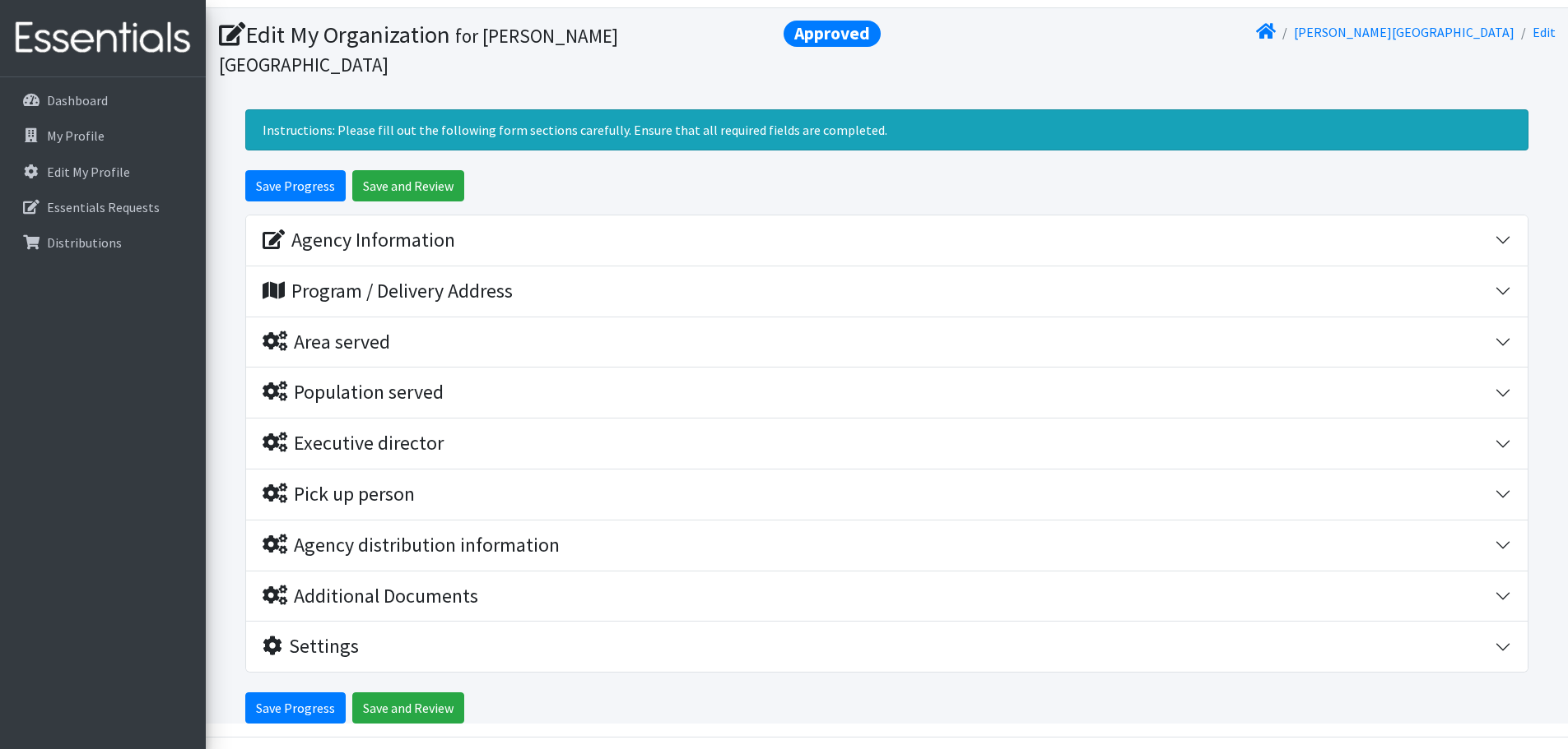
scroll to position [60, 0]
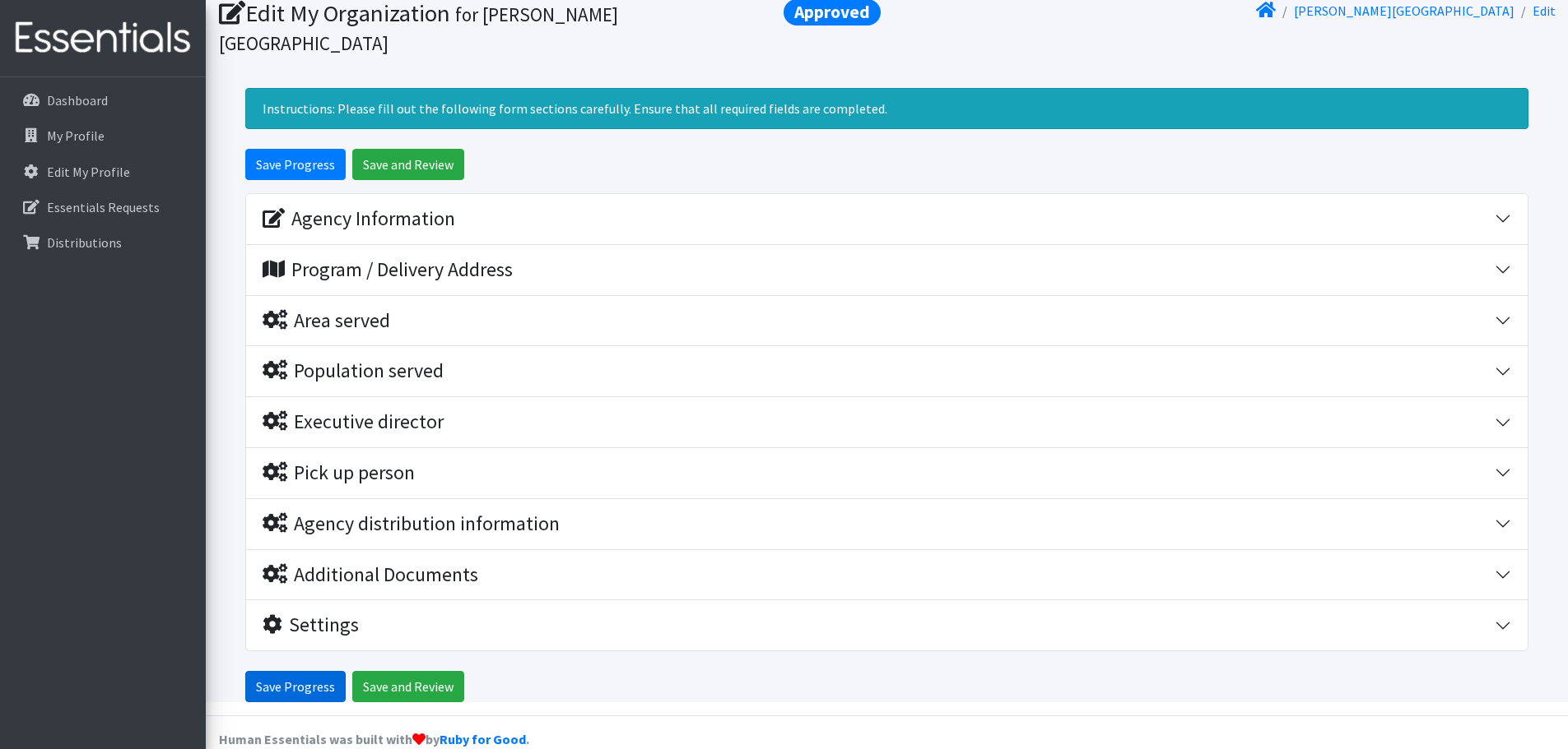
click at [315, 671] on input "Save Progress" at bounding box center [296, 687] width 100 height 31
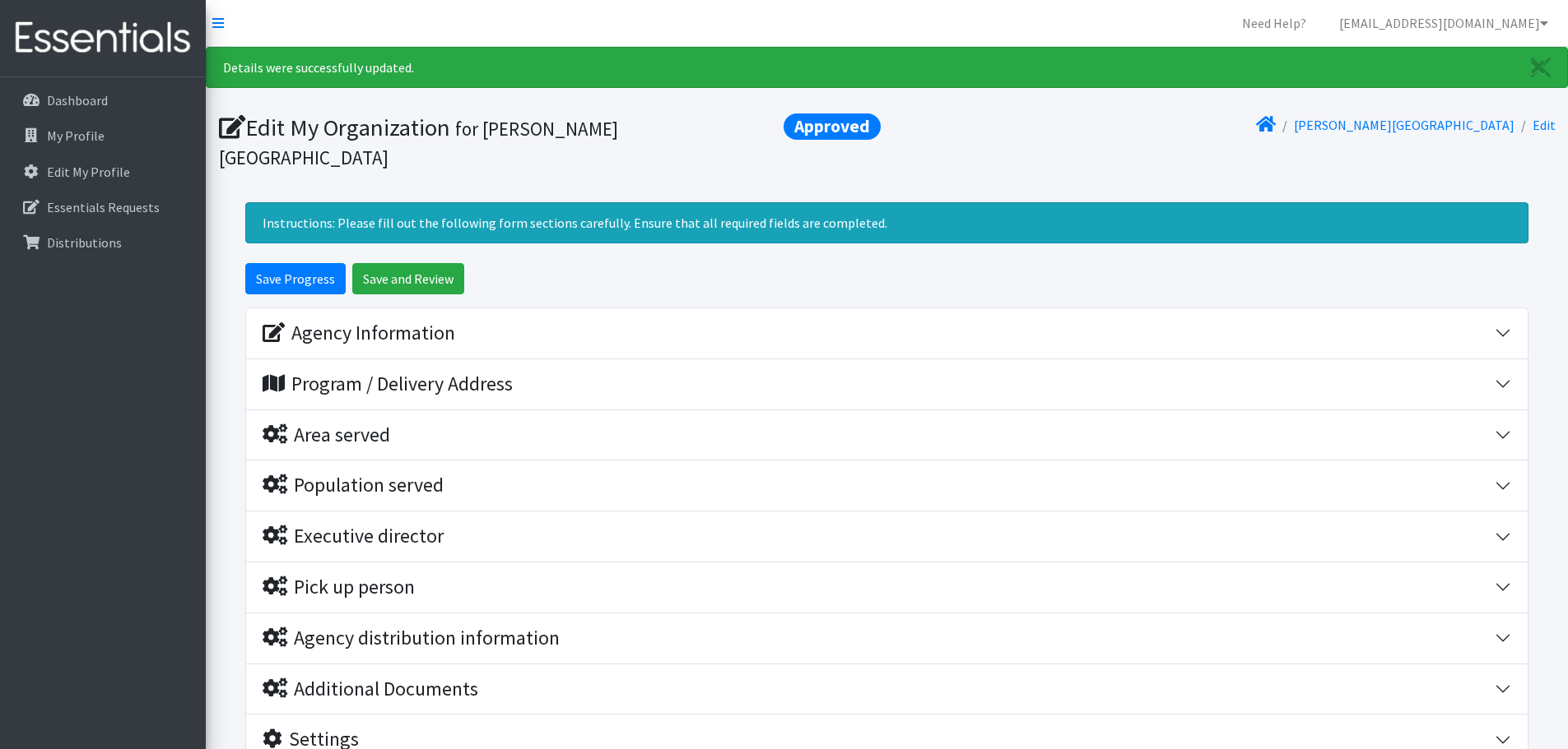
click at [1049, 229] on div "Details were successfully updated. Edit My Organization Approved for [PERSON_NA…" at bounding box center [887, 432] width 1362 height 770
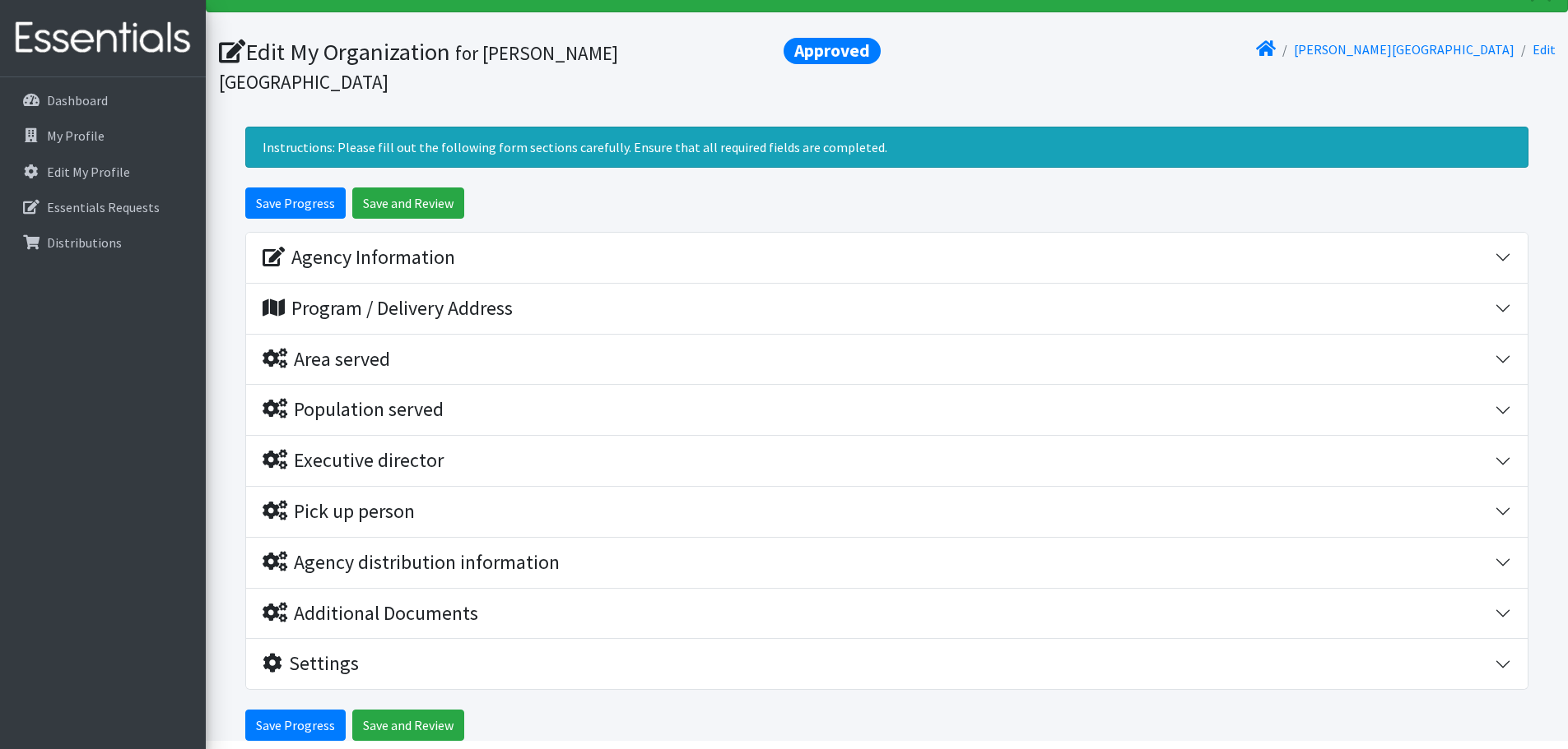
scroll to position [115, 0]
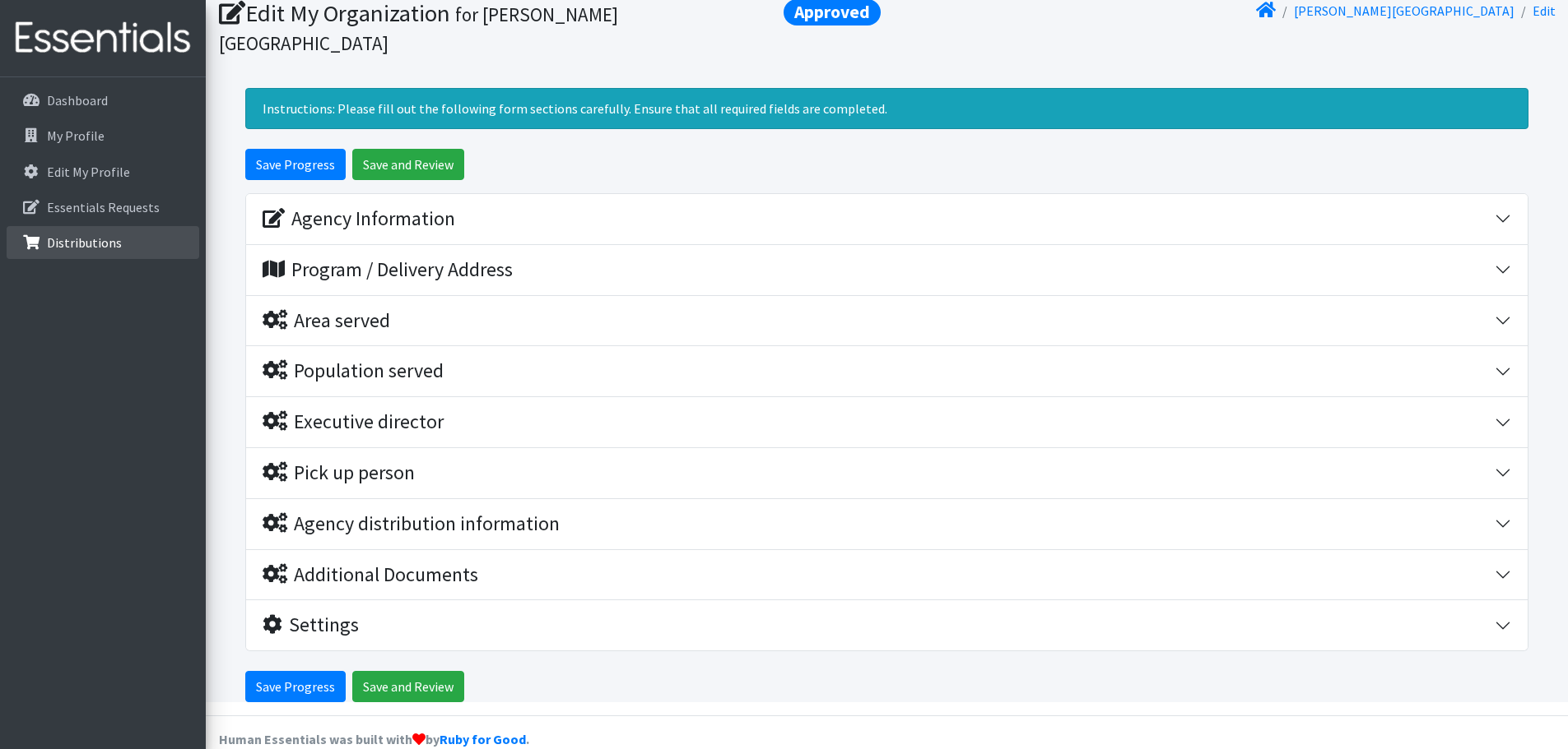
drag, startPoint x: 79, startPoint y: 241, endPoint x: 79, endPoint y: 252, distance: 11.0
click at [79, 241] on p "Distributions" at bounding box center [84, 242] width 75 height 16
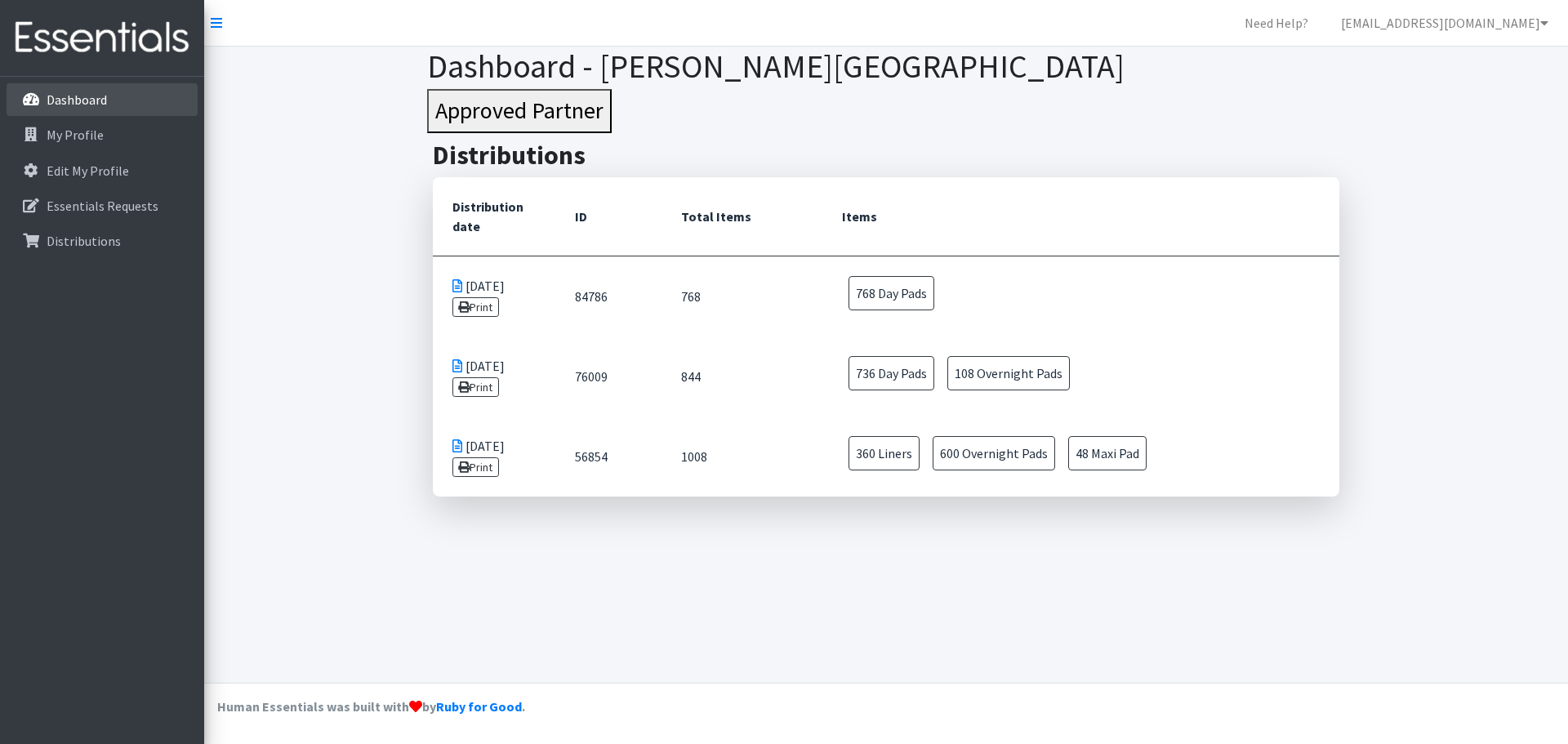
click at [82, 98] on p "Dashboard" at bounding box center [77, 99] width 60 height 16
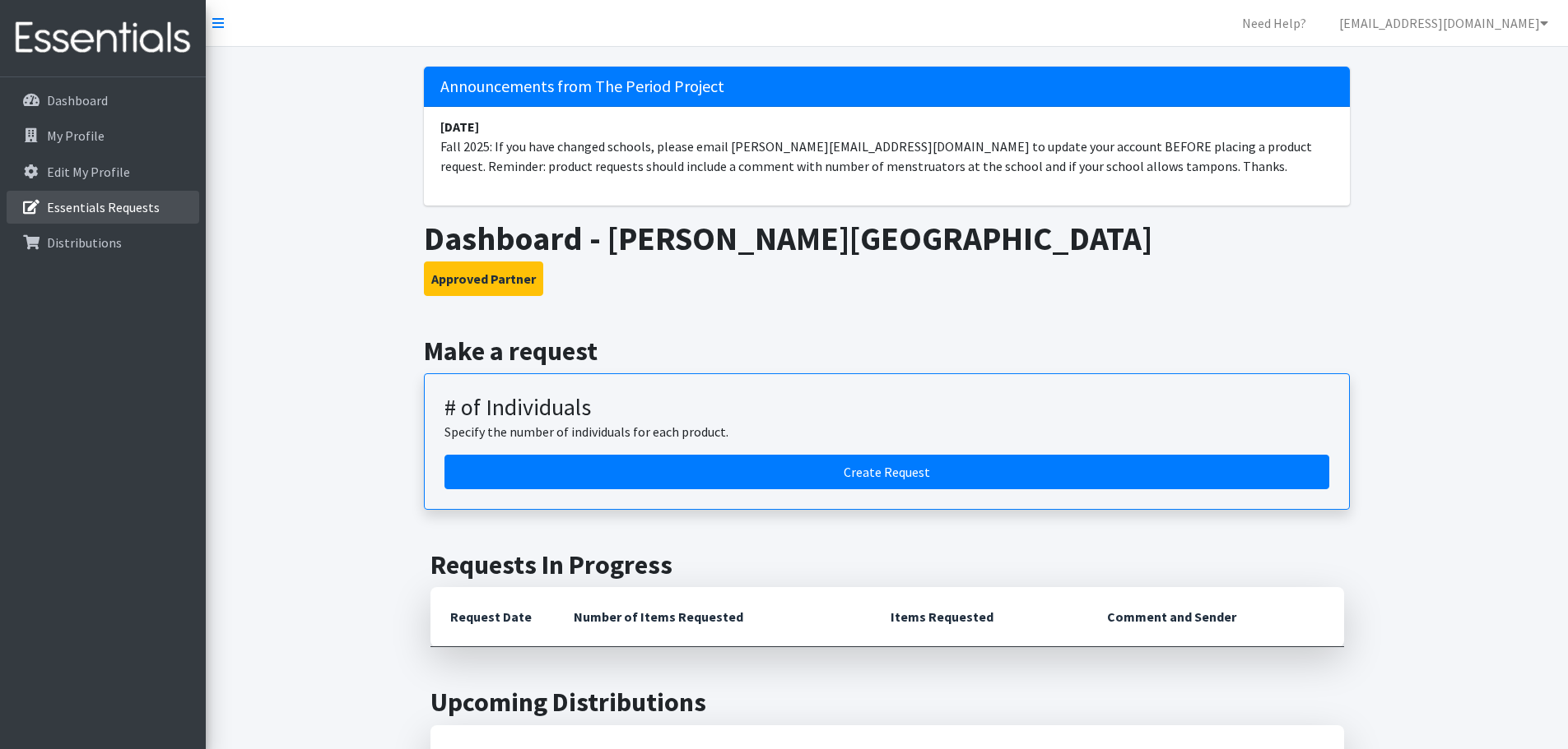
click at [81, 208] on p "Essentials Requests" at bounding box center [103, 206] width 113 height 16
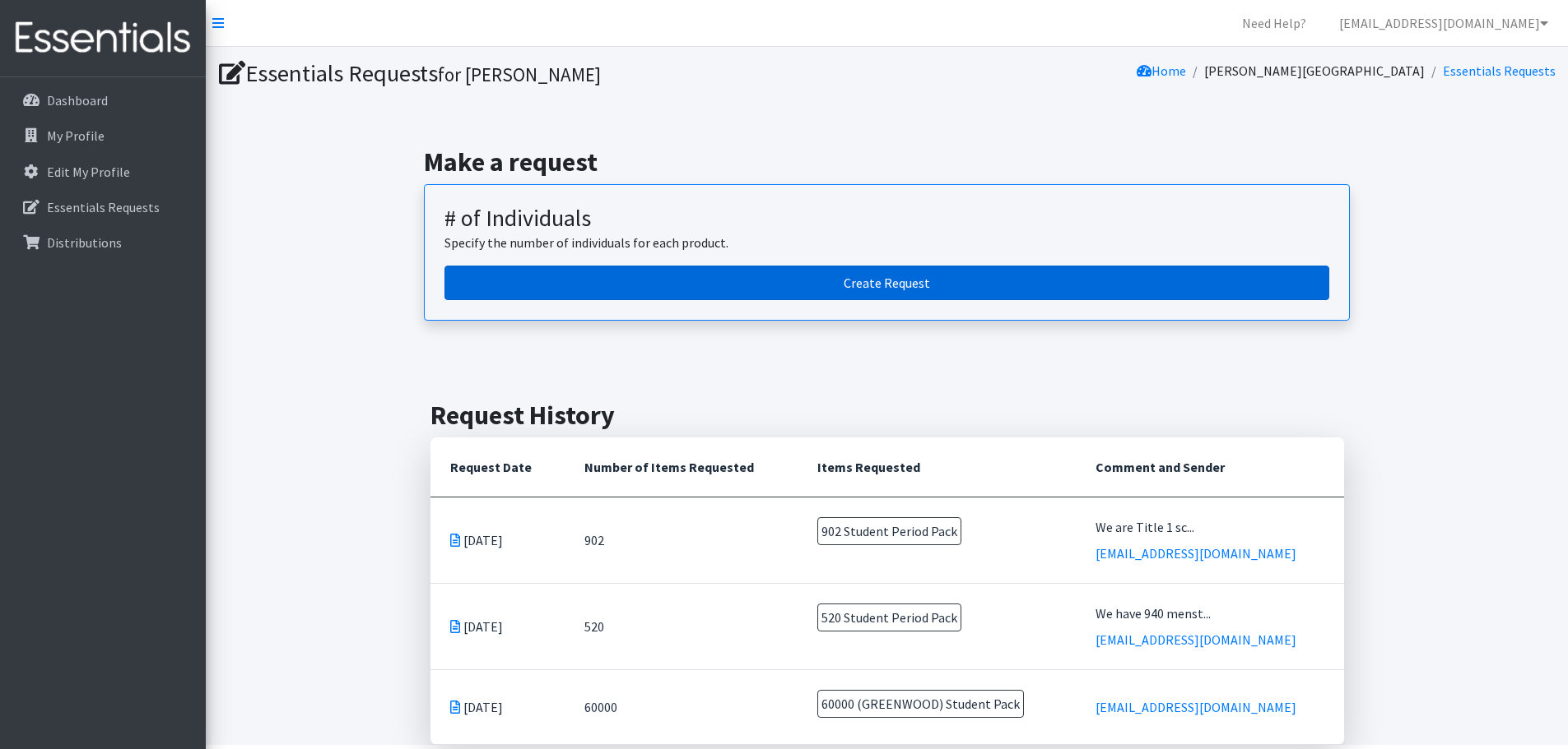
click at [903, 278] on link "Create Request" at bounding box center [887, 283] width 885 height 34
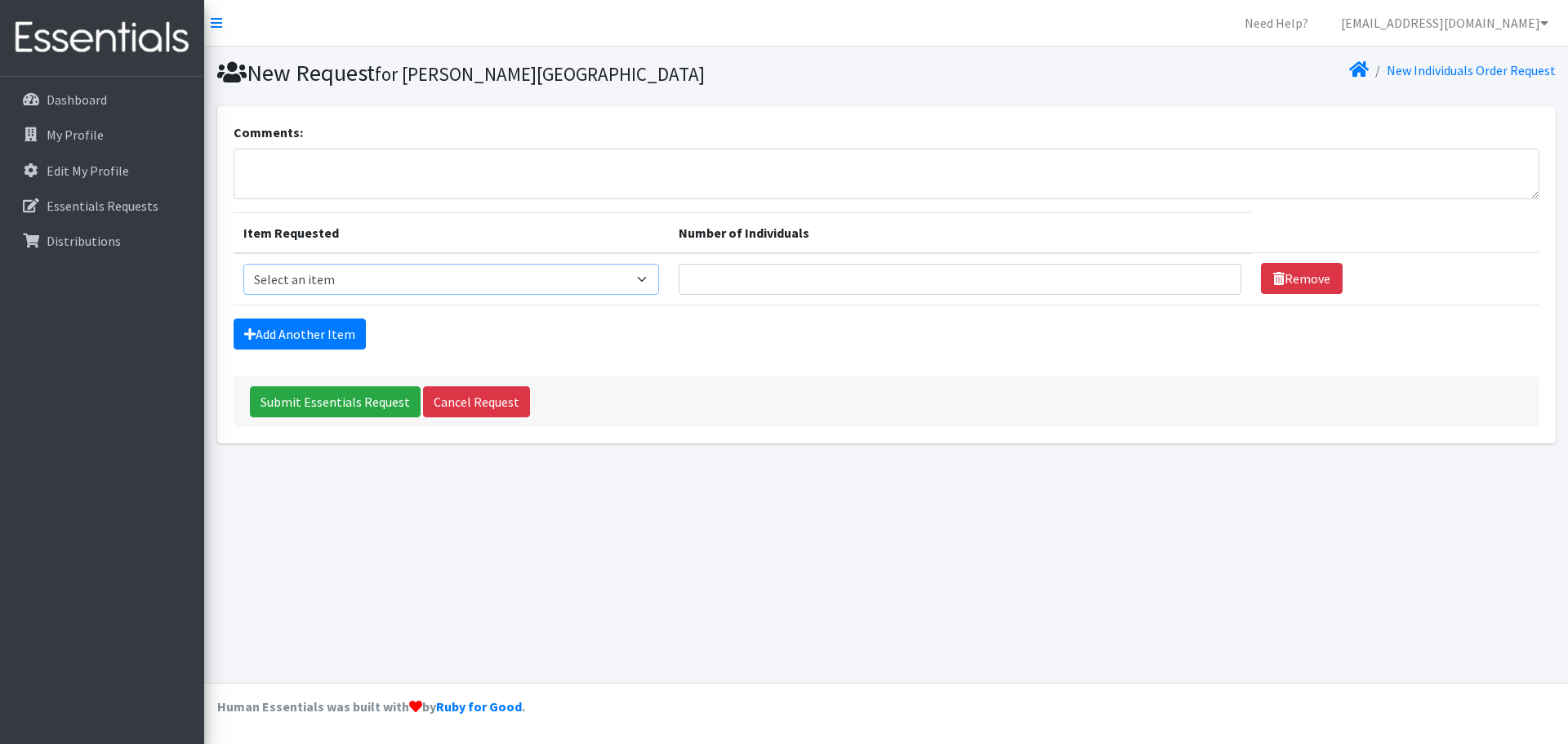
click at [420, 275] on select "Select an item Adult Period Pack Student Period Pack" at bounding box center [451, 279] width 416 height 31
select select "7757"
click at [243, 264] on select "Select an item Adult Period Pack Student Period Pack" at bounding box center [451, 279] width 416 height 31
click at [718, 364] on form "Comments: Item Requested Number of Individuals Item Requested Select an item Ad…" at bounding box center [886, 275] width 1306 height 305
click at [769, 284] on input "Number of Individuals" at bounding box center [960, 279] width 563 height 31
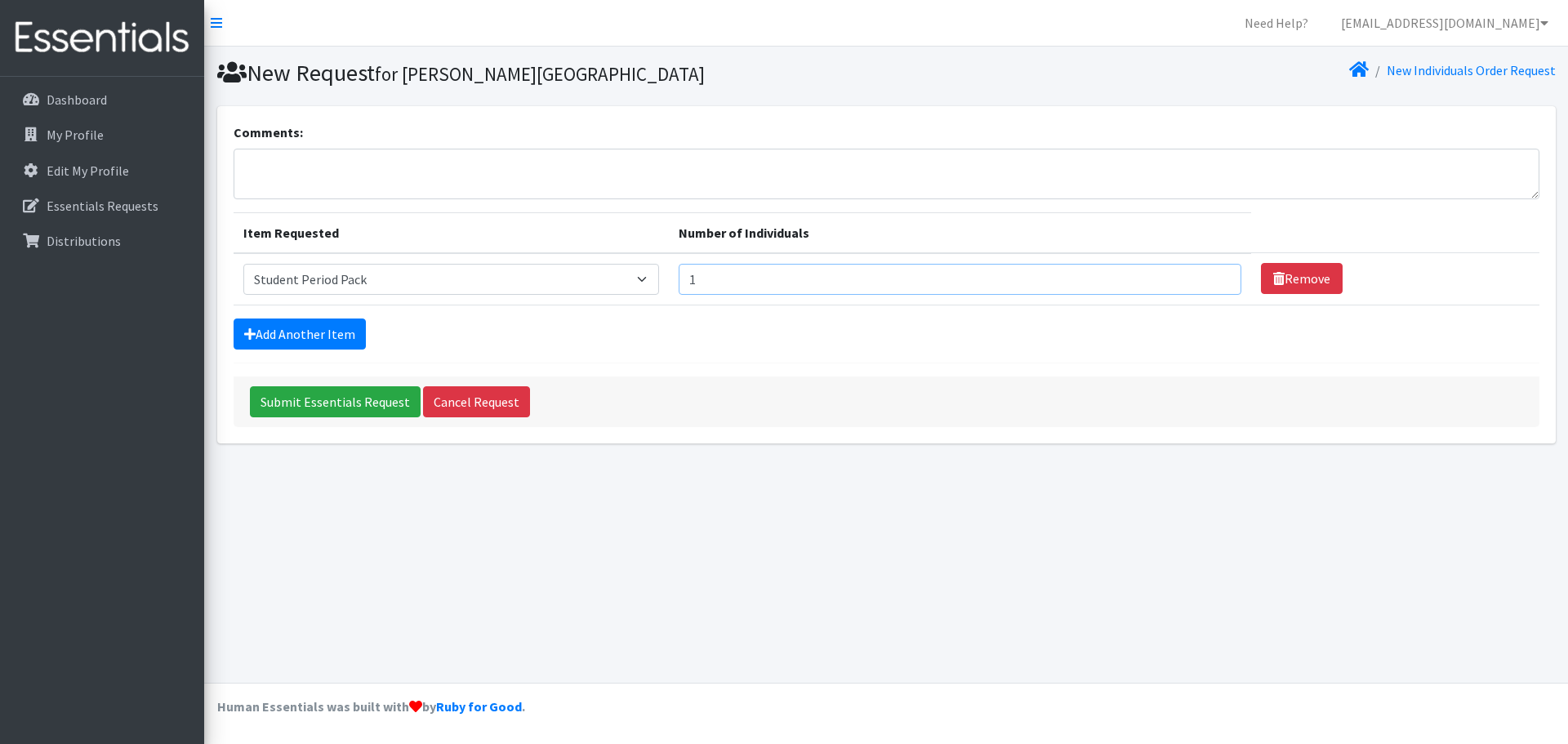
type input "1"
click at [1209, 276] on input "1" at bounding box center [960, 279] width 563 height 31
click at [657, 164] on textarea "Comments:" at bounding box center [886, 174] width 1306 height 51
click at [726, 569] on div "New Request for West Florence High School New Individuals Order Request Comment…" at bounding box center [886, 365] width 1364 height 637
click at [66, 245] on p "Distributions" at bounding box center [84, 241] width 74 height 16
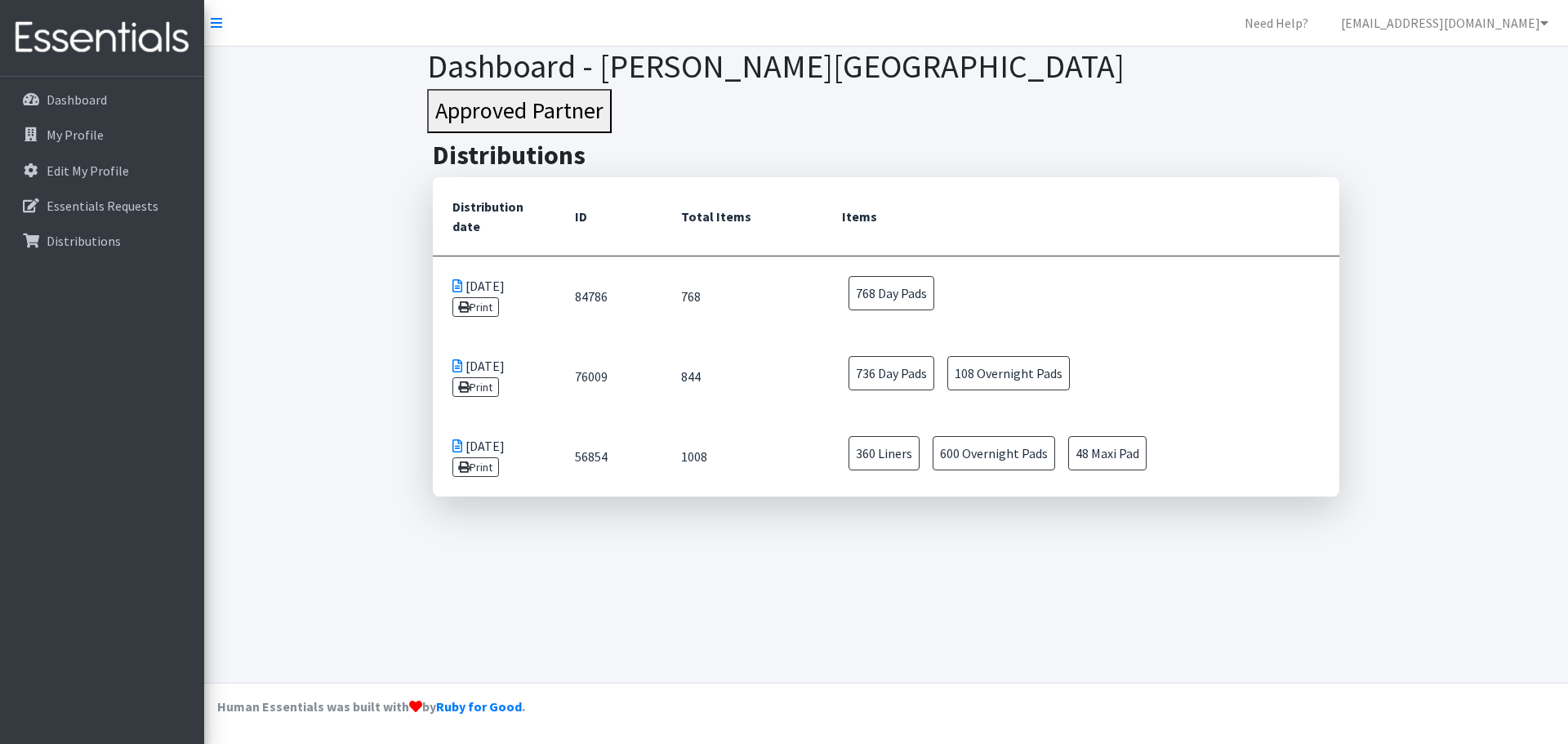
click at [896, 293] on span "768 Day Pads" at bounding box center [891, 293] width 86 height 34
click at [456, 283] on icon at bounding box center [457, 286] width 9 height 13
click at [494, 290] on td "[DATE] Print" at bounding box center [494, 296] width 122 height 81
click at [461, 358] on td "[DATE] Print" at bounding box center [494, 376] width 122 height 80
click at [511, 444] on td "[DATE] Print" at bounding box center [494, 456] width 122 height 80
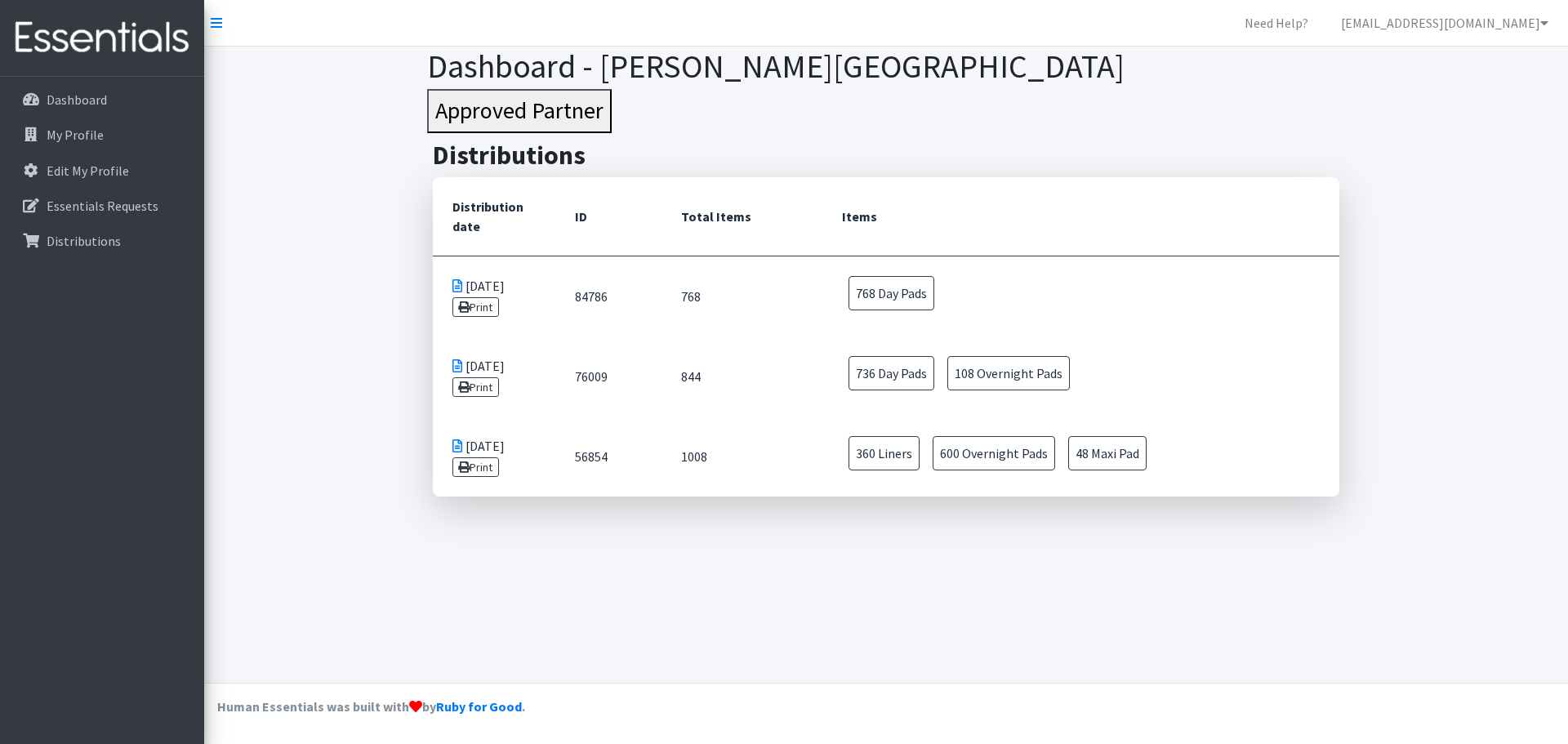
click at [541, 486] on td "[DATE] Print" at bounding box center [494, 456] width 122 height 80
click at [87, 243] on p "Distributions" at bounding box center [84, 241] width 74 height 16
click at [83, 209] on p "Essentials Requests" at bounding box center [102, 205] width 112 height 16
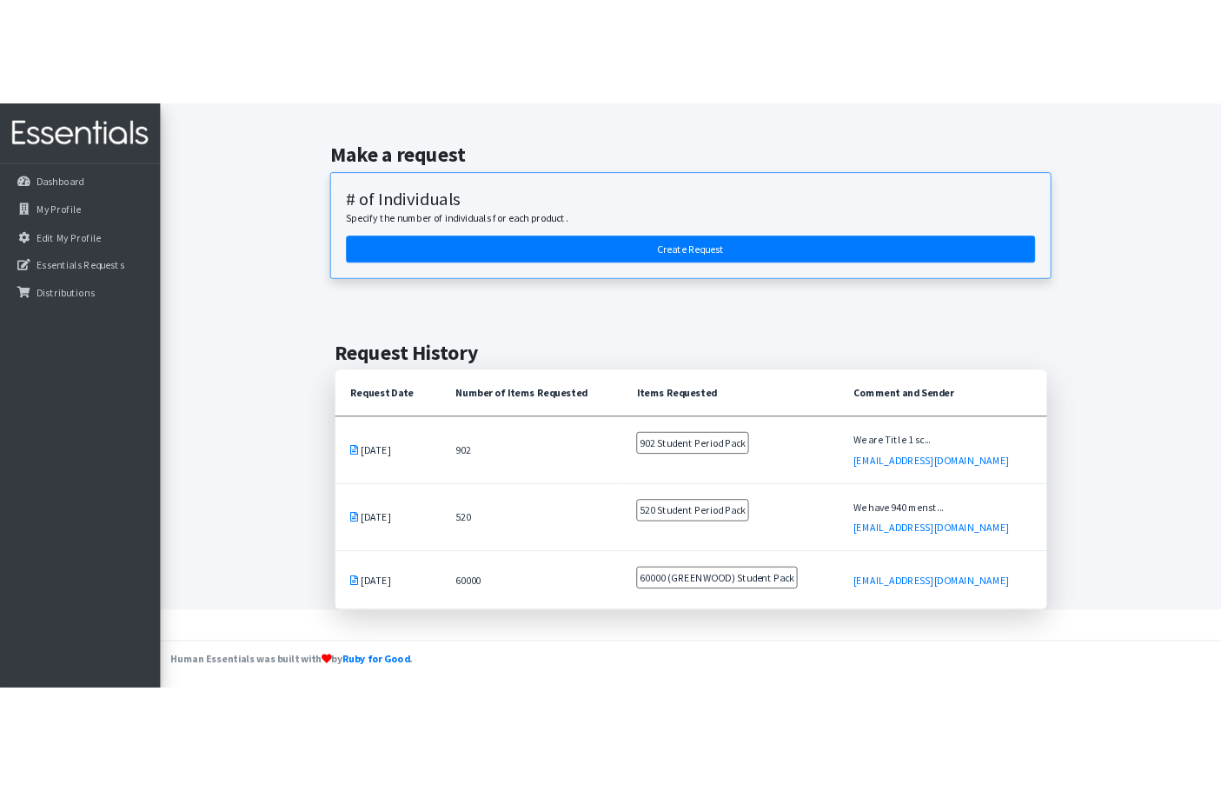
scroll to position [103, 0]
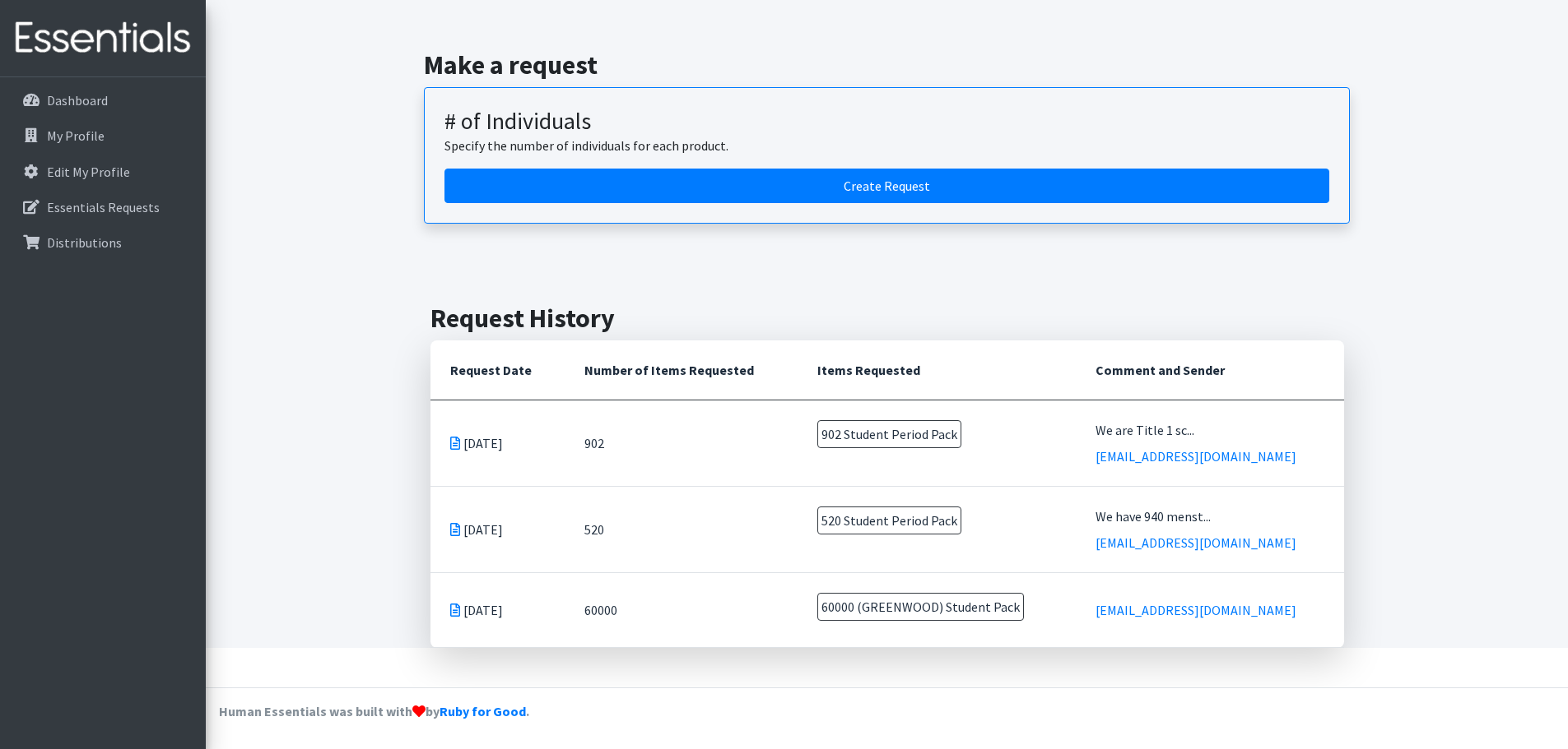
click at [455, 447] on icon at bounding box center [455, 443] width 9 height 13
click at [479, 447] on td "[DATE]" at bounding box center [497, 442] width 135 height 86
click at [605, 448] on td "902" at bounding box center [681, 442] width 233 height 86
click at [649, 530] on td "520" at bounding box center [681, 528] width 233 height 86
click at [689, 599] on td "60000" at bounding box center [681, 610] width 233 height 75
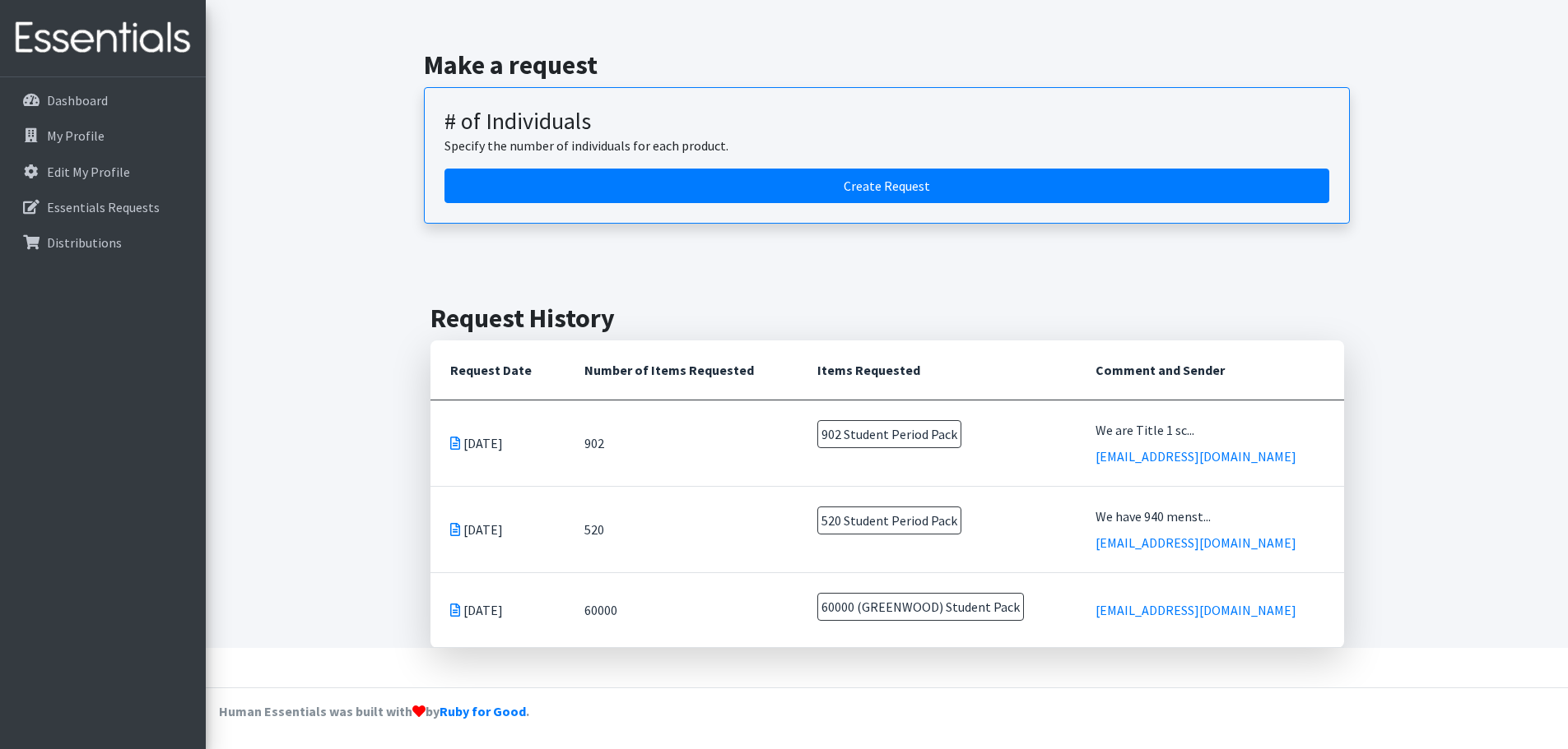
click at [236, 320] on div "Essentials Requests for Kerry Cable Home West Florence High School Essentials R…" at bounding box center [887, 299] width 1362 height 699
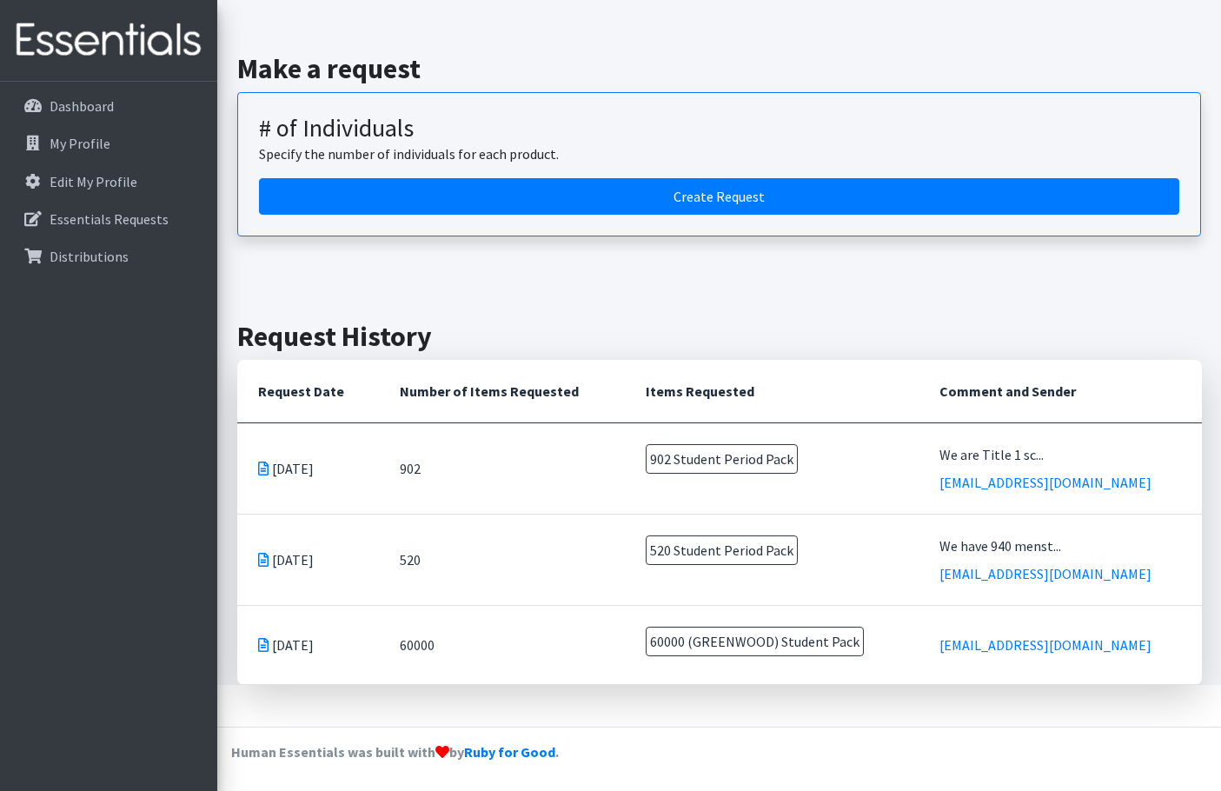
click at [502, 35] on div "Make a request # of Individuals Specify the number of individuals for each prod…" at bounding box center [719, 144] width 990 height 268
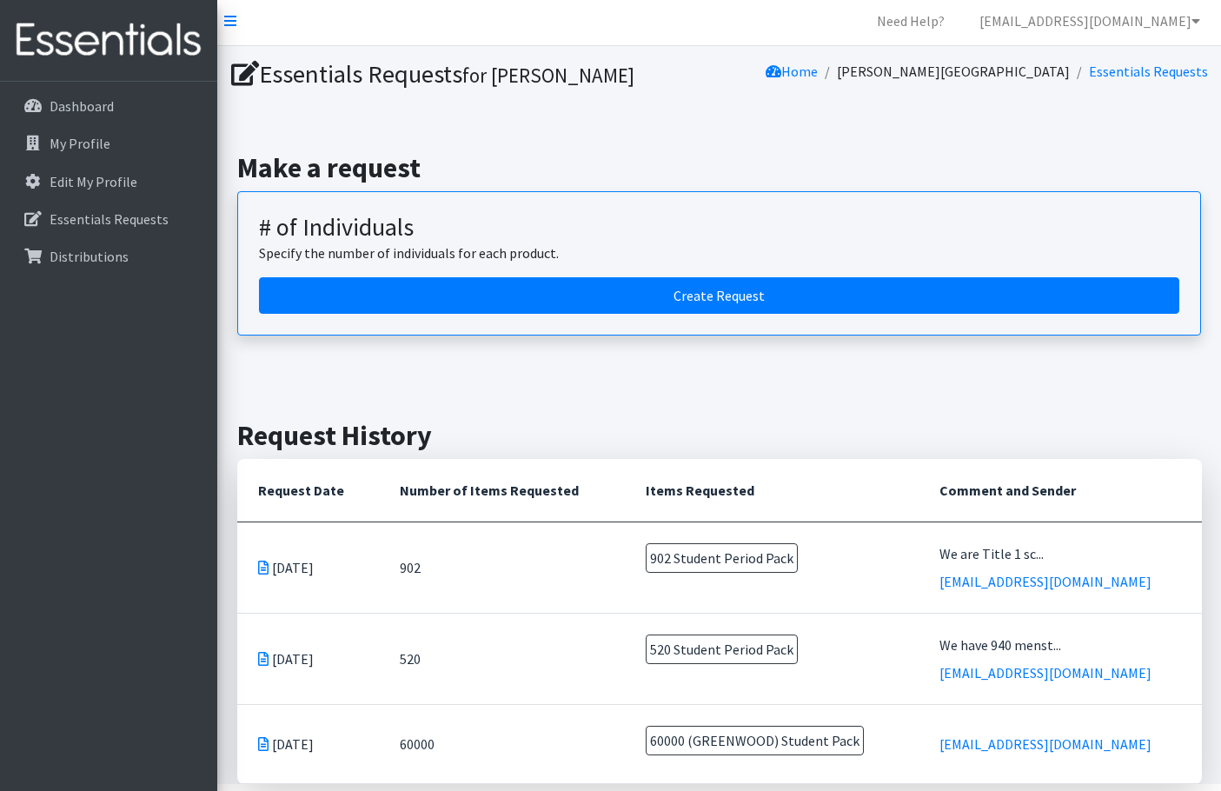
scroll to position [0, 0]
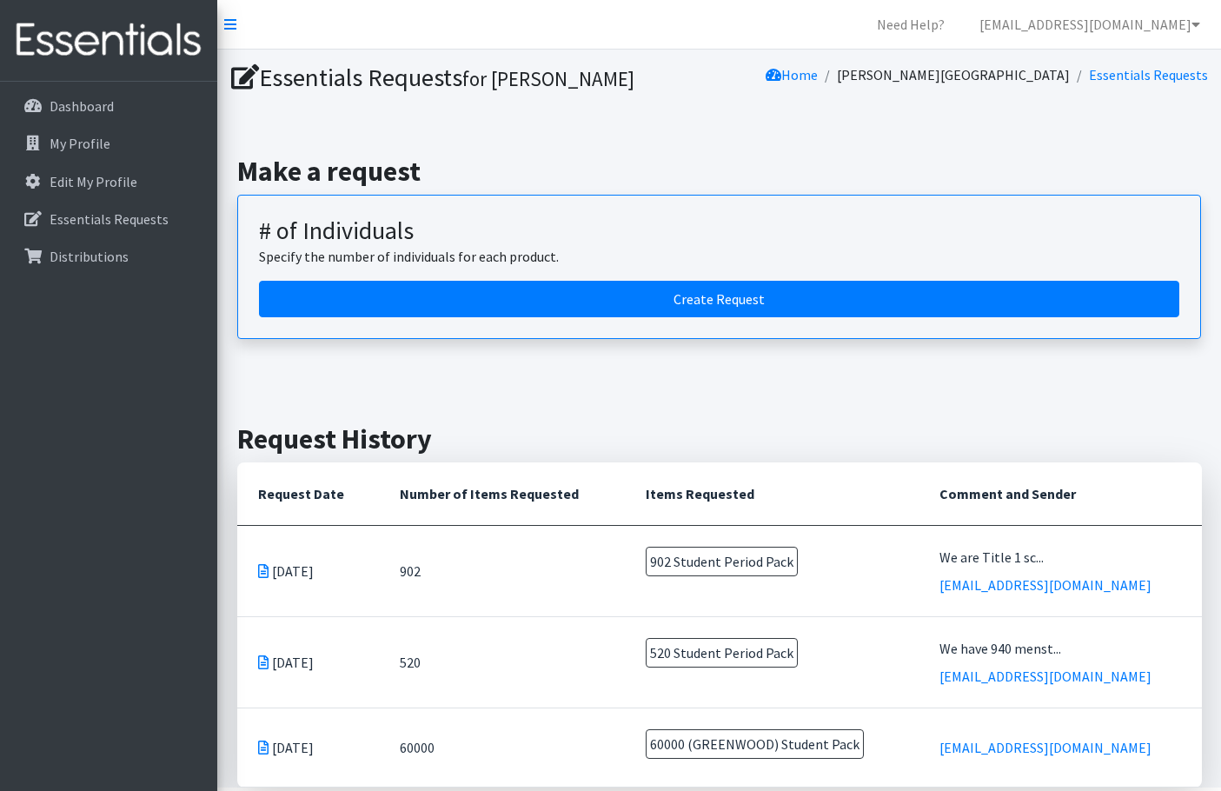
click at [653, 145] on div "Make a request # of Individuals Specify the number of individuals for each prod…" at bounding box center [719, 247] width 990 height 268
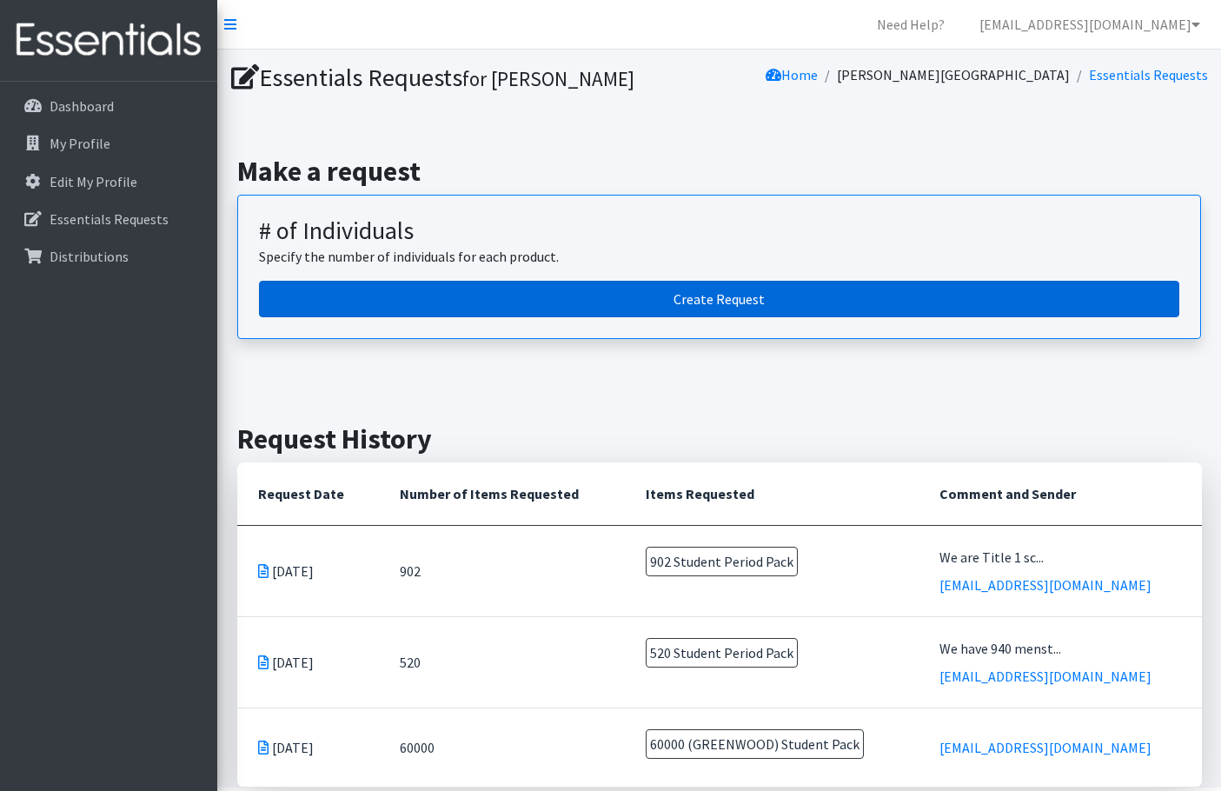
click at [685, 304] on link "Create Request" at bounding box center [719, 299] width 920 height 36
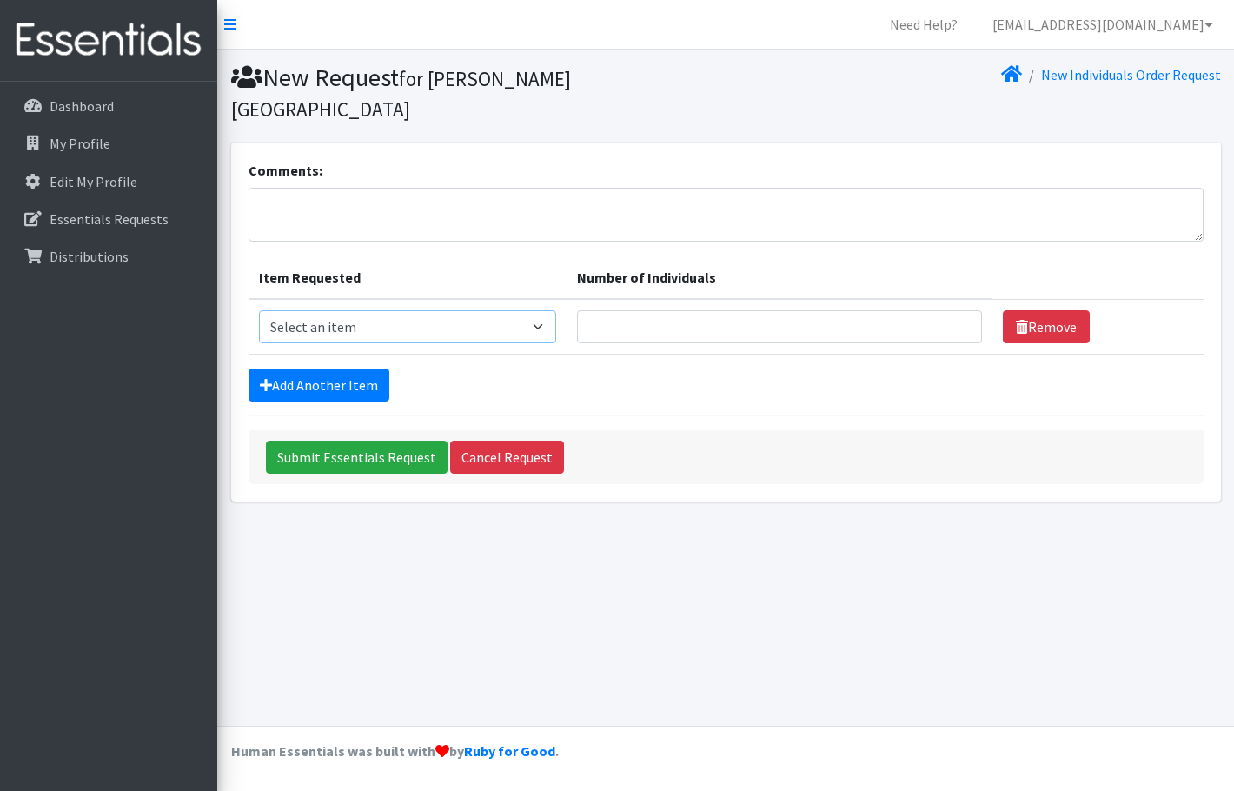
click at [374, 310] on select "Select an item Adult Period Pack Student Period Pack" at bounding box center [408, 326] width 298 height 33
select select "7757"
click at [259, 310] on select "Select an item Adult Period Pack Student Period Pack" at bounding box center [408, 326] width 298 height 33
click at [728, 377] on form "Comments: Item Requested Number of Individuals Item Requested Select an item Ad…" at bounding box center [725, 322] width 955 height 324
click at [712, 310] on input "Number of Individuals" at bounding box center [779, 326] width 405 height 33
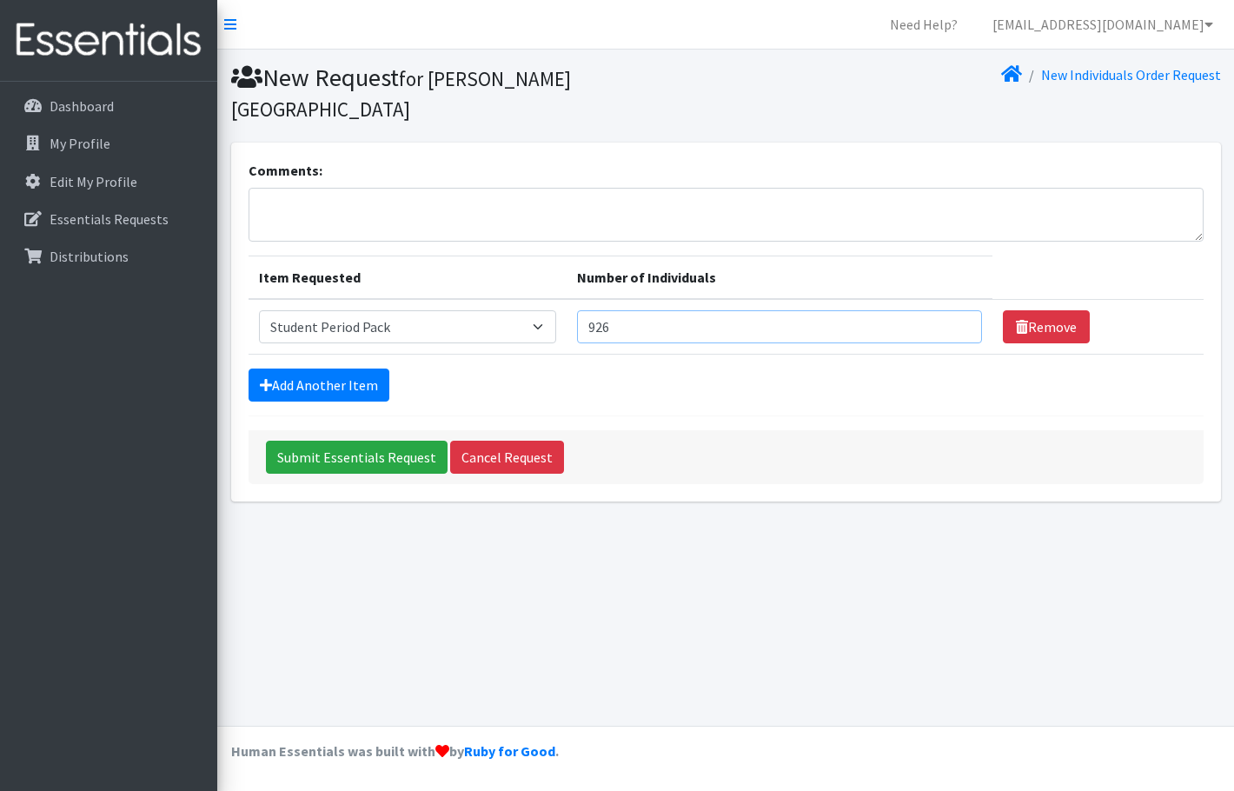
type input "926"
click at [720, 379] on form "Comments: Item Requested Number of Individuals Item Requested Select an item Ad…" at bounding box center [725, 322] width 955 height 324
click at [500, 188] on textarea "Comments:" at bounding box center [725, 215] width 955 height 54
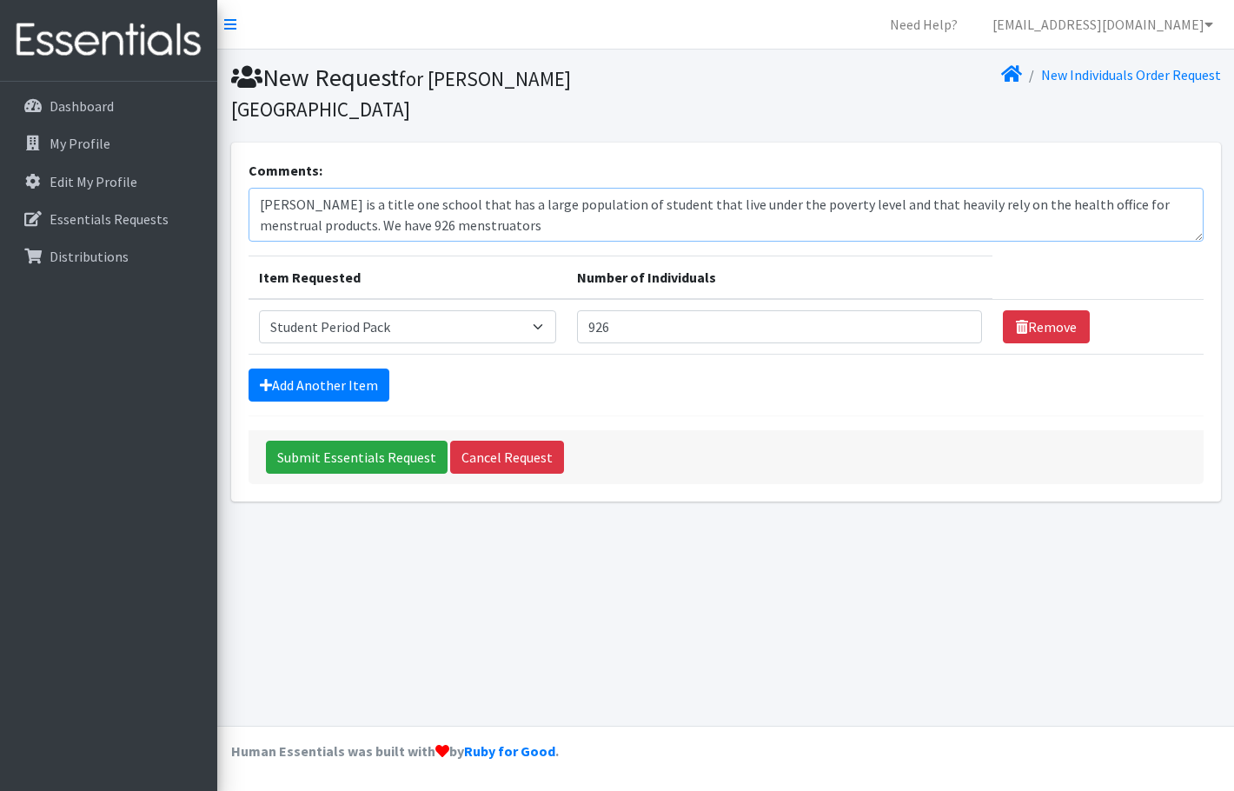
click at [500, 202] on textarea "West Florence is a title one school that has a large population of student that…" at bounding box center [725, 215] width 955 height 54
drag, startPoint x: 875, startPoint y: 198, endPoint x: 862, endPoint y: 200, distance: 13.1
click at [862, 200] on textarea "West Florence is a title one school that has a large population of student that…" at bounding box center [725, 215] width 955 height 54
drag, startPoint x: 922, startPoint y: 202, endPoint x: 571, endPoint y: 202, distance: 351.0
click at [571, 202] on textarea "West Florence is a title one school that has a large population of student that…" at bounding box center [725, 215] width 955 height 54
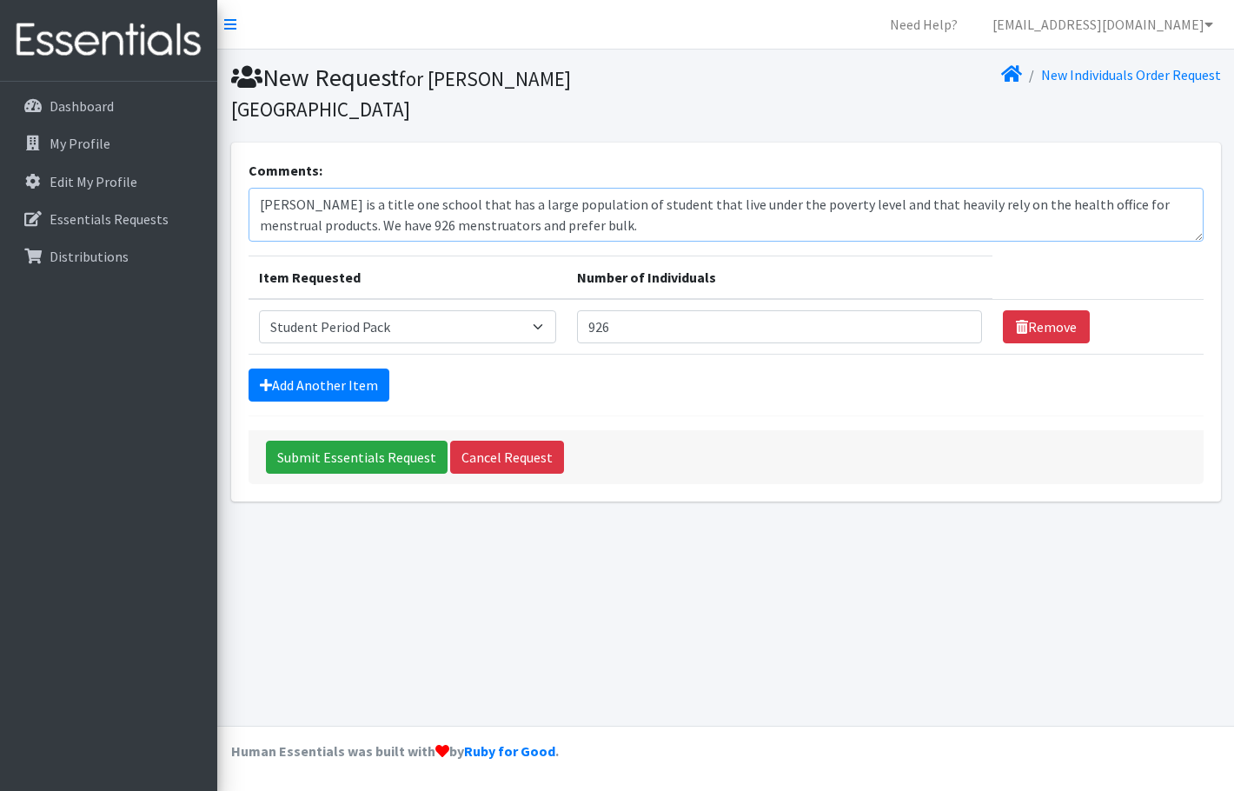
drag, startPoint x: 570, startPoint y: 201, endPoint x: 475, endPoint y: 208, distance: 95.0
click at [475, 208] on textarea "West Florence is a title one school that has a large population of student that…" at bounding box center [725, 215] width 955 height 54
drag, startPoint x: 512, startPoint y: 195, endPoint x: 480, endPoint y: 199, distance: 32.3
click at [480, 199] on textarea "[PERSON_NAME] is a title one school that has a large population of student that…" at bounding box center [725, 215] width 955 height 54
drag, startPoint x: 480, startPoint y: 199, endPoint x: 795, endPoint y: 194, distance: 315.4
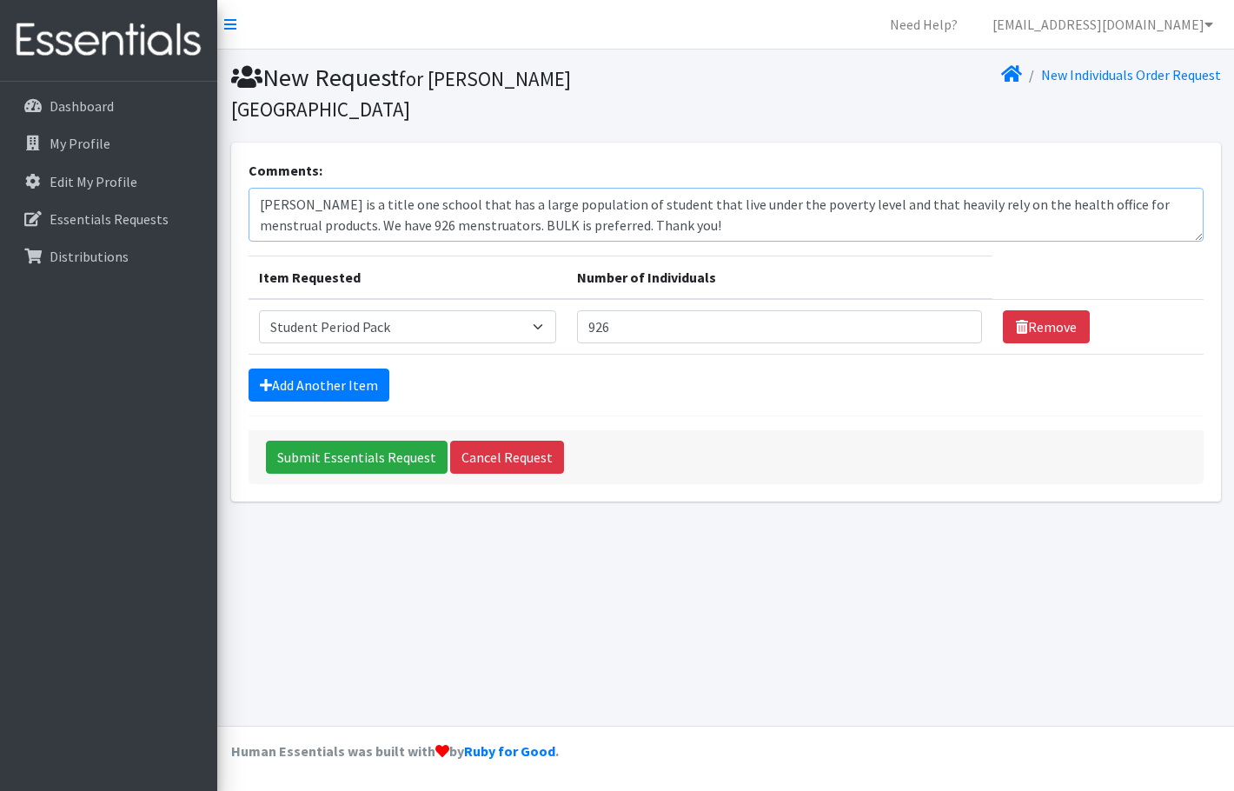
click at [795, 194] on textarea "[PERSON_NAME] is a title one school that has a large population of student that…" at bounding box center [725, 215] width 955 height 54
type textarea "[PERSON_NAME] is a title one school that has a large population of student that…"
click at [753, 368] on div "Add Another Item" at bounding box center [725, 384] width 955 height 33
click at [364, 440] on input "Submit Essentials Request" at bounding box center [357, 456] width 182 height 33
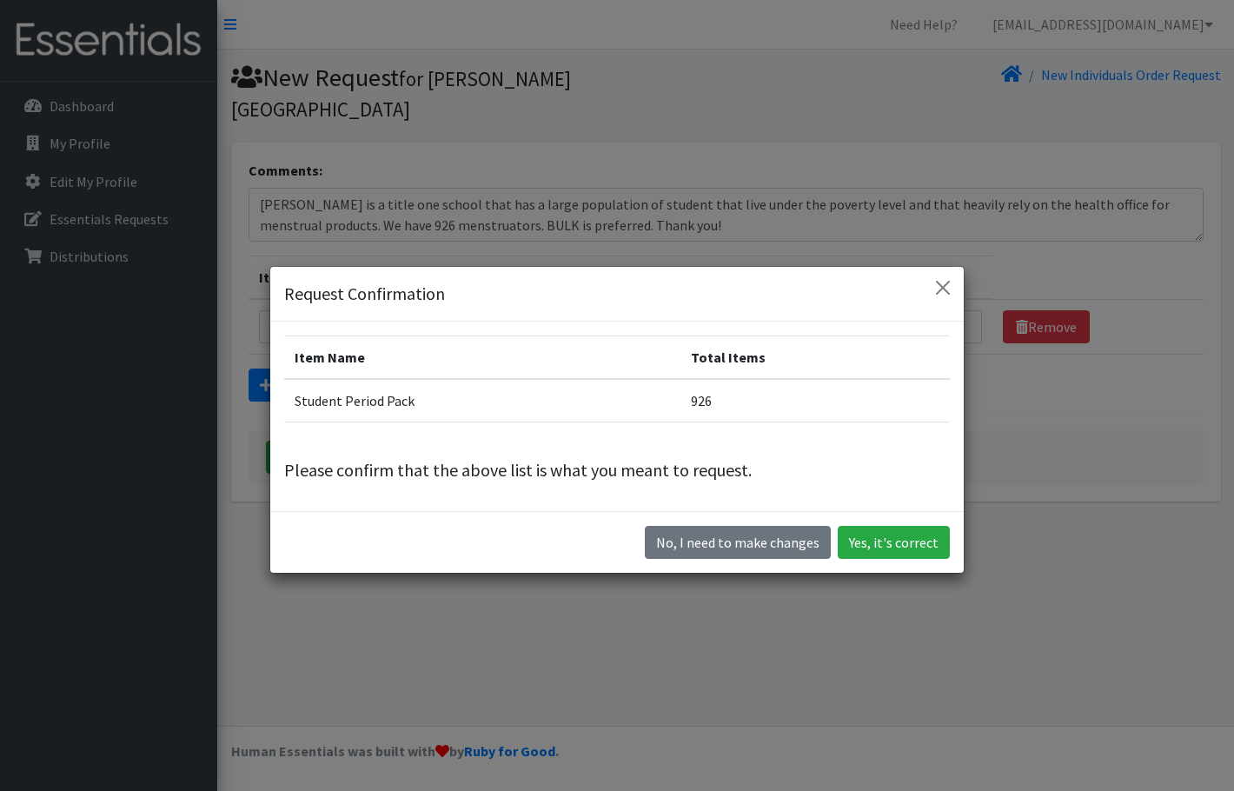
click at [417, 411] on td "Student Period Pack" at bounding box center [482, 400] width 396 height 43
click at [902, 544] on button "Yes, it's correct" at bounding box center [894, 542] width 112 height 33
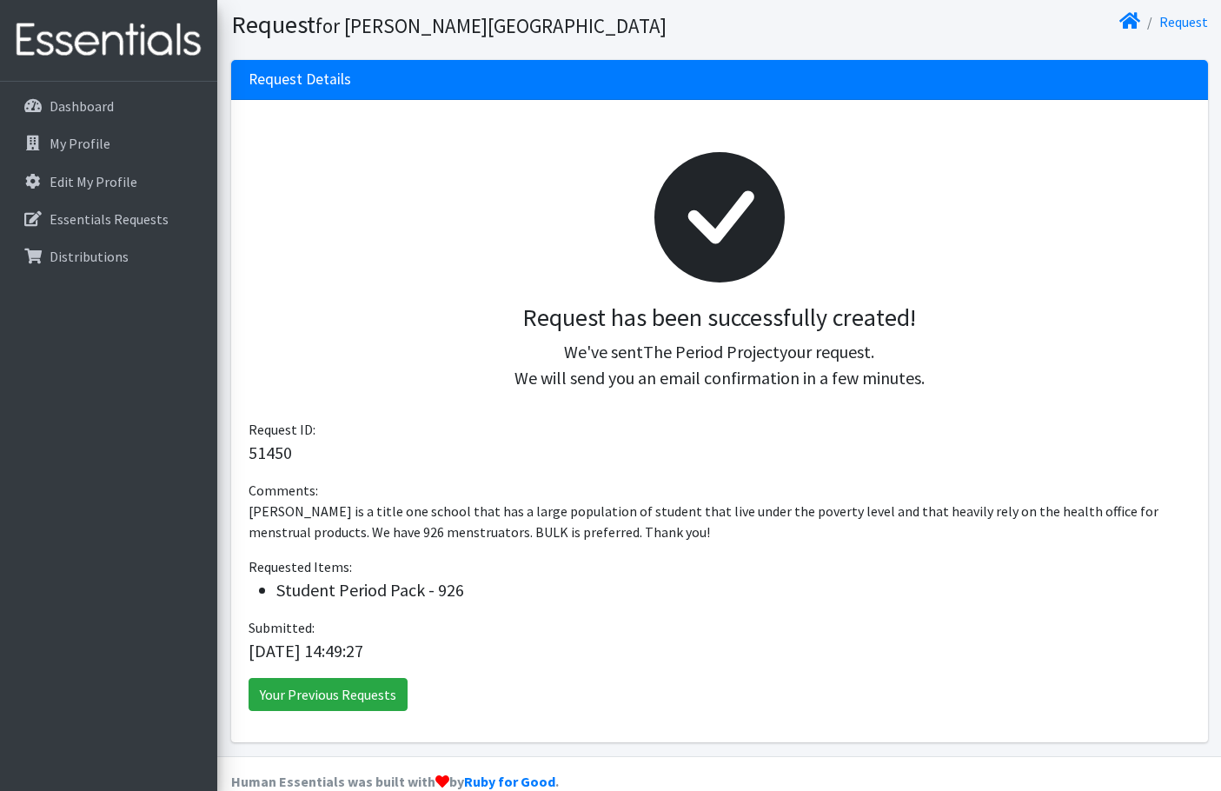
scroll to position [141, 0]
